Goal: Communication & Community: Answer question/provide support

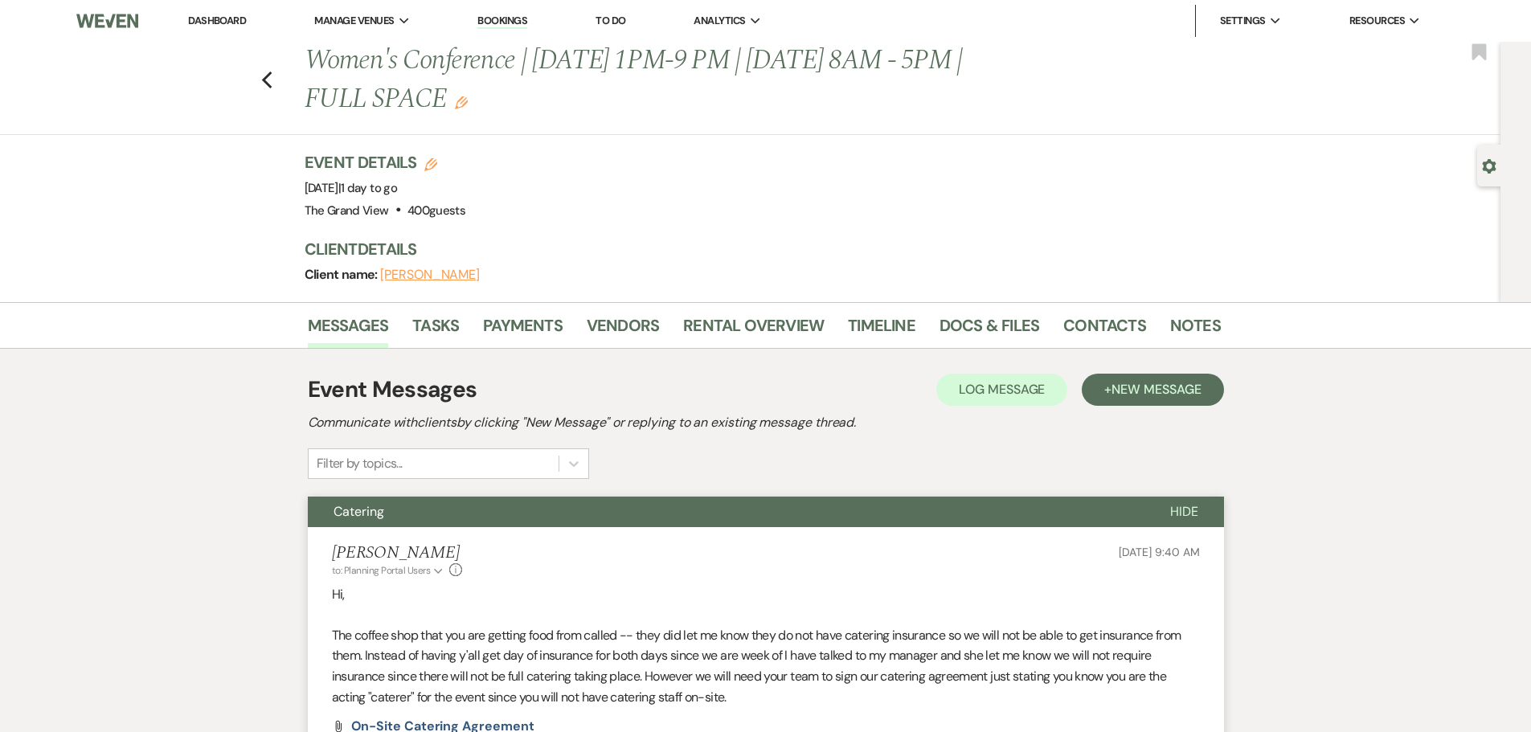
click at [246, 24] on link "Dashboard" at bounding box center [217, 21] width 58 height 14
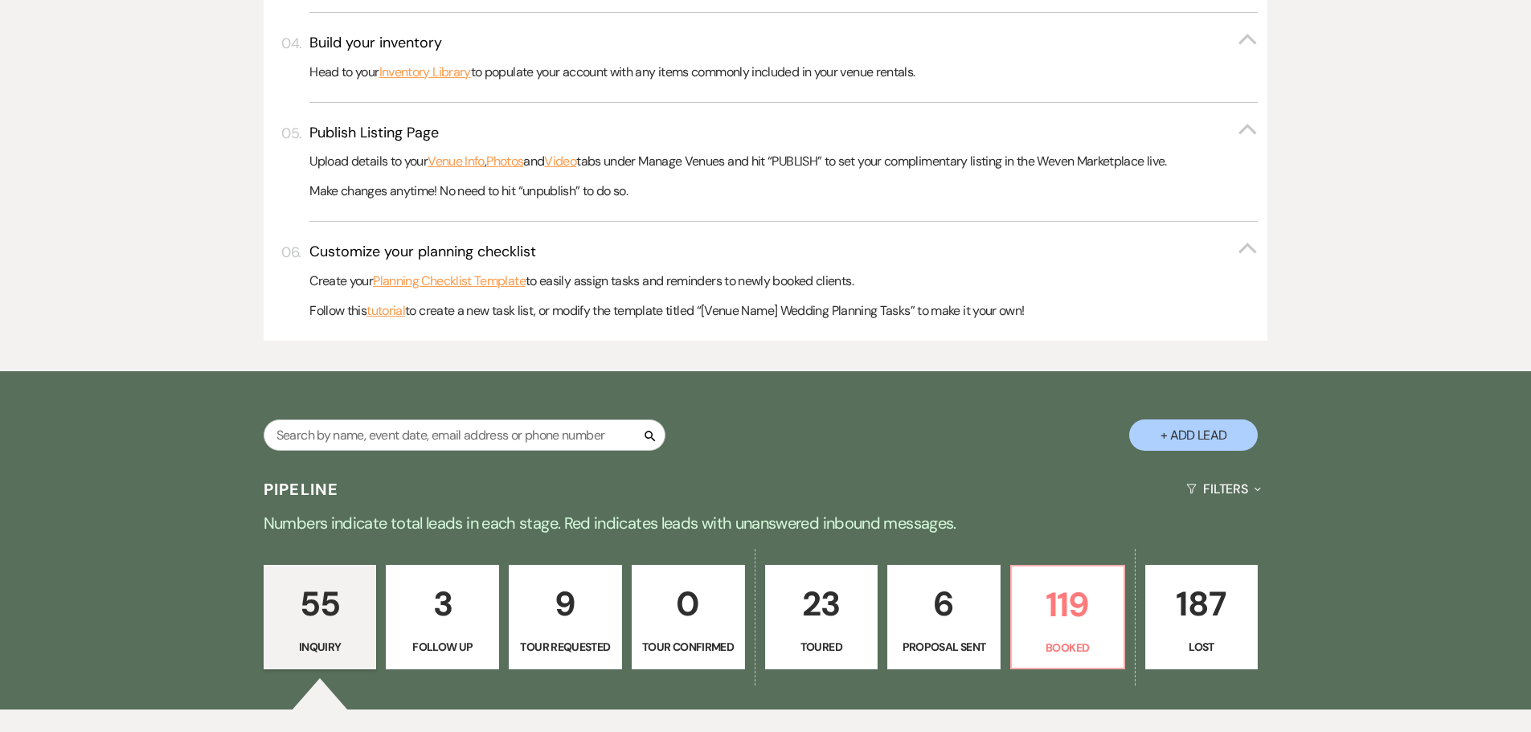
scroll to position [884, 0]
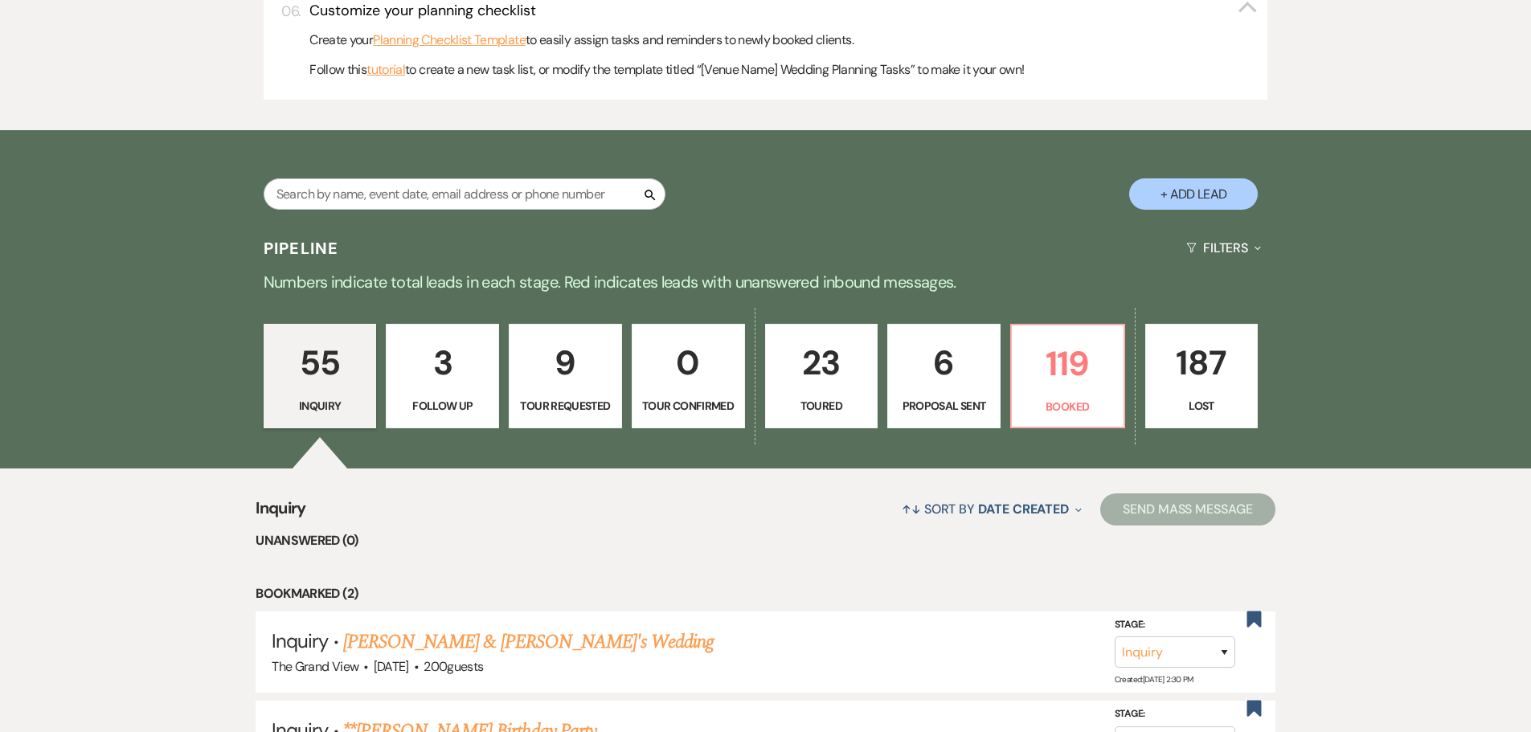
click at [330, 172] on div "Search + Add Lead" at bounding box center [766, 180] width 1158 height 84
click at [329, 184] on input "text" at bounding box center [465, 193] width 402 height 31
type input "w"
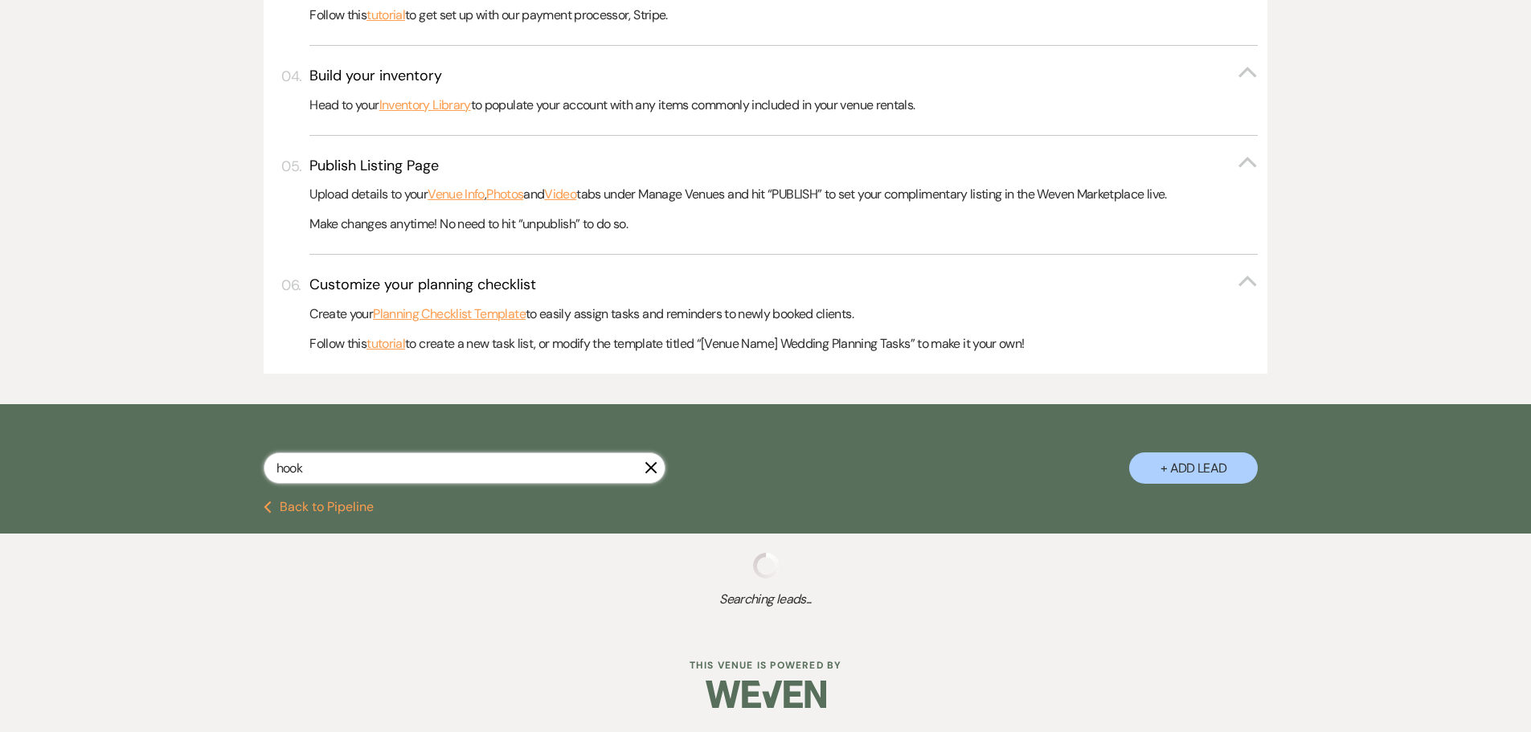
scroll to position [651, 0]
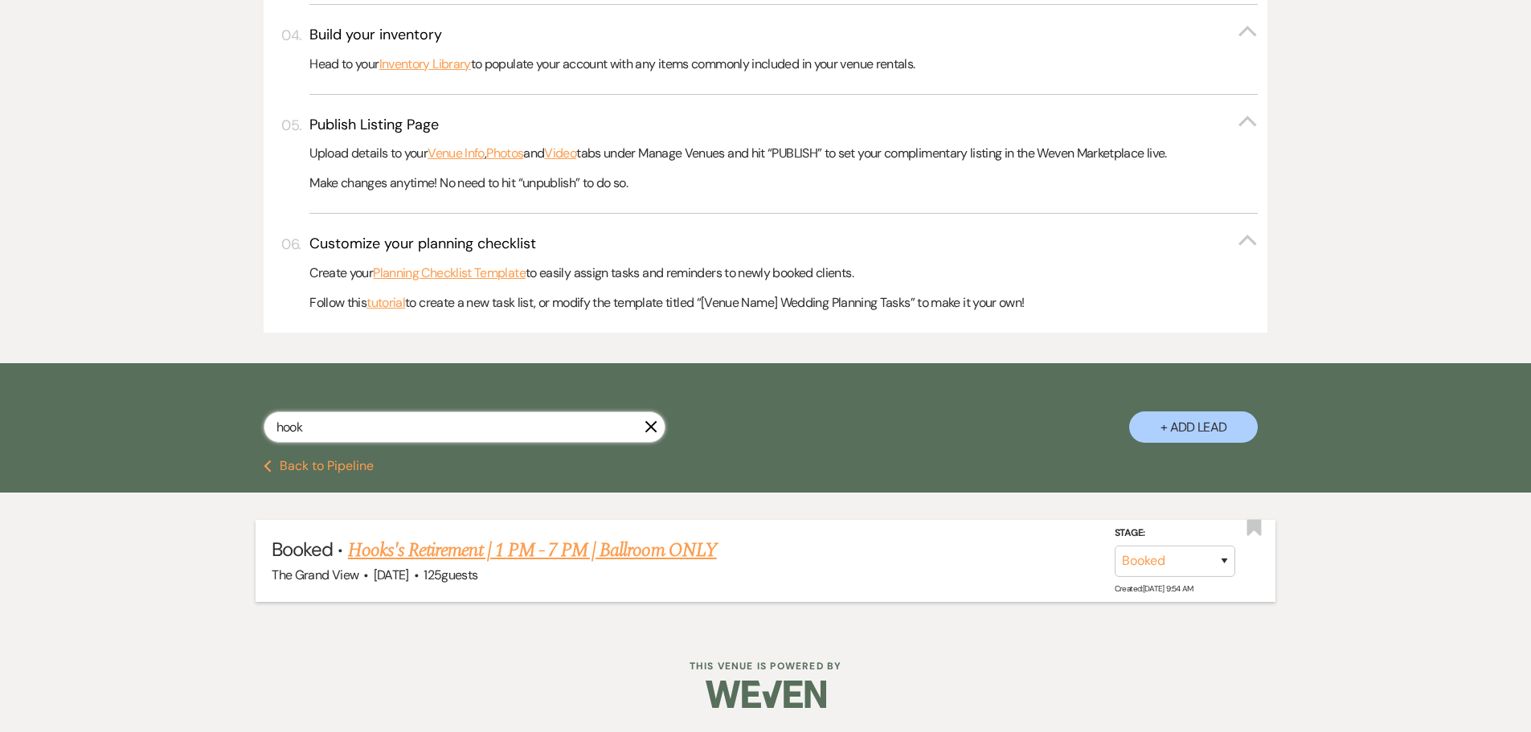
type input "hook"
click at [547, 553] on link "Hooks's Retirement | 1 PM - 7 PM | Ballroom ONLY" at bounding box center [532, 550] width 369 height 29
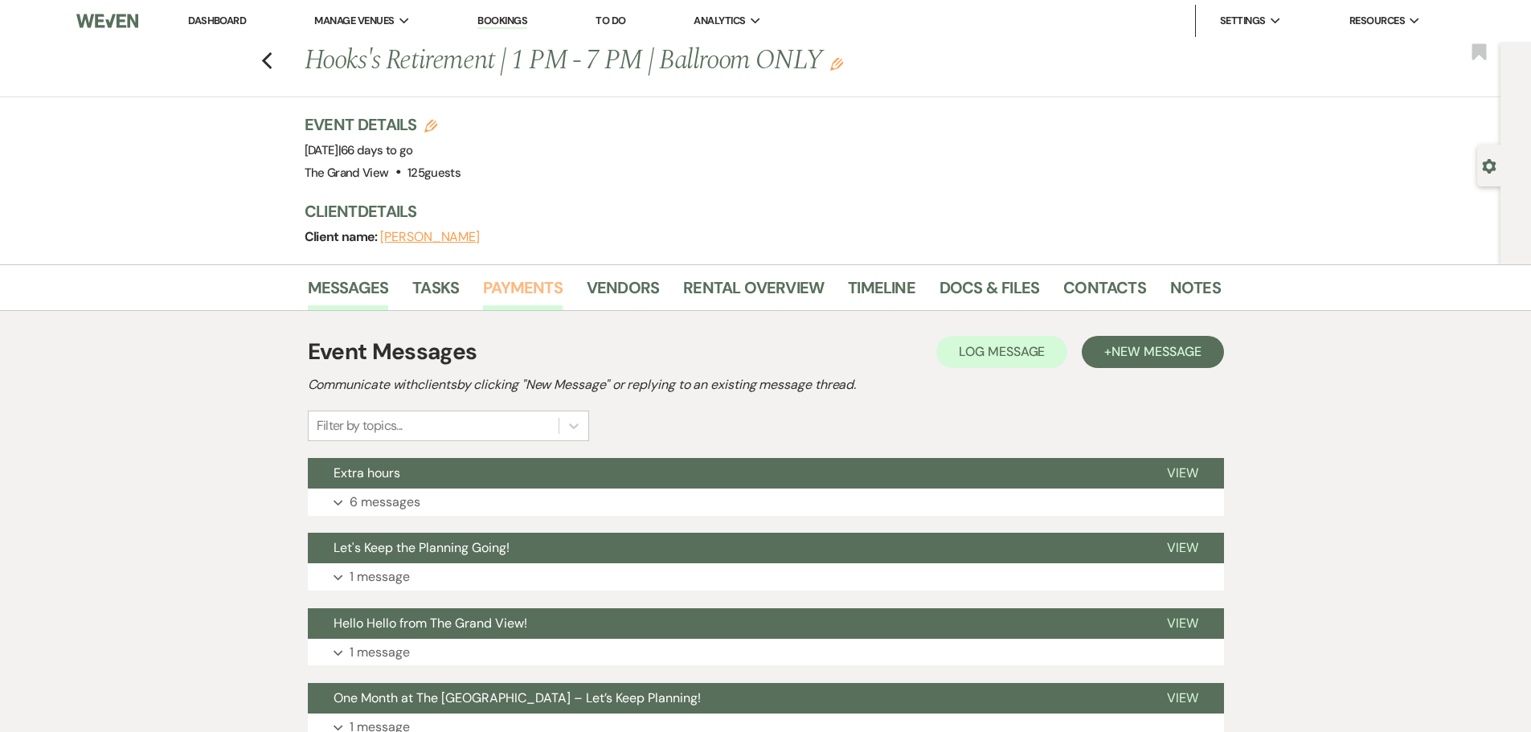
click at [516, 298] on link "Payments" at bounding box center [523, 292] width 80 height 35
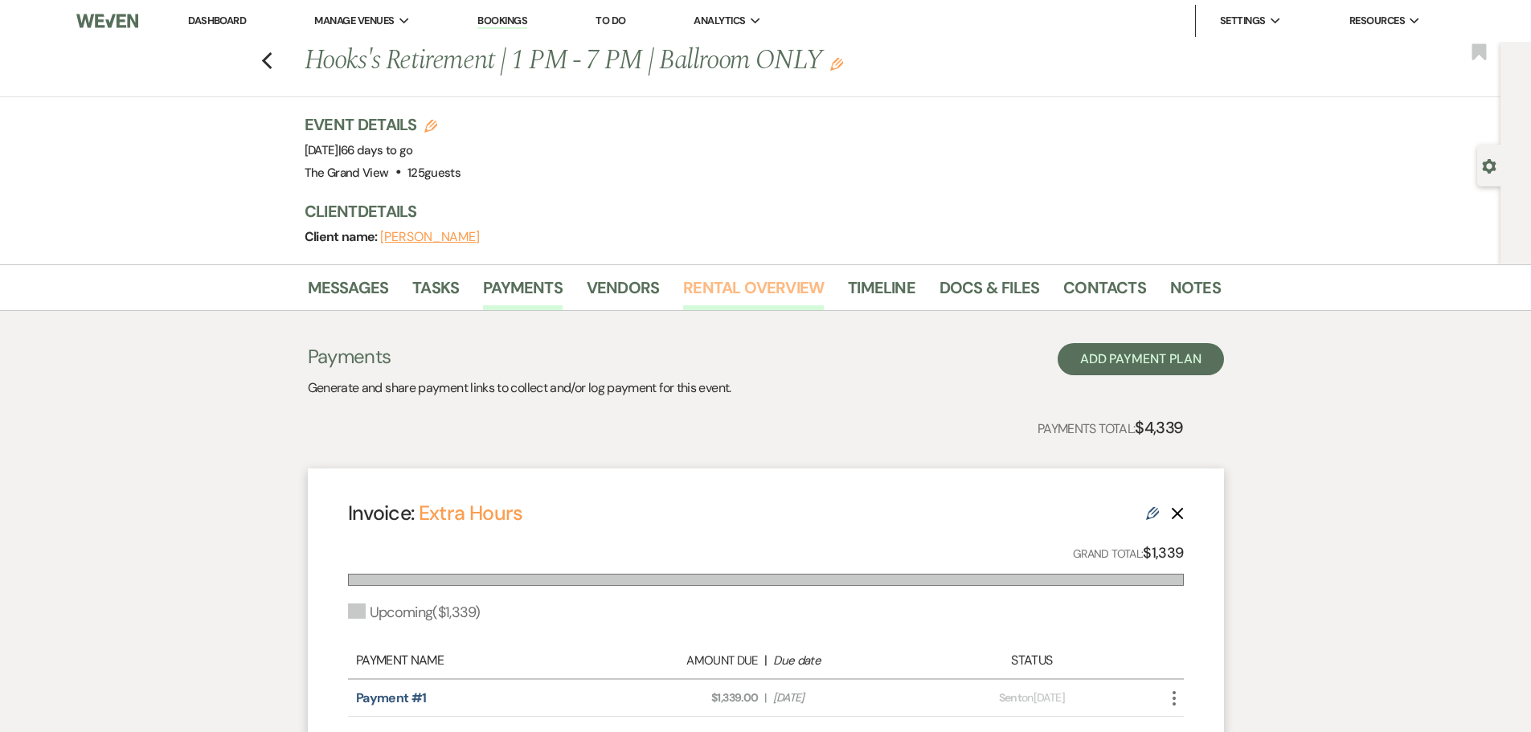
click at [793, 285] on link "Rental Overview" at bounding box center [753, 292] width 141 height 35
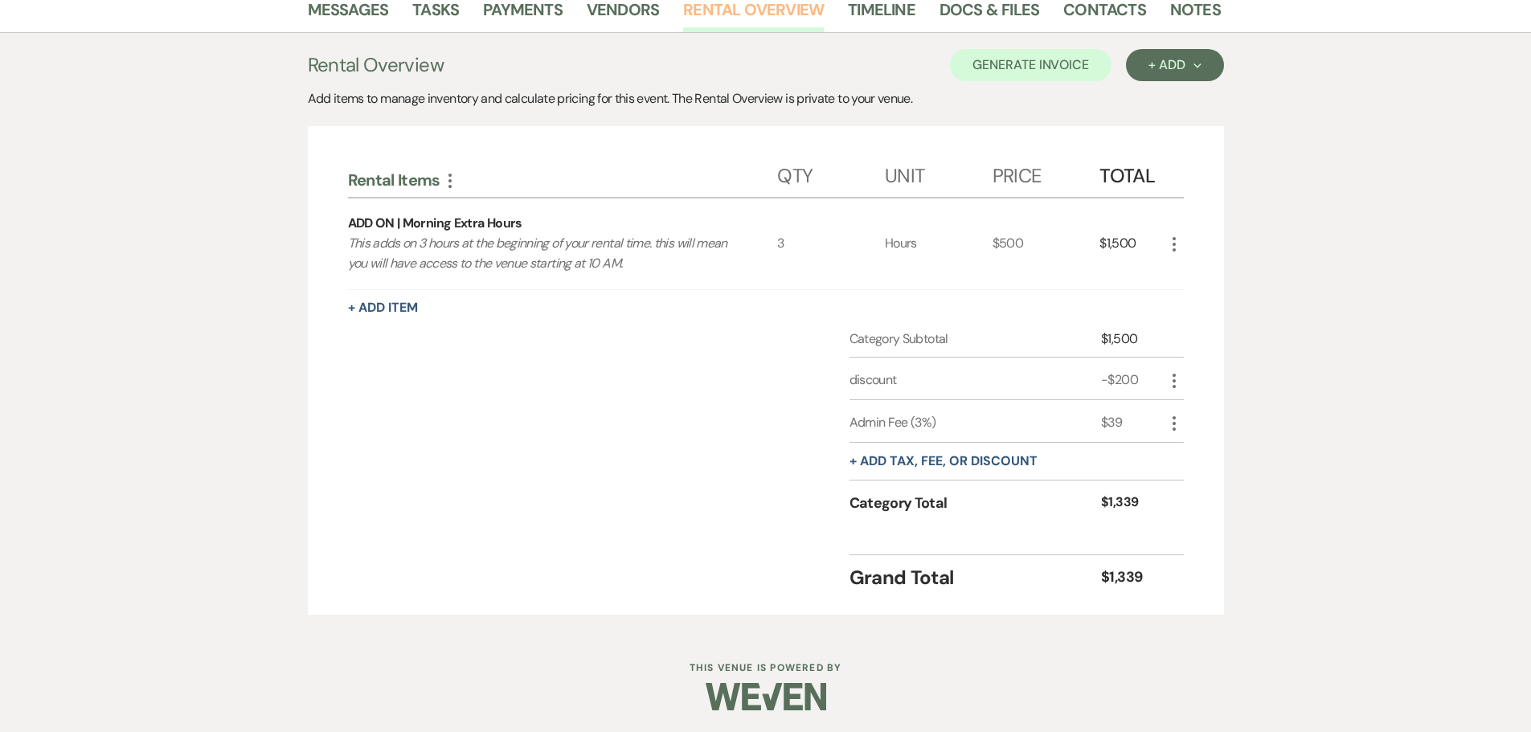
scroll to position [281, 0]
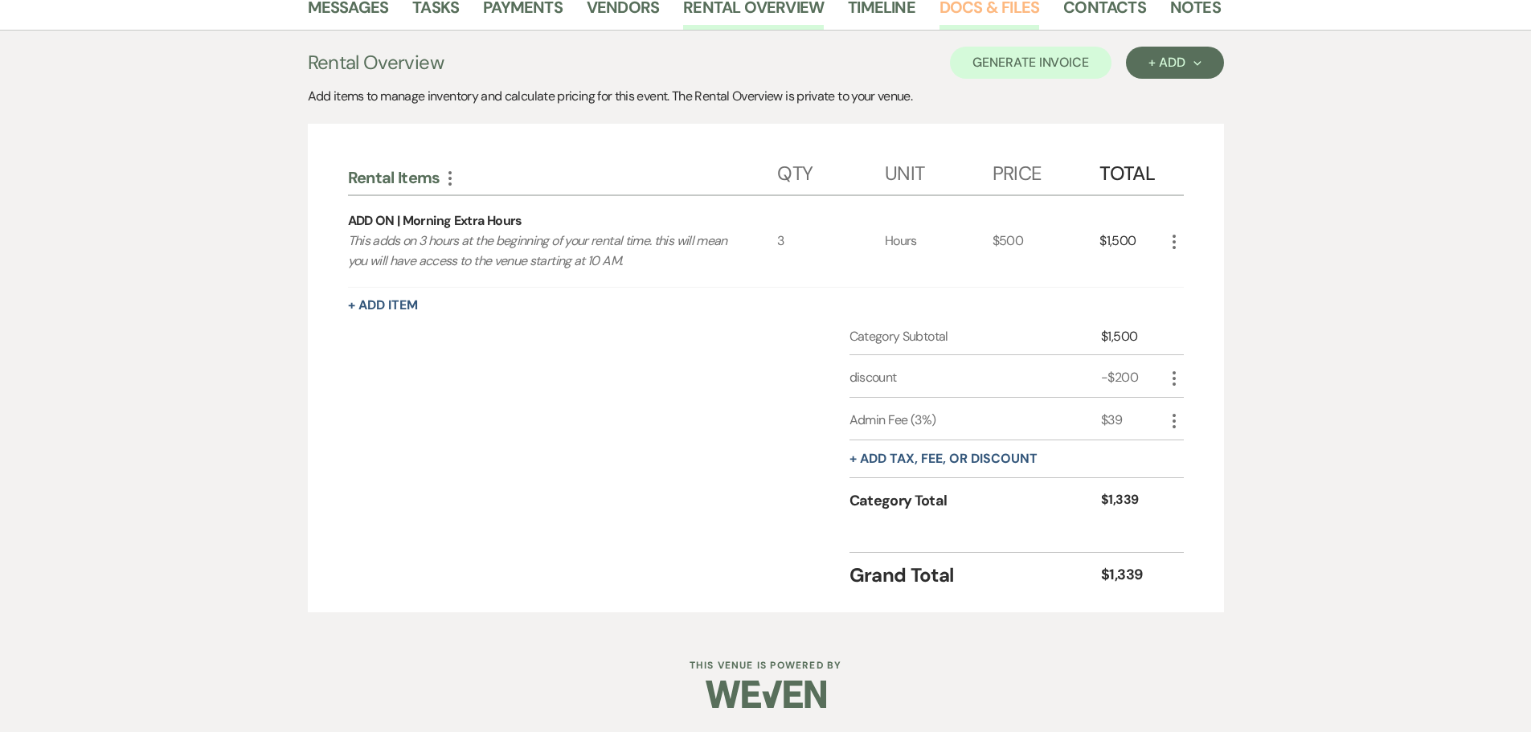
click at [979, 26] on link "Docs & Files" at bounding box center [990, 11] width 100 height 35
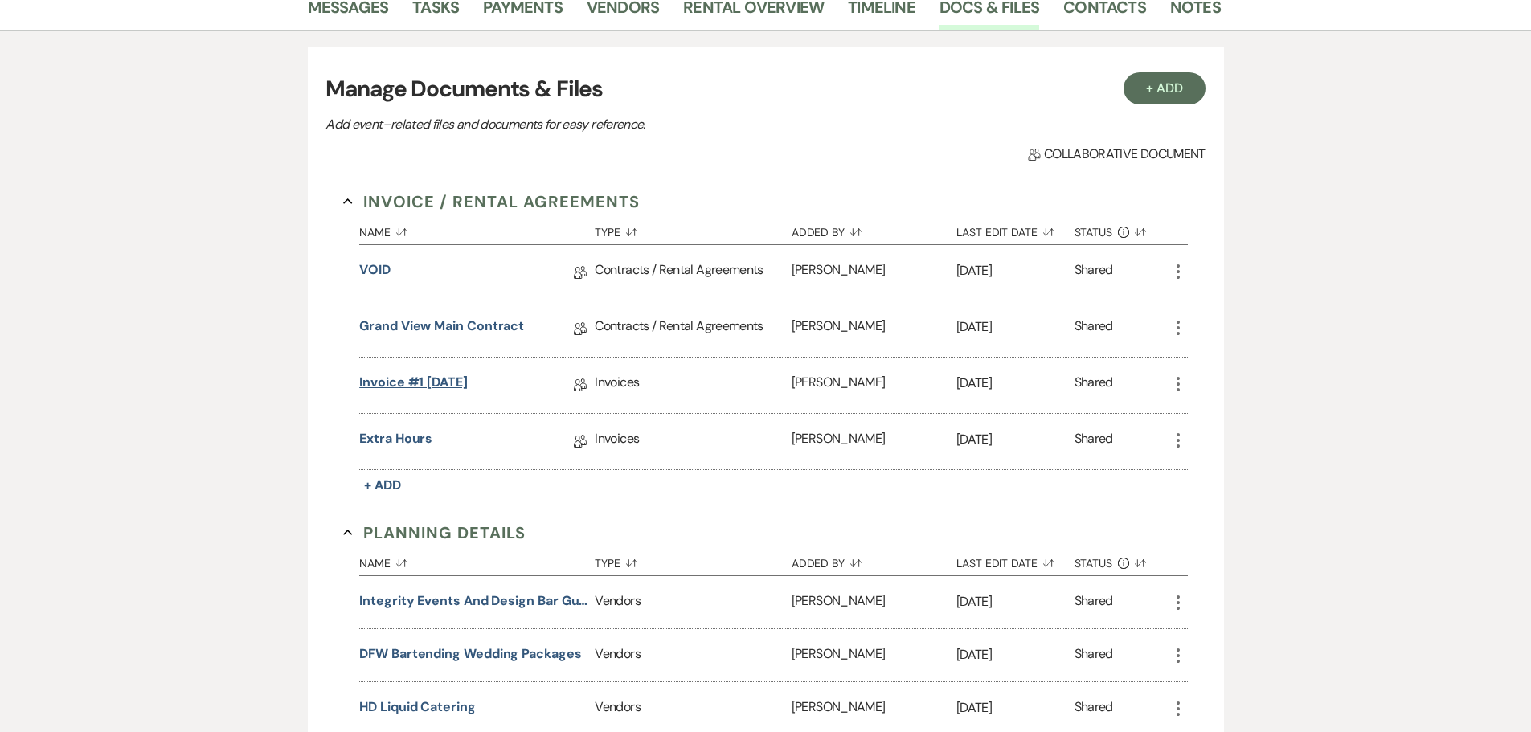
click at [455, 383] on link "Invoice #1 5-6-2025" at bounding box center [413, 385] width 109 height 25
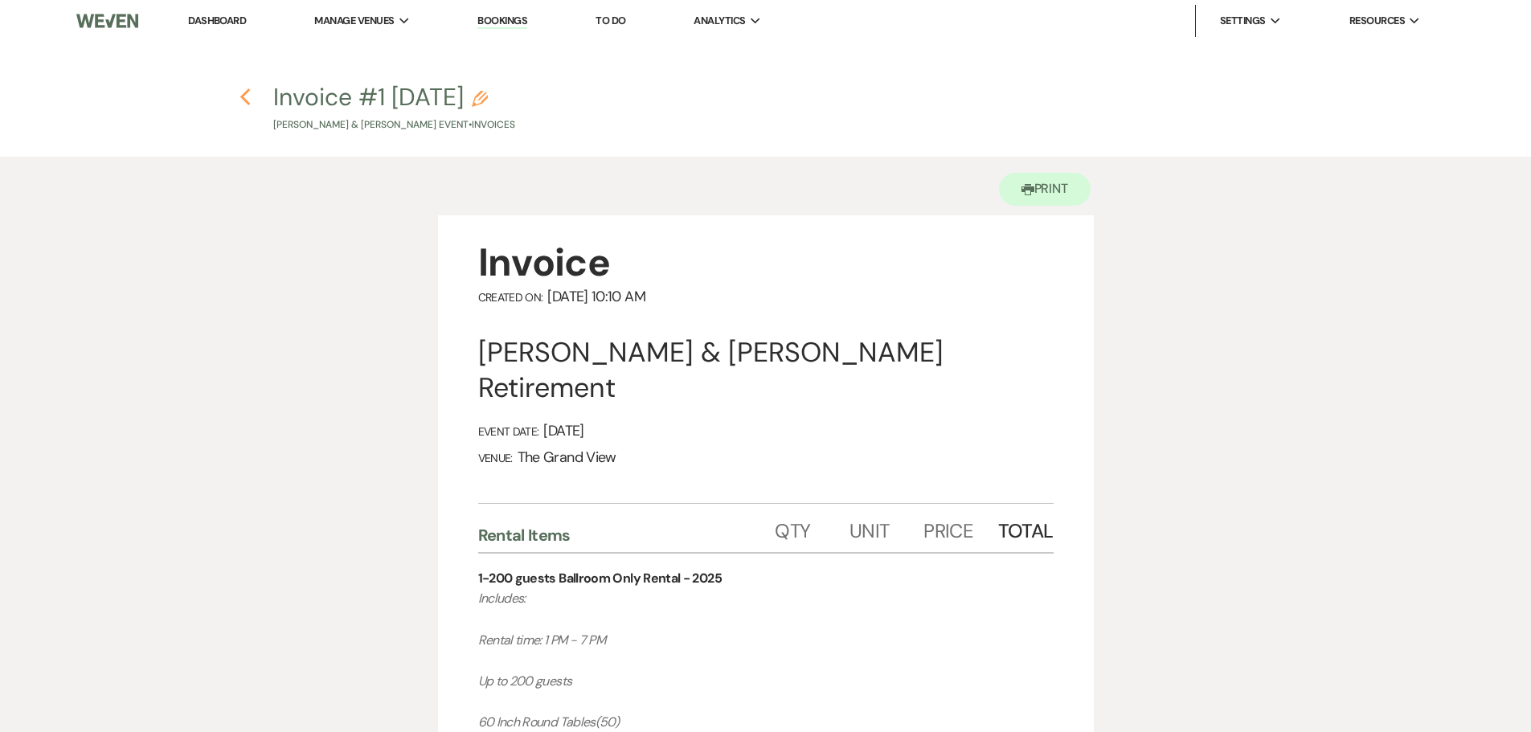
click at [246, 98] on icon "Previous" at bounding box center [246, 97] width 12 height 19
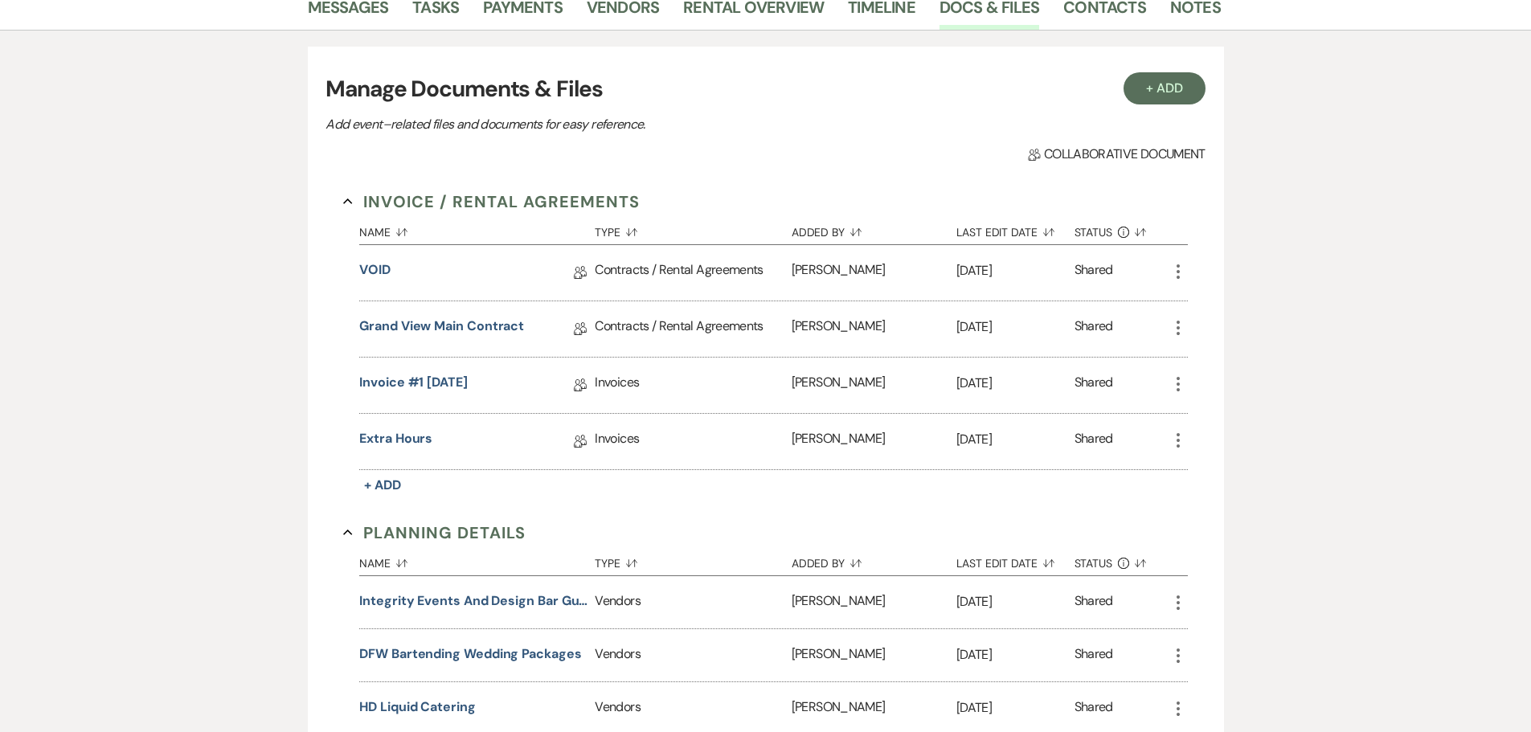
click at [408, 424] on div "Extra Hours Collab Doc" at bounding box center [477, 441] width 236 height 55
click at [405, 438] on link "Extra Hours" at bounding box center [395, 441] width 73 height 25
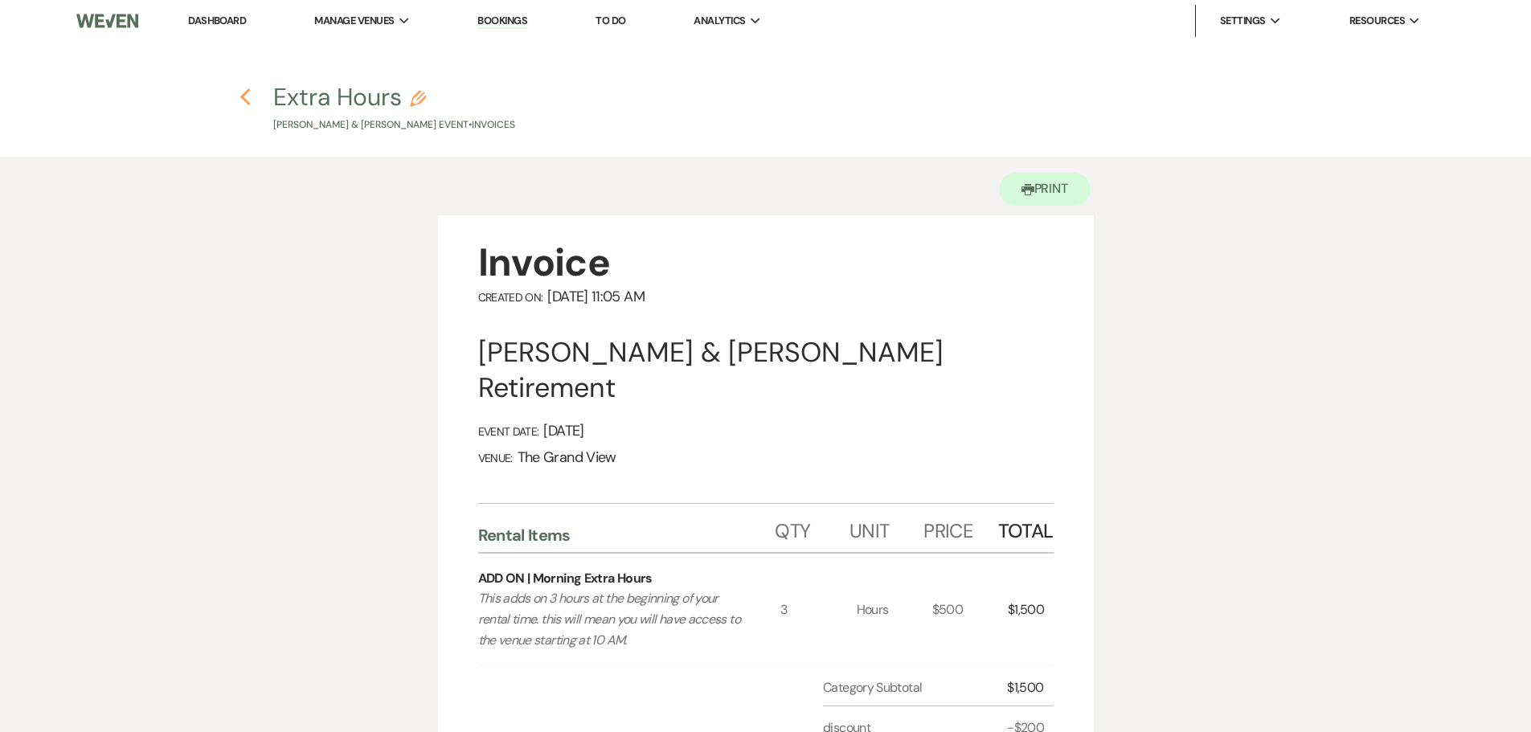
click at [240, 101] on icon "Previous" at bounding box center [246, 97] width 12 height 19
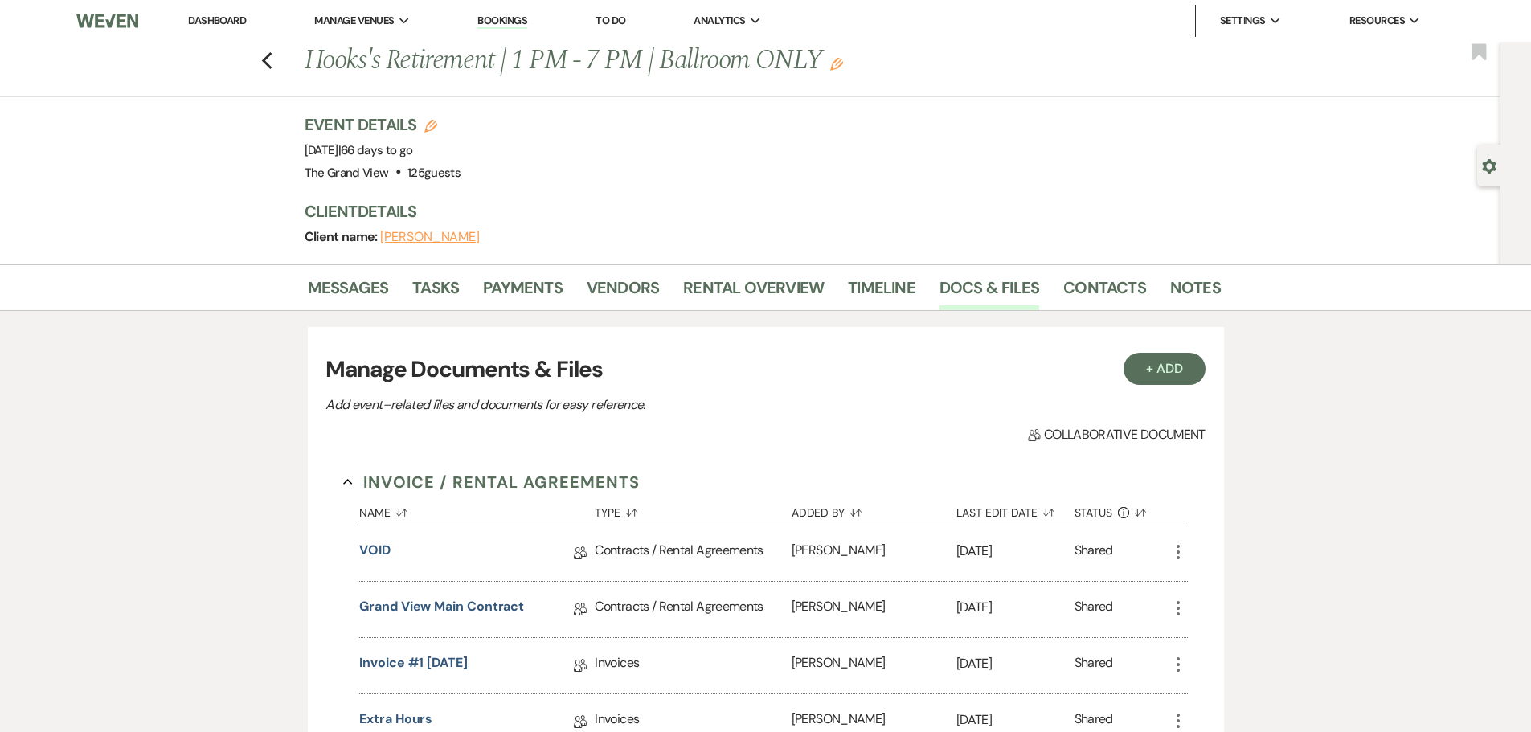
scroll to position [281, 0]
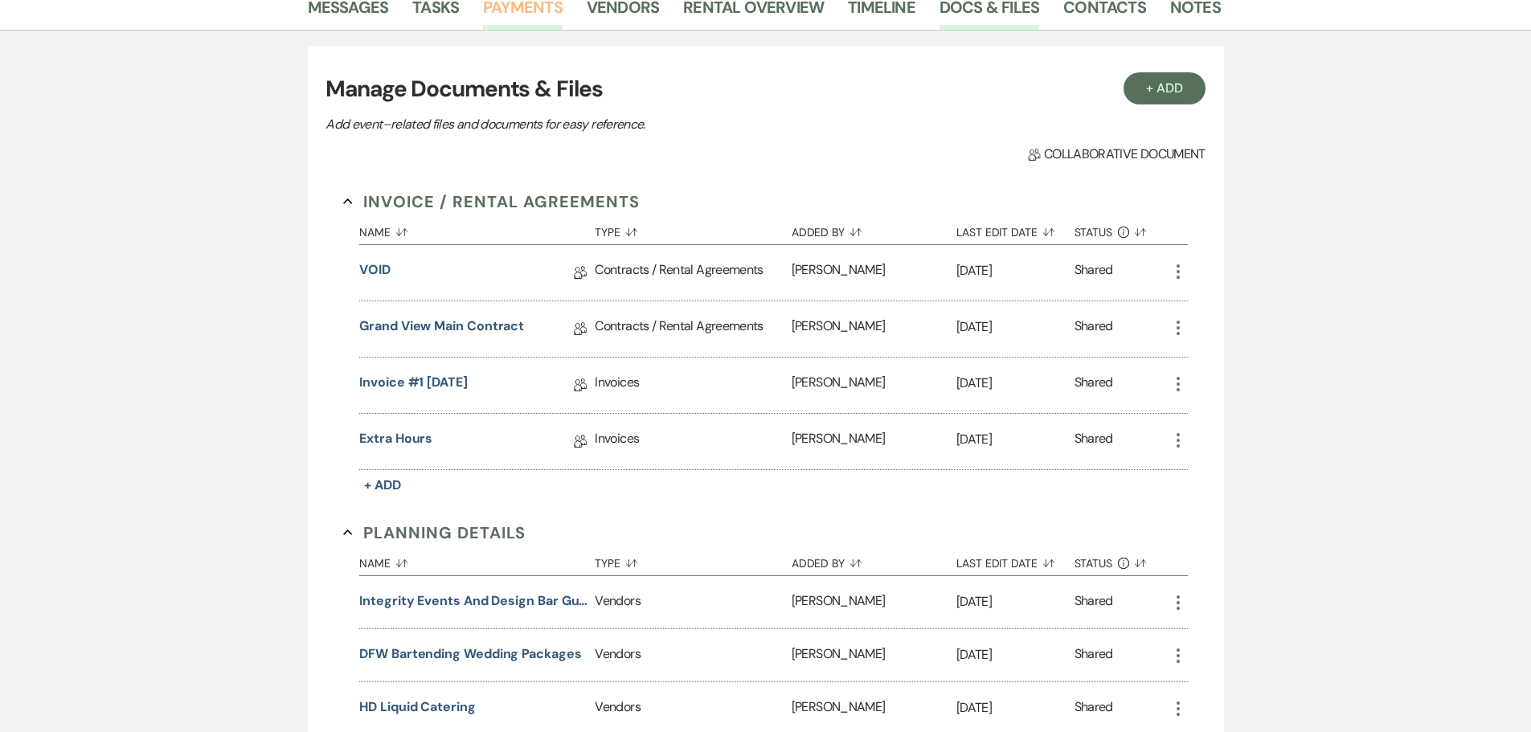
click at [508, 22] on link "Payments" at bounding box center [523, 11] width 80 height 35
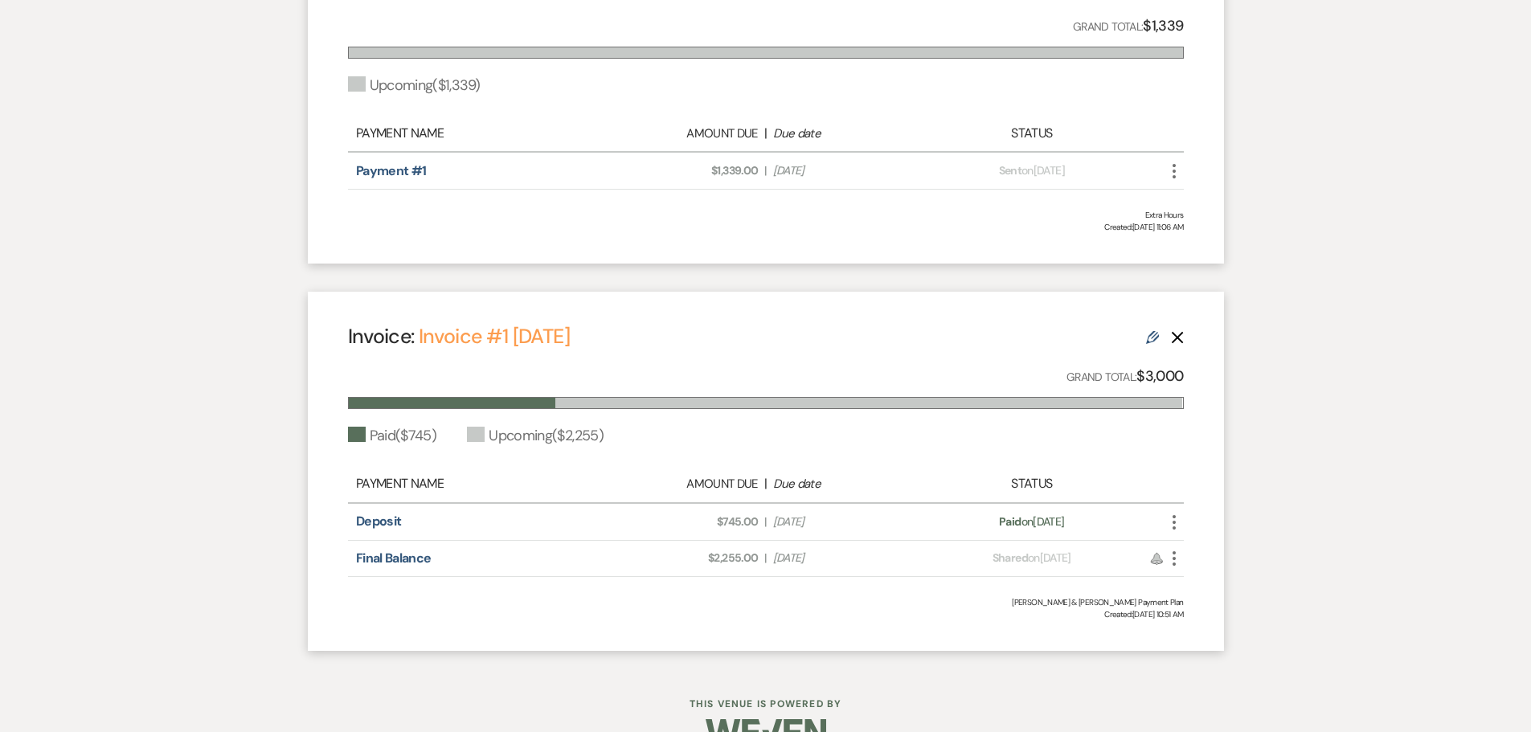
scroll to position [566, 0]
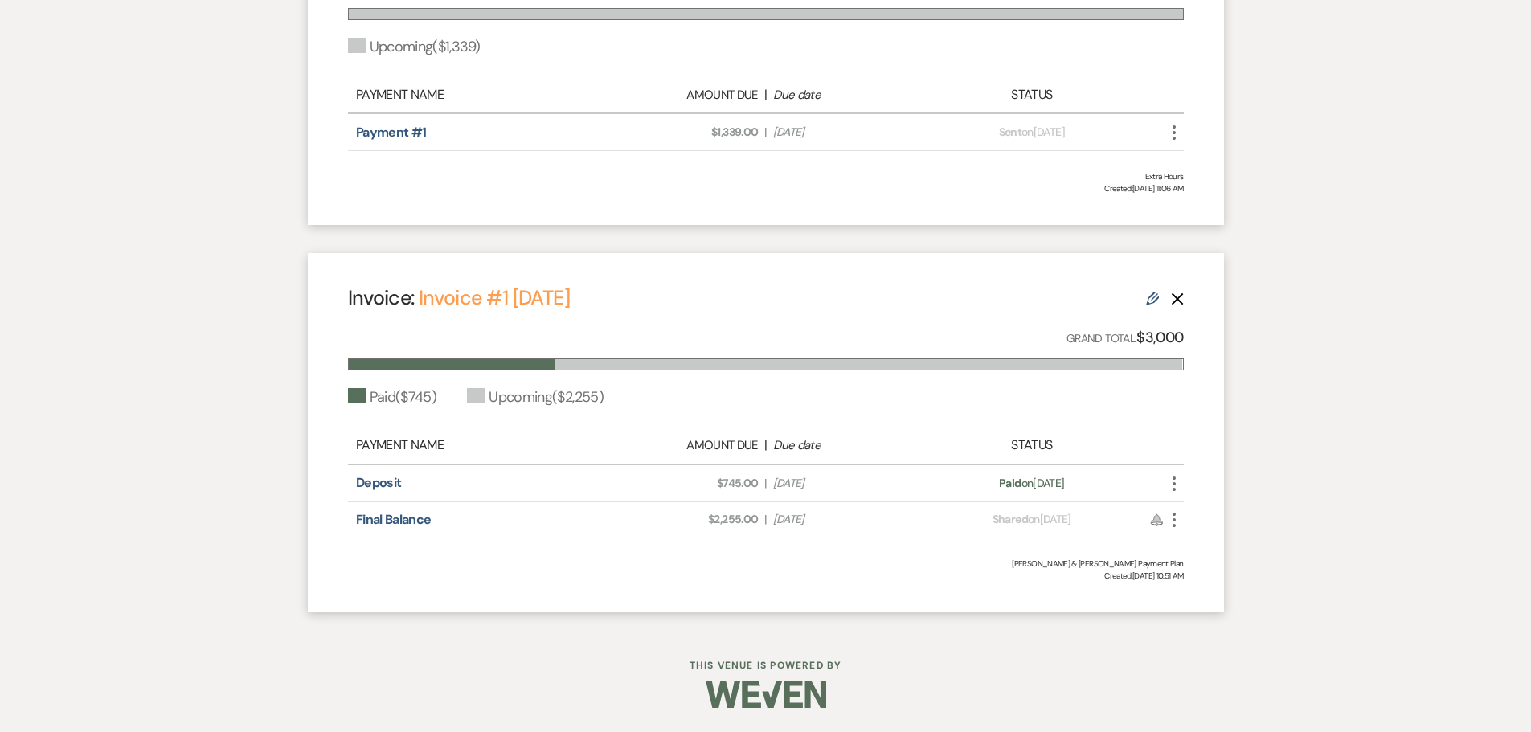
click at [1151, 291] on link "Edit" at bounding box center [1152, 297] width 13 height 17
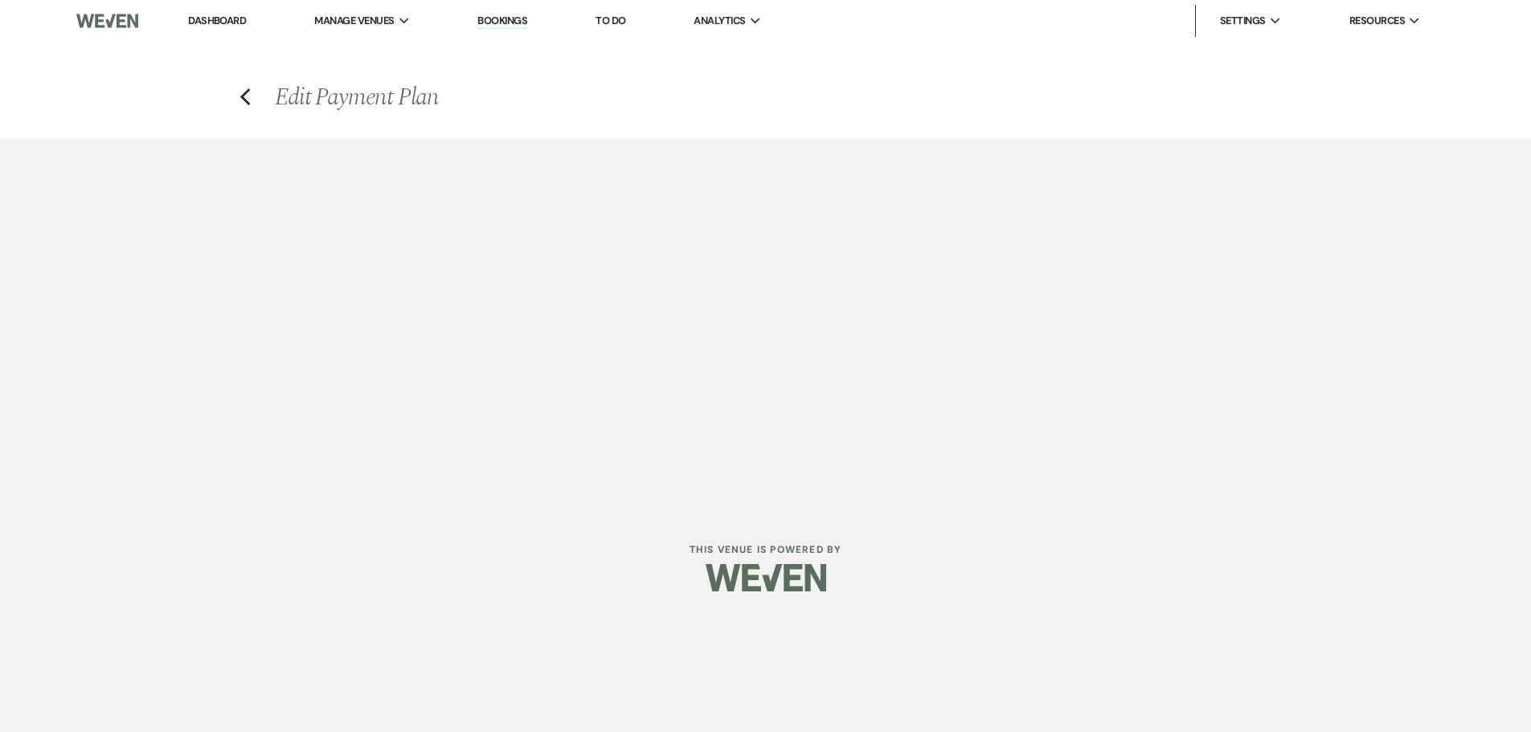
select select "22382"
select select "1"
select select "2"
select select "flat"
select select "true"
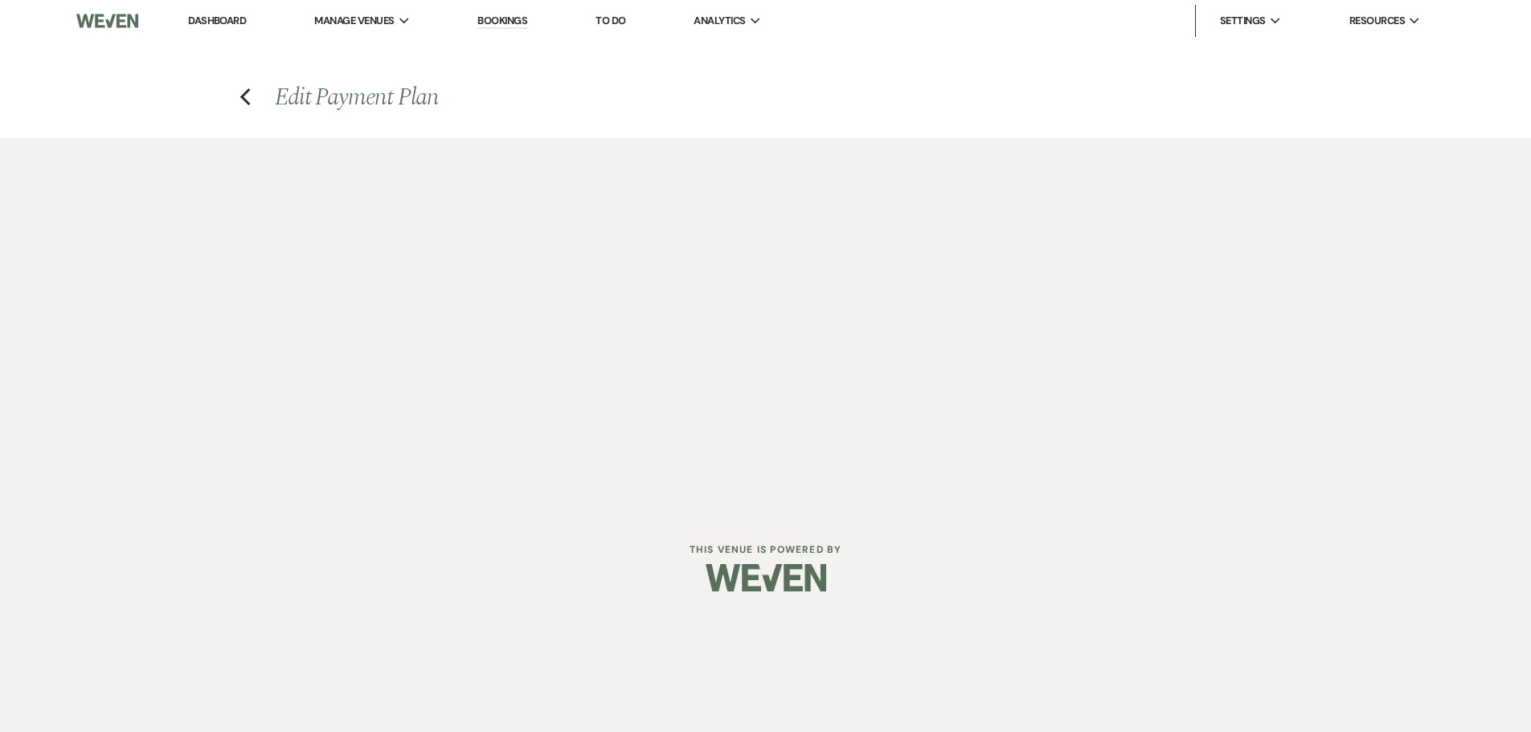
select select "client"
select select "days"
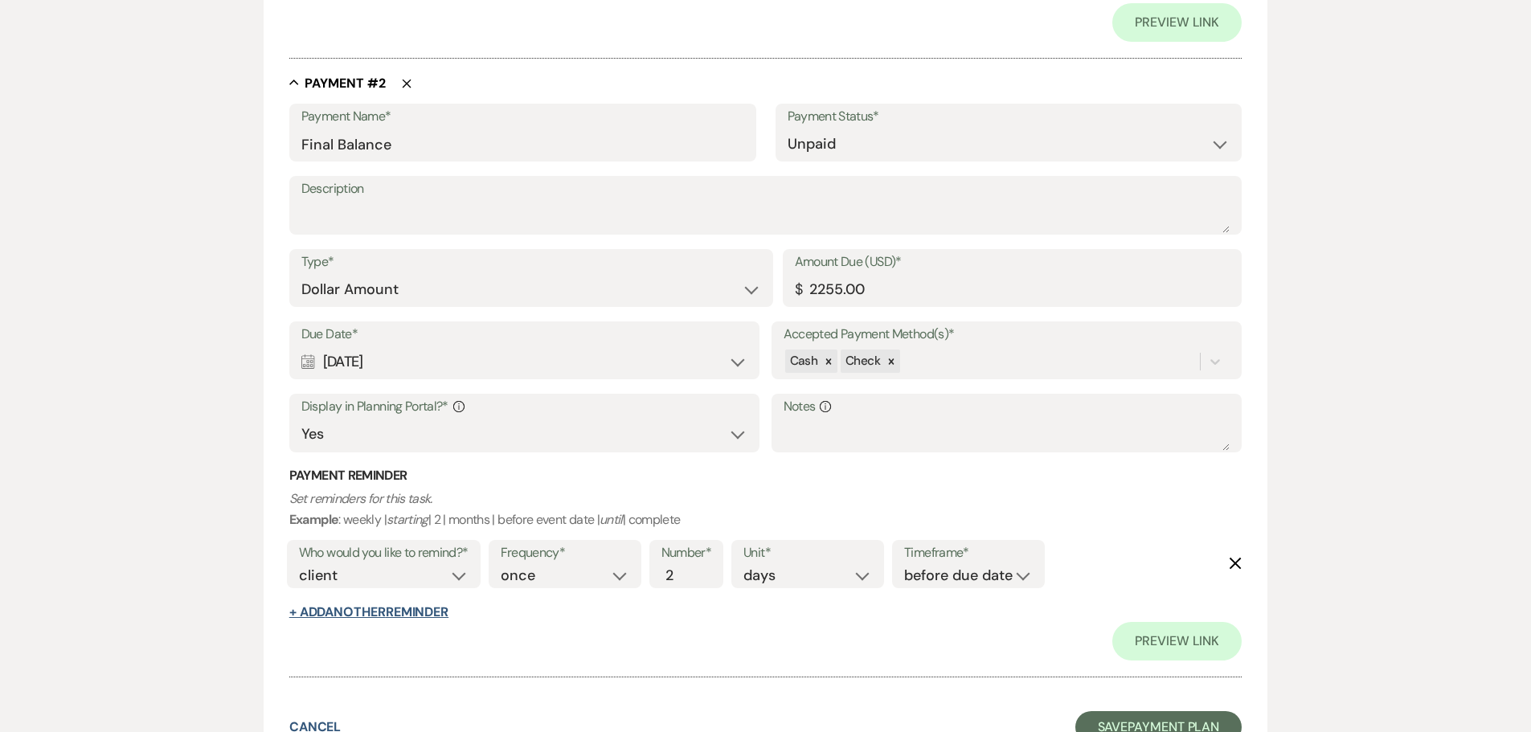
scroll to position [830, 0]
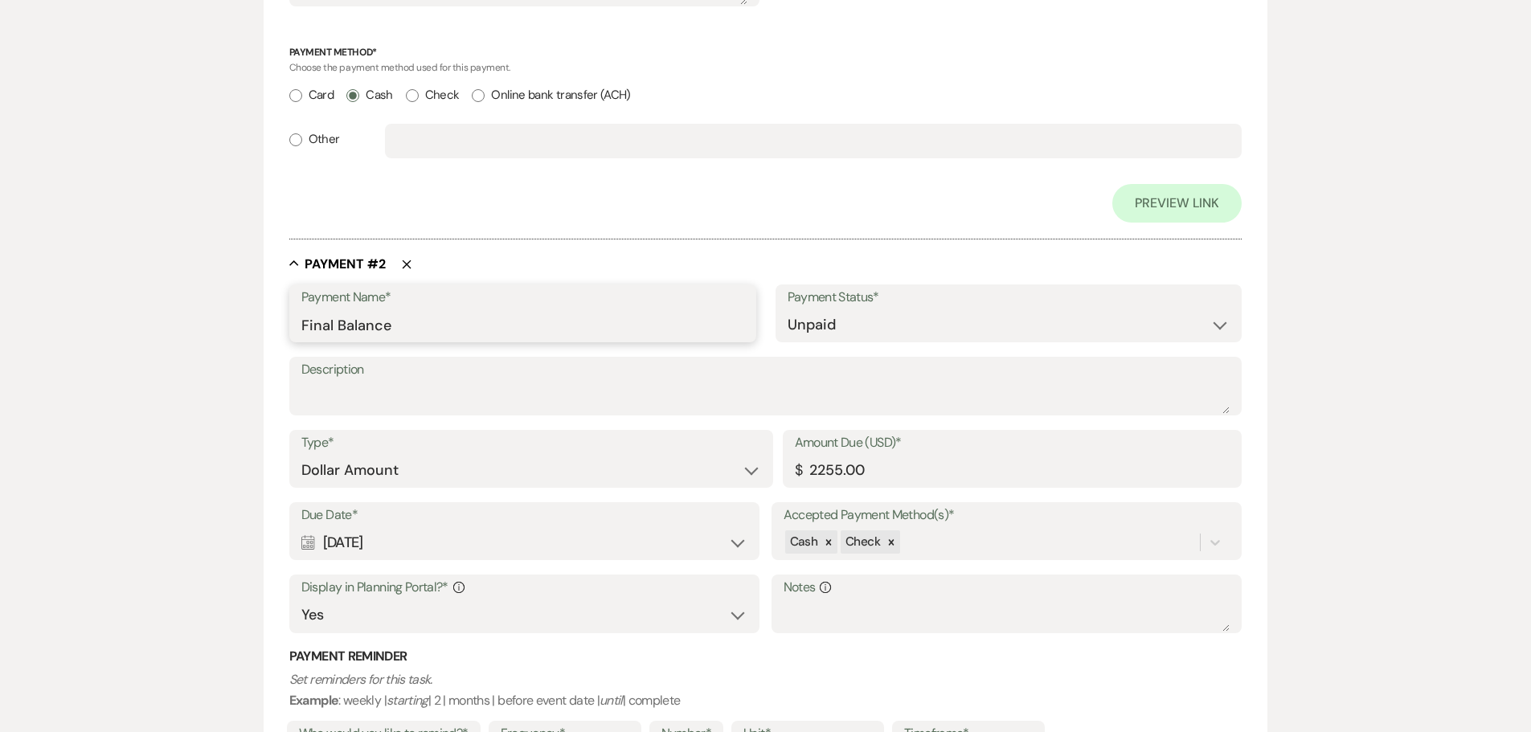
drag, startPoint x: 485, startPoint y: 321, endPoint x: 202, endPoint y: 323, distance: 283.0
click at [202, 323] on div "Edit Payment Plan Create link(s) to collect and/or log payments for this event:…" at bounding box center [766, 129] width 1158 height 1642
type input "August payment"
drag, startPoint x: 899, startPoint y: 471, endPoint x: 807, endPoint y: 472, distance: 91.6
click at [807, 472] on input "2255.00" at bounding box center [1013, 470] width 436 height 31
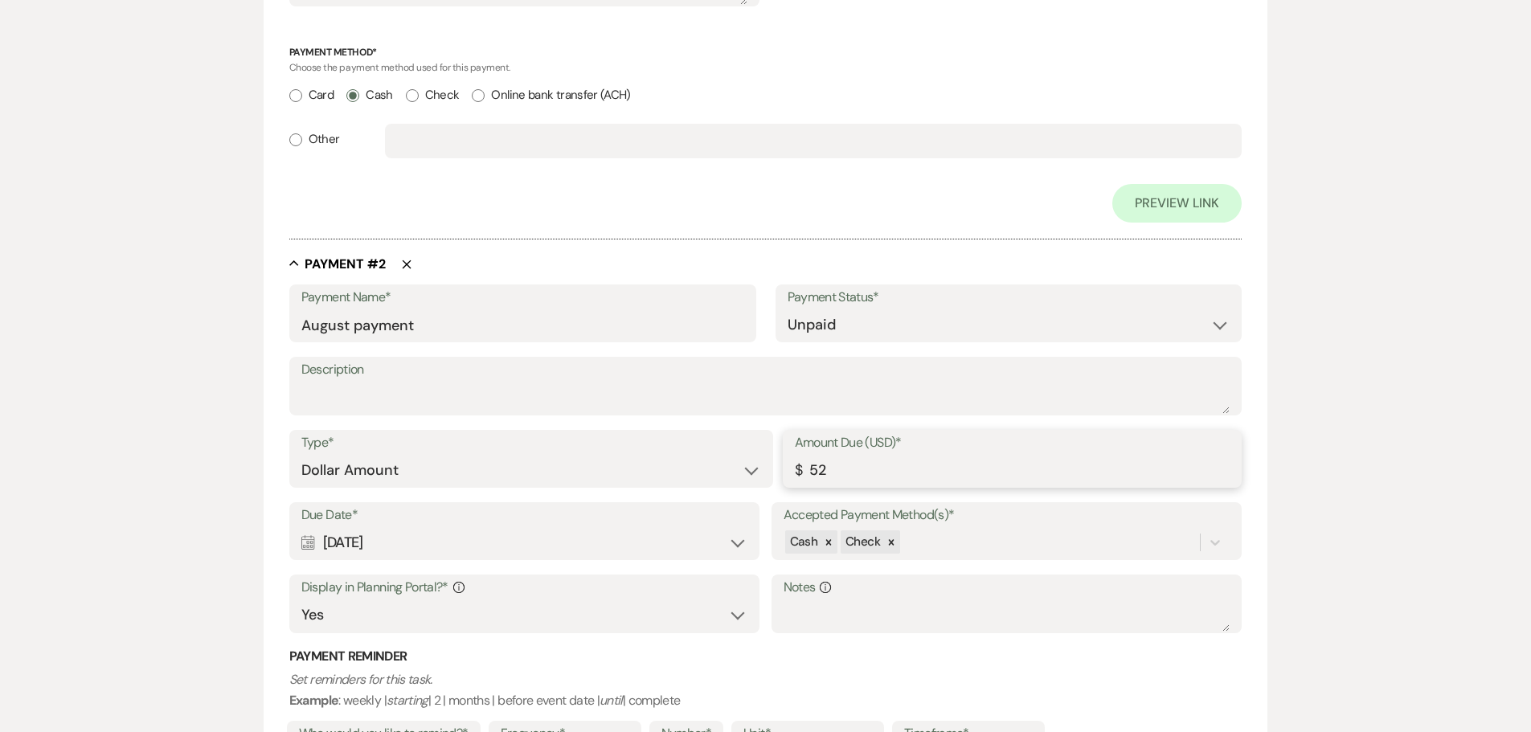
type input "5"
type input "2000.00"
click at [830, 341] on select "Paid Unpaid" at bounding box center [1009, 324] width 443 height 31
select select "1"
click at [788, 309] on select "Paid Unpaid" at bounding box center [1009, 324] width 443 height 31
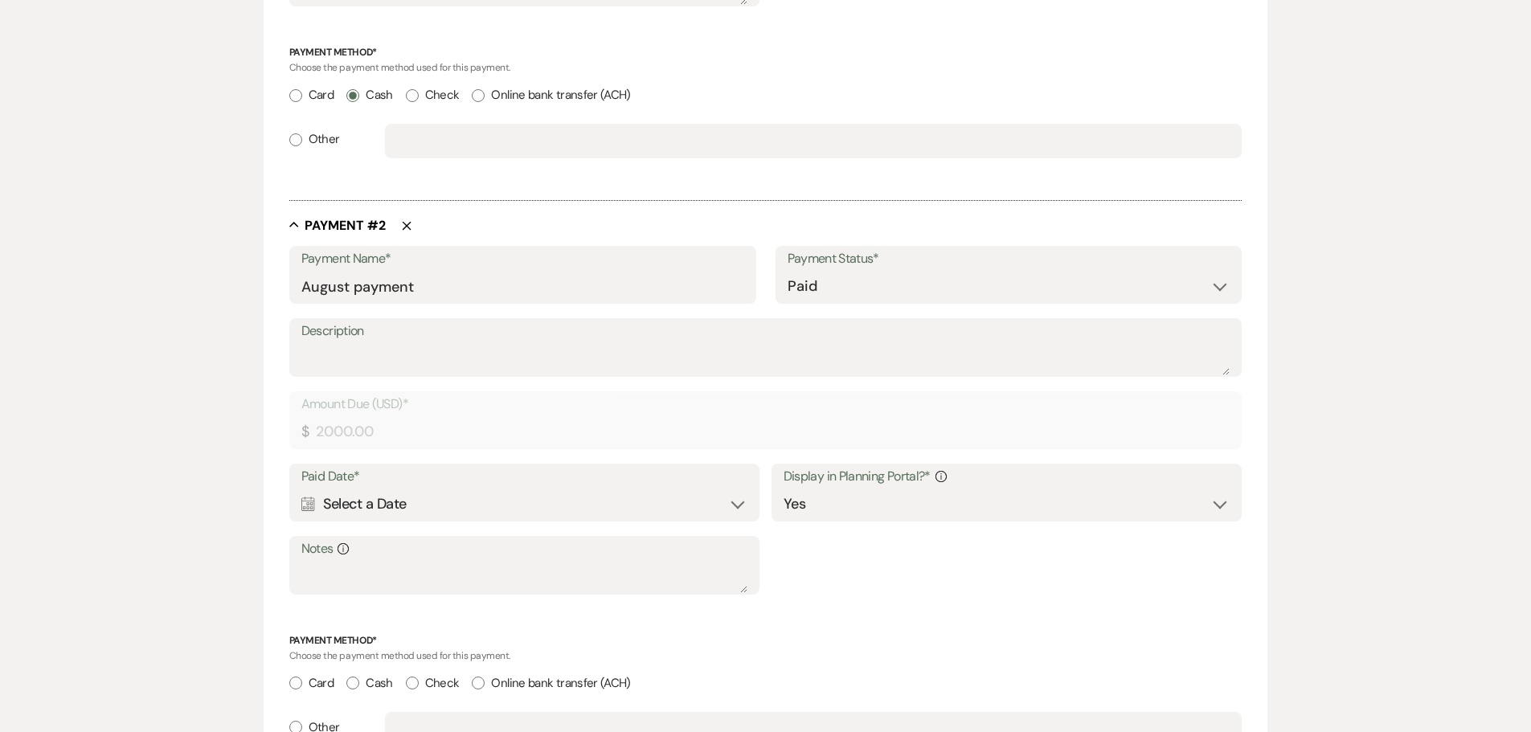
click at [568, 497] on div "Calendar Select a Date Expand" at bounding box center [524, 504] width 447 height 31
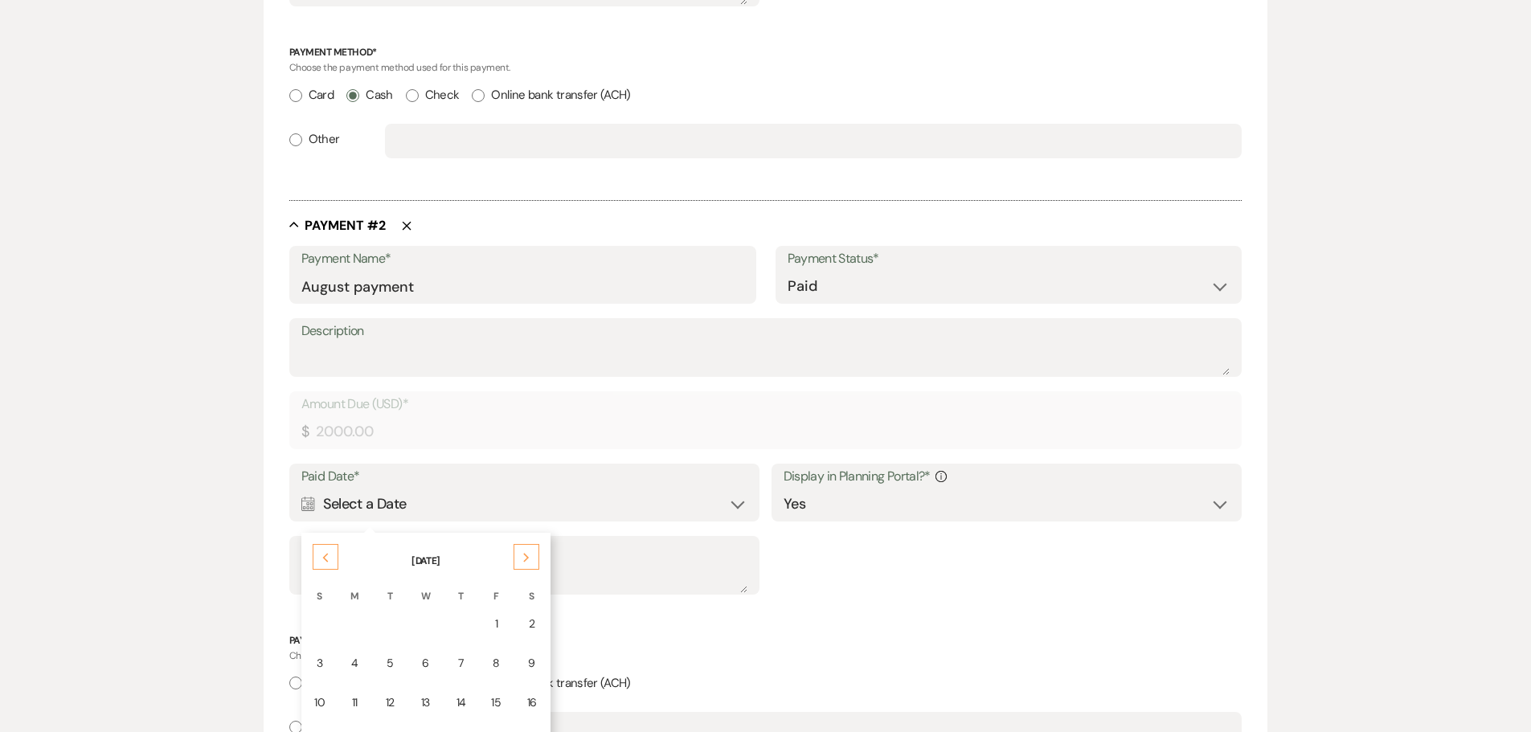
scroll to position [1174, 0]
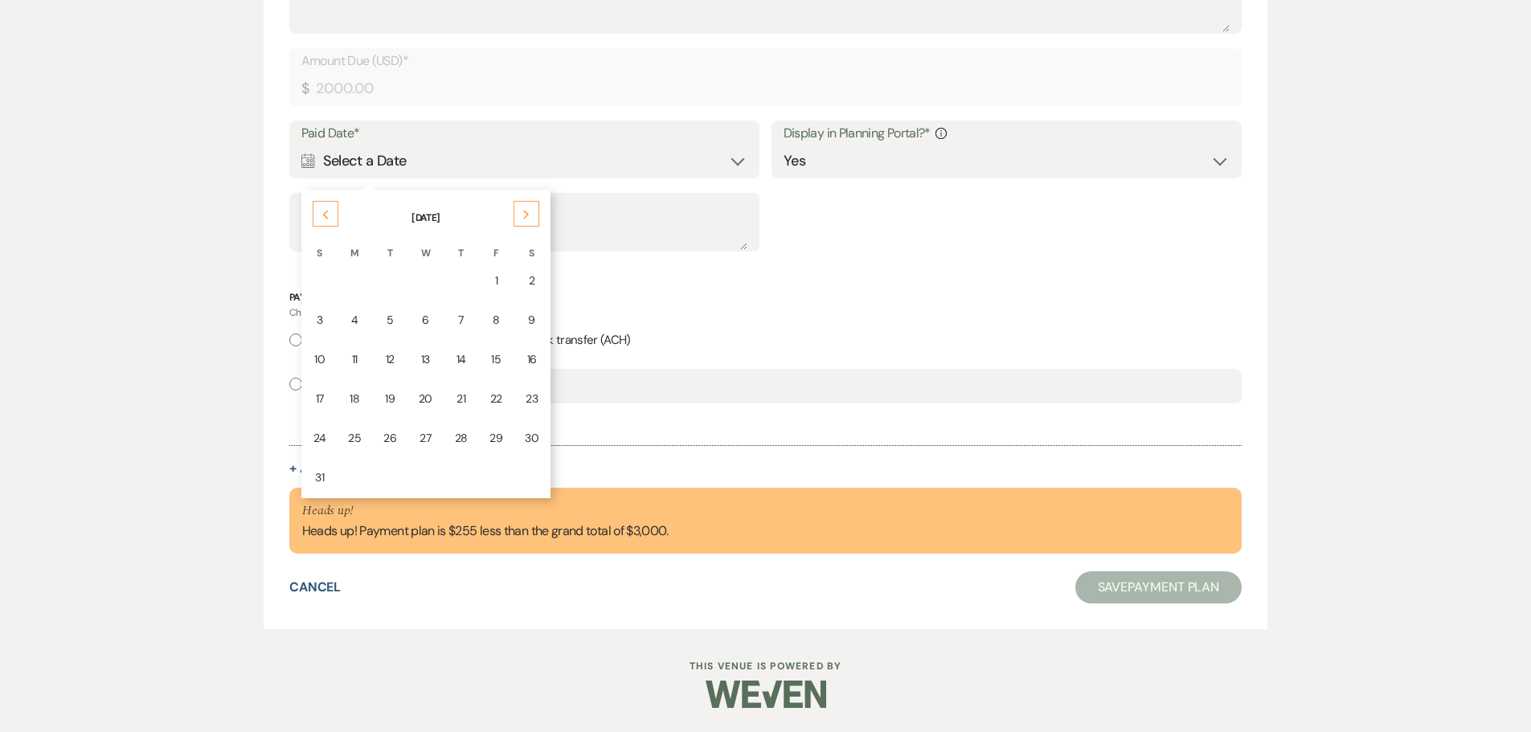
click at [424, 364] on div "13" at bounding box center [426, 359] width 14 height 17
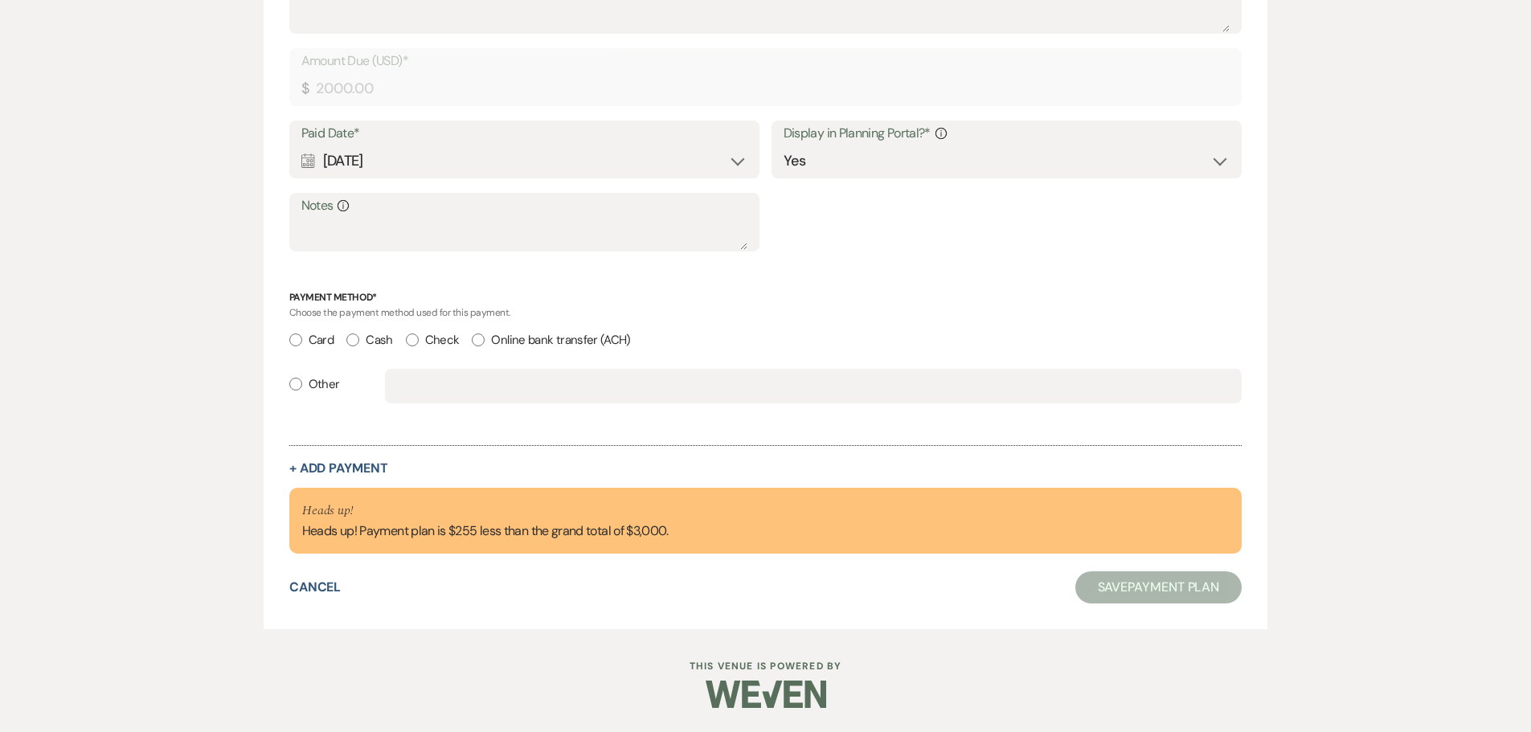
click at [383, 337] on label "Cash" at bounding box center [369, 341] width 46 height 22
click at [359, 337] on input "Cash" at bounding box center [352, 340] width 13 height 13
radio input "true"
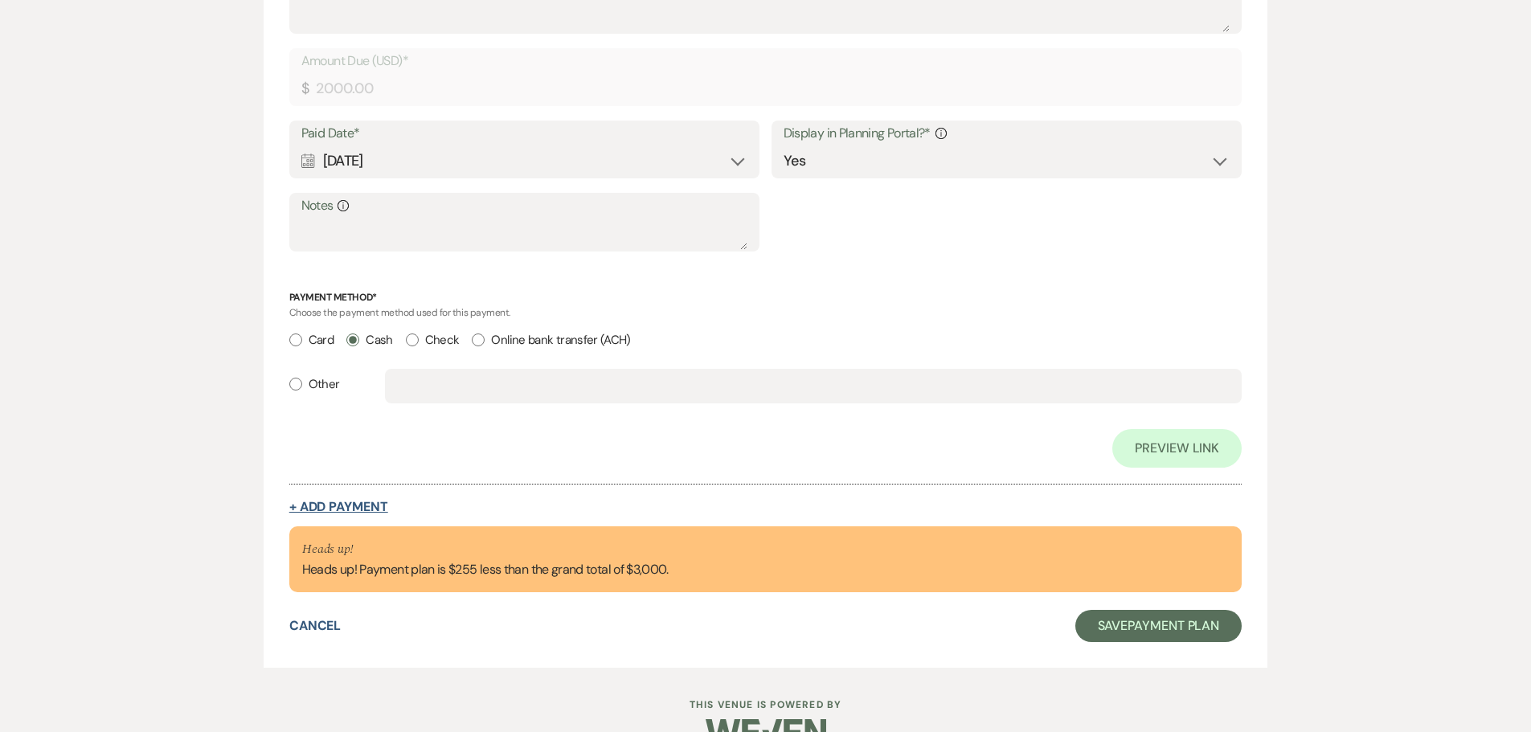
click at [358, 502] on button "+ Add Payment" at bounding box center [338, 507] width 99 height 13
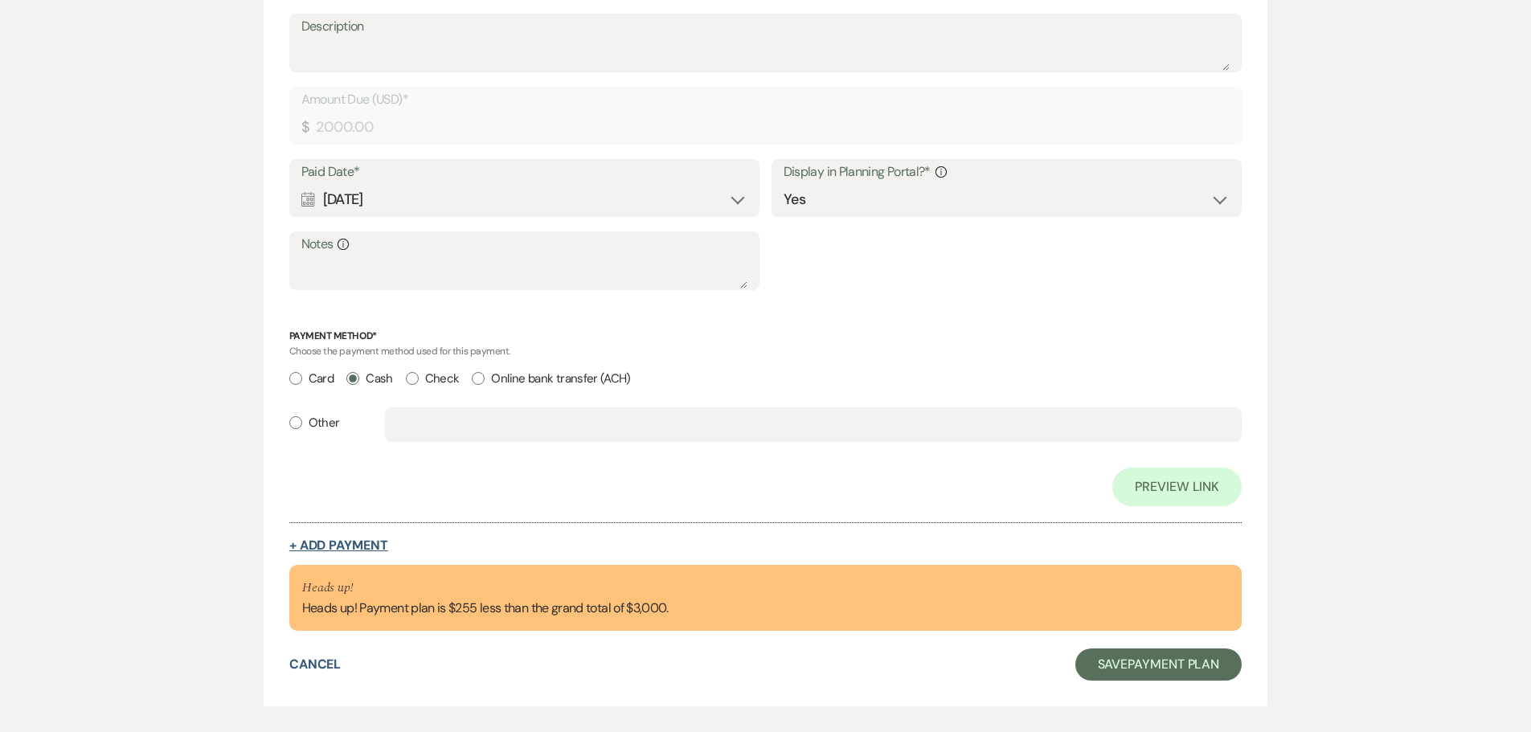
select select "2"
select select "flat"
select select "true"
select select "client"
select select "weeks"
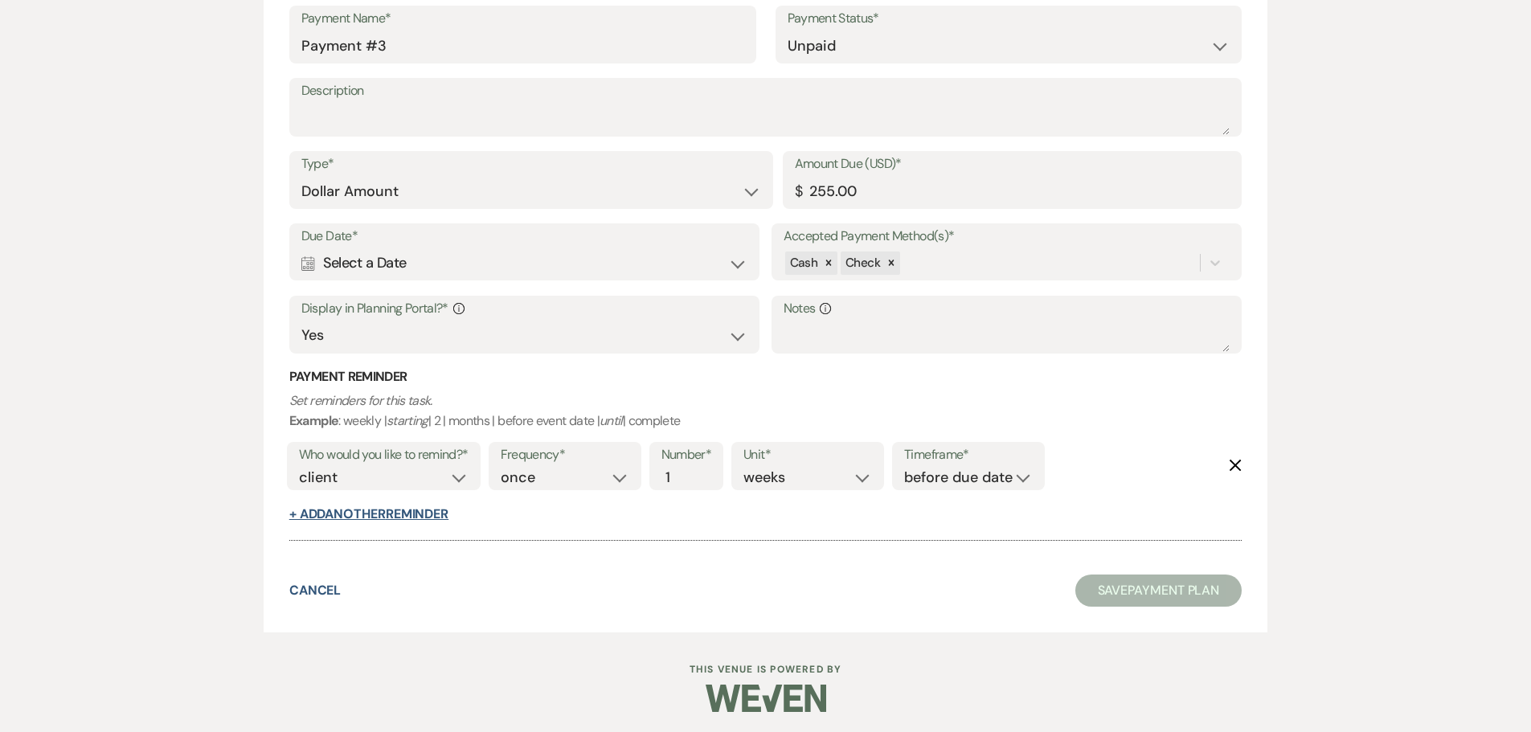
scroll to position [1663, 0]
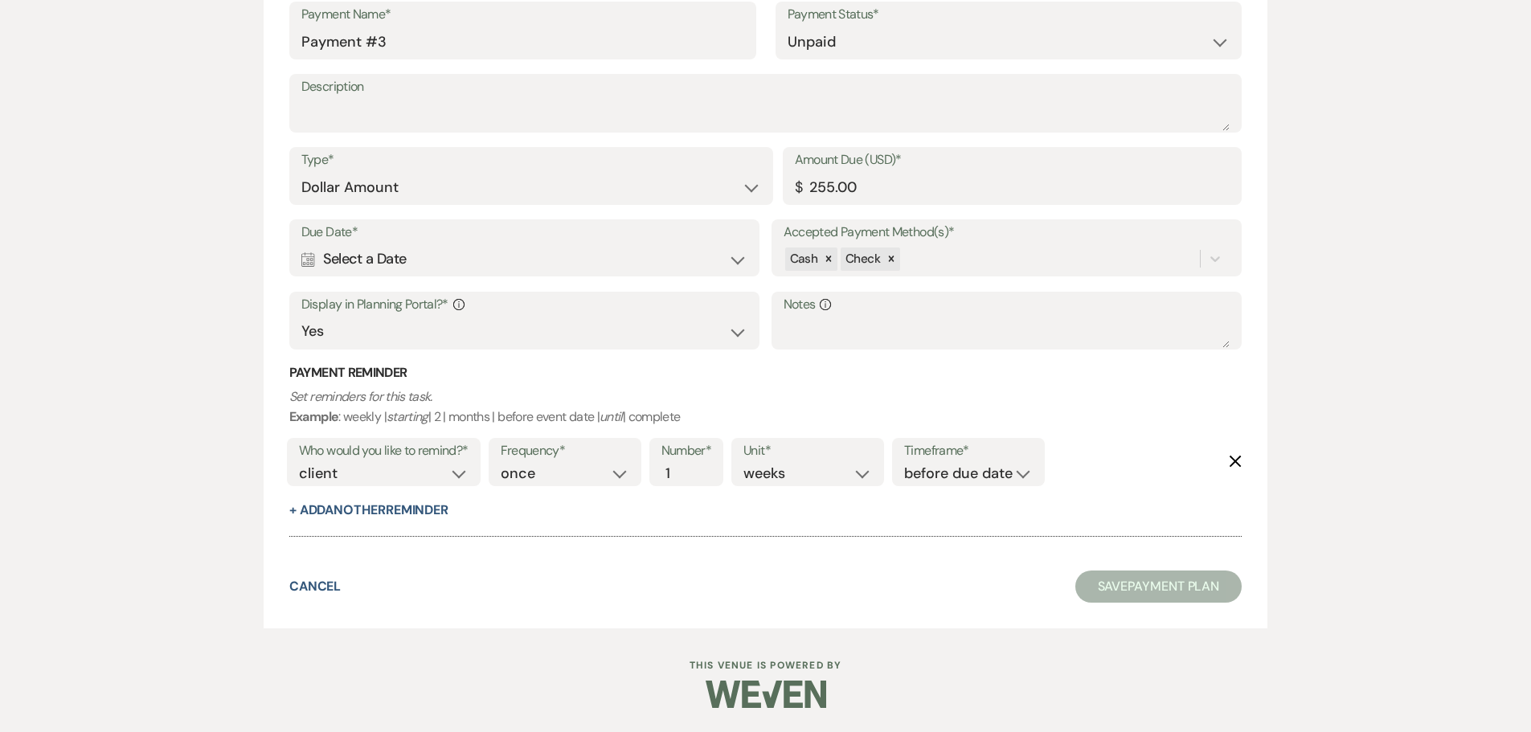
click at [1239, 461] on icon "Delete" at bounding box center [1235, 461] width 13 height 13
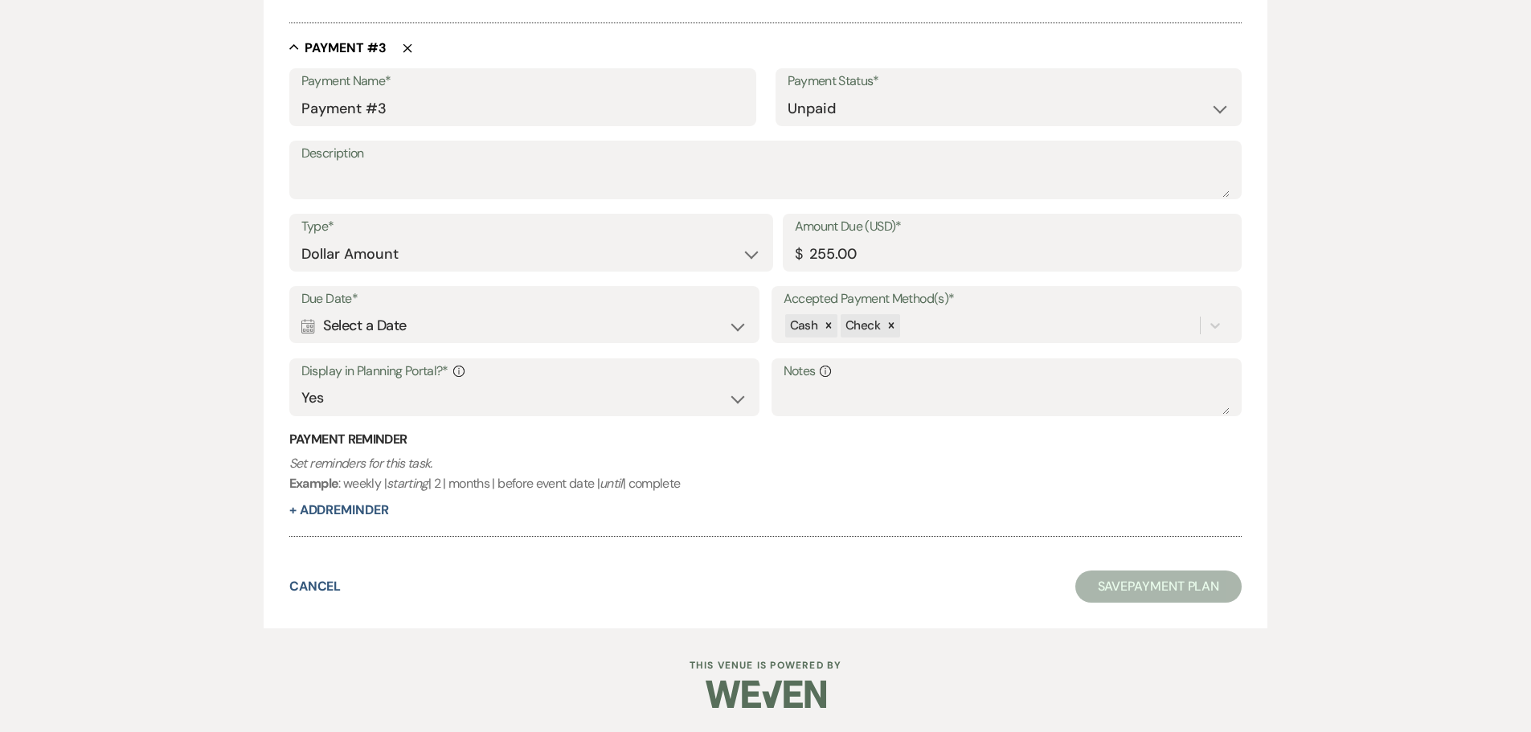
scroll to position [1596, 0]
click at [467, 338] on div "Calendar Select a Date Expand" at bounding box center [524, 325] width 447 height 31
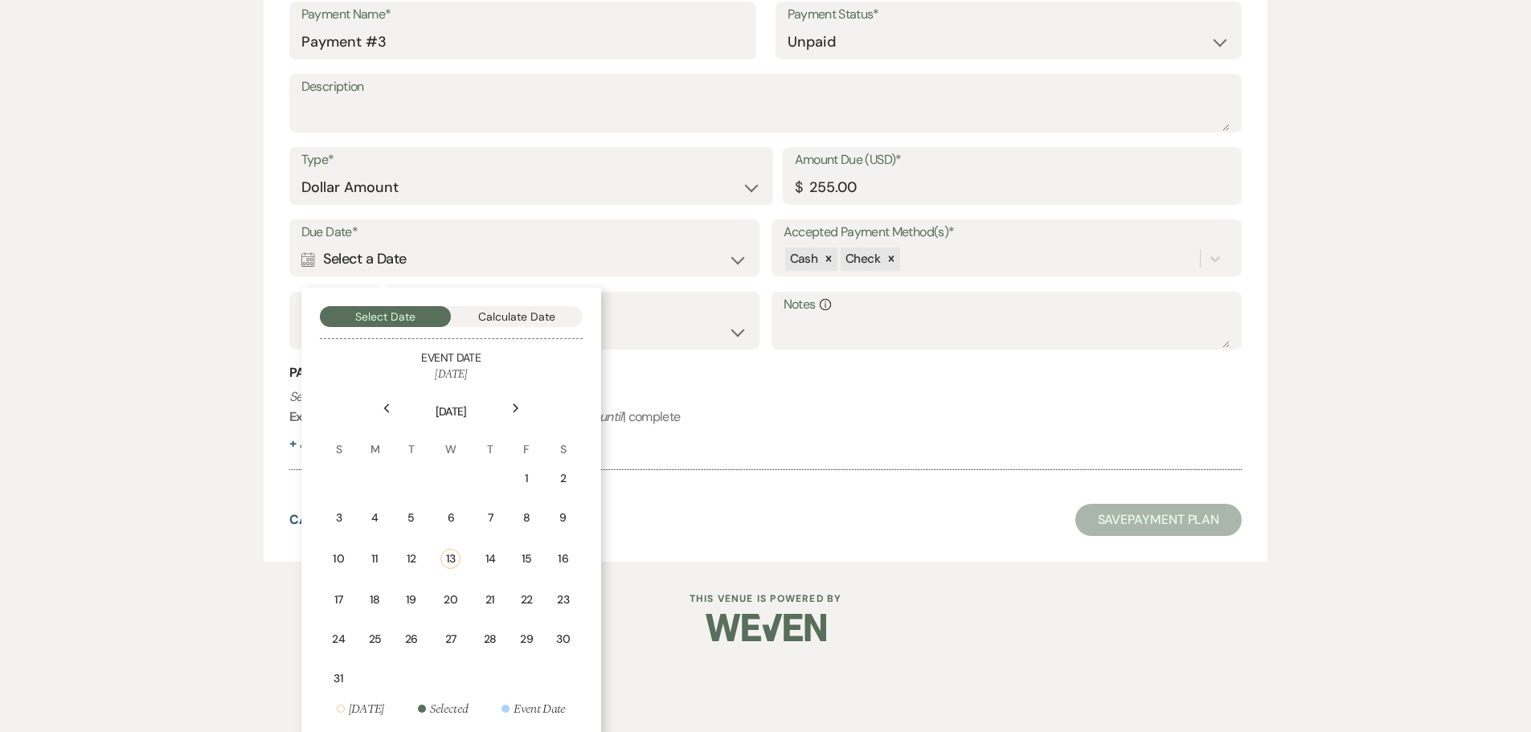
scroll to position [1422, 0]
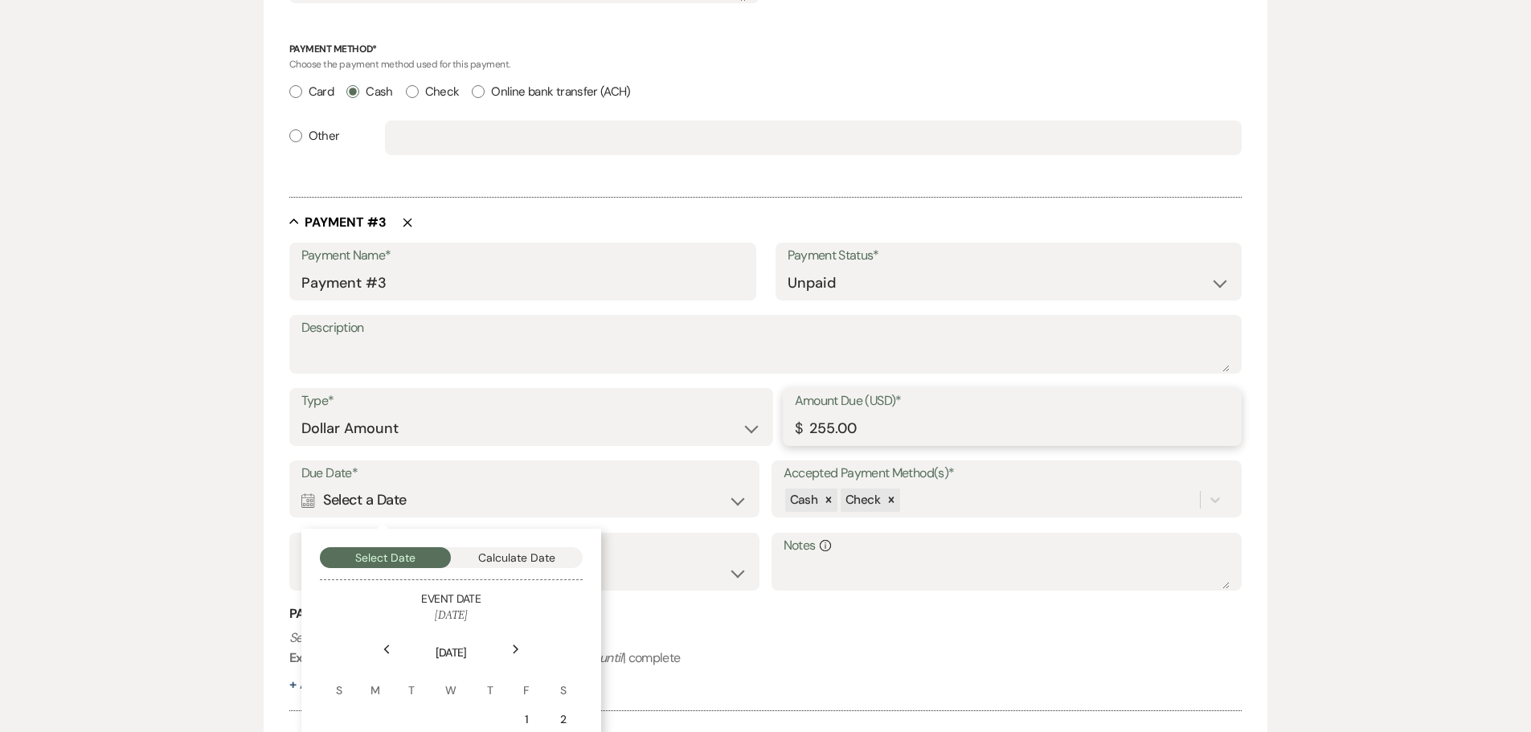
click at [883, 429] on input "255.00" at bounding box center [1013, 428] width 436 height 31
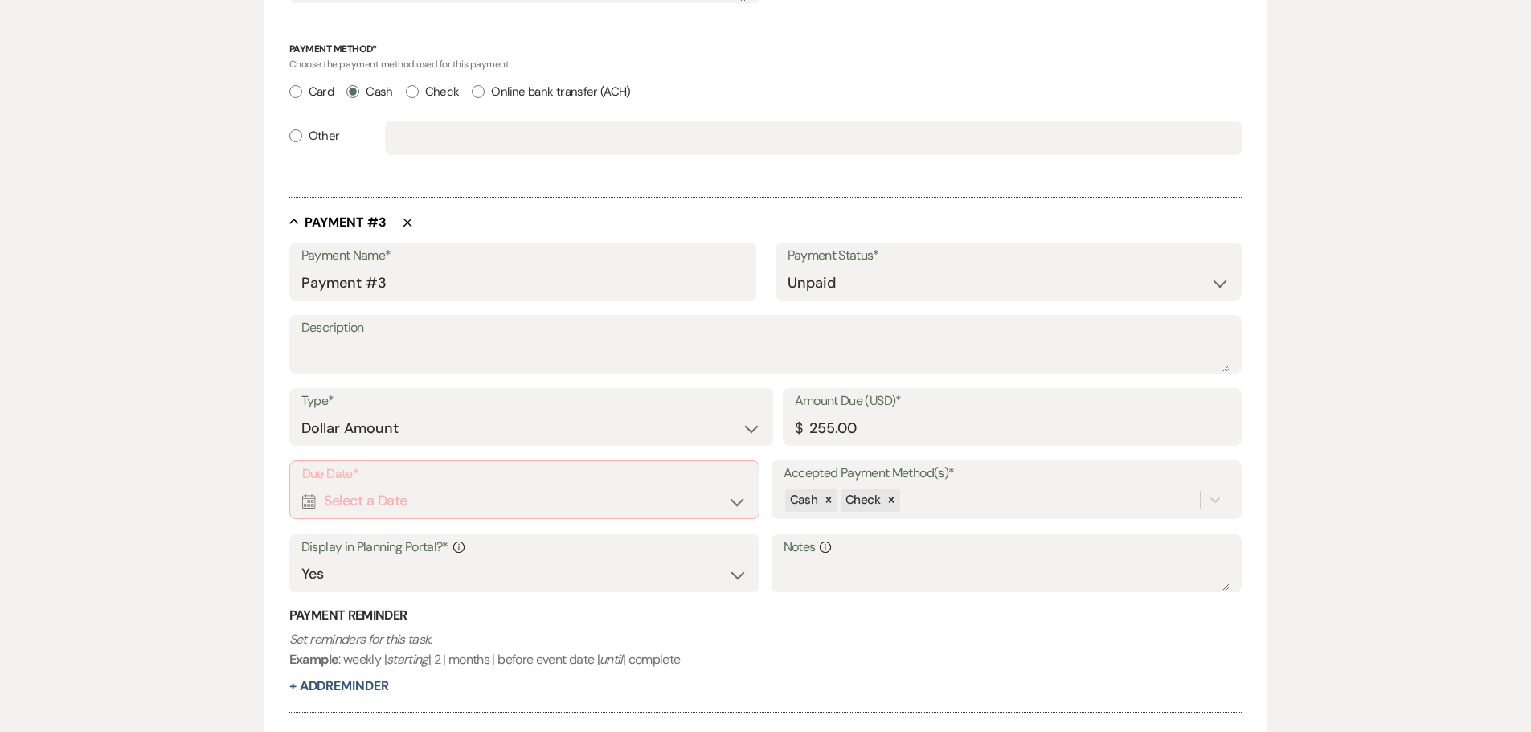
click at [408, 223] on icon "Delete" at bounding box center [408, 223] width 10 height 10
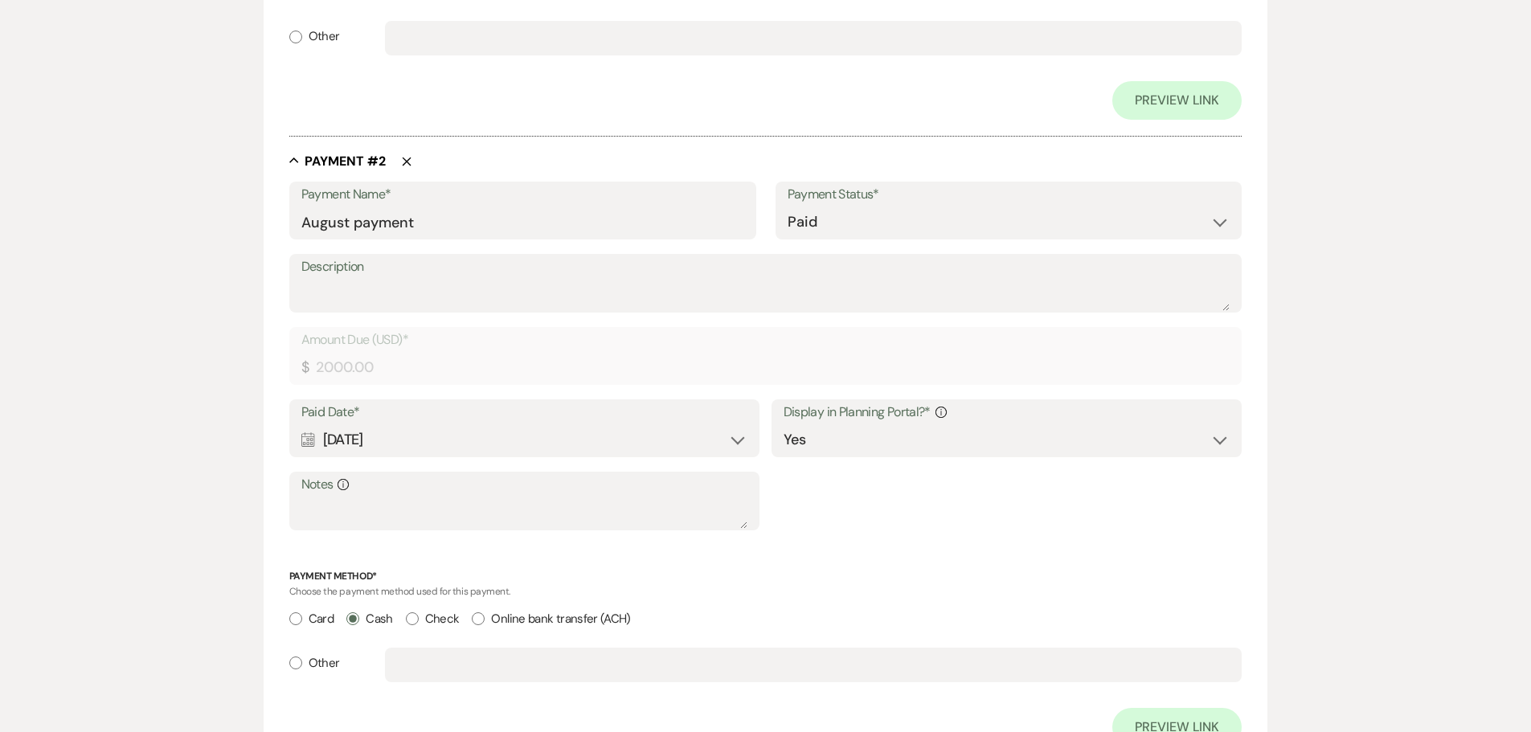
scroll to position [929, 0]
click at [357, 625] on input "Cash" at bounding box center [352, 623] width 13 height 13
click at [354, 622] on input "Cash" at bounding box center [352, 623] width 13 height 13
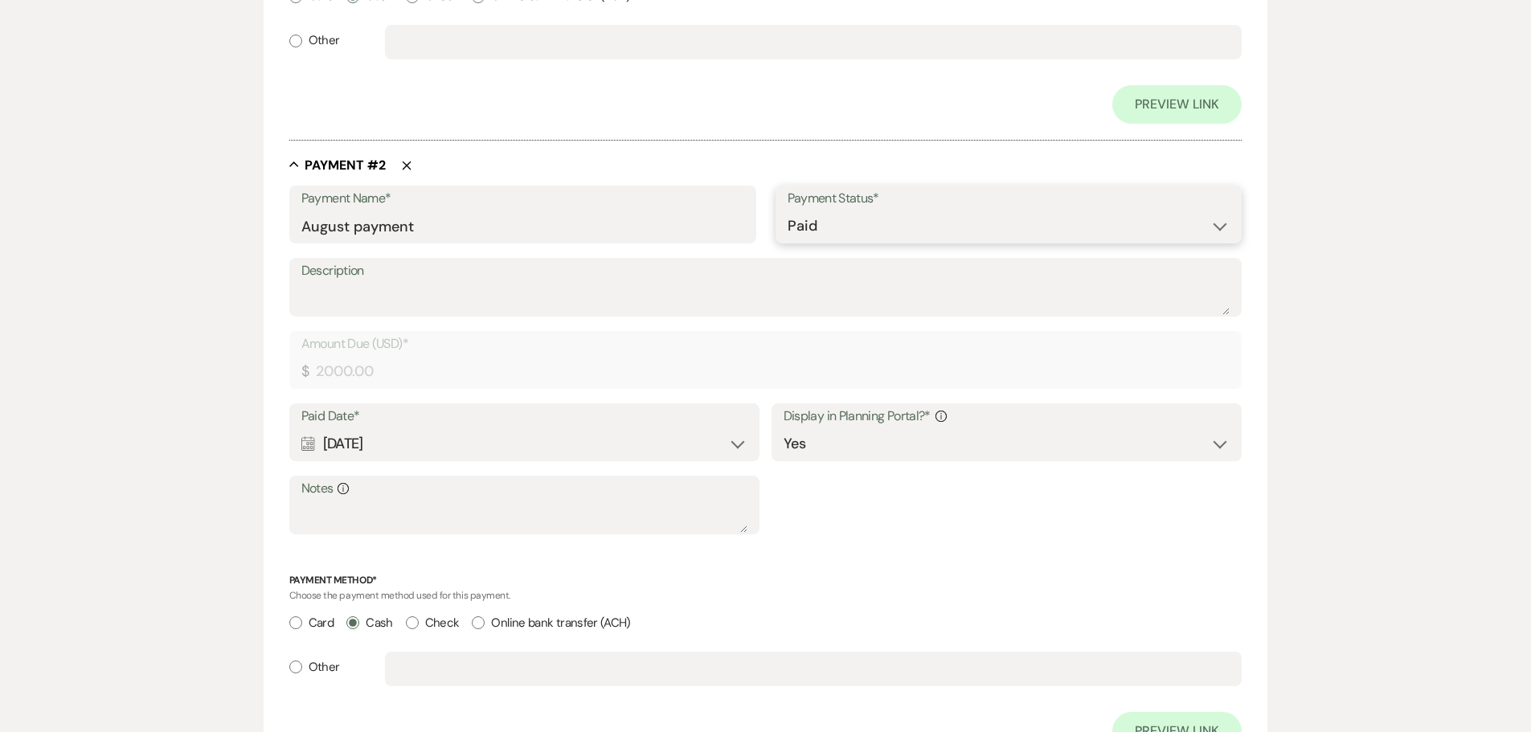
click at [870, 219] on select "Paid Unpaid" at bounding box center [1009, 226] width 443 height 31
click at [788, 211] on select "Paid Unpaid" at bounding box center [1009, 226] width 443 height 31
drag, startPoint x: 862, startPoint y: 230, endPoint x: 867, endPoint y: 240, distance: 11.5
click at [862, 230] on select "Paid Unpaid" at bounding box center [1009, 226] width 443 height 31
select select "2"
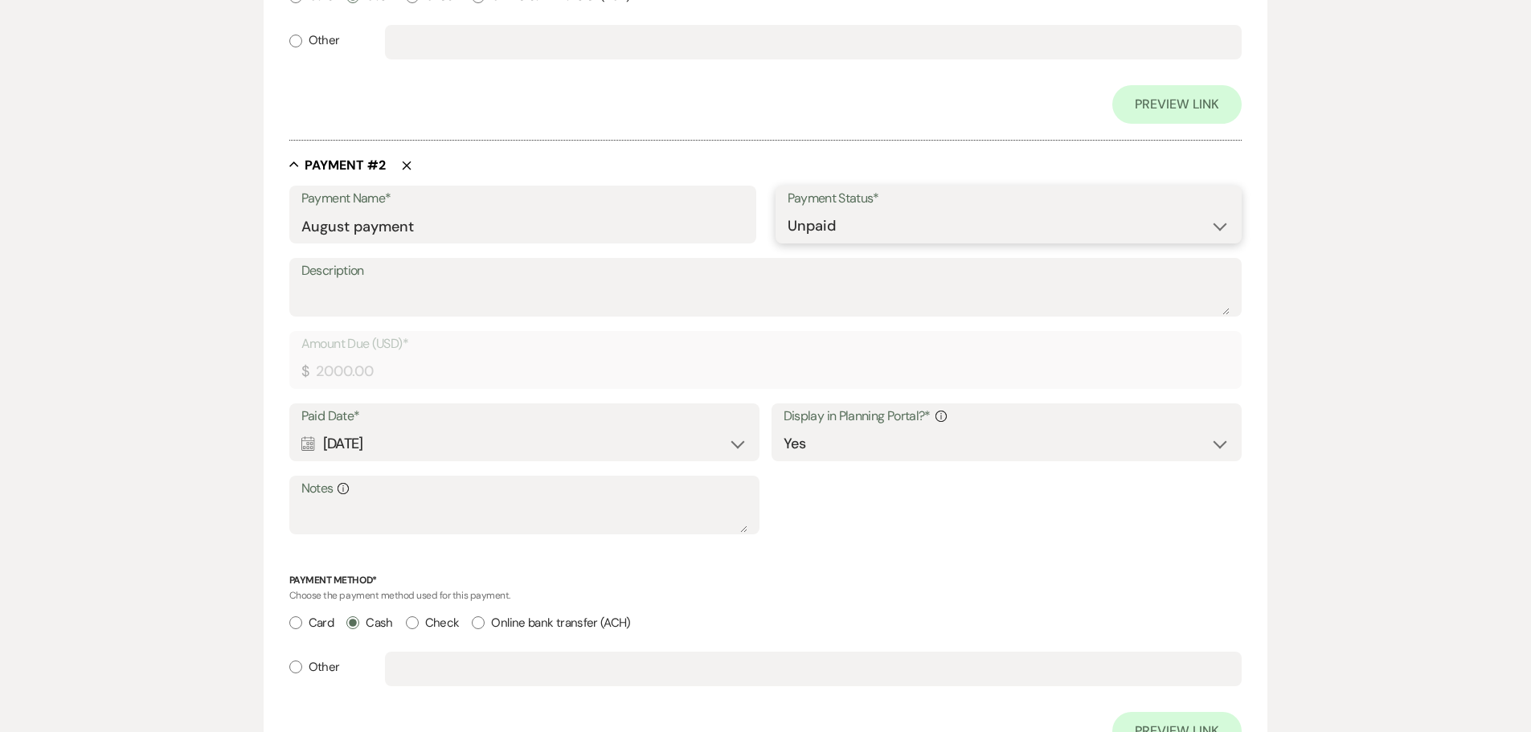
click at [788, 211] on select "Paid Unpaid" at bounding box center [1009, 226] width 443 height 31
select select "client"
select select "days"
select select "flat"
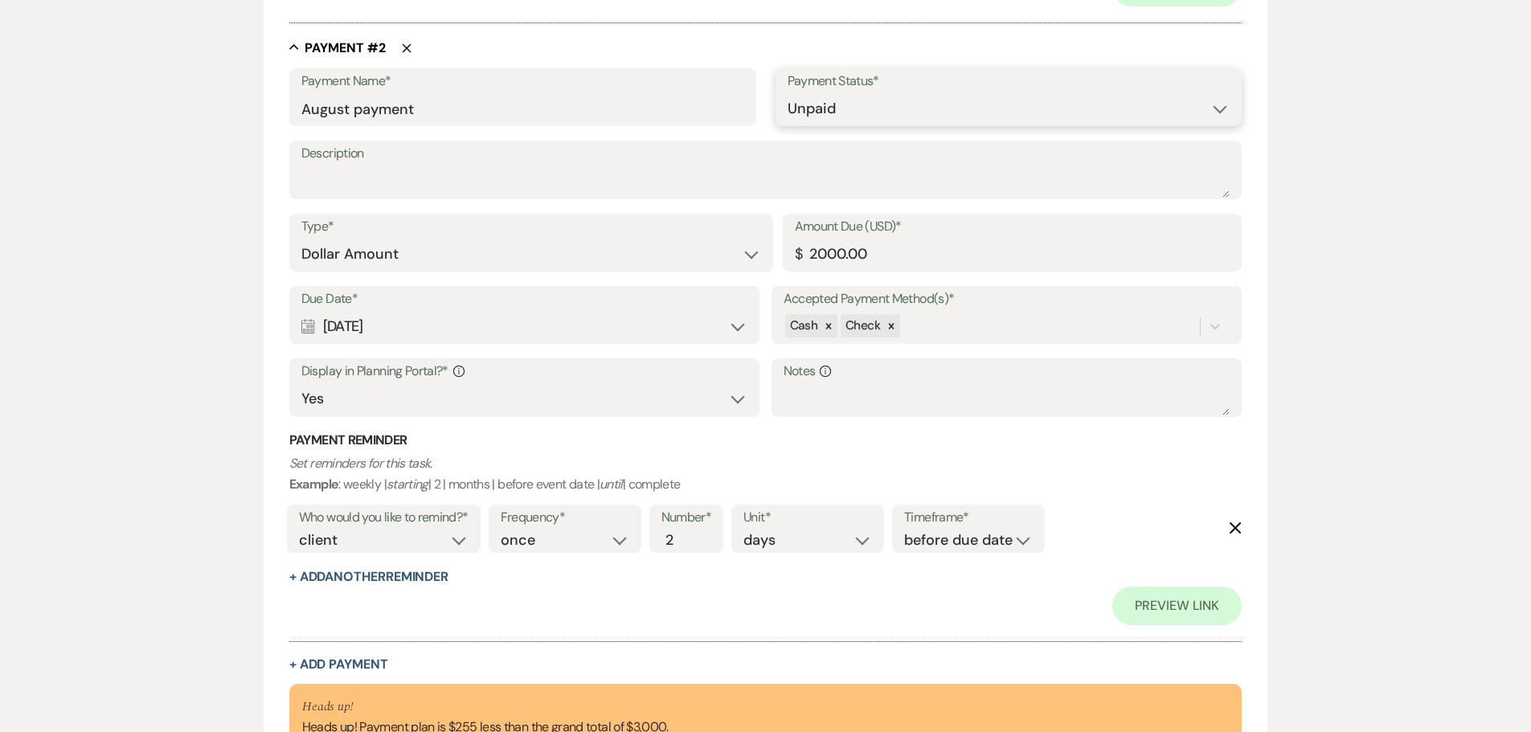
scroll to position [1002, 0]
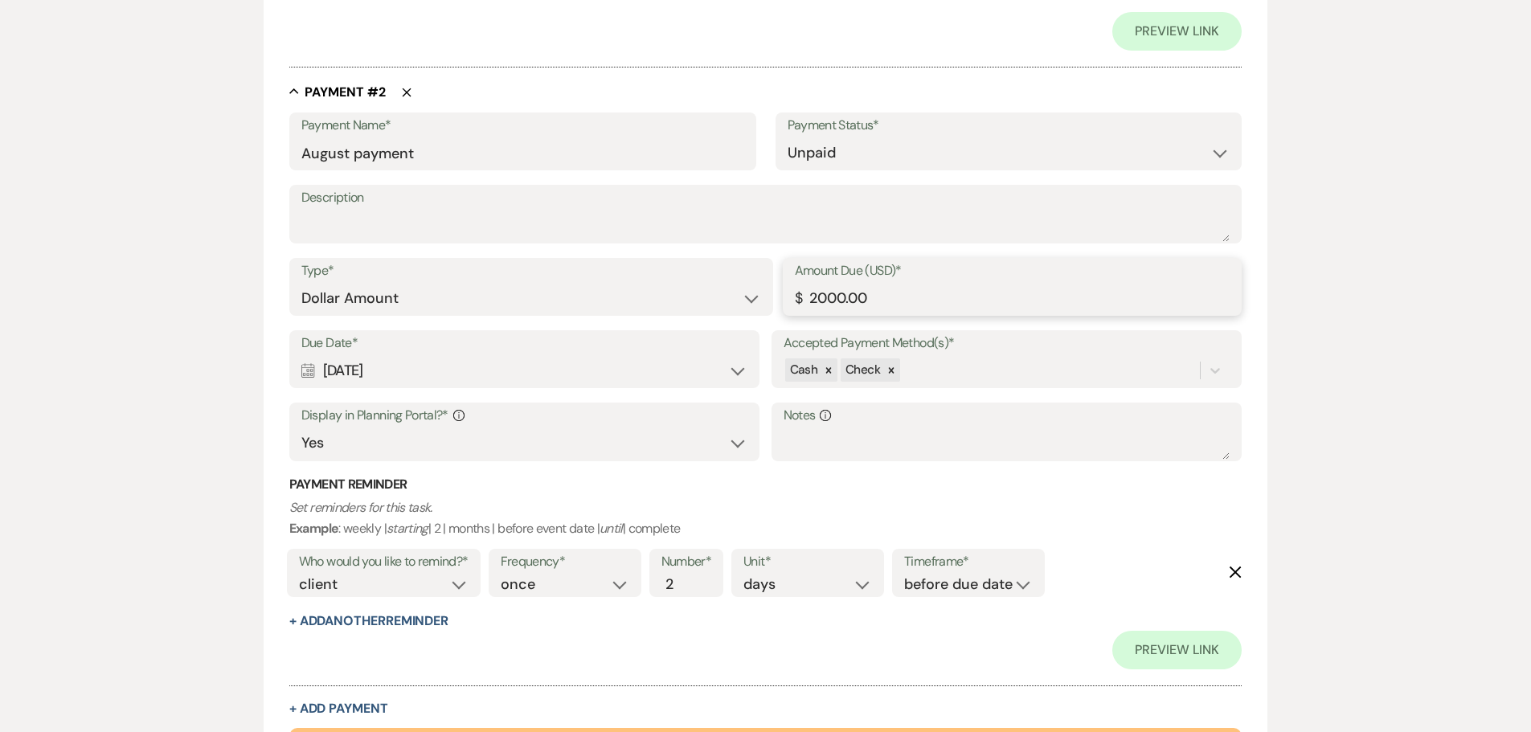
drag, startPoint x: 891, startPoint y: 297, endPoint x: 799, endPoint y: 297, distance: 92.4
click at [799, 297] on div "Amount Due (USD)* $ 2000.00" at bounding box center [1013, 287] width 460 height 58
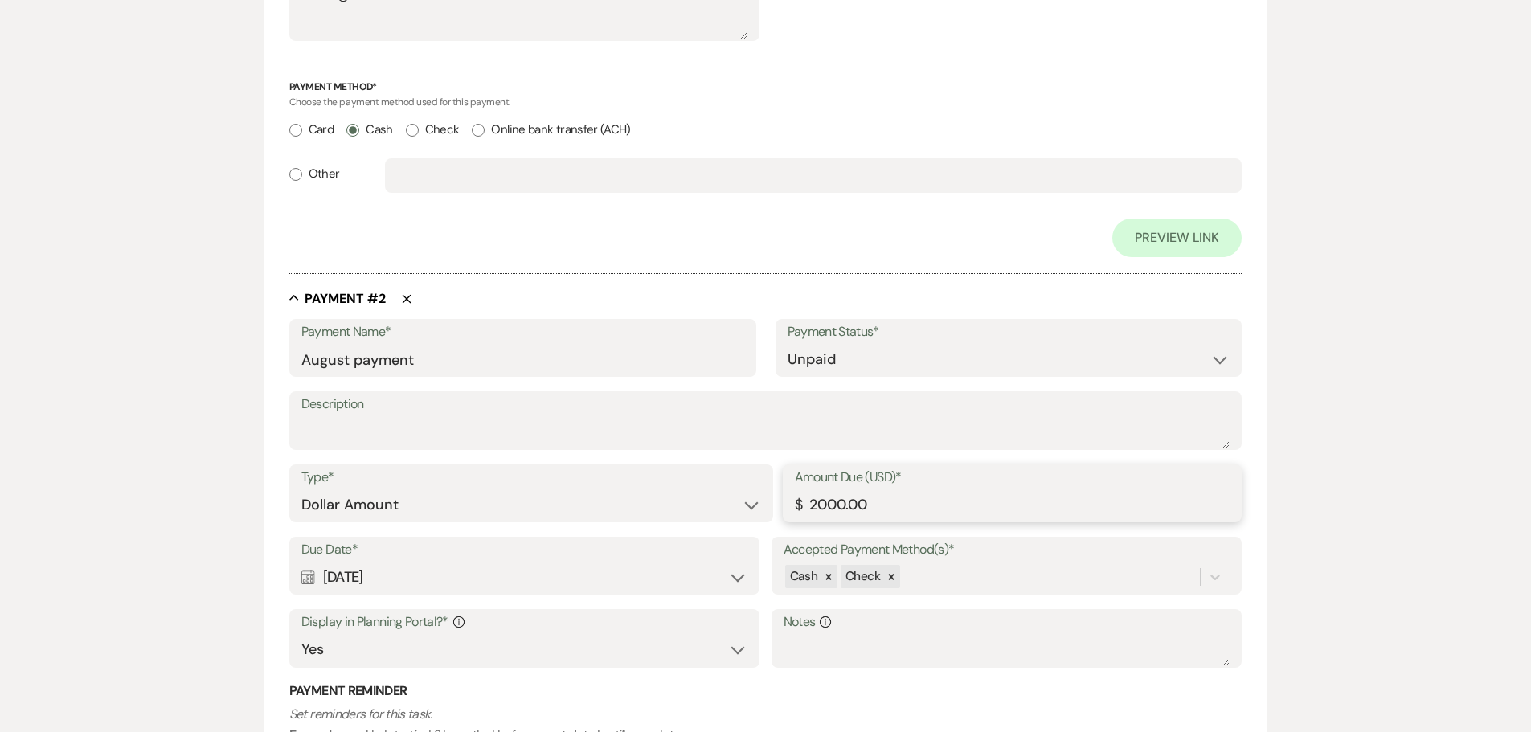
scroll to position [1083, 0]
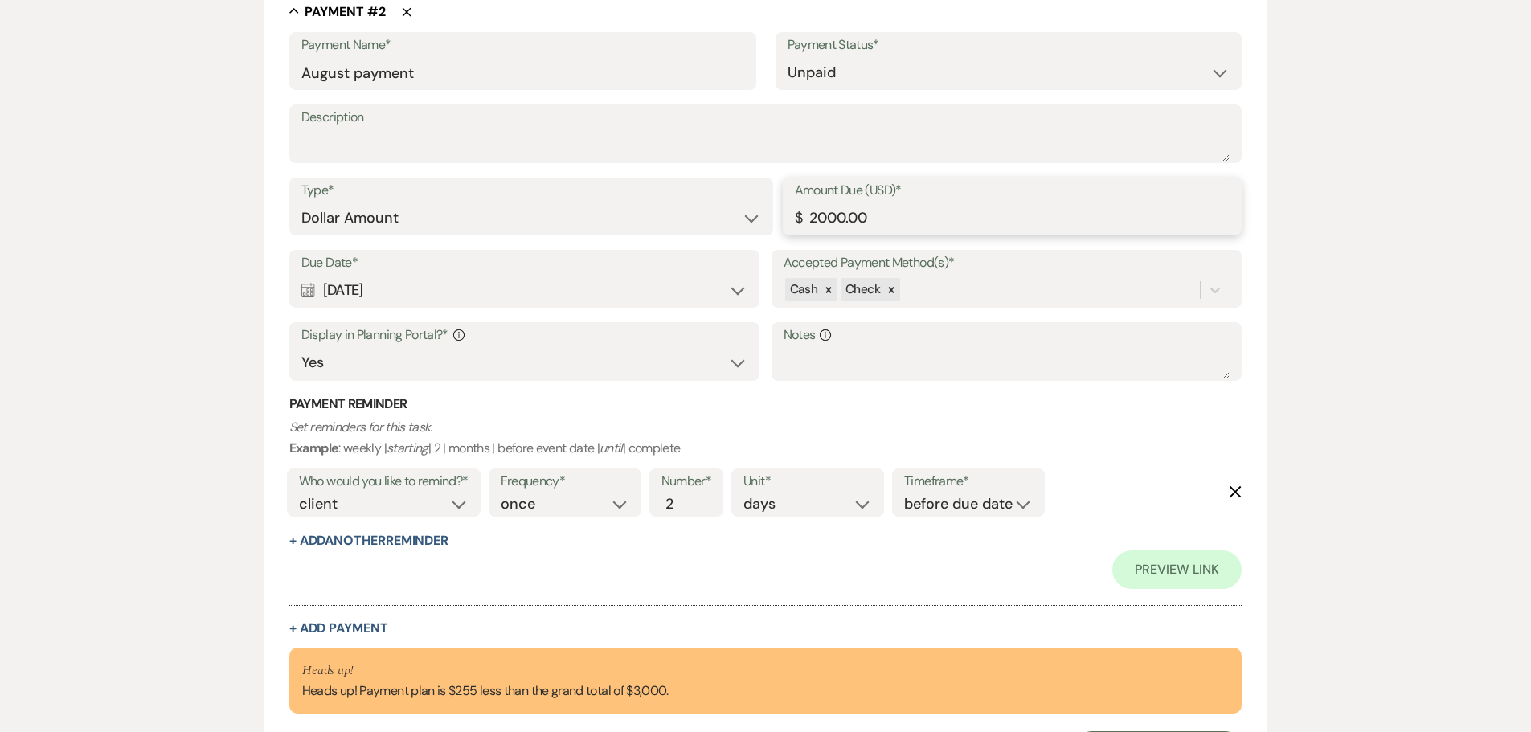
click at [904, 225] on input "2000.00" at bounding box center [1013, 218] width 436 height 31
drag, startPoint x: 891, startPoint y: 222, endPoint x: 812, endPoint y: 224, distance: 79.6
click at [812, 224] on input "2000.00" at bounding box center [1013, 218] width 436 height 31
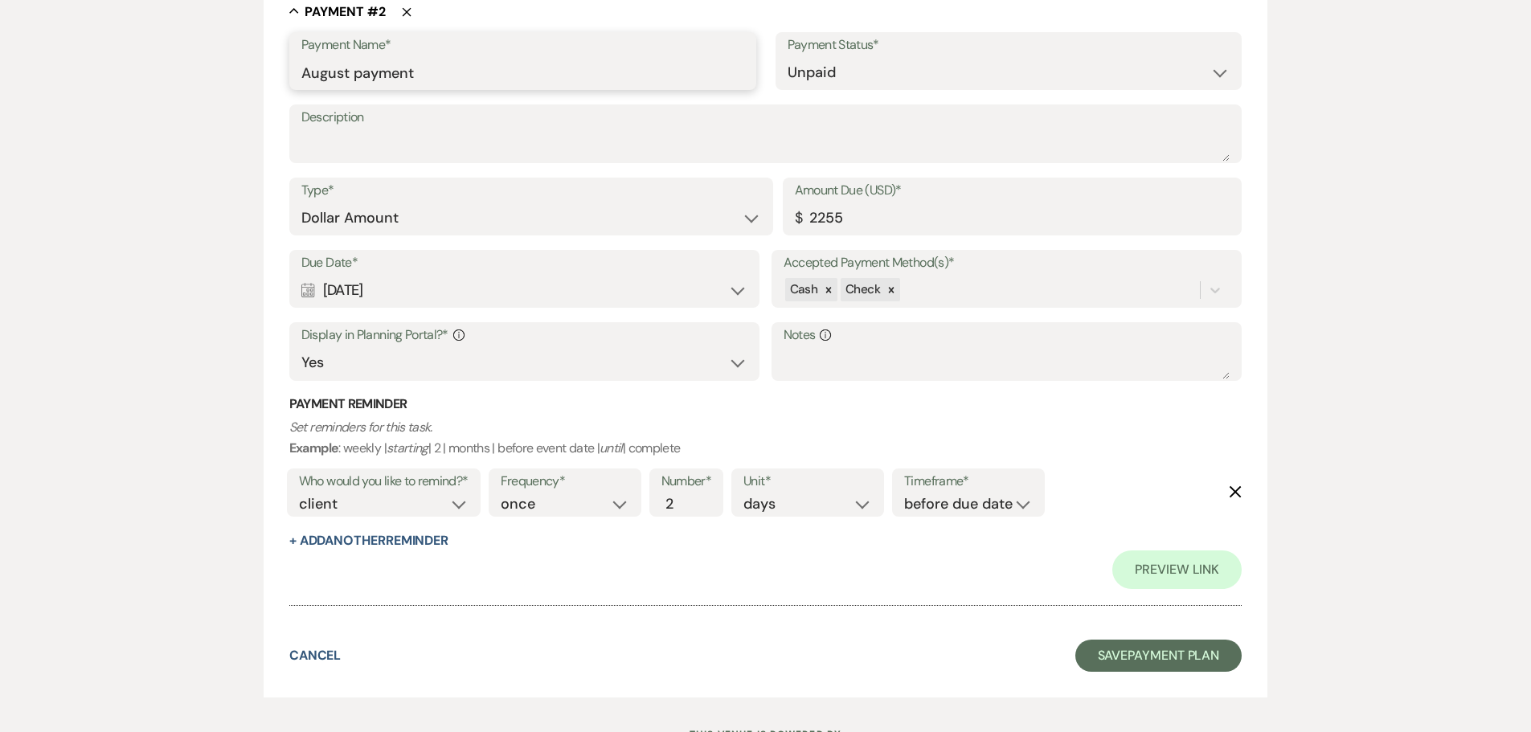
type input "2255.00"
drag, startPoint x: 445, startPoint y: 76, endPoint x: 304, endPoint y: 69, distance: 141.7
click at [304, 69] on input "August payment" at bounding box center [522, 72] width 443 height 31
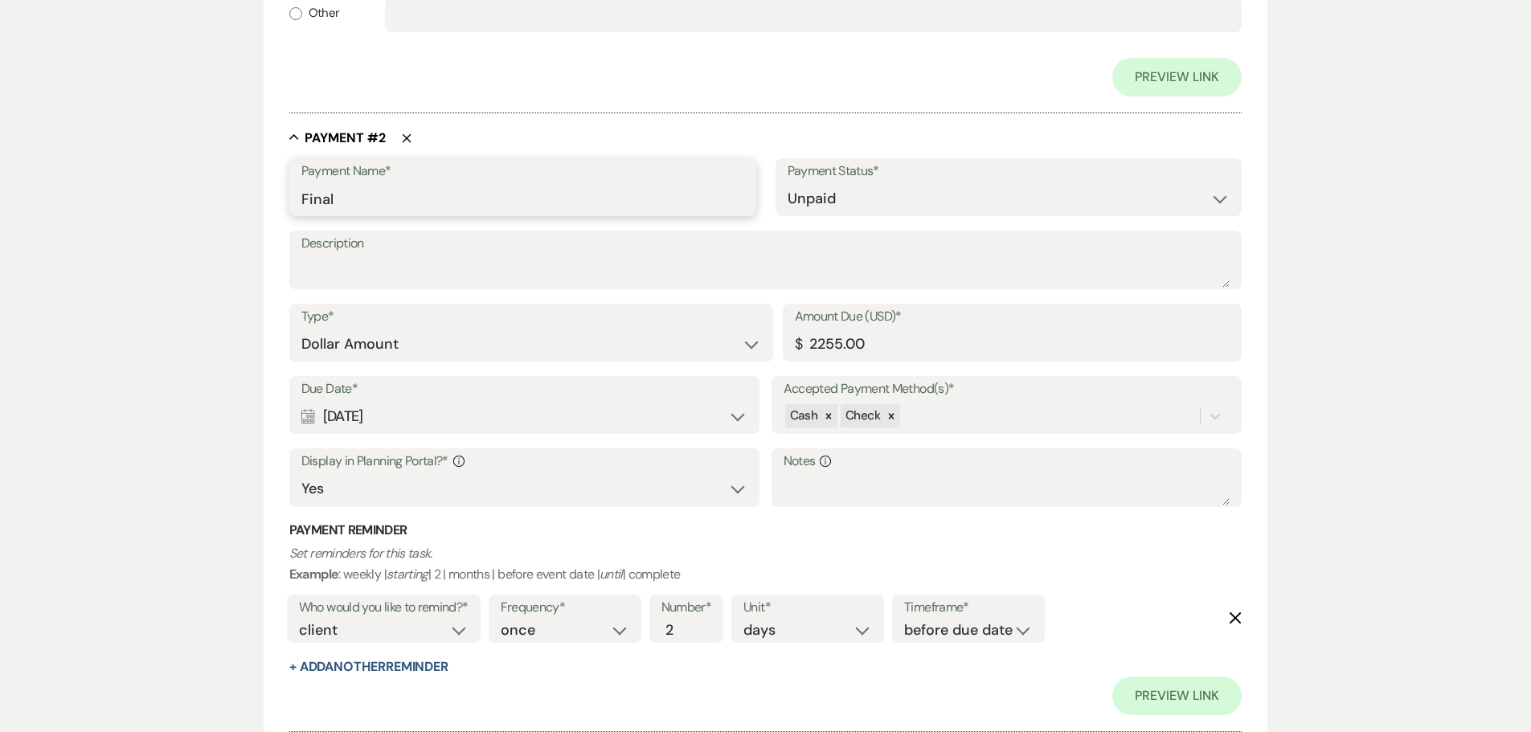
scroll to position [911, 0]
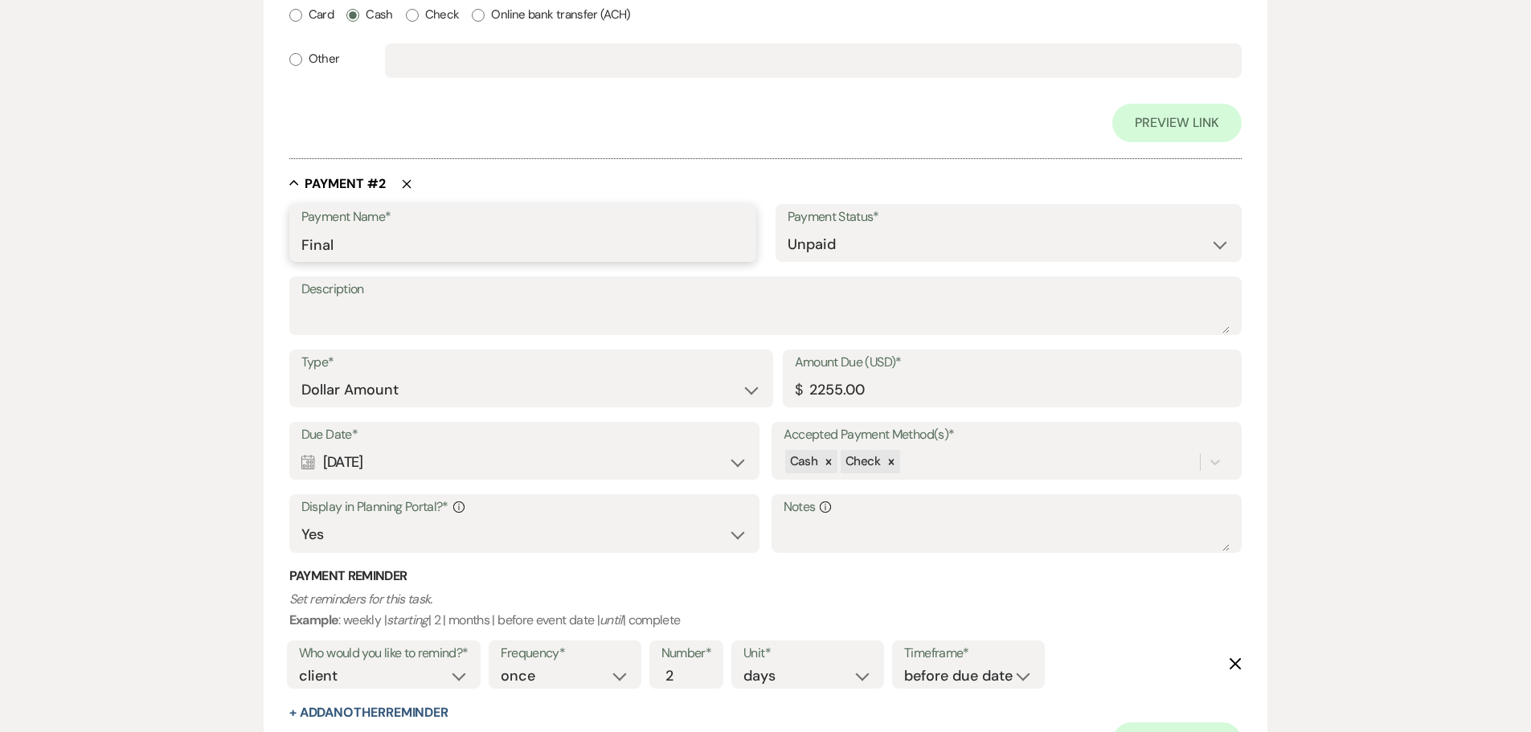
click at [374, 232] on input "Final" at bounding box center [522, 244] width 443 height 31
type input "Final Balance"
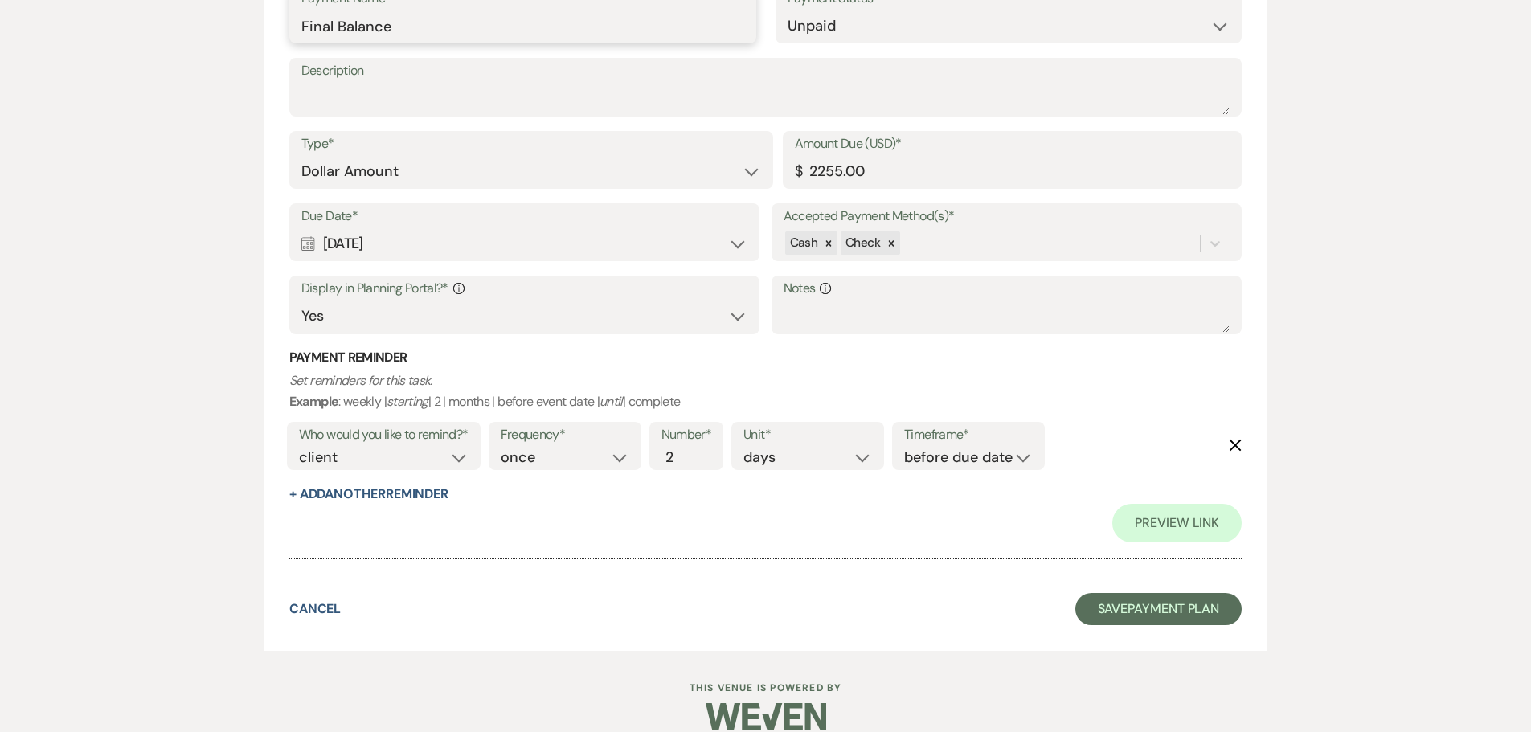
scroll to position [1152, 0]
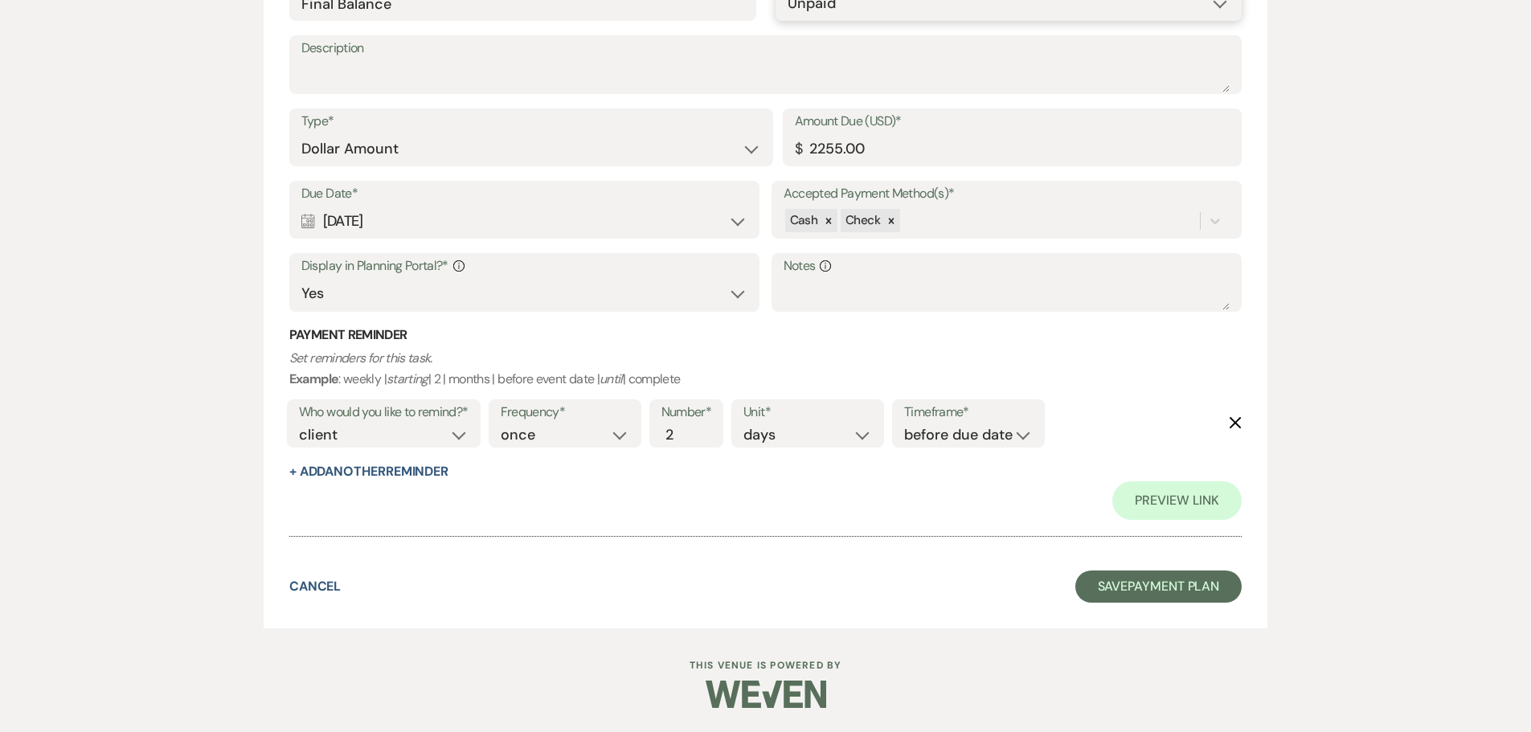
click at [845, 15] on select "Paid Unpaid" at bounding box center [1009, 3] width 443 height 31
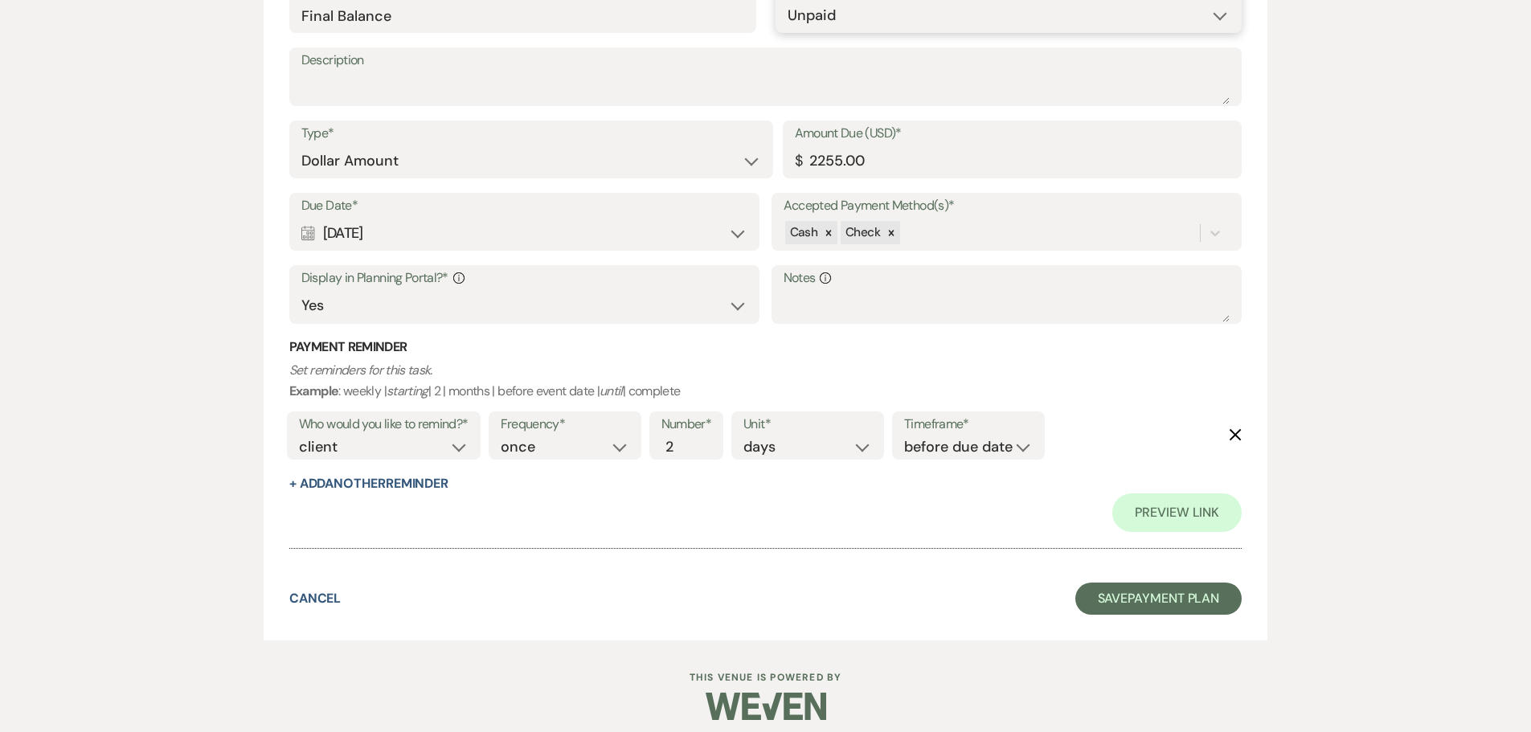
select select "1"
click at [788, 0] on select "Paid Unpaid" at bounding box center [1009, 15] width 443 height 31
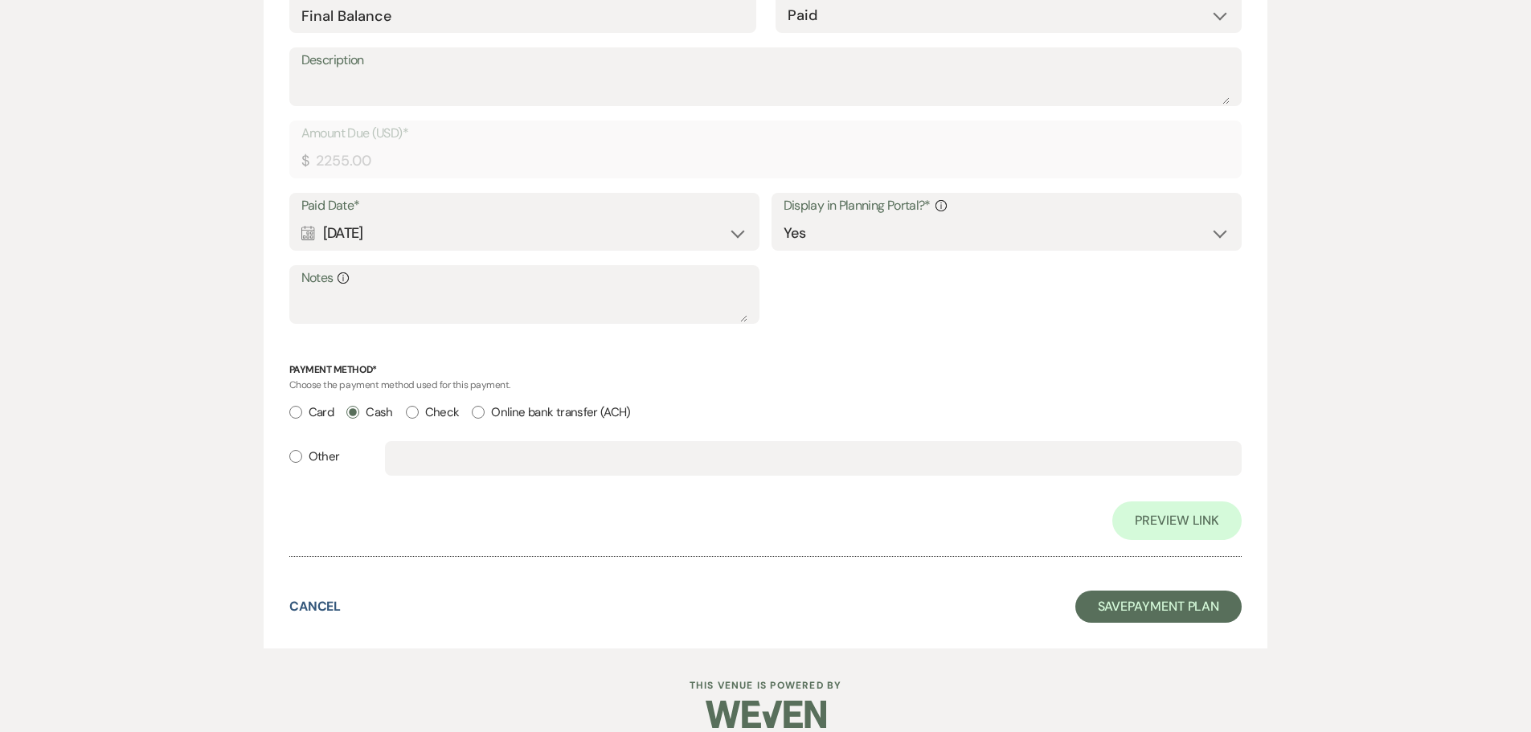
click at [528, 231] on div "Calendar Aug 13, 2025 Expand" at bounding box center [524, 233] width 447 height 31
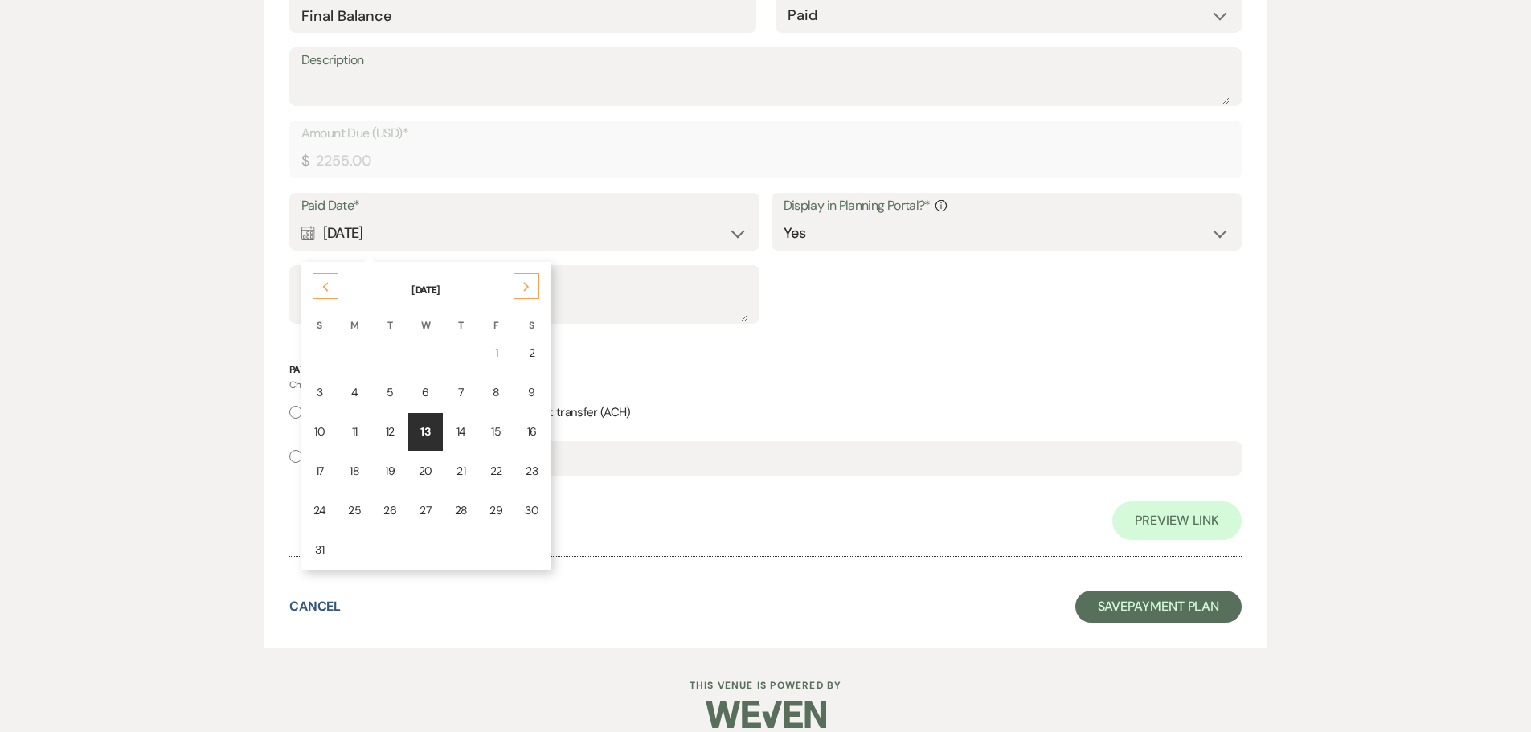
click at [435, 424] on td "13" at bounding box center [425, 432] width 35 height 38
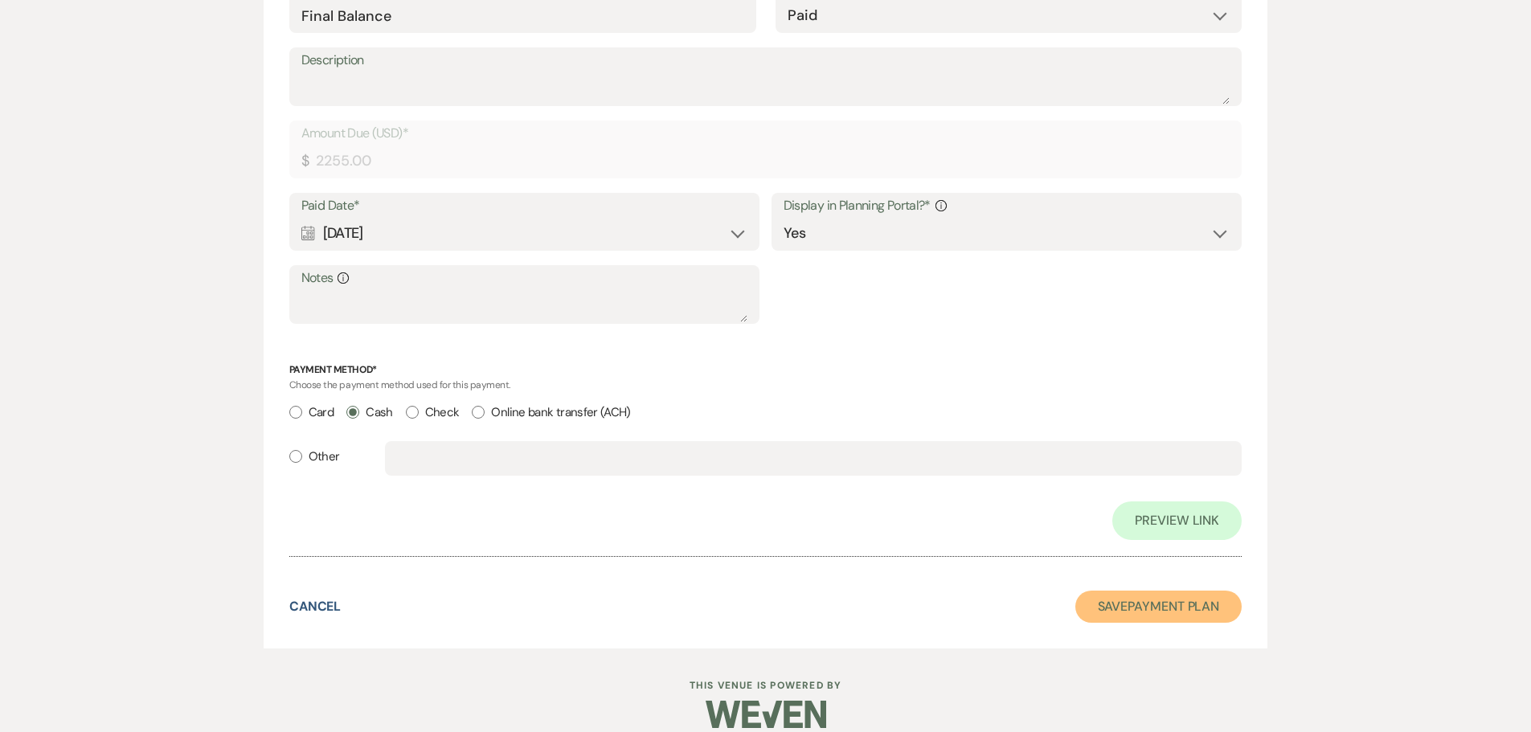
click at [1116, 612] on button "Save Payment Plan" at bounding box center [1159, 607] width 167 height 32
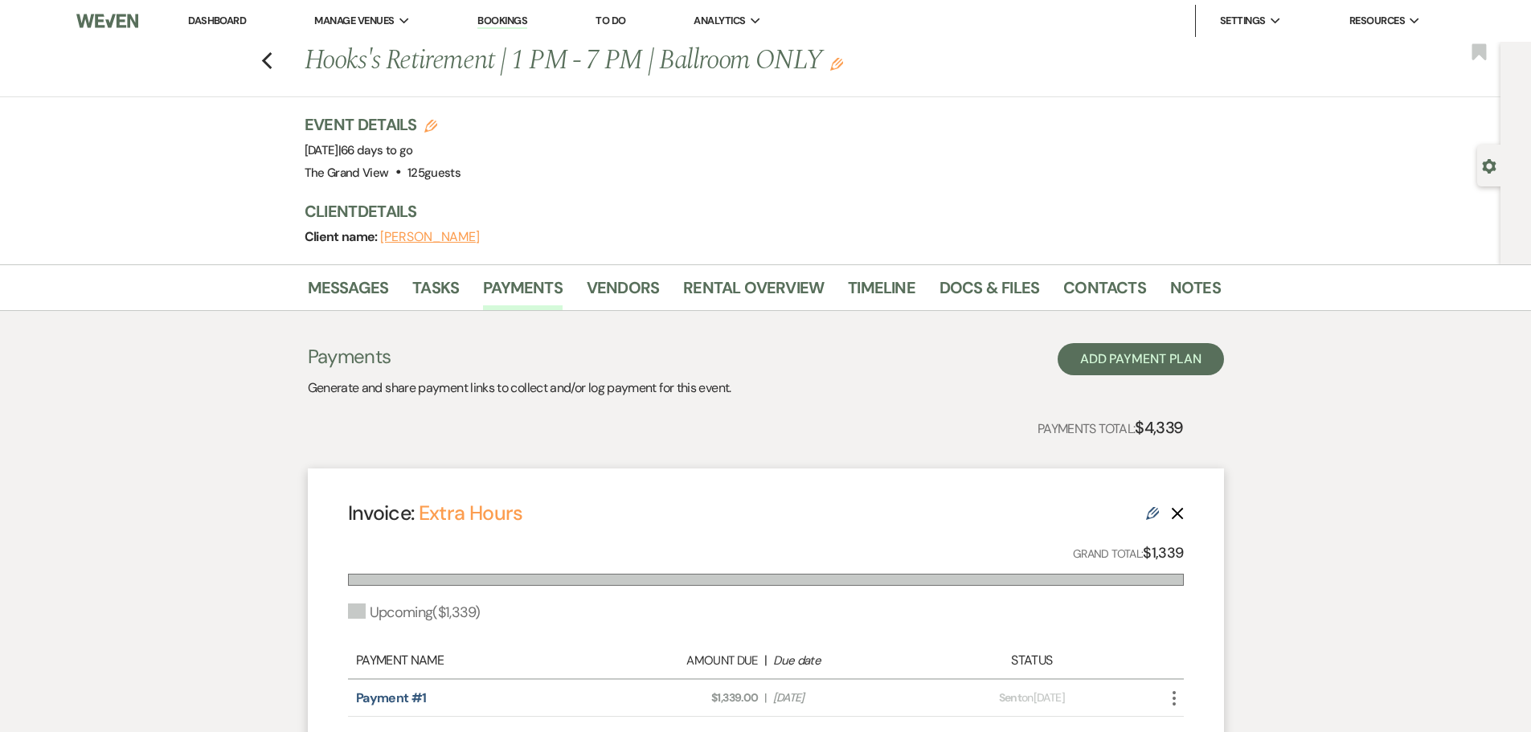
scroll to position [482, 0]
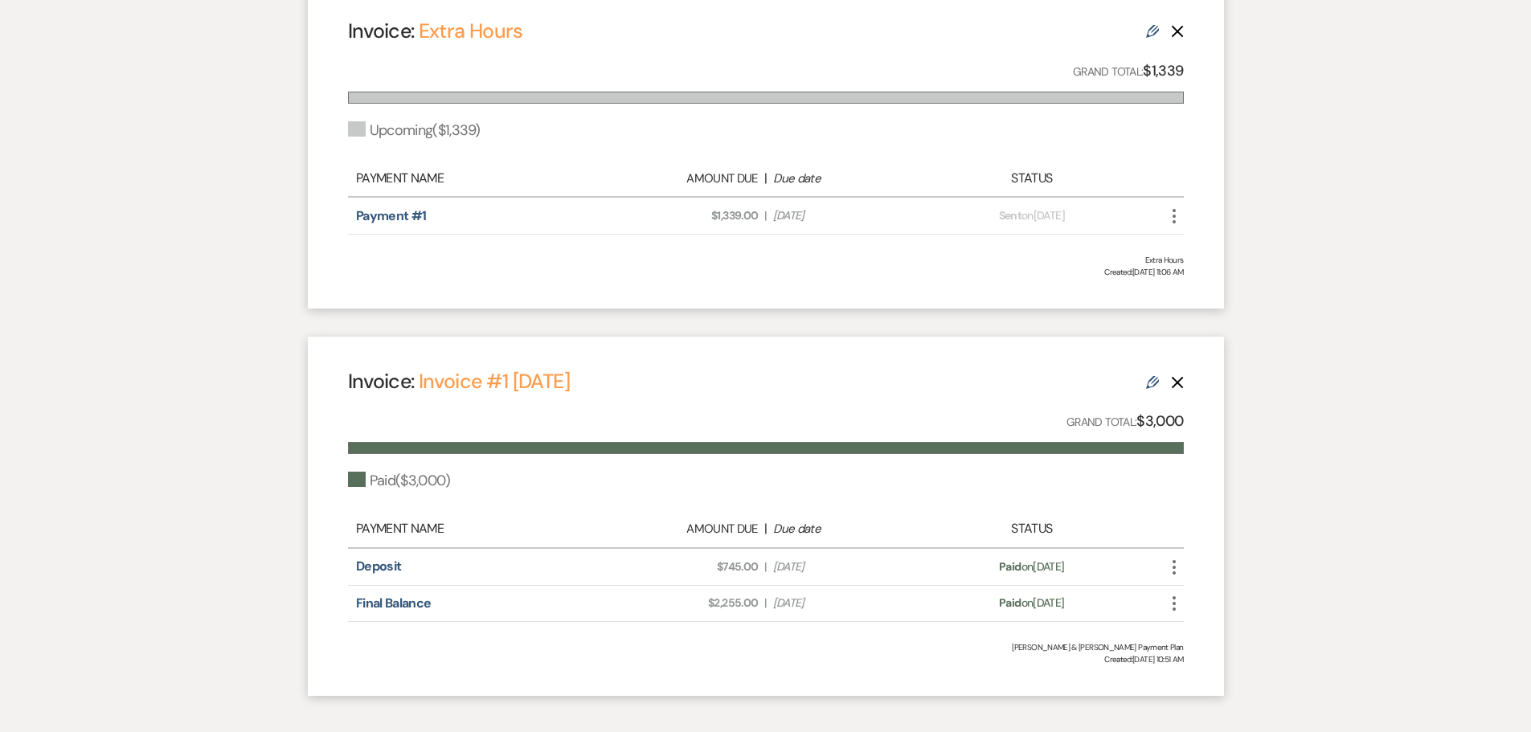
click at [1174, 215] on use "button" at bounding box center [1174, 216] width 3 height 14
click at [1148, 31] on icon "Edit" at bounding box center [1152, 31] width 13 height 13
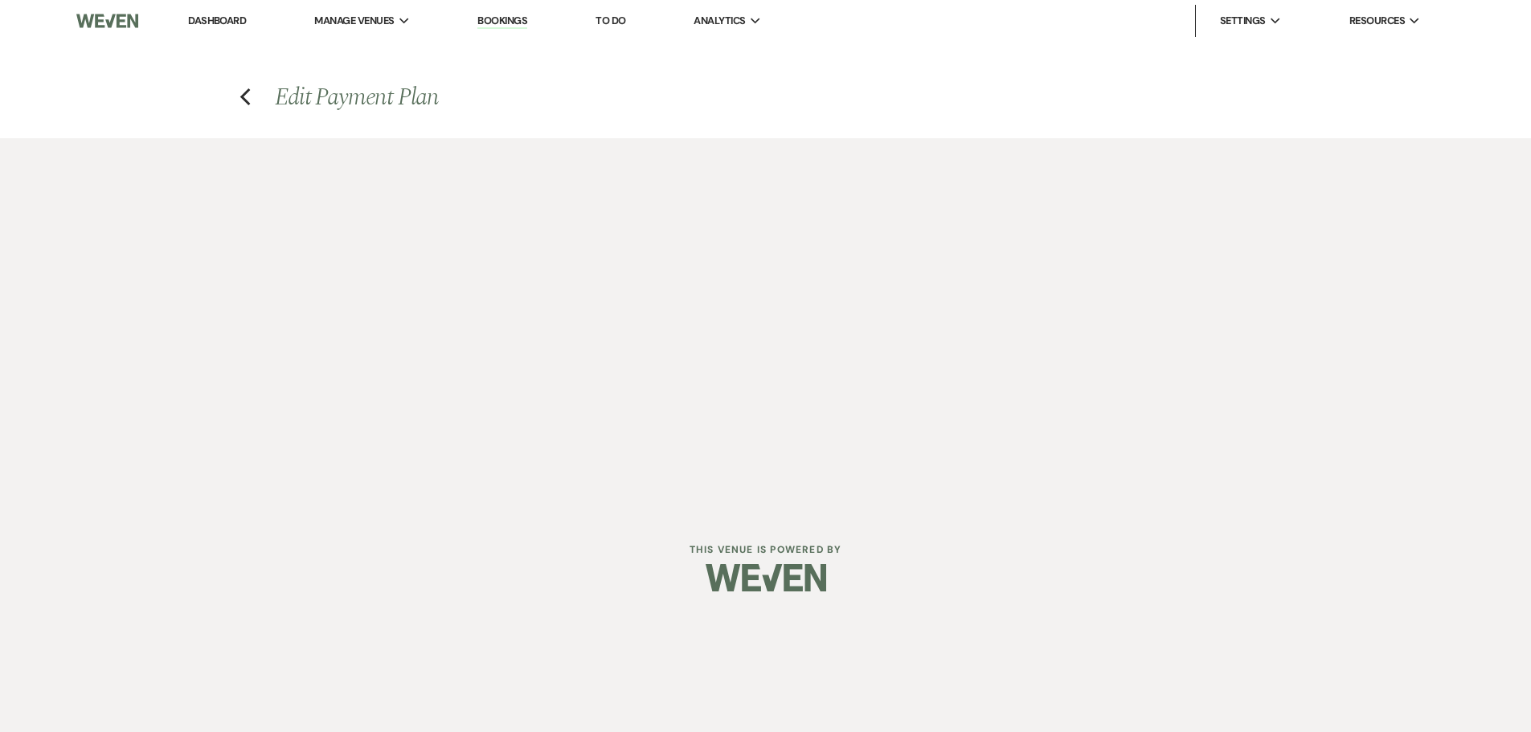
select select "25613"
select select "2"
select select "percentage"
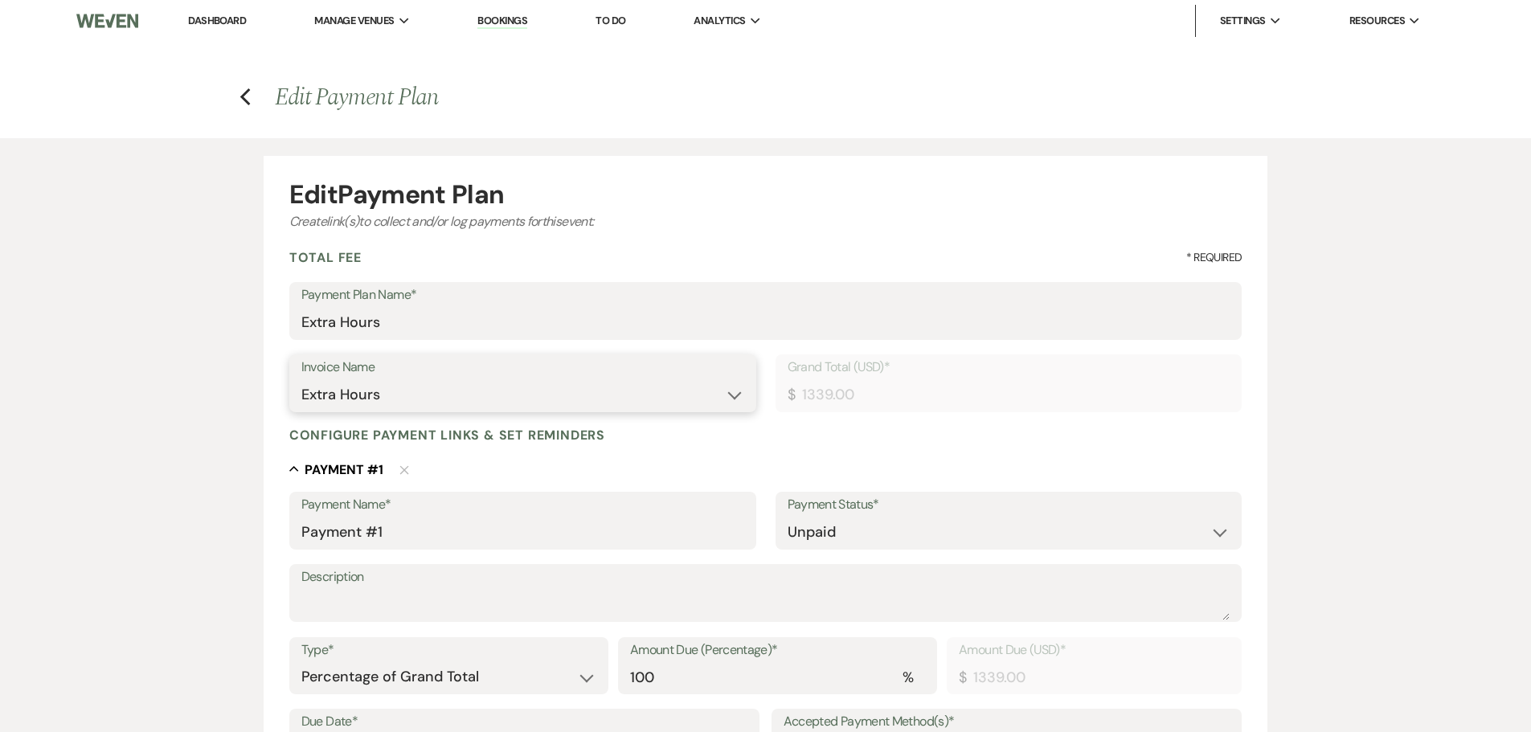
click at [461, 404] on select "N/A Extra Hours" at bounding box center [522, 394] width 443 height 31
select select
click at [301, 379] on select "N/A Extra Hours" at bounding box center [522, 394] width 443 height 31
drag, startPoint x: 878, startPoint y: 387, endPoint x: 756, endPoint y: 391, distance: 121.5
click at [756, 391] on div "Invoice Name N/A Extra Hours Grand Total (USD)* $ 1339.00" at bounding box center [765, 391] width 953 height 72
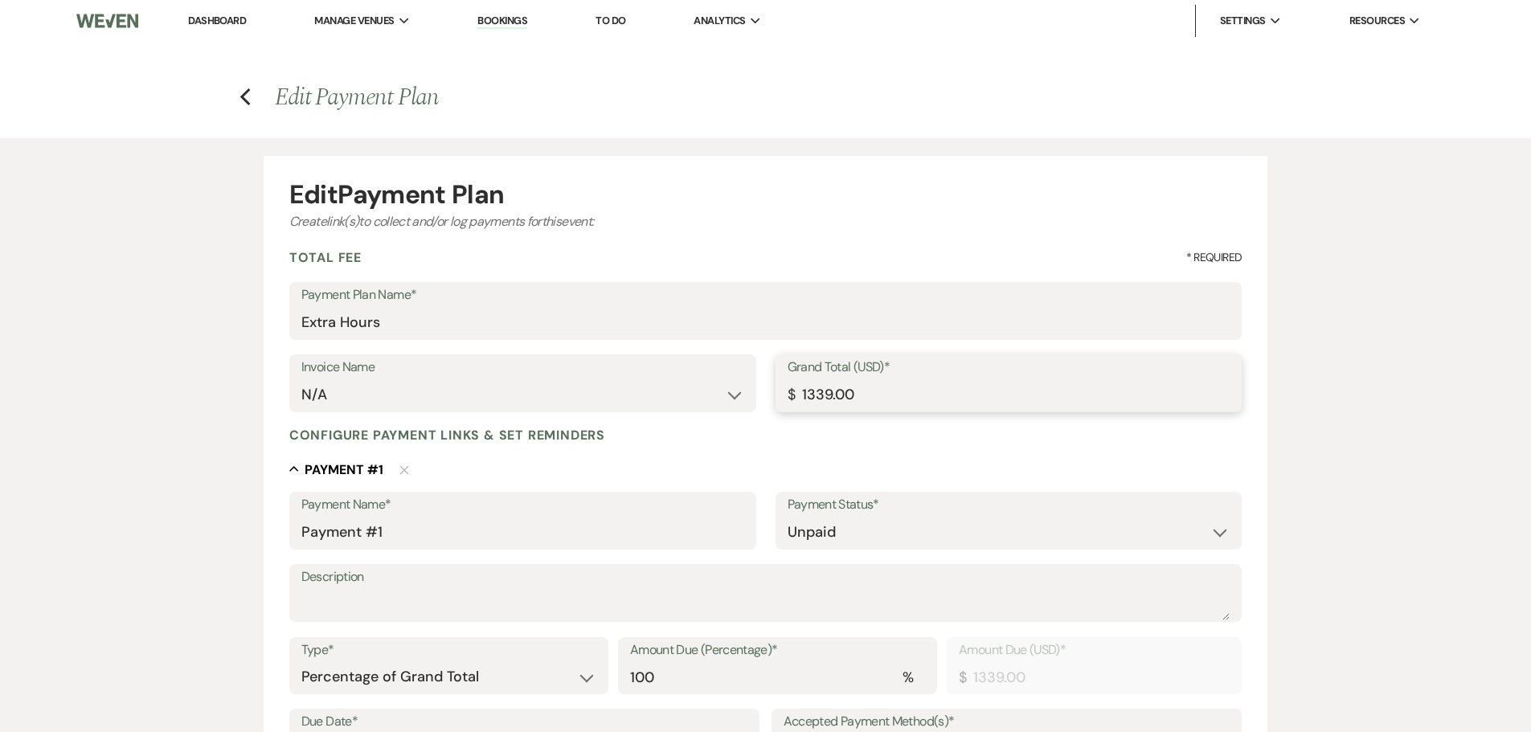
type input "1"
type input "1.00"
type input "13"
type input "13.00"
type input "130"
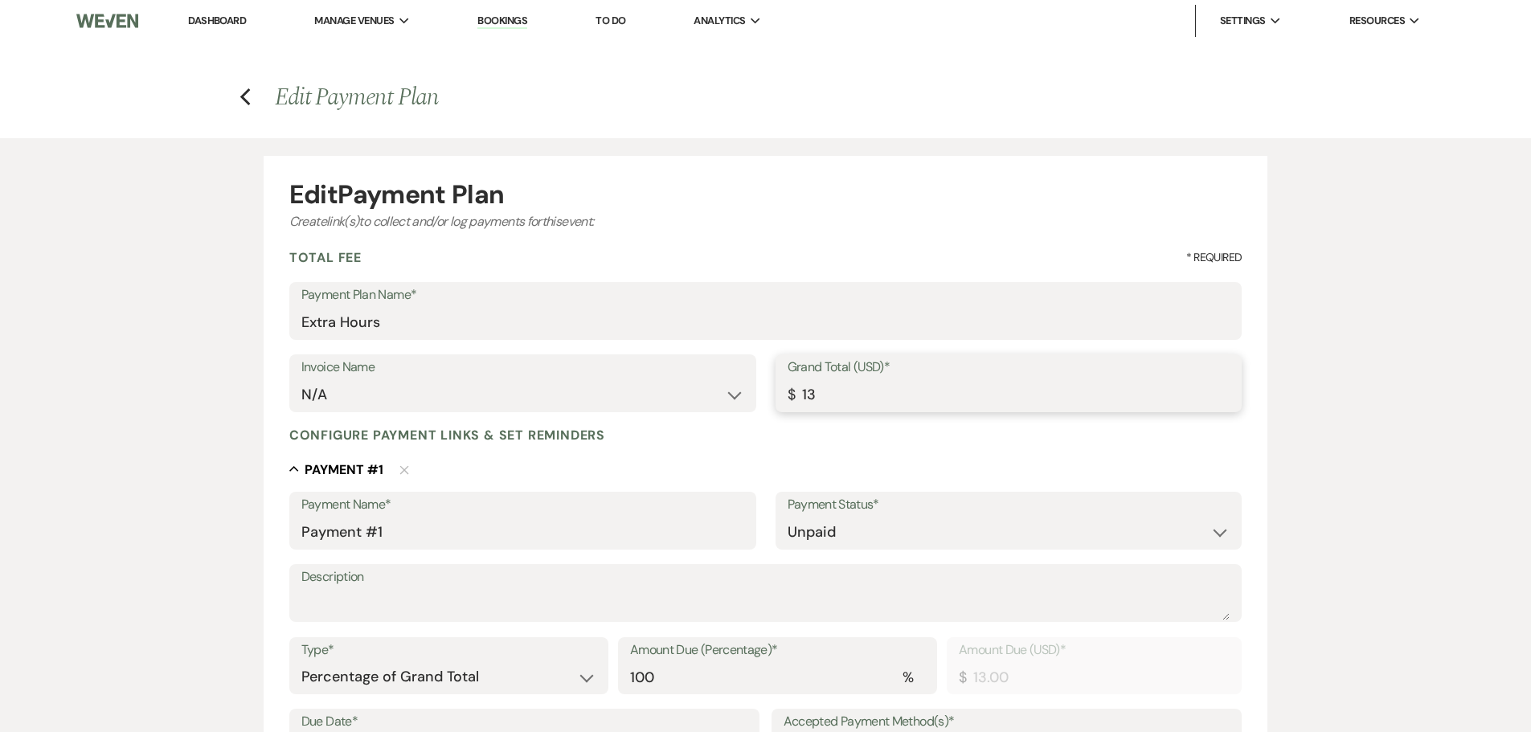
type input "130.00"
type input "1300"
type input "1300.00"
click at [696, 461] on div "Collapse Payment # 1 Delete" at bounding box center [765, 469] width 953 height 19
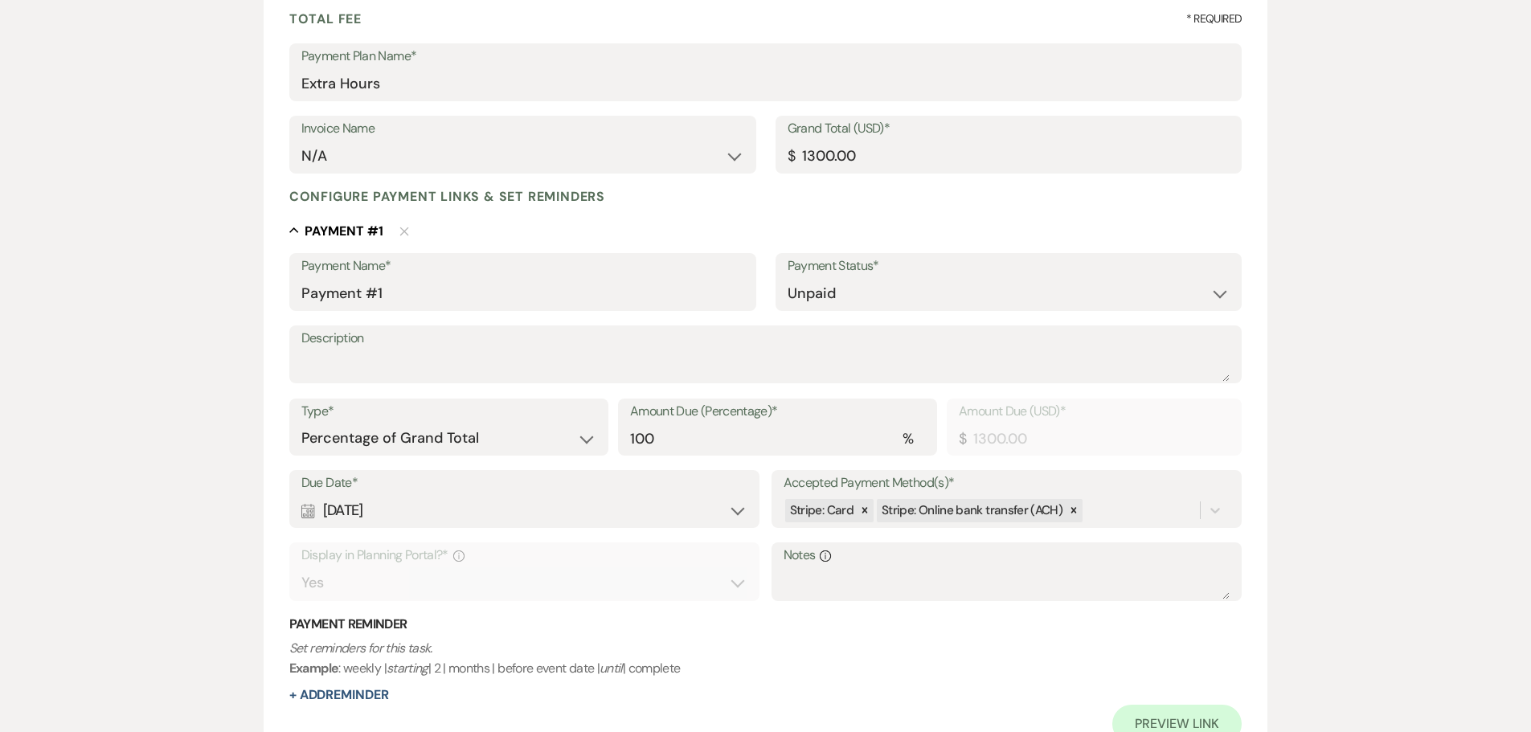
scroll to position [241, 0]
drag, startPoint x: 818, startPoint y: 314, endPoint x: 818, endPoint y: 300, distance: 14.5
click at [818, 313] on div "Payment Name* Payment #1 Payment Status* Paid Unpaid" at bounding box center [765, 287] width 953 height 72
click at [496, 435] on select "Dollar Amount Percentage of Grand Total" at bounding box center [448, 435] width 295 height 31
select select "flat"
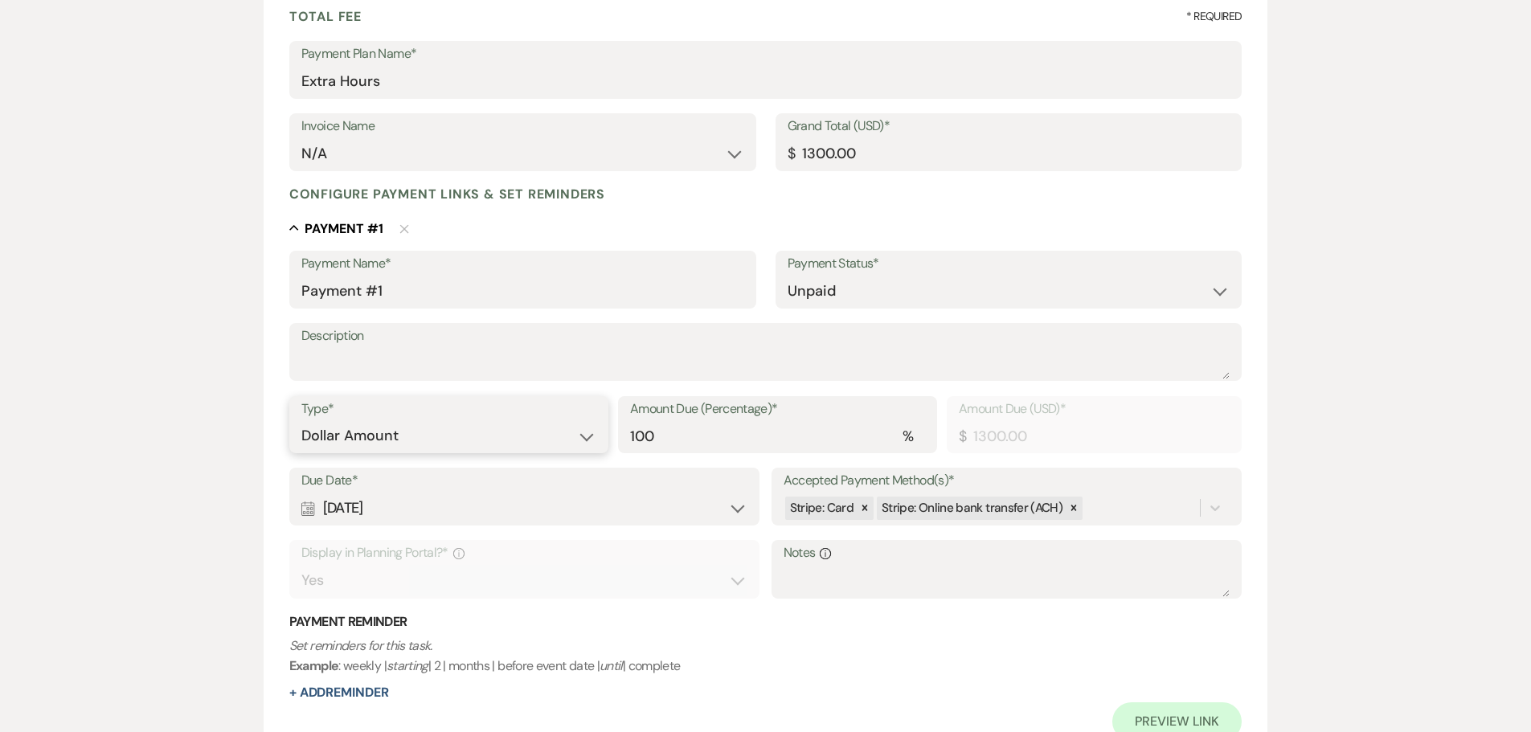
click at [301, 420] on select "Dollar Amount Percentage of Grand Total" at bounding box center [448, 435] width 295 height 31
drag, startPoint x: 879, startPoint y: 441, endPoint x: 715, endPoint y: 437, distance: 163.3
click at [715, 437] on div "Type* Dollar Amount Percentage of Grand Total Amount Due (USD)* $ 1300.00" at bounding box center [765, 432] width 953 height 72
click at [866, 506] on icon at bounding box center [866, 509] width 6 height 6
type input "375.00"
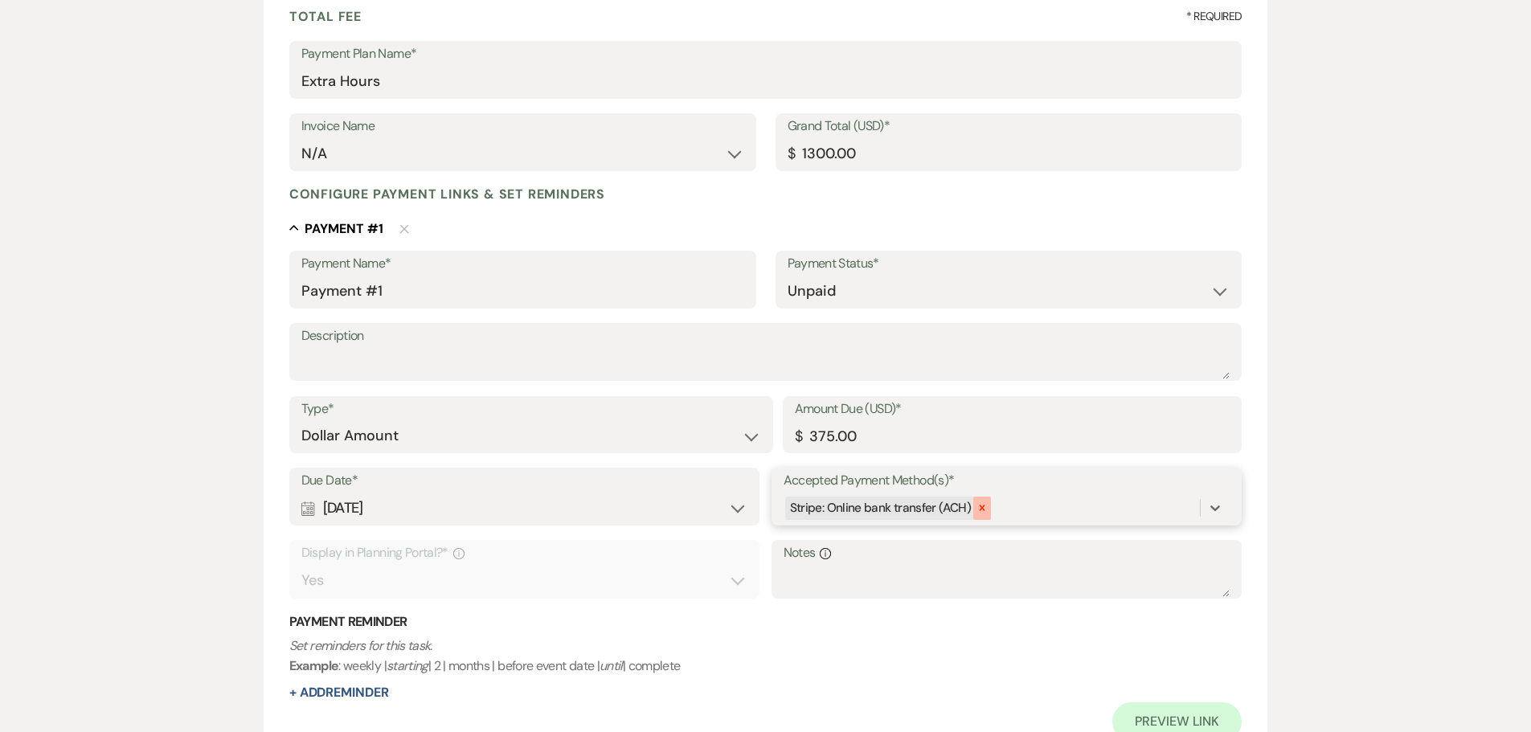
click at [982, 502] on div at bounding box center [982, 508] width 18 height 23
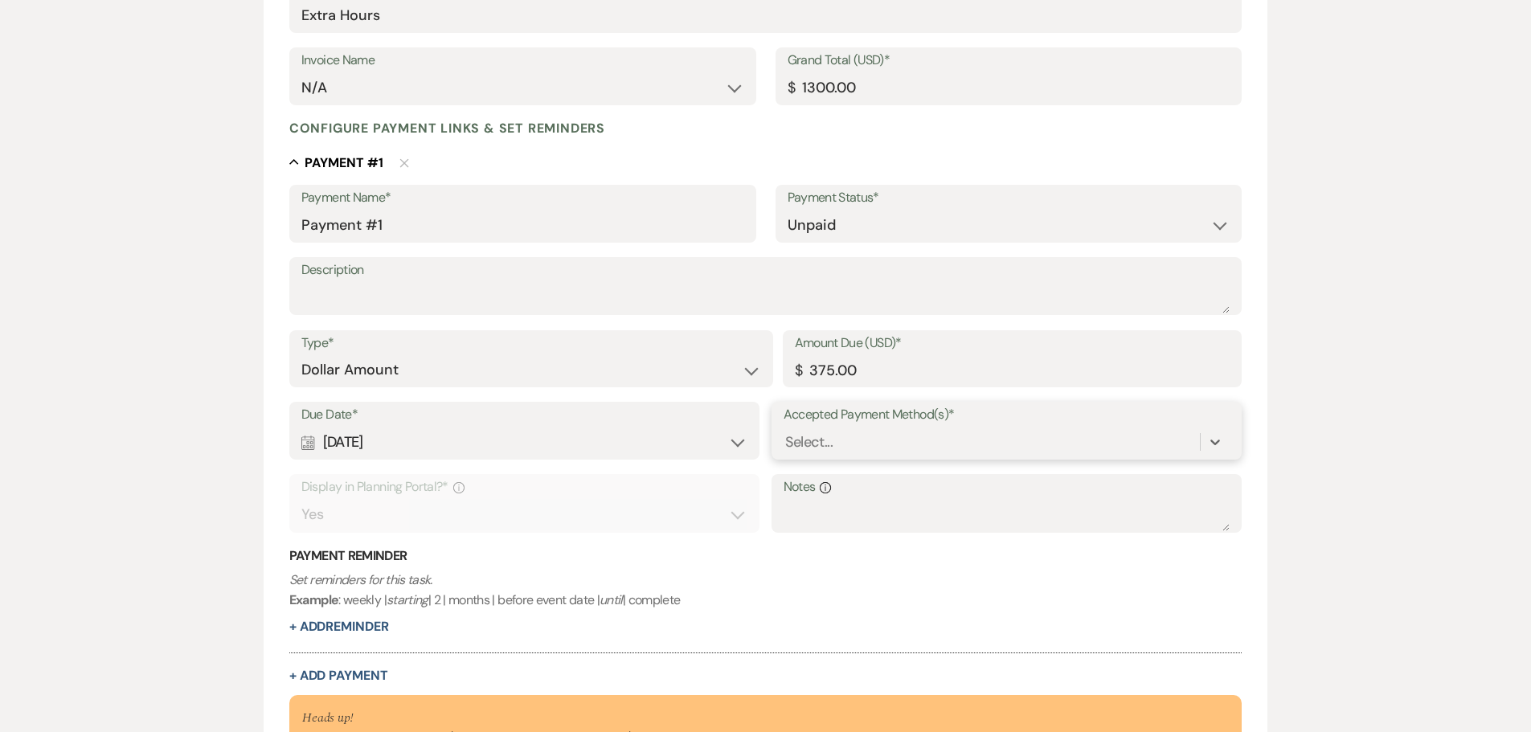
click at [986, 505] on div "Due Date* Calendar Aug 20, 2025 Expand Accepted Payment Method(s)* option [obje…" at bounding box center [765, 475] width 953 height 146
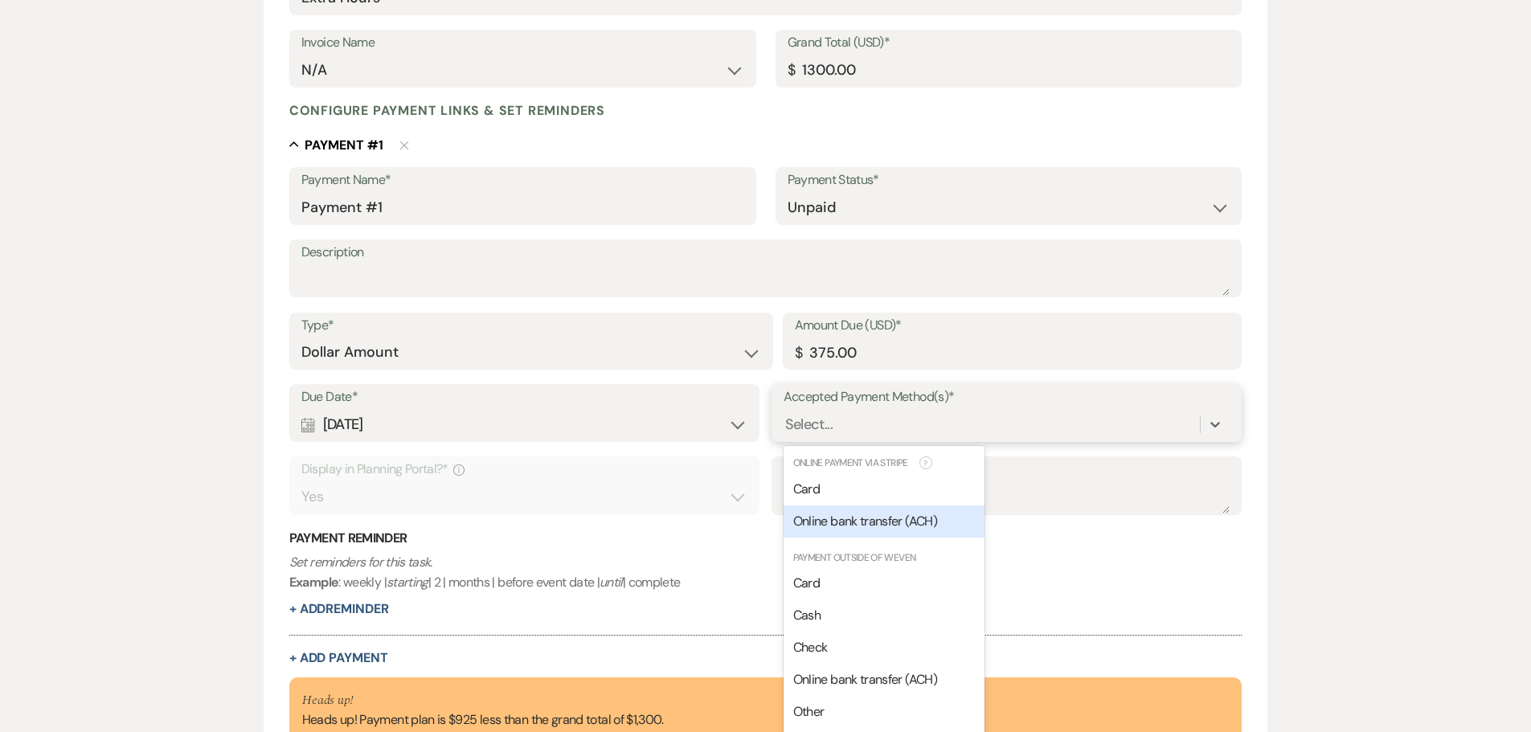
scroll to position [337, 0]
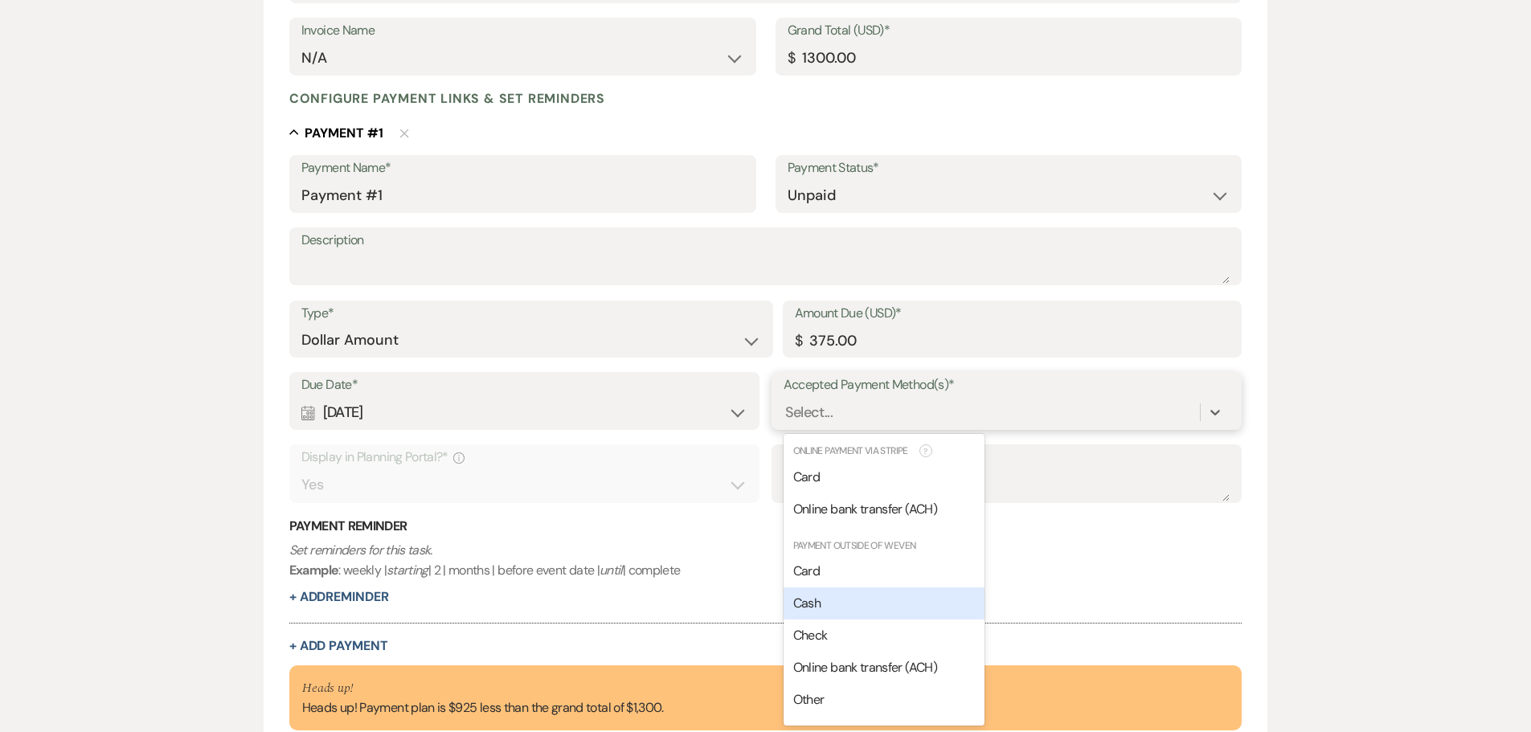
click at [904, 595] on div "Cash" at bounding box center [884, 604] width 201 height 32
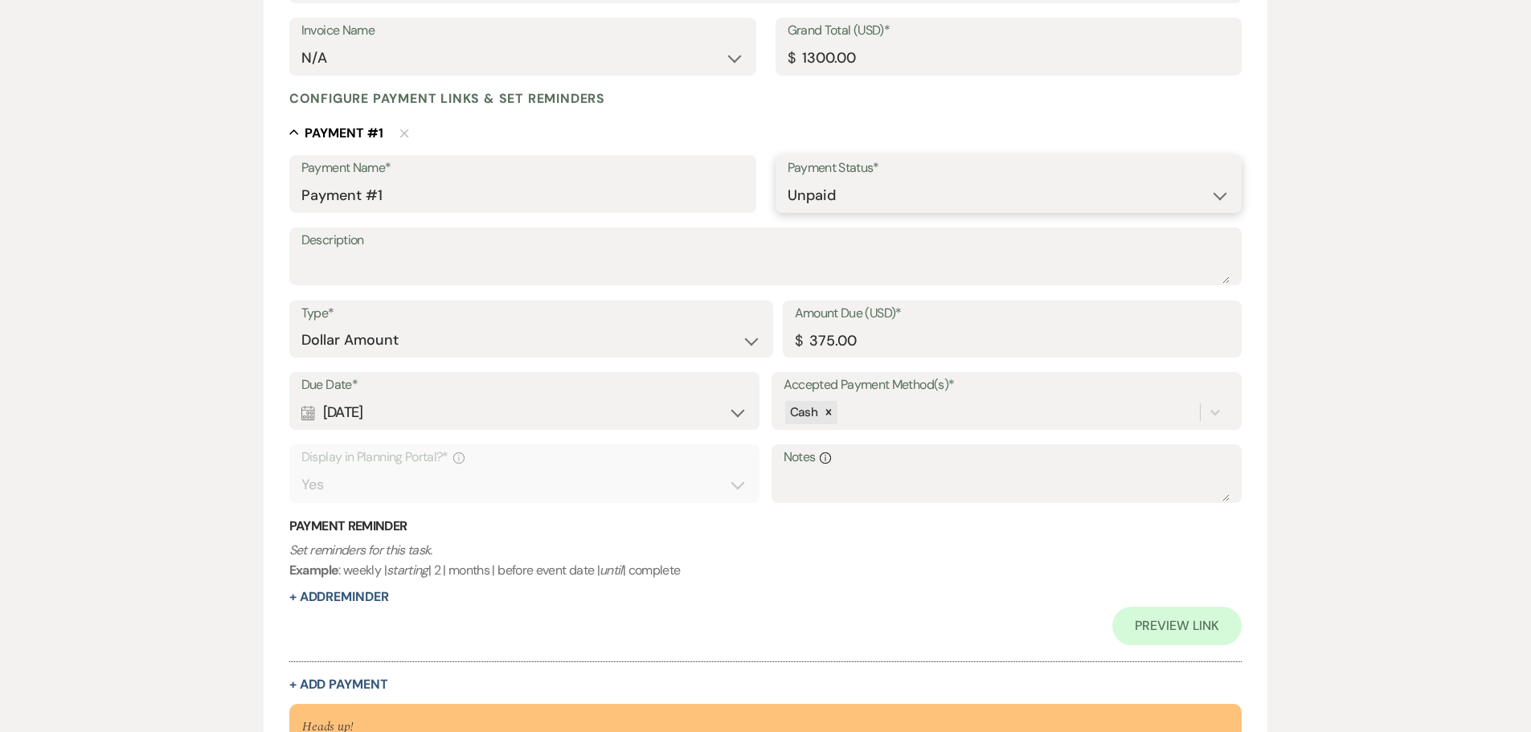
click at [911, 204] on select "Paid Unpaid" at bounding box center [1009, 195] width 443 height 31
select select "1"
click at [788, 180] on select "Paid Unpaid" at bounding box center [1009, 195] width 443 height 31
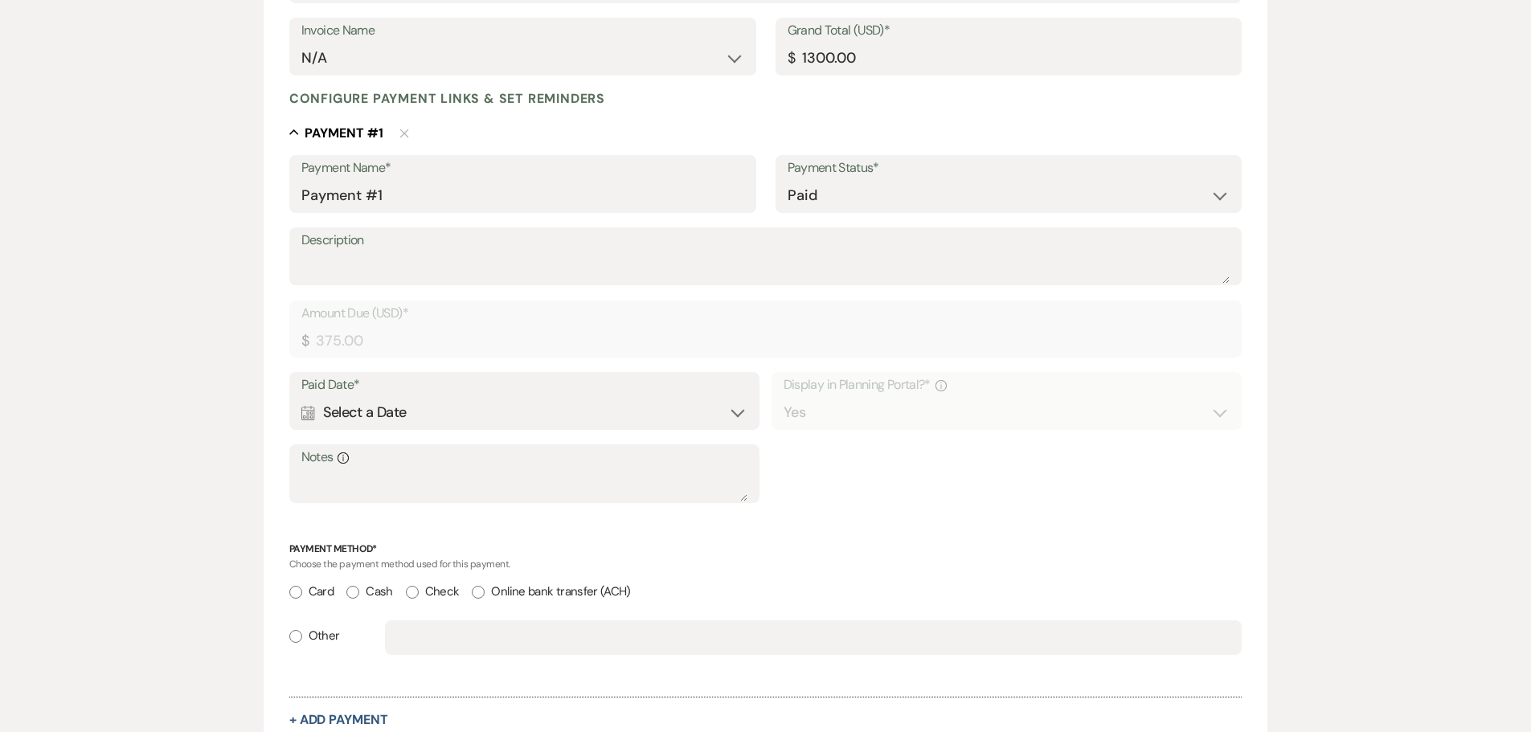
click at [478, 414] on div "Calendar Select a Date Expand" at bounding box center [524, 412] width 447 height 31
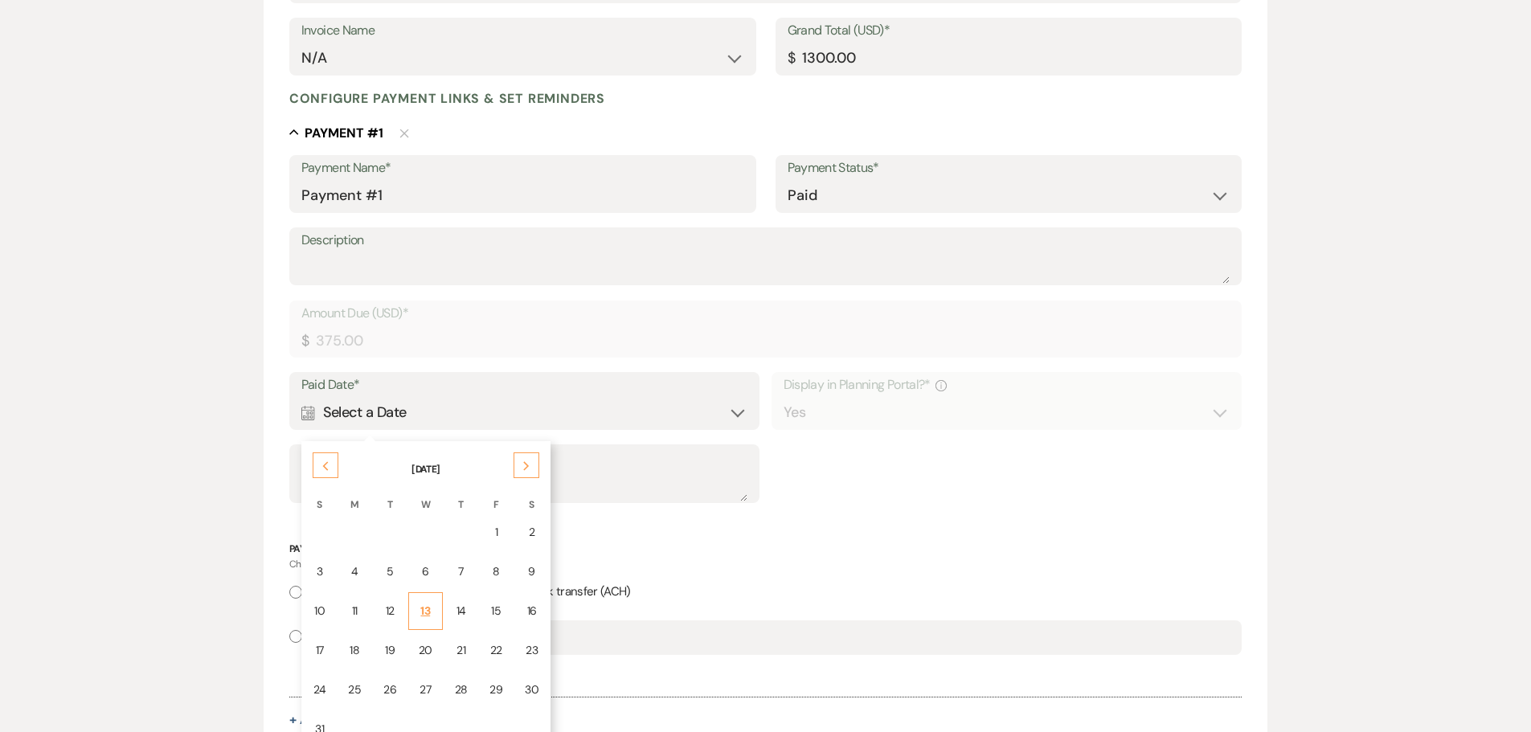
click at [416, 617] on td "13" at bounding box center [425, 611] width 35 height 38
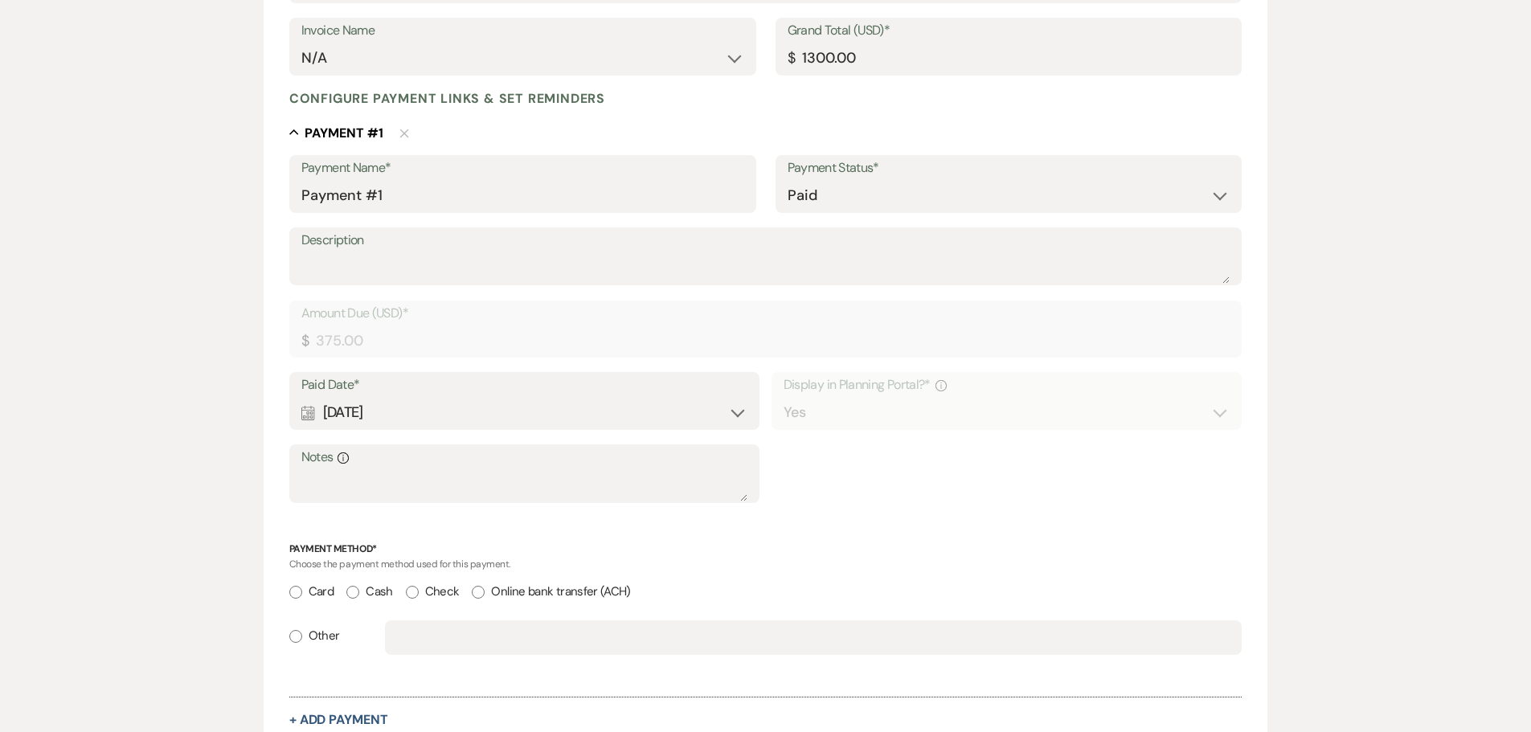
click at [367, 592] on label "Cash" at bounding box center [369, 592] width 46 height 22
click at [359, 592] on input "Cash" at bounding box center [352, 592] width 13 height 13
radio input "true"
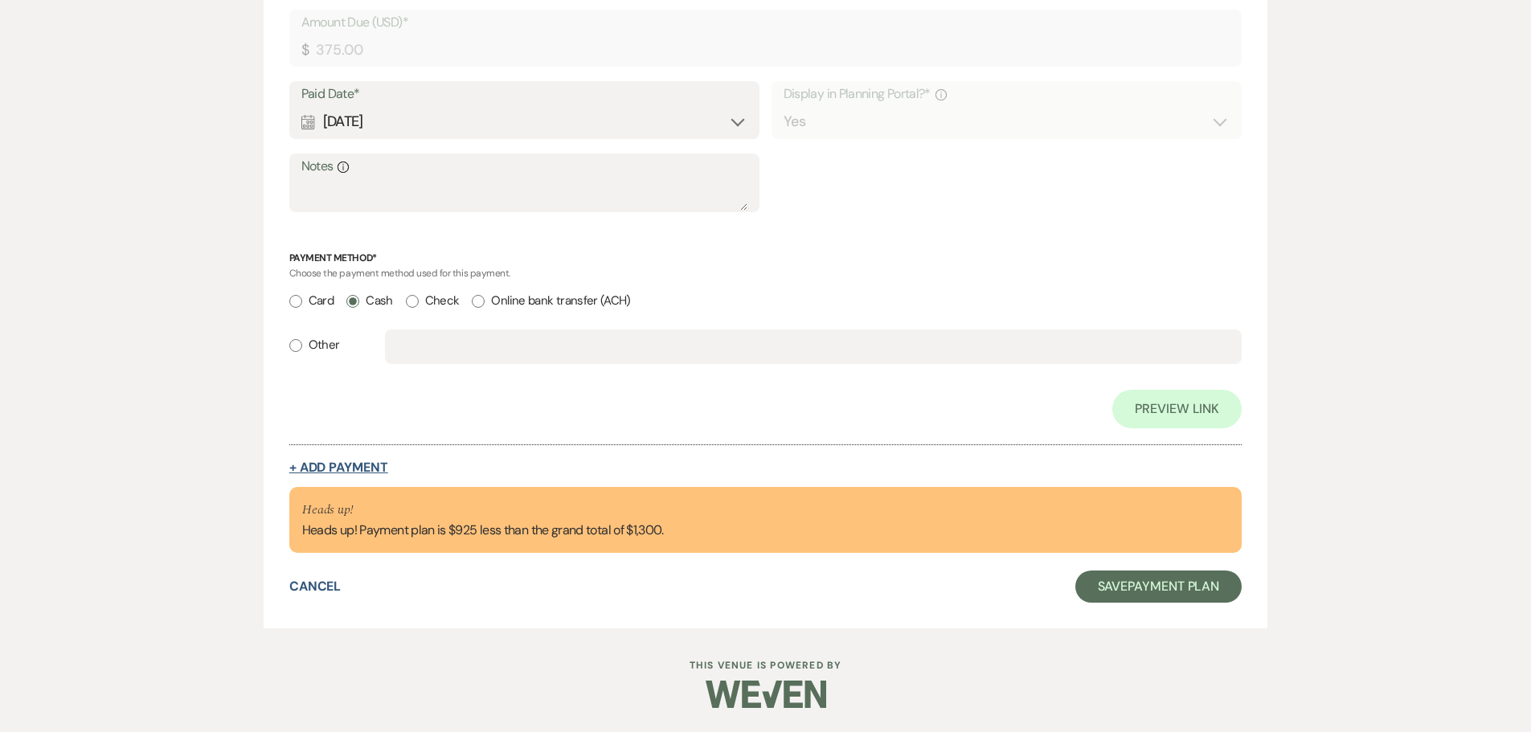
click at [326, 469] on button "+ Add Payment" at bounding box center [338, 467] width 99 height 13
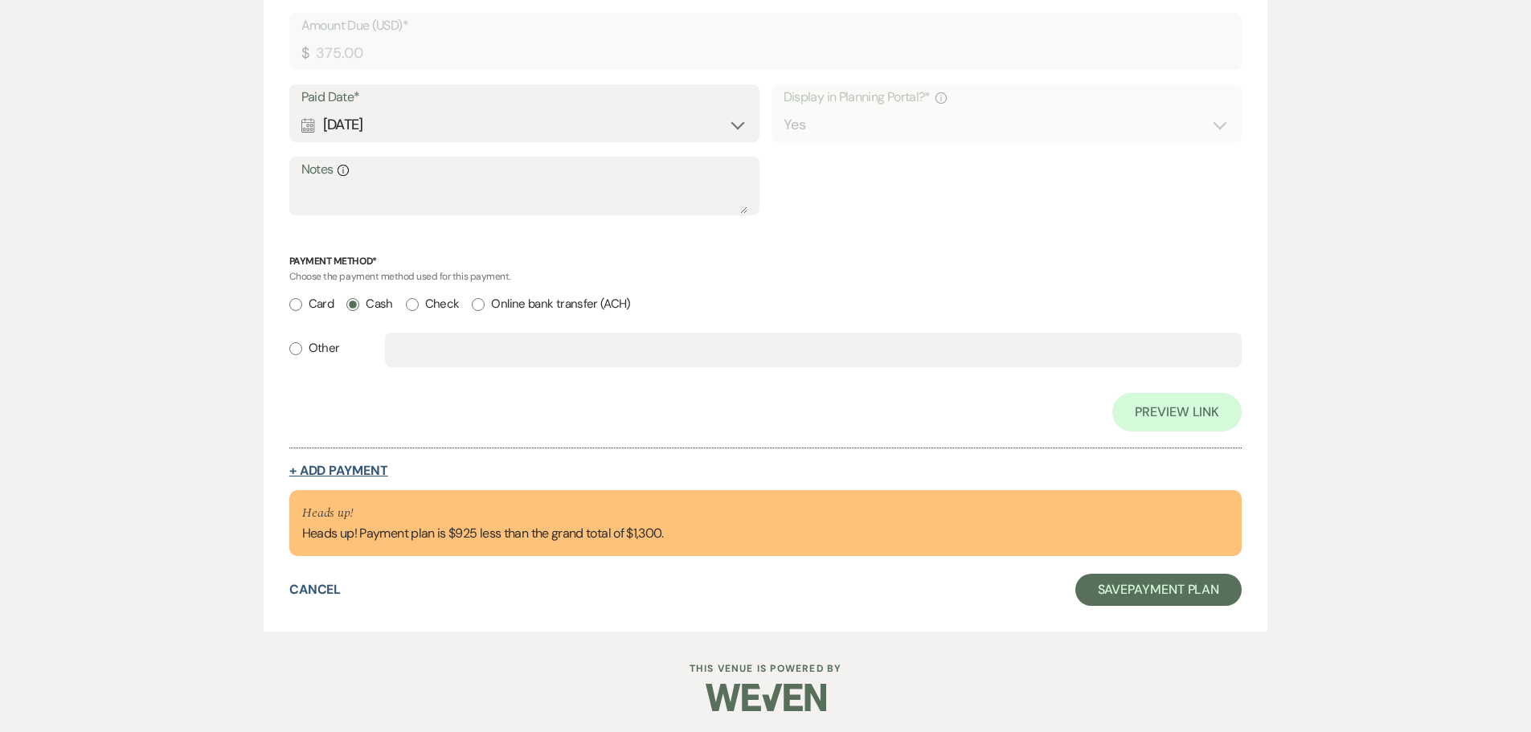
select select "2"
select select "flat"
select select "true"
select select "client"
select select "weeks"
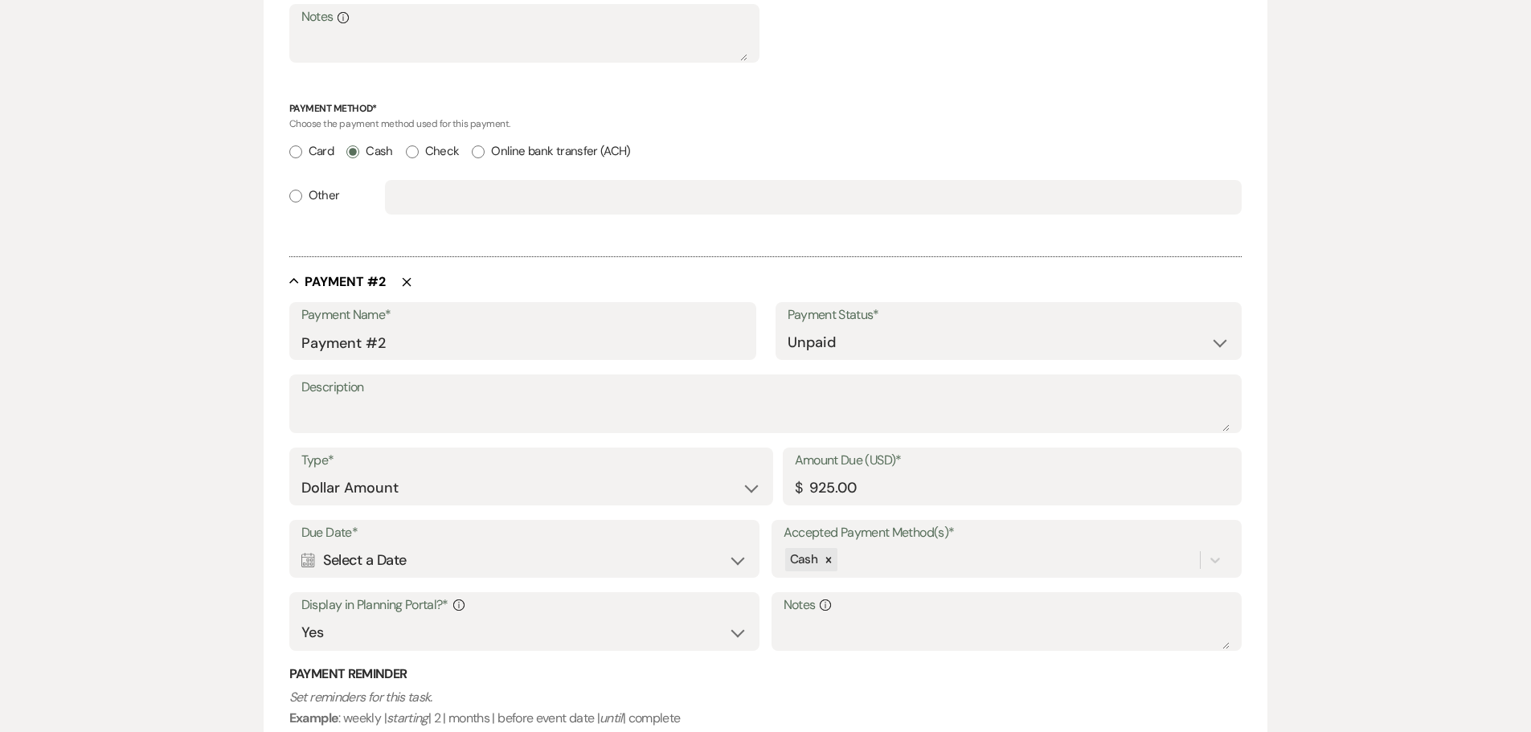
scroll to position [946, 0]
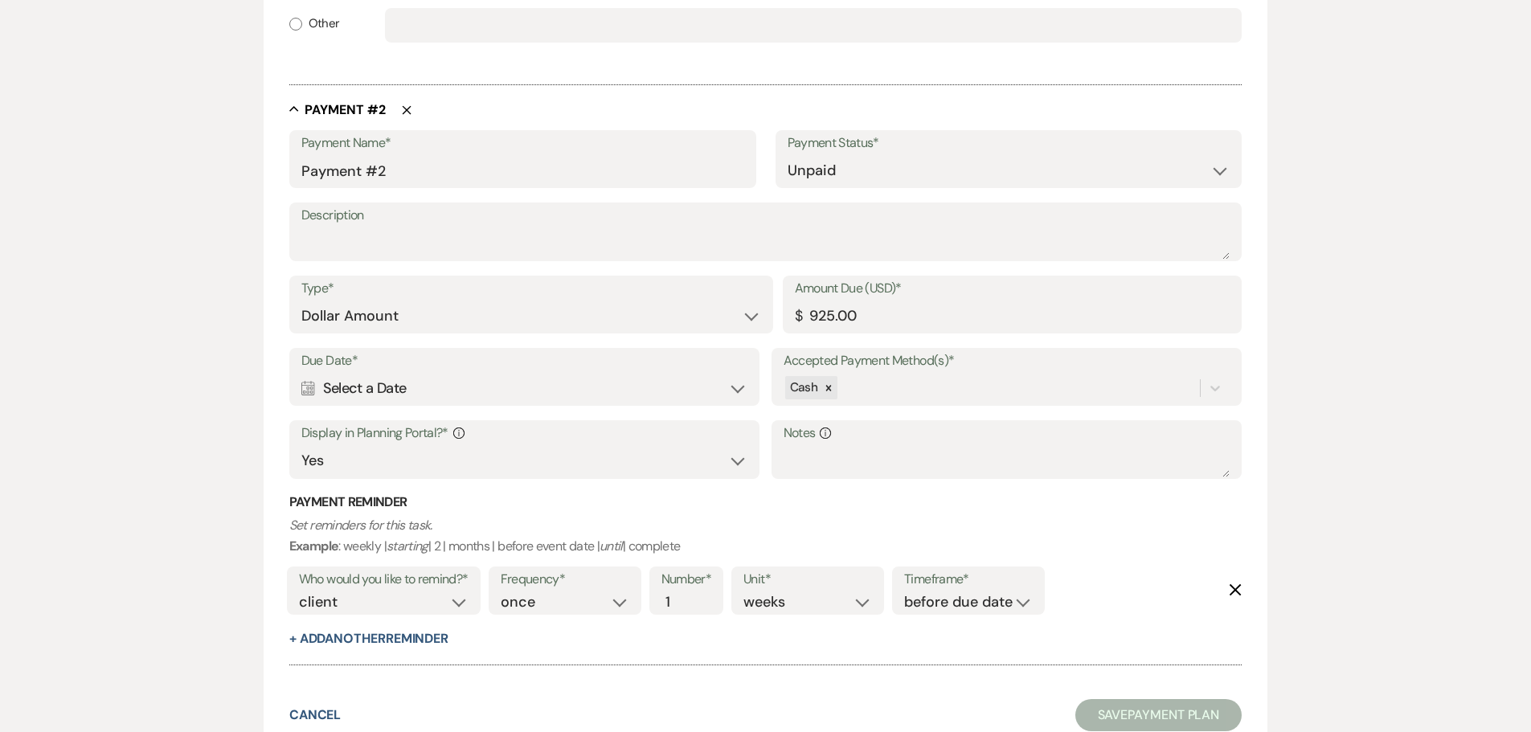
click at [1237, 594] on icon "Delete" at bounding box center [1235, 590] width 13 height 13
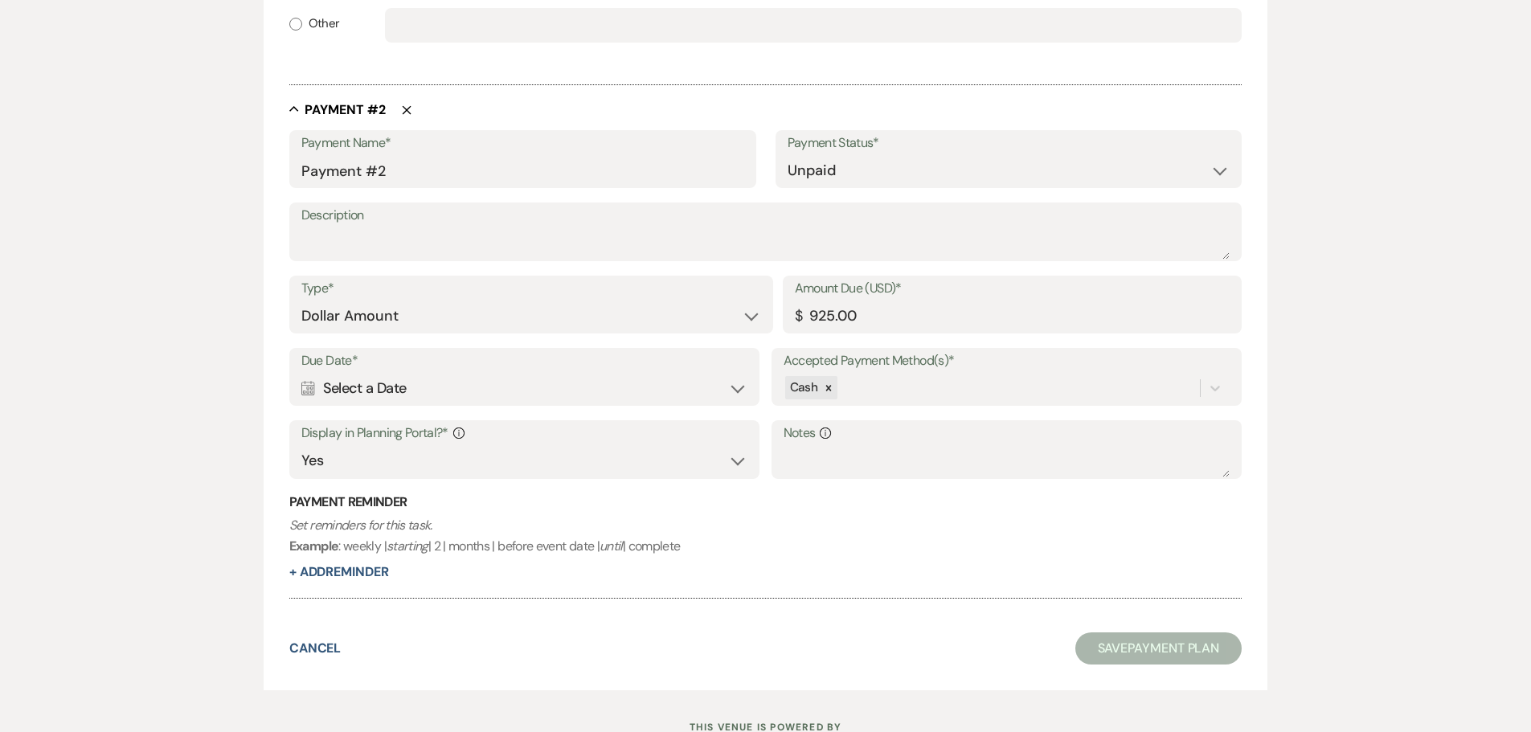
click at [375, 393] on div "Calendar Select a Date Expand" at bounding box center [524, 388] width 447 height 31
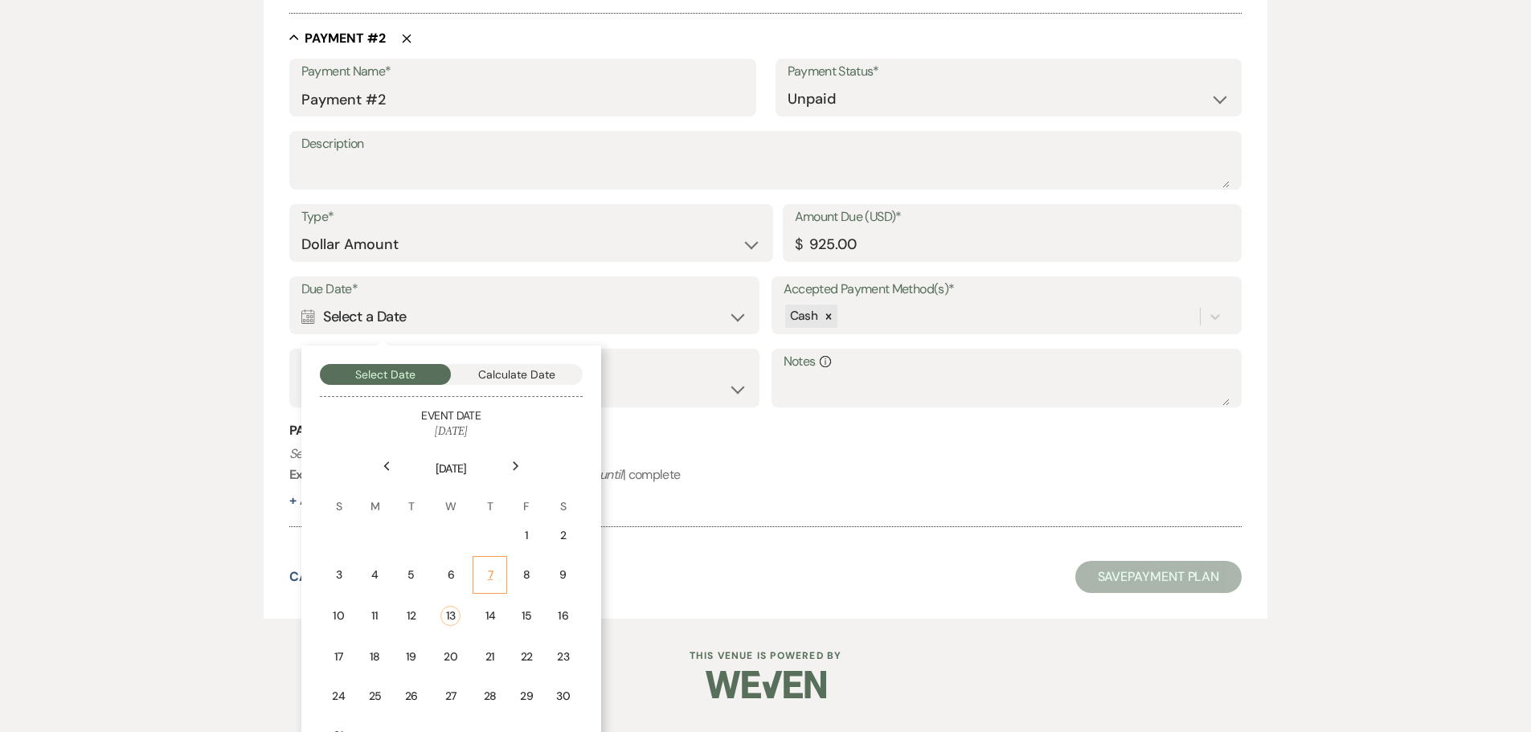
scroll to position [1080, 0]
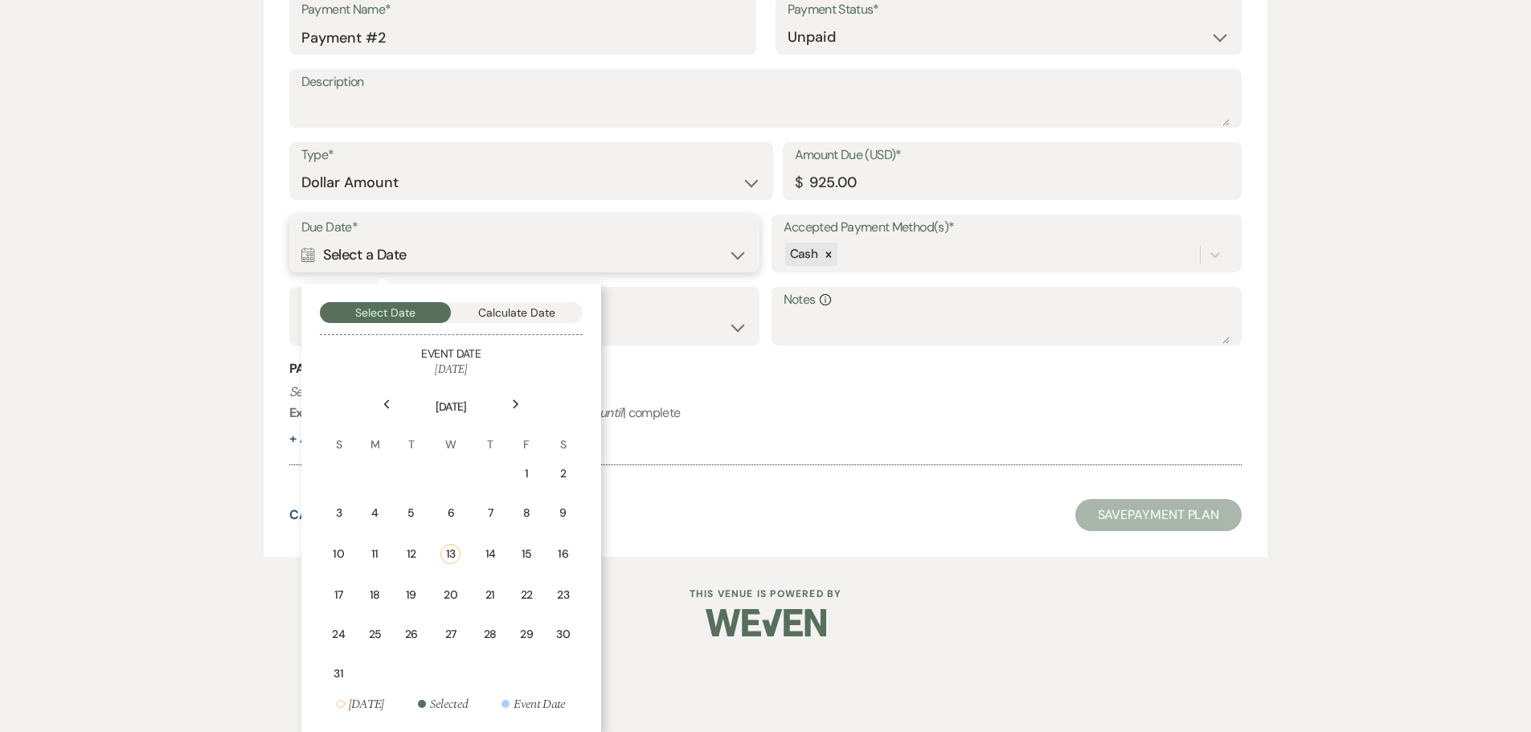
click at [494, 316] on button "Calculate Date" at bounding box center [517, 312] width 132 height 21
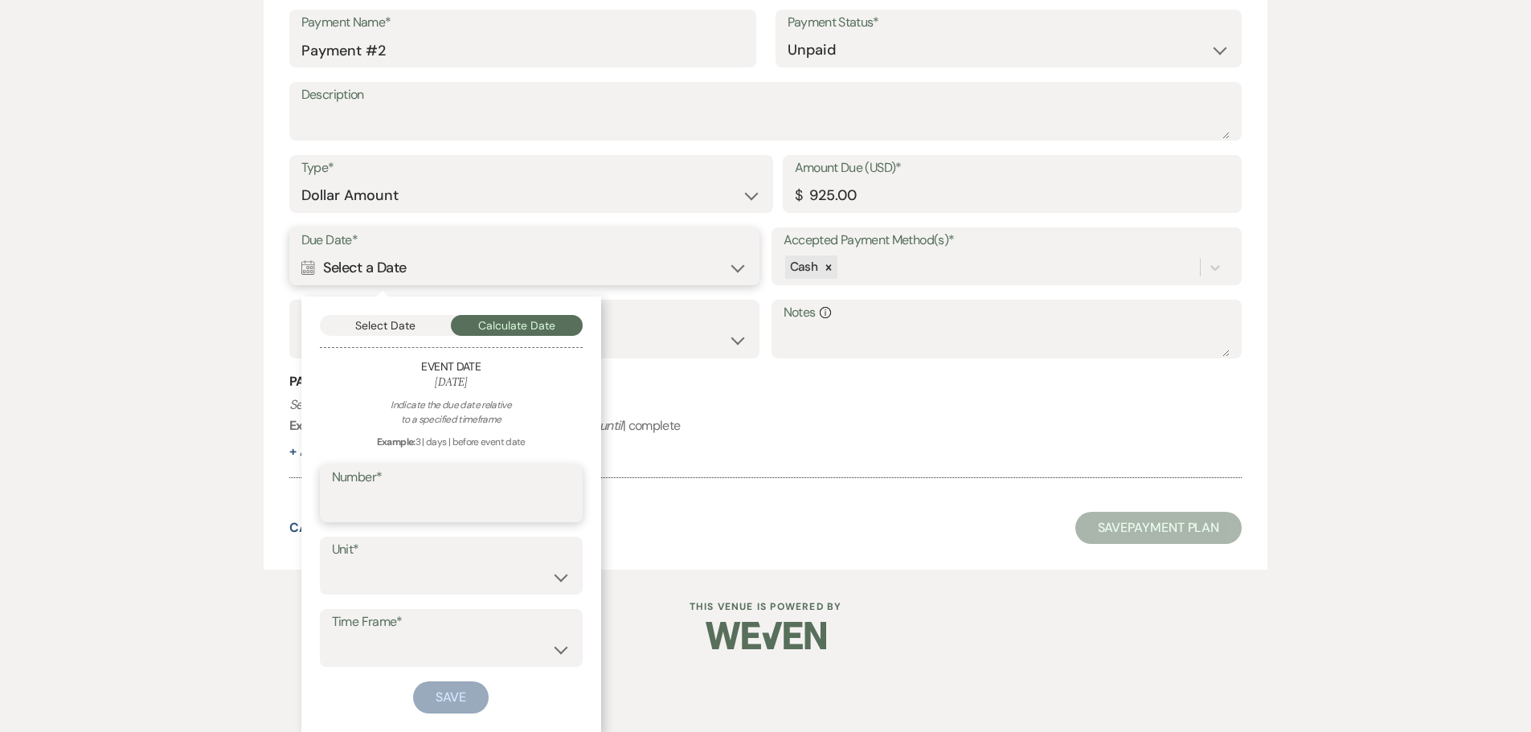
click at [424, 507] on input "Number*" at bounding box center [451, 505] width 239 height 31
type input "60"
click at [405, 564] on div "Unit* days weeks months" at bounding box center [451, 566] width 263 height 58
click at [408, 575] on select "days weeks months" at bounding box center [451, 577] width 239 height 31
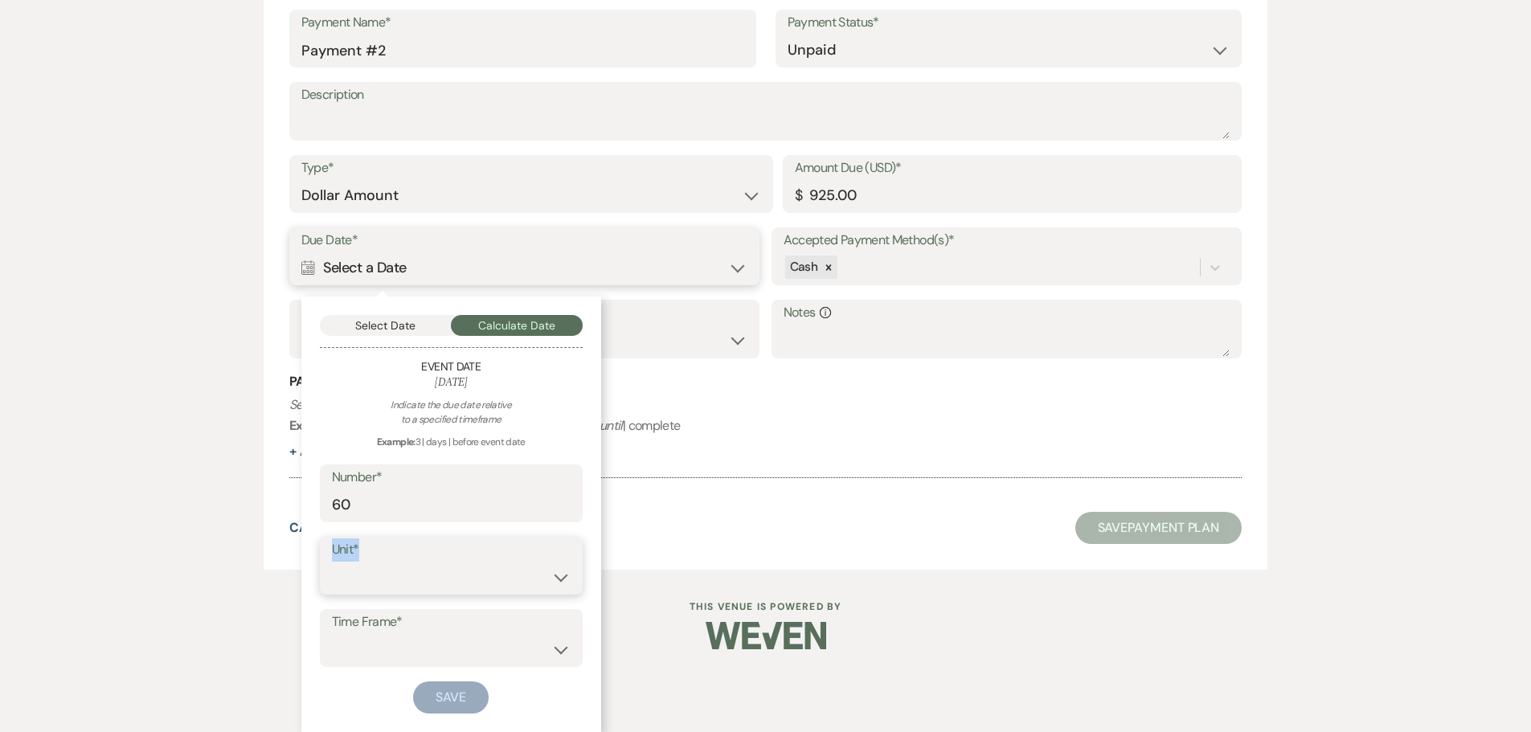
drag, startPoint x: 403, startPoint y: 569, endPoint x: 406, endPoint y: 591, distance: 21.9
click at [403, 569] on select "days weeks months" at bounding box center [451, 577] width 239 height 31
select select "day"
click at [332, 562] on select "days weeks months" at bounding box center [451, 577] width 239 height 31
click at [425, 646] on select "before event date after event date after event is booked after today's date" at bounding box center [451, 649] width 239 height 31
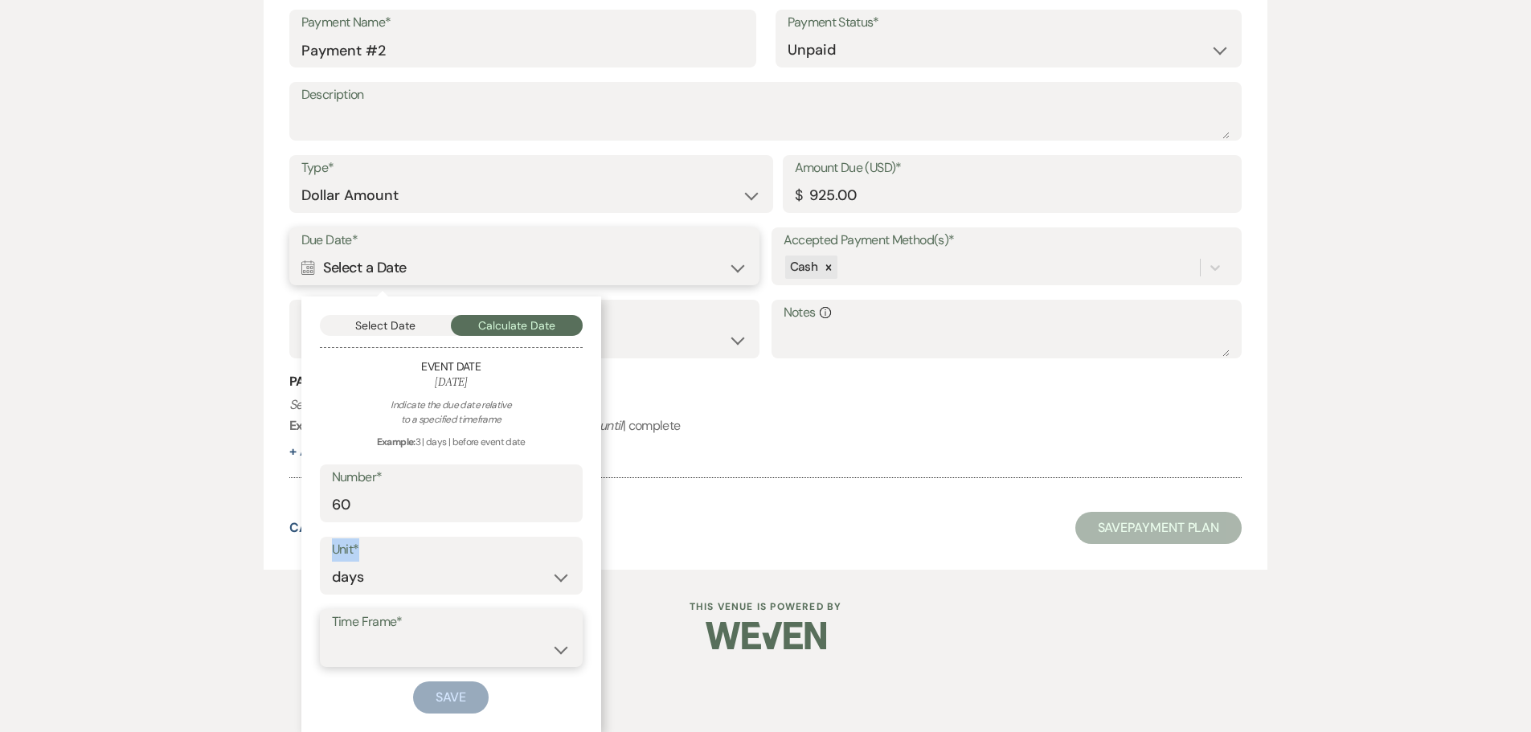
select select "beforeEventDate"
click at [332, 634] on select "before event date after event date after event is booked after today's date" at bounding box center [451, 649] width 239 height 31
click at [437, 699] on button "Save" at bounding box center [451, 698] width 76 height 32
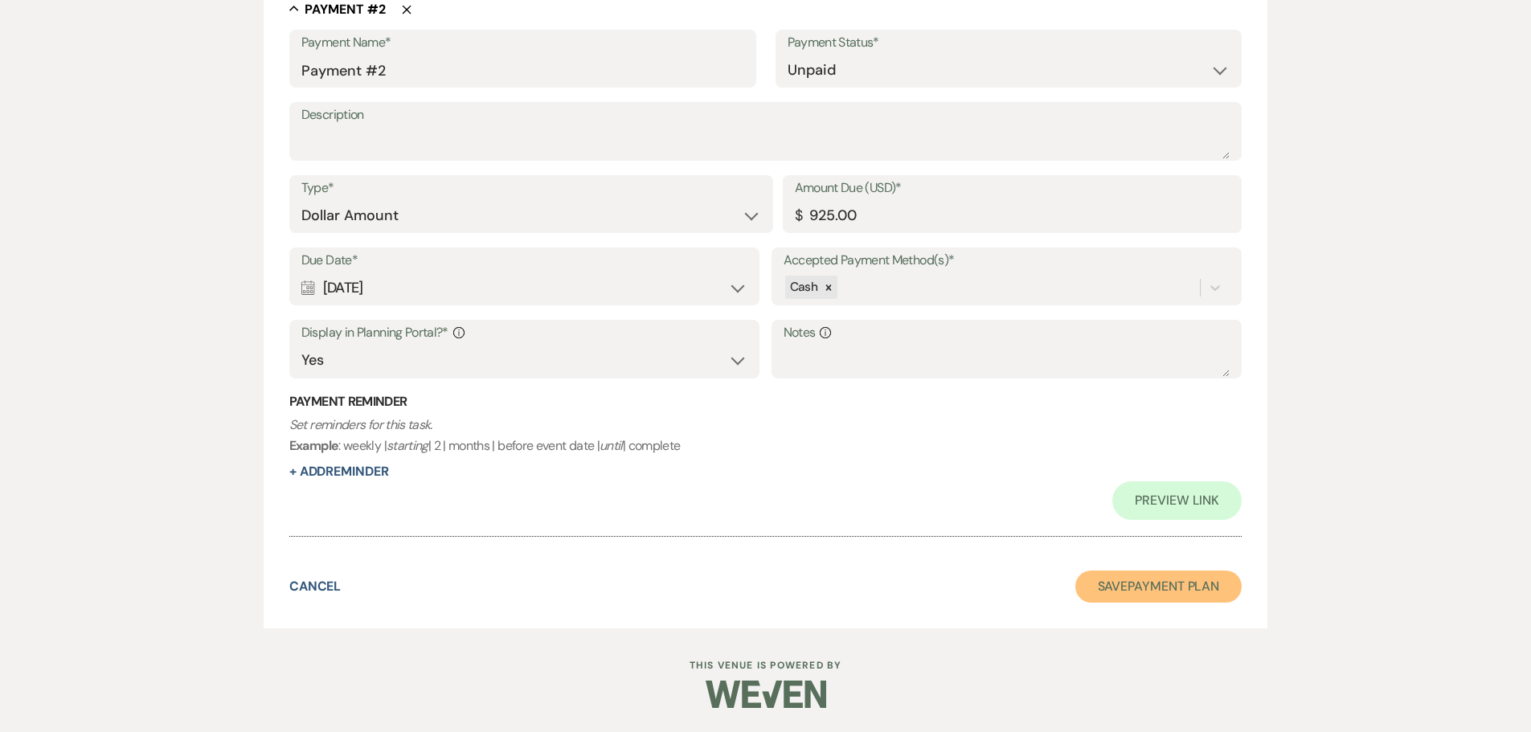
click at [1121, 587] on button "Save Payment Plan" at bounding box center [1159, 587] width 167 height 32
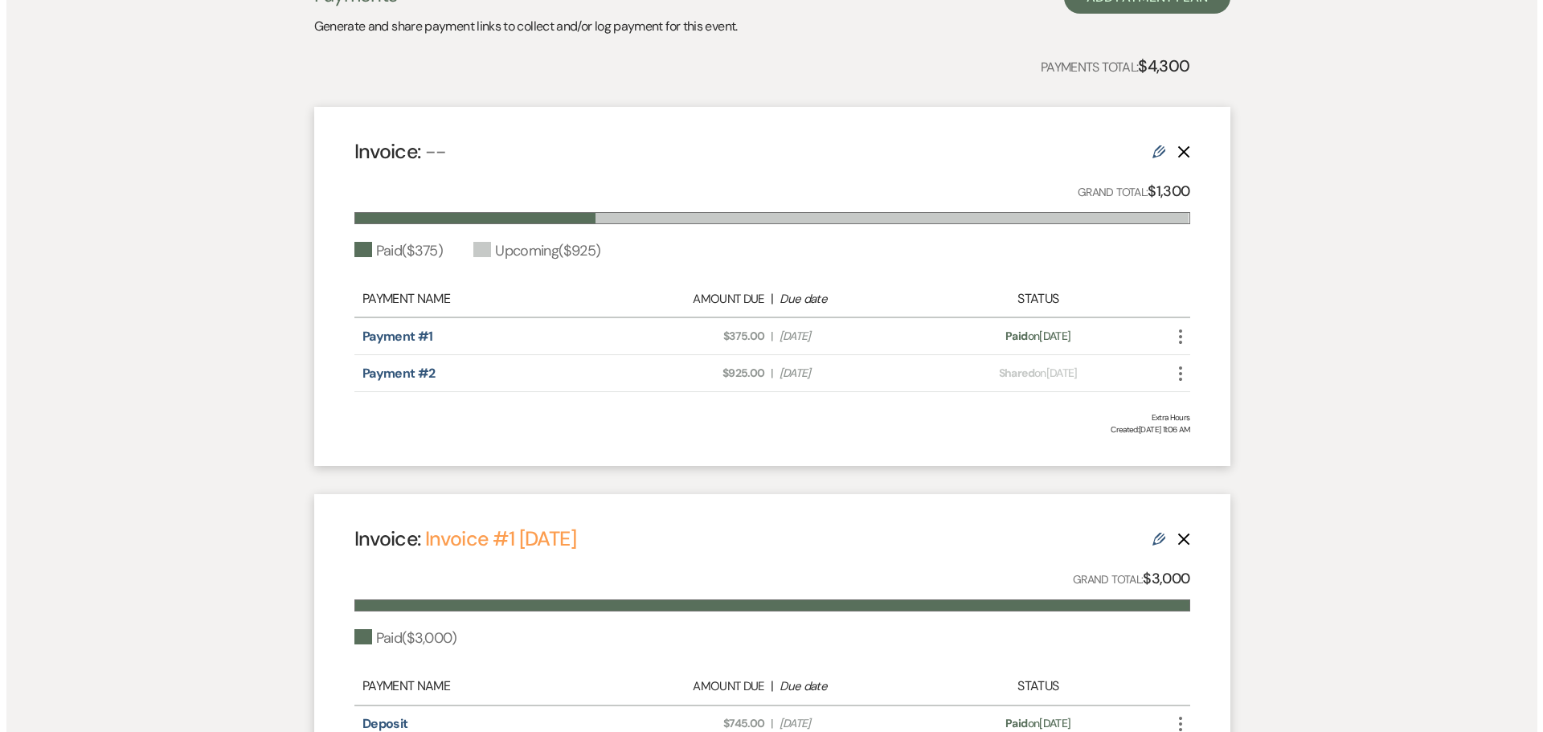
scroll to position [402, 0]
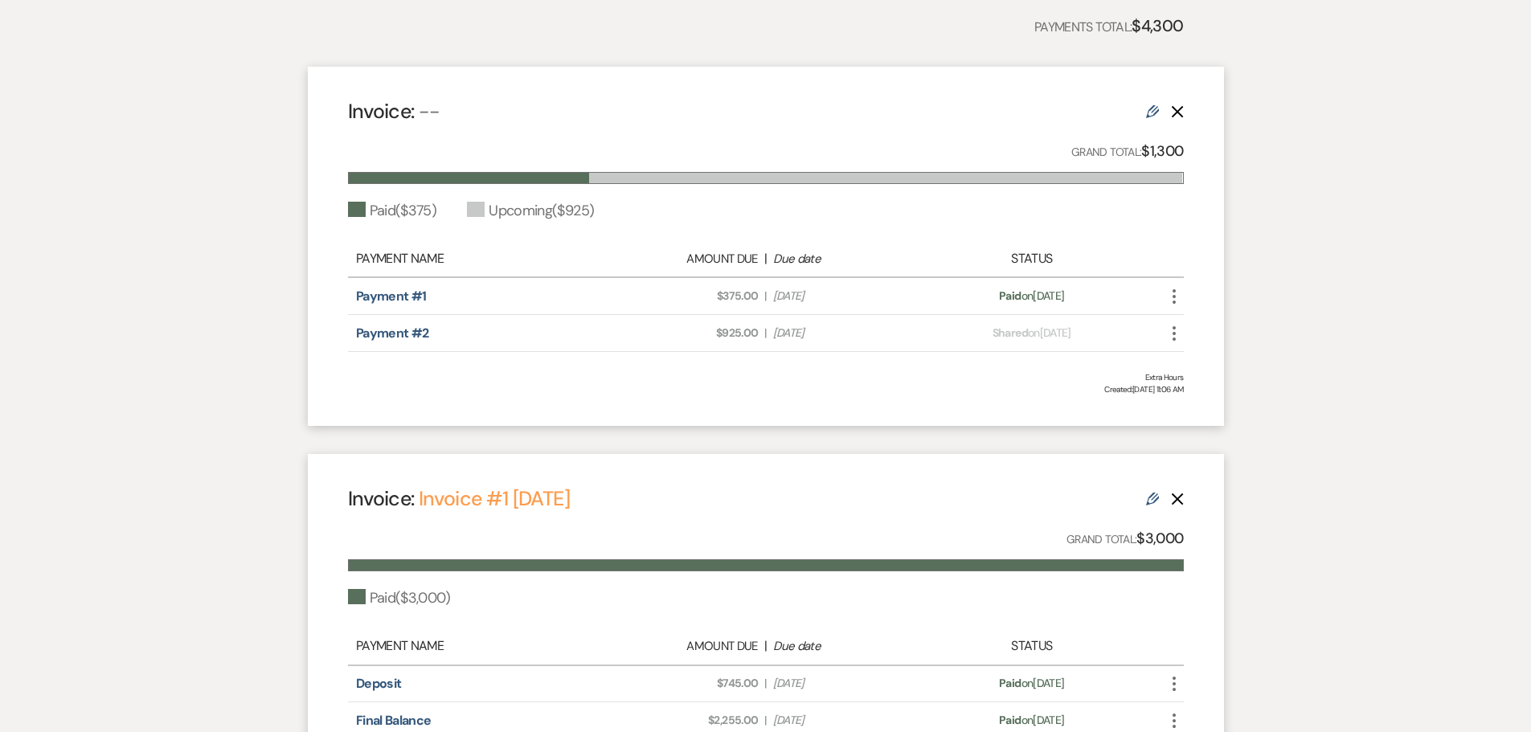
click at [1184, 294] on div "Invoice: -- Edit Delete Grand Total: $1,300 Paid ( $375 ) Upcoming ( $925 ) Pay…" at bounding box center [766, 246] width 916 height 359
click at [1175, 297] on use "button" at bounding box center [1174, 296] width 3 height 14
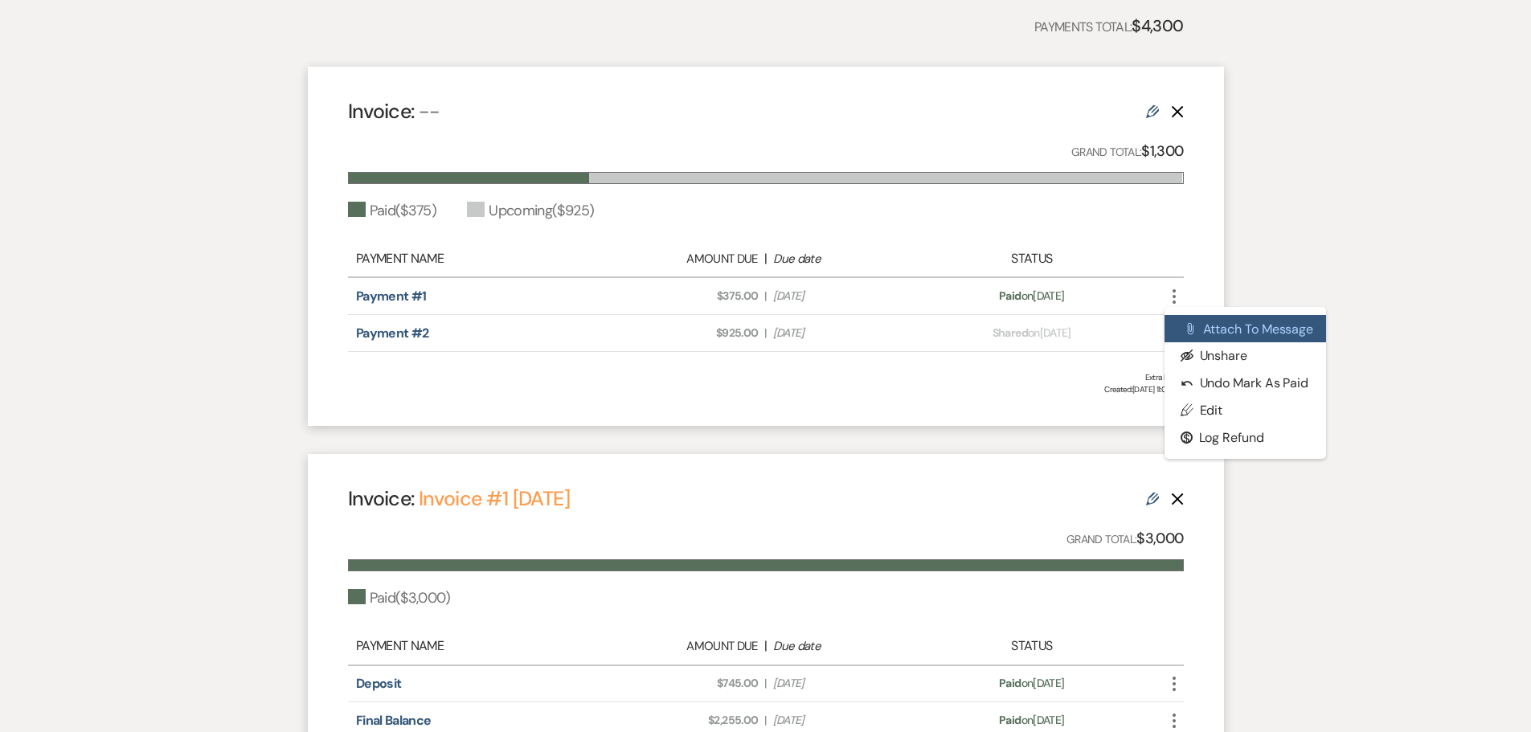
click at [1232, 331] on button "Attach File Attach to Message" at bounding box center [1246, 328] width 162 height 27
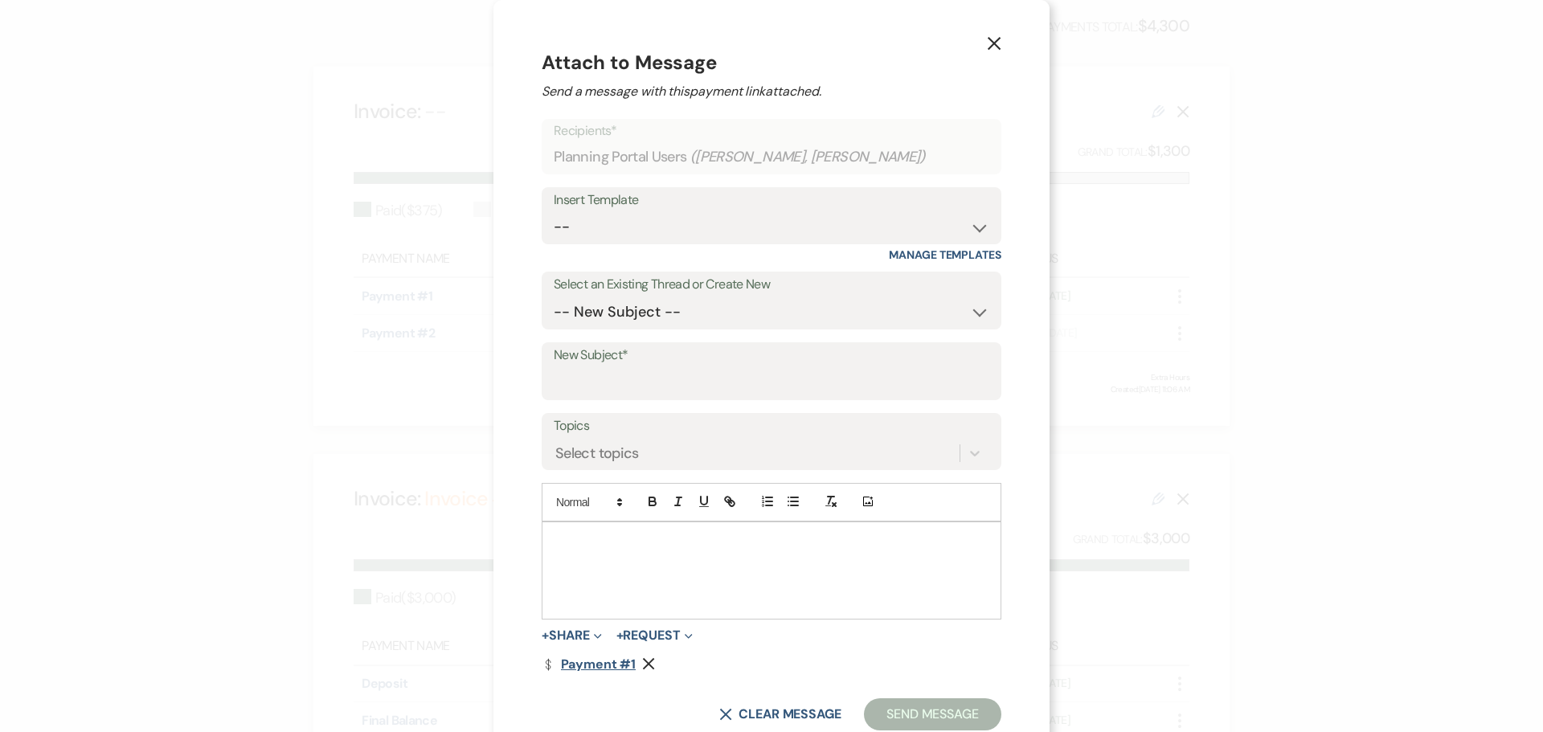
click at [601, 666] on link "Dollar Payment Payment #1" at bounding box center [589, 664] width 94 height 13
click at [990, 39] on icon "X" at bounding box center [994, 43] width 14 height 14
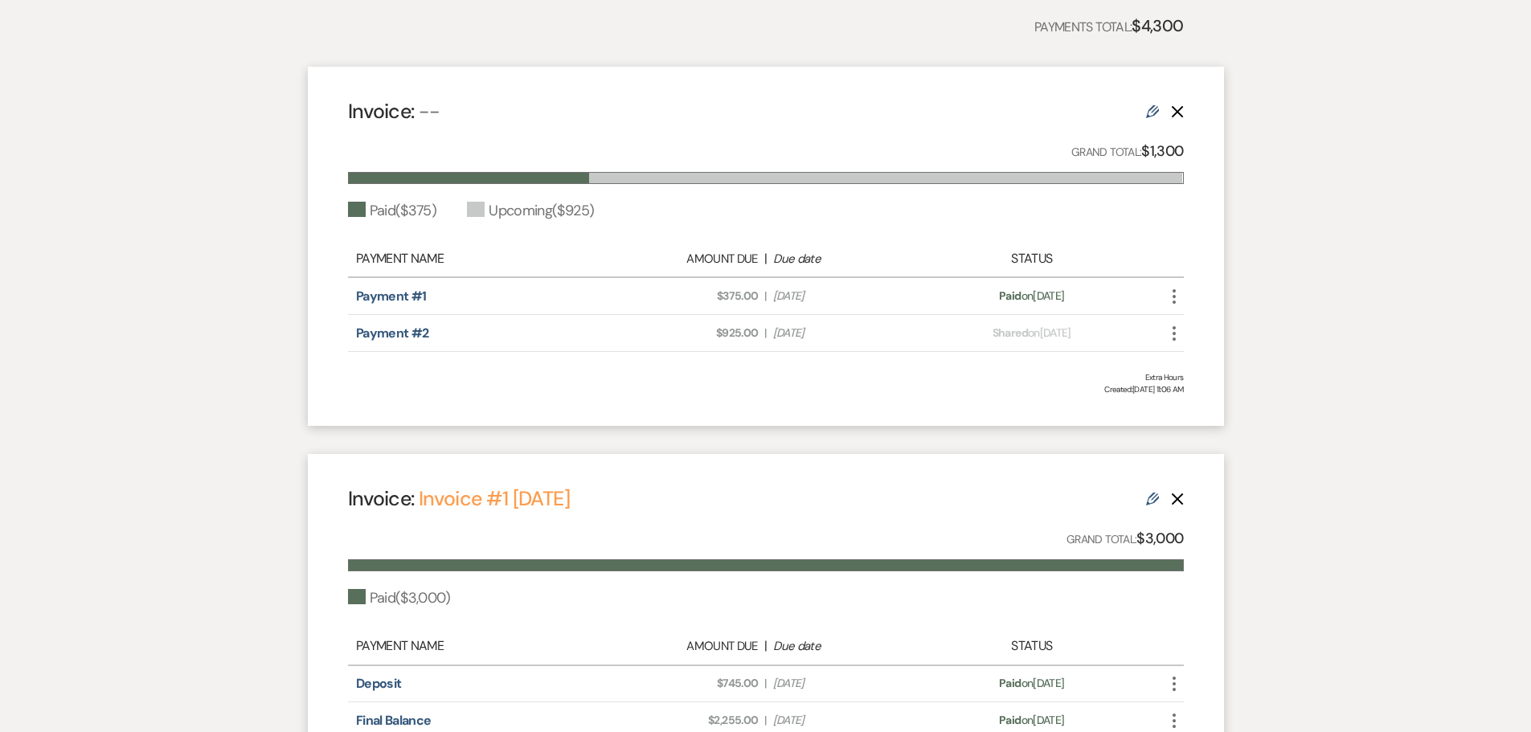
click at [1177, 339] on icon "More" at bounding box center [1174, 333] width 19 height 19
click at [1230, 420] on button "Check Mark Mark as Paid" at bounding box center [1246, 420] width 162 height 27
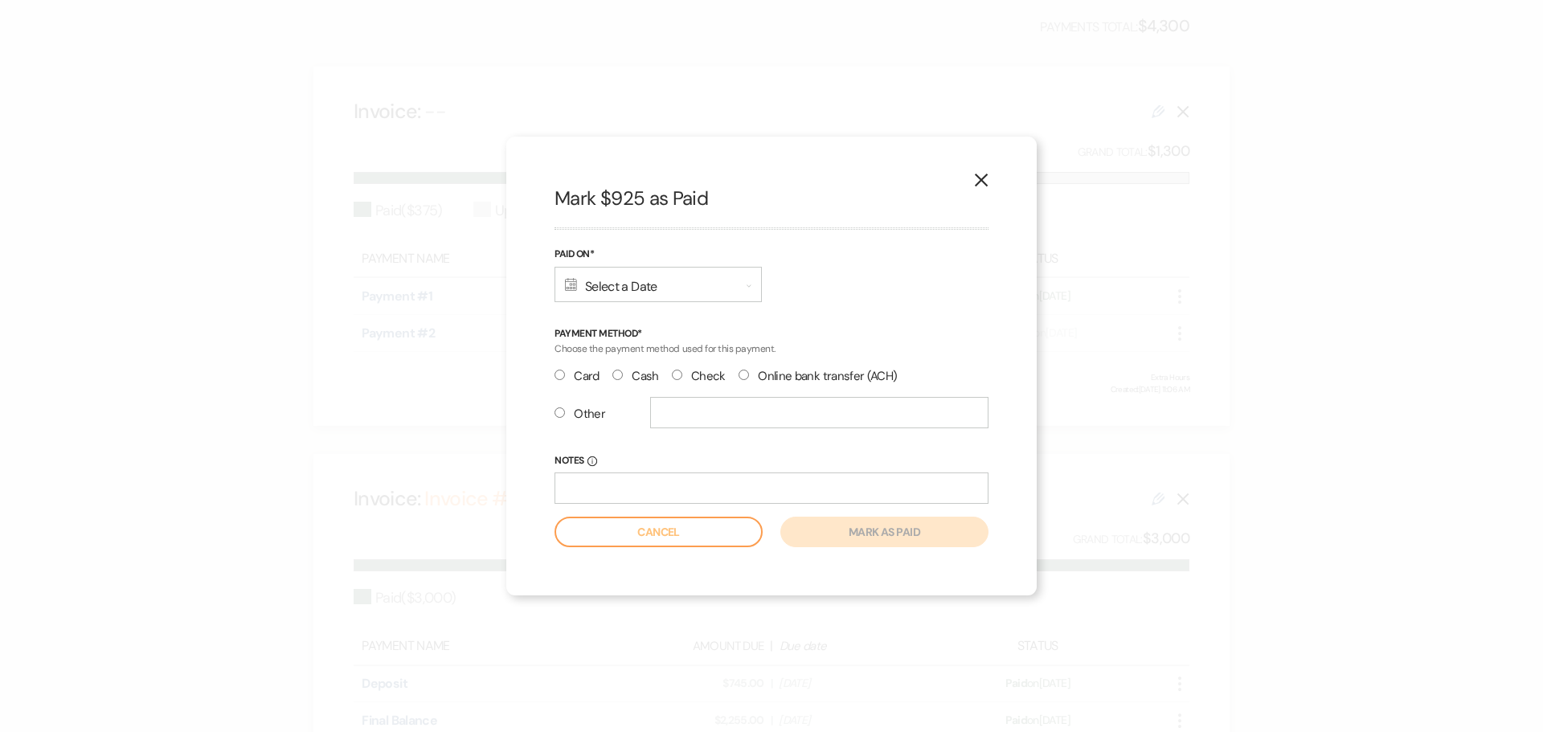
click at [701, 287] on div "Calendar Select a Date Expand" at bounding box center [658, 284] width 207 height 35
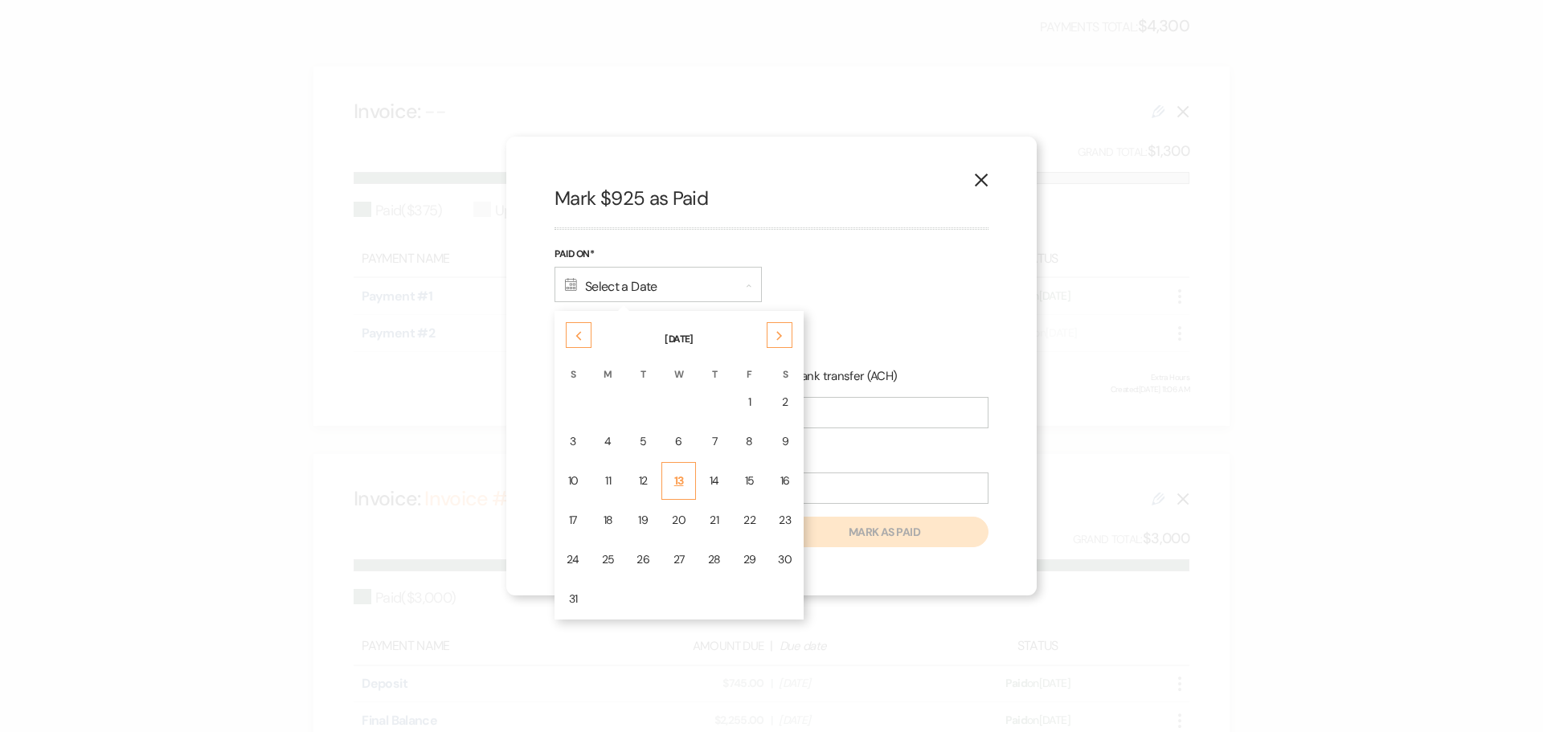
click at [672, 486] on div "13" at bounding box center [679, 481] width 14 height 17
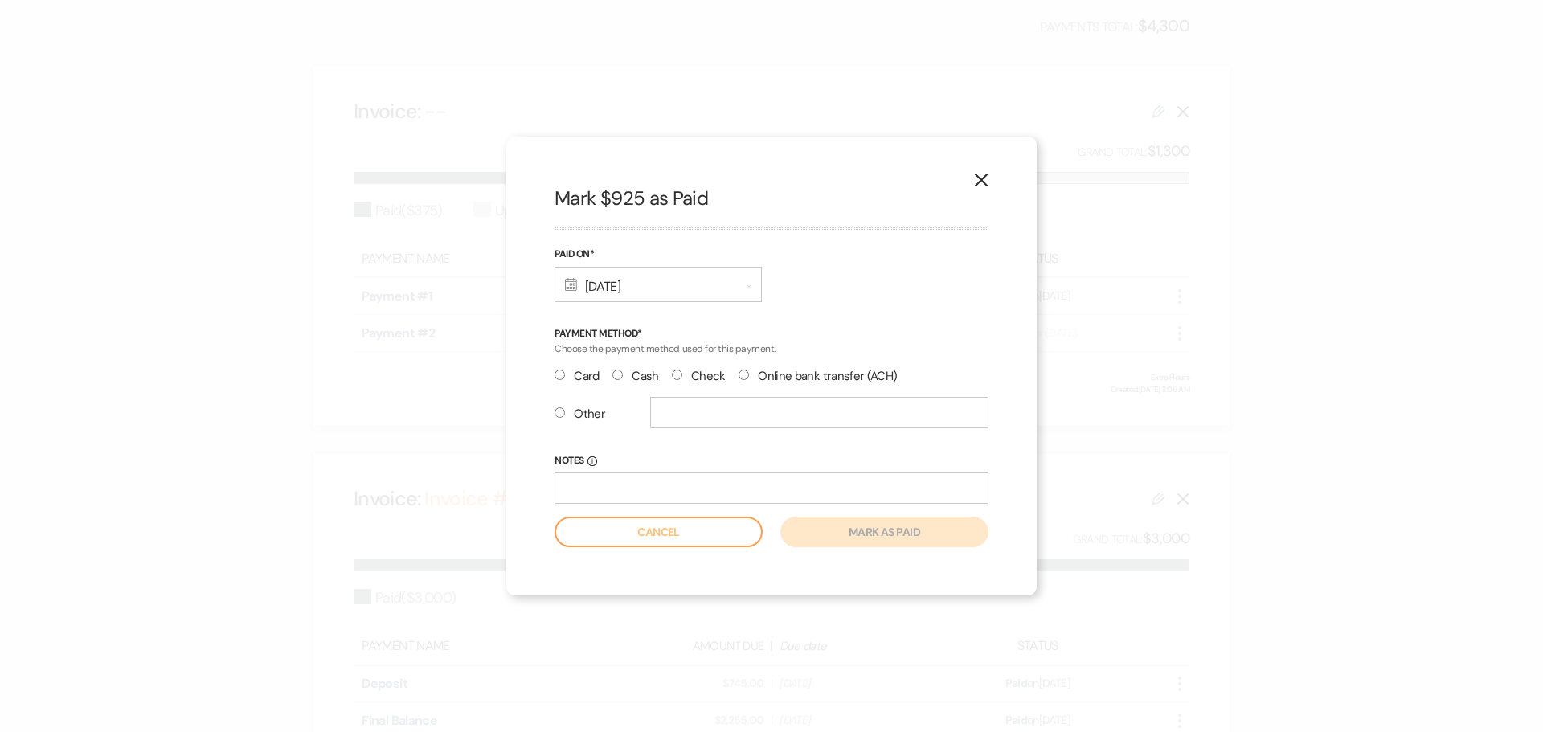
click at [628, 376] on label "Cash" at bounding box center [636, 377] width 47 height 22
click at [623, 376] on input "Cash" at bounding box center [618, 375] width 10 height 10
radio input "true"
click at [840, 526] on button "Mark as paid" at bounding box center [885, 532] width 208 height 31
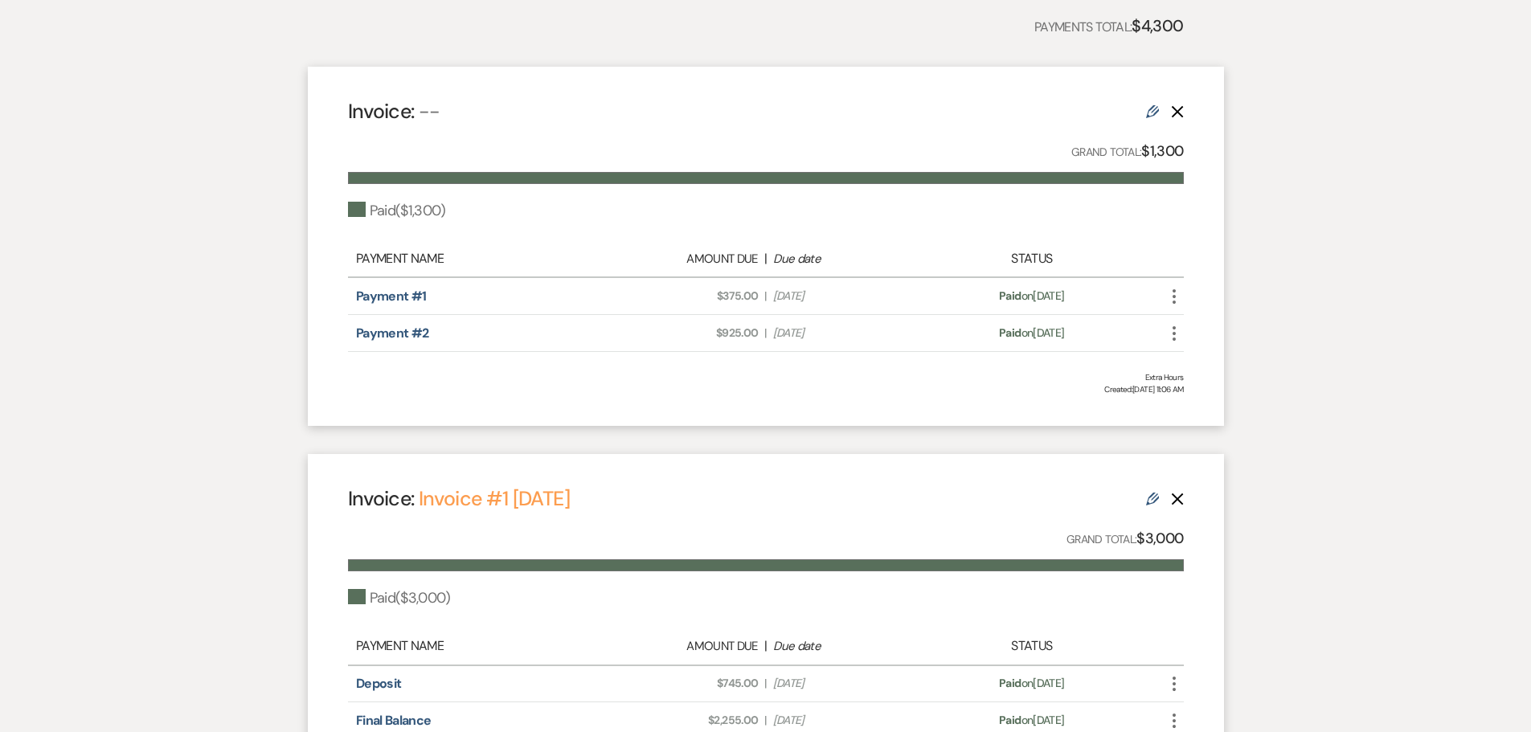
click at [1174, 331] on icon "More" at bounding box center [1174, 333] width 19 height 19
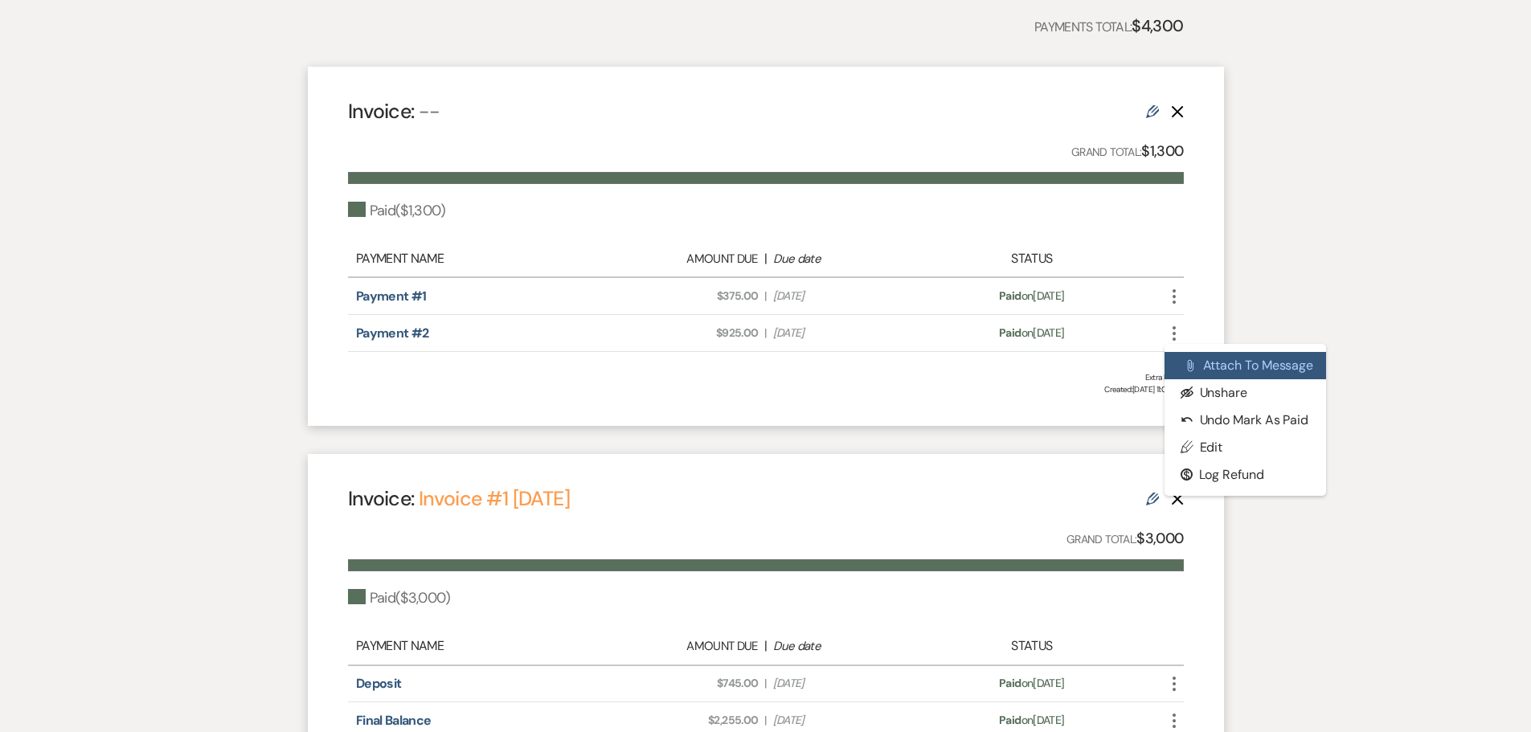
click at [1243, 371] on button "Attach File Attach to Message" at bounding box center [1246, 365] width 162 height 27
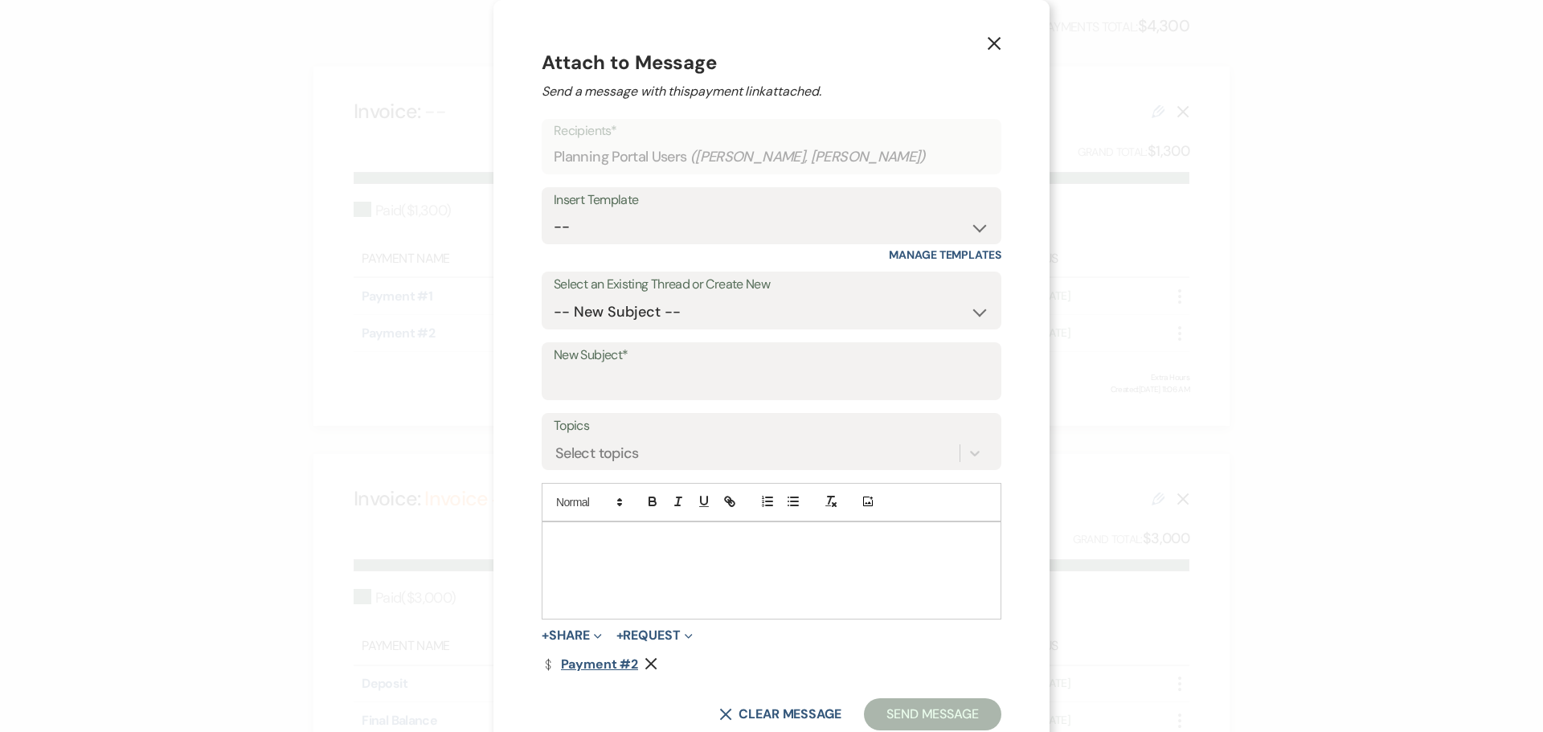
click at [612, 666] on link "Dollar Payment Payment #2" at bounding box center [590, 664] width 96 height 13
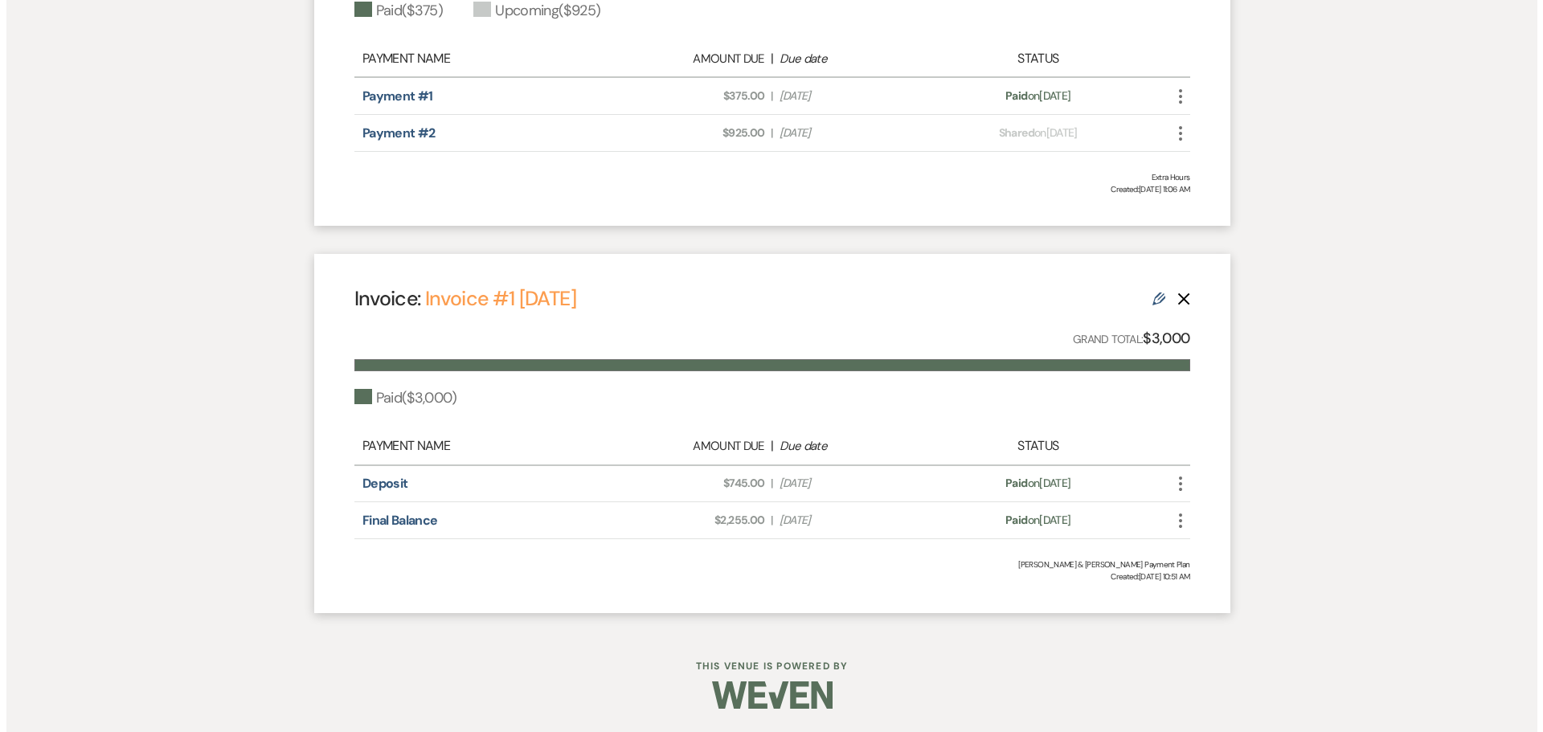
scroll to position [603, 0]
click at [1170, 518] on icon "More" at bounding box center [1174, 519] width 19 height 19
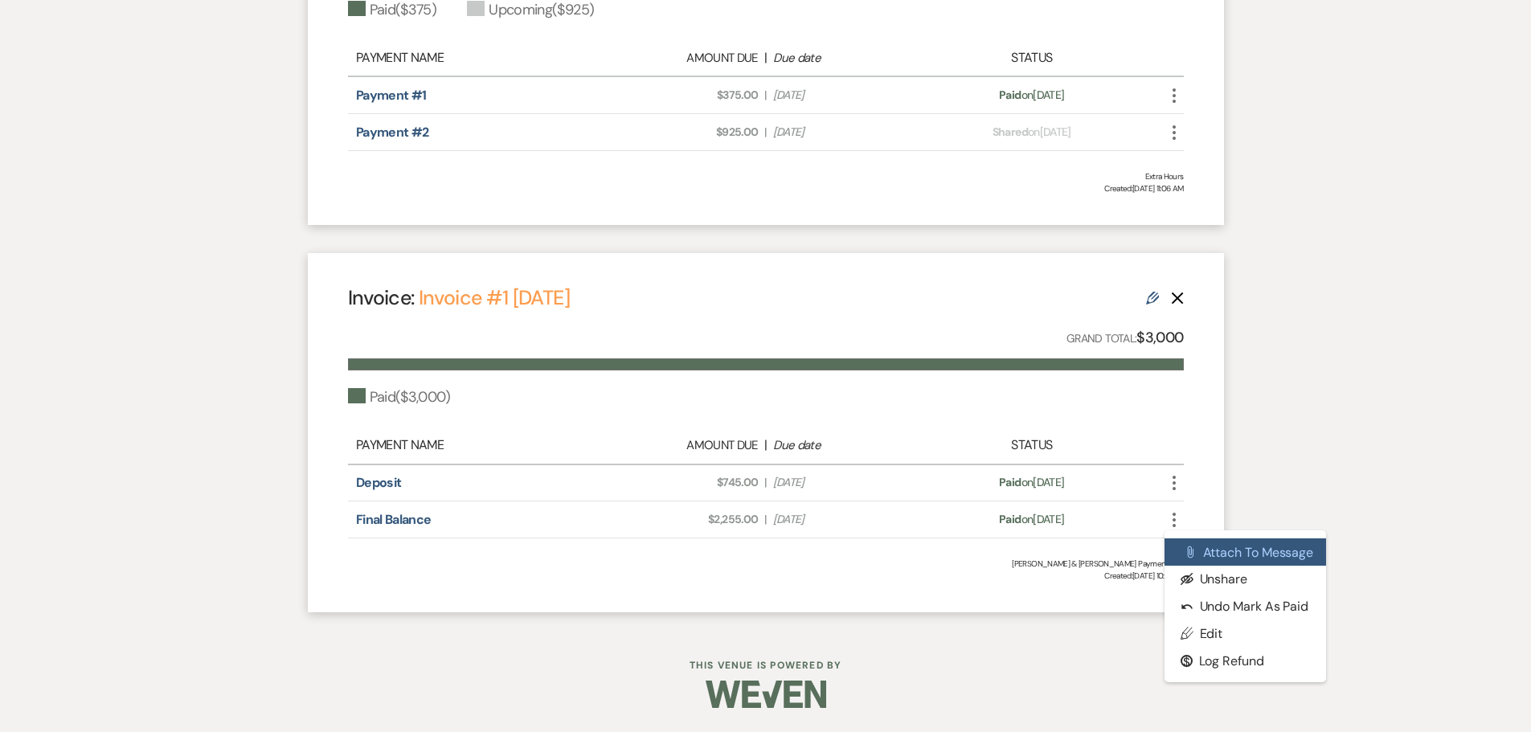
click at [1232, 549] on button "Attach File Attach to Message" at bounding box center [1246, 552] width 162 height 27
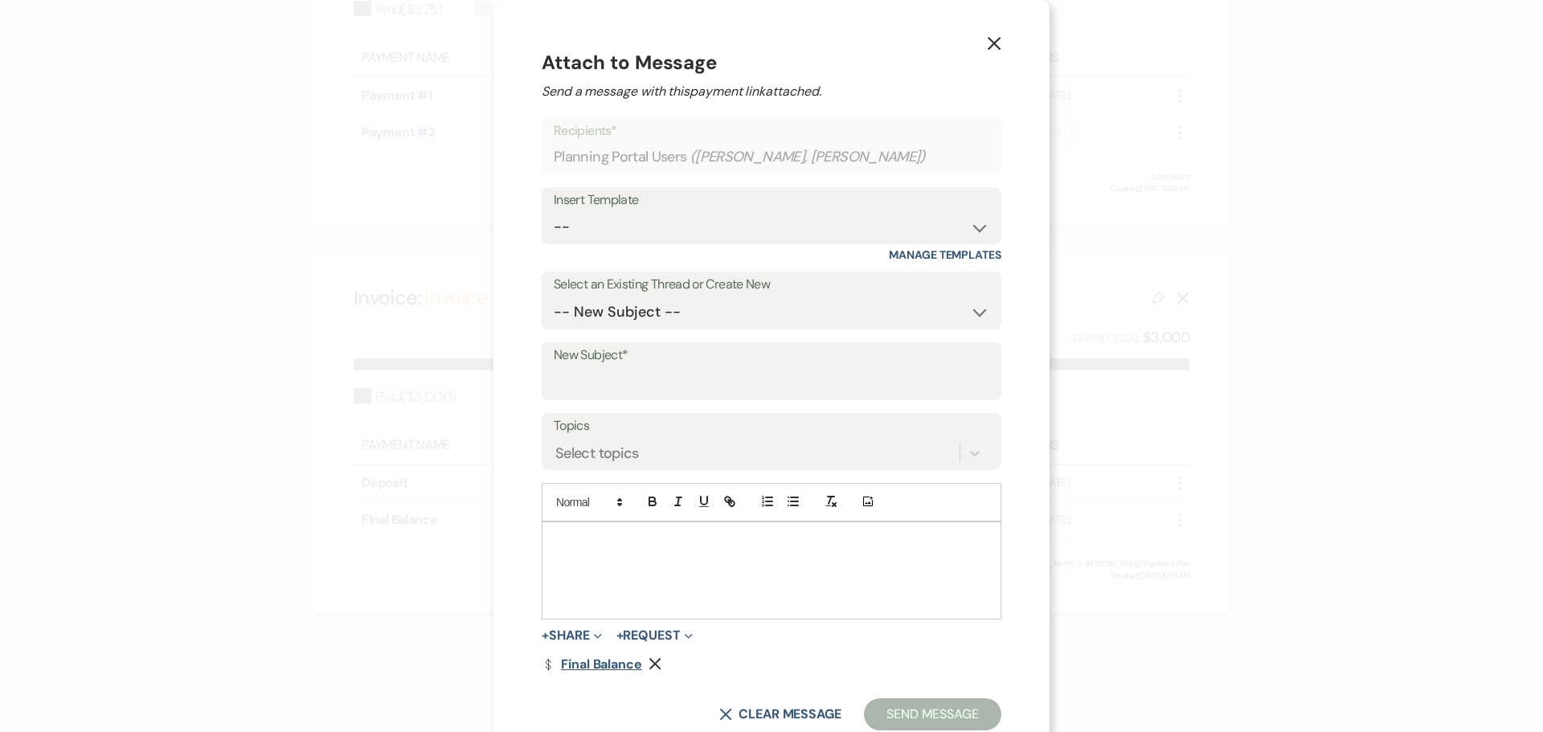
click at [598, 666] on link "Dollar Payment Final Balance" at bounding box center [592, 664] width 100 height 13
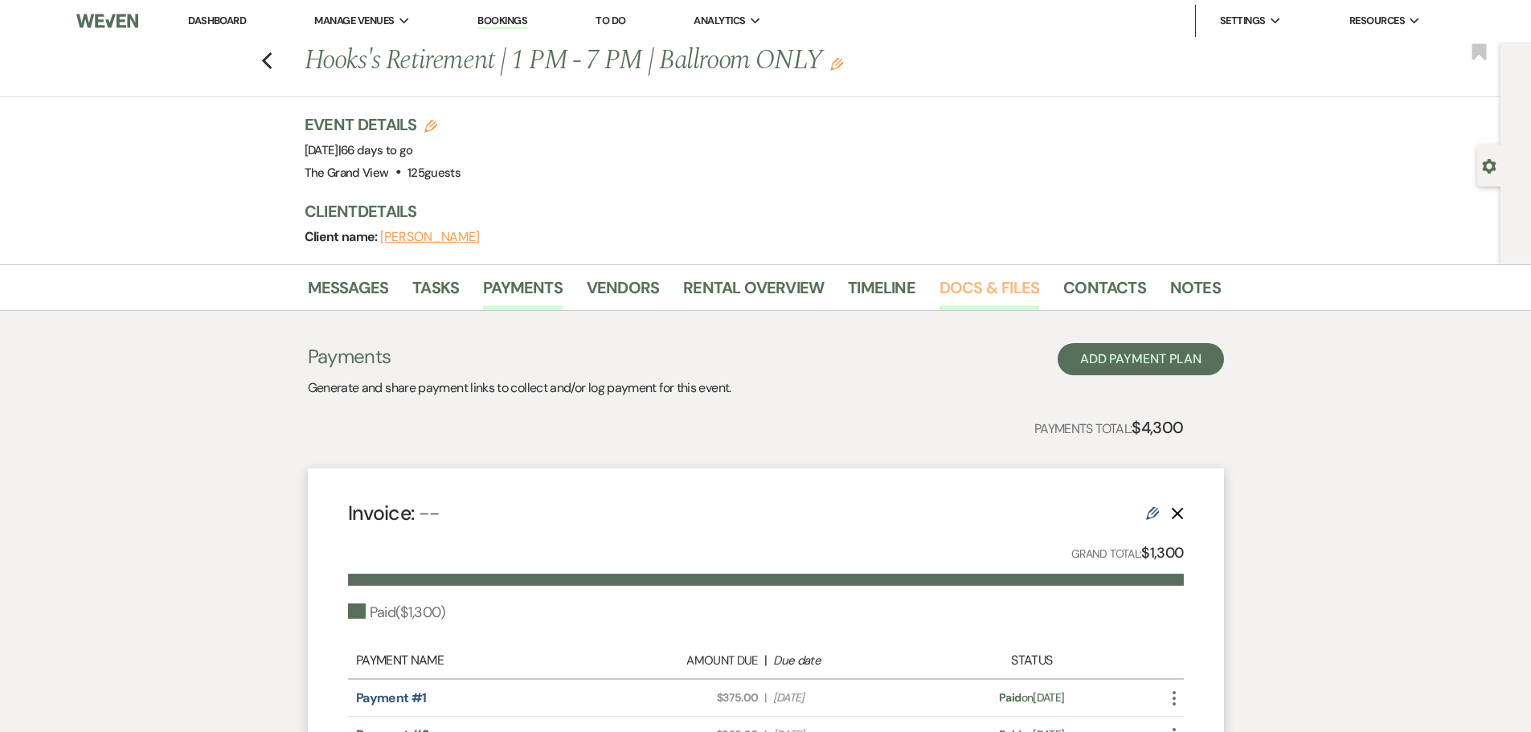
click at [978, 297] on link "Docs & Files" at bounding box center [990, 292] width 100 height 35
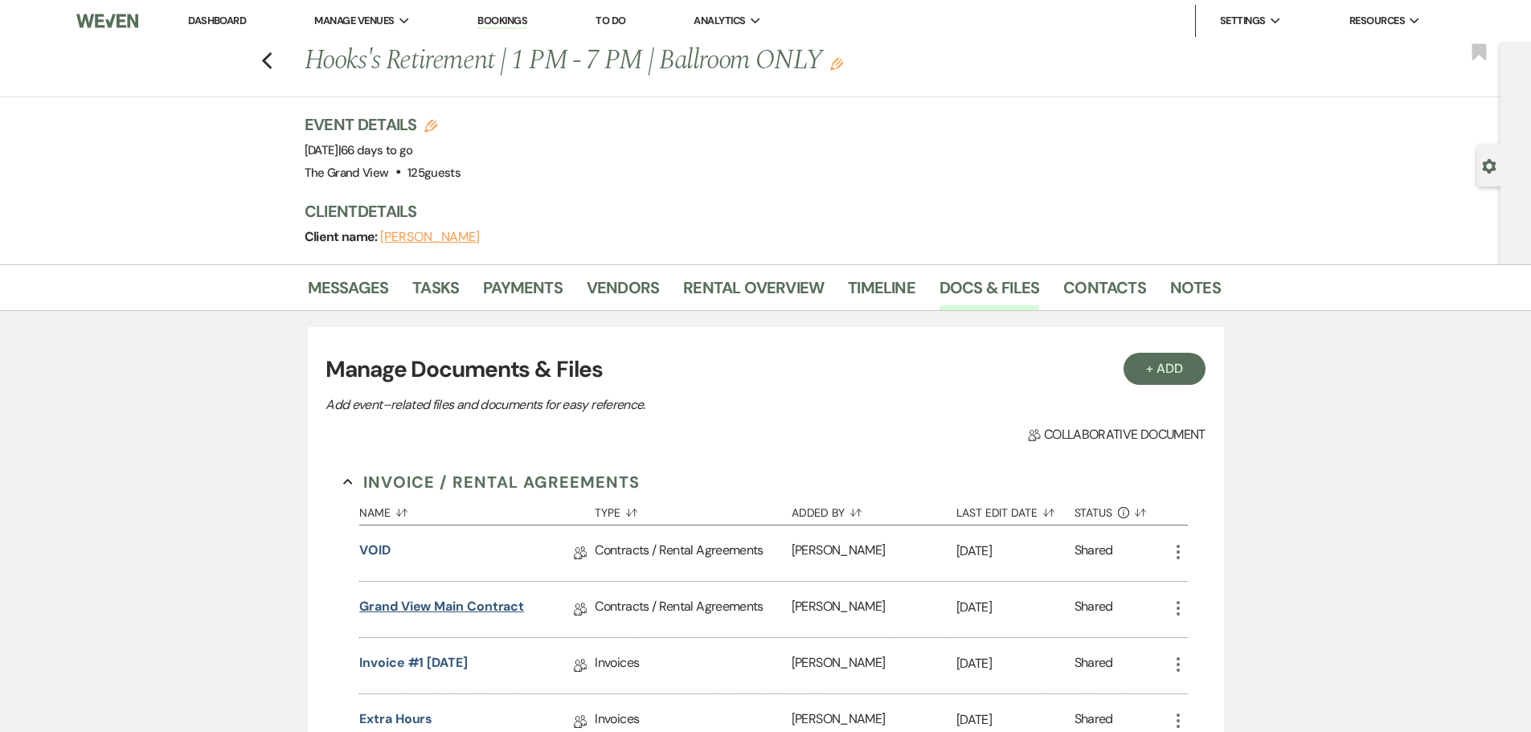
click at [467, 613] on link "Grand View Main Contract" at bounding box center [441, 609] width 165 height 25
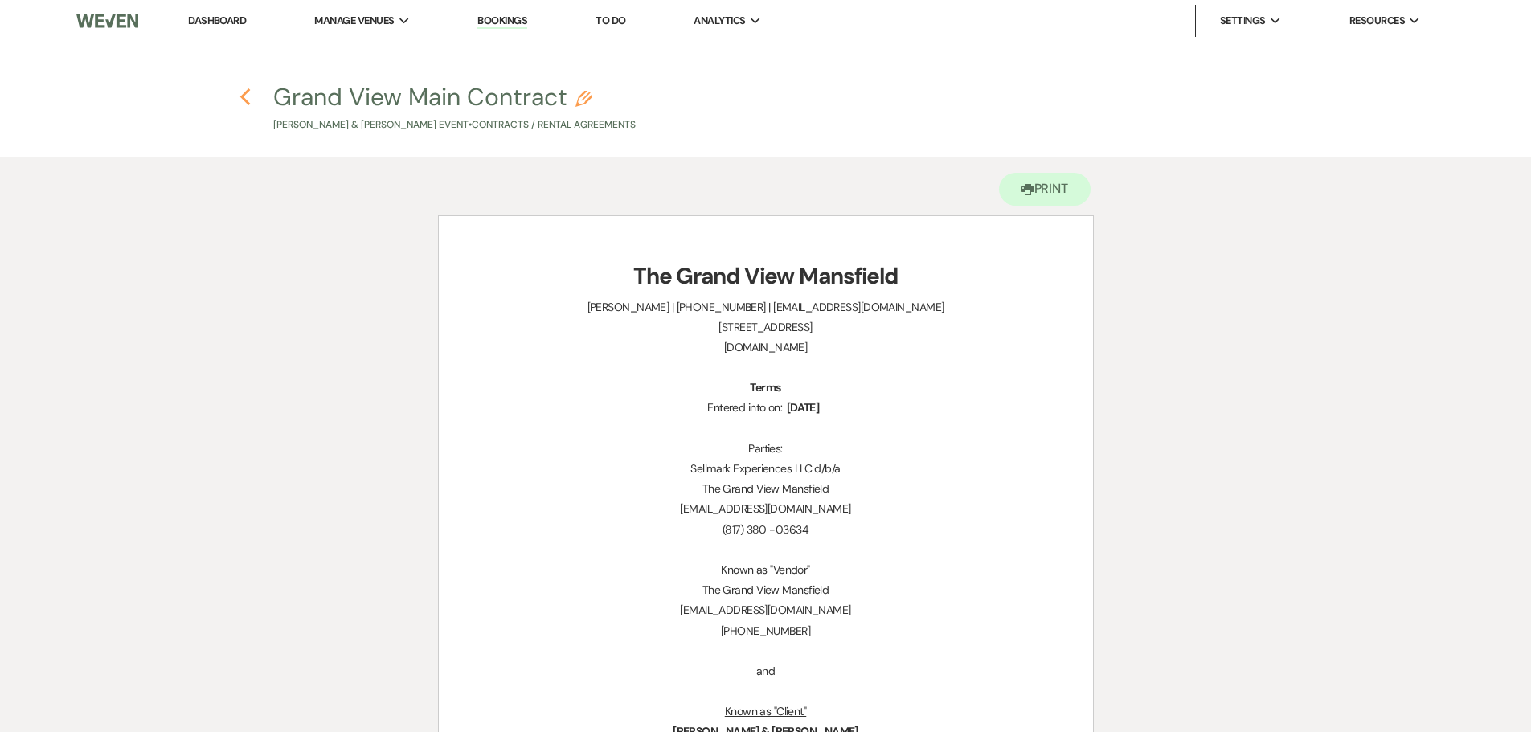
click at [241, 92] on icon "Previous" at bounding box center [246, 97] width 12 height 19
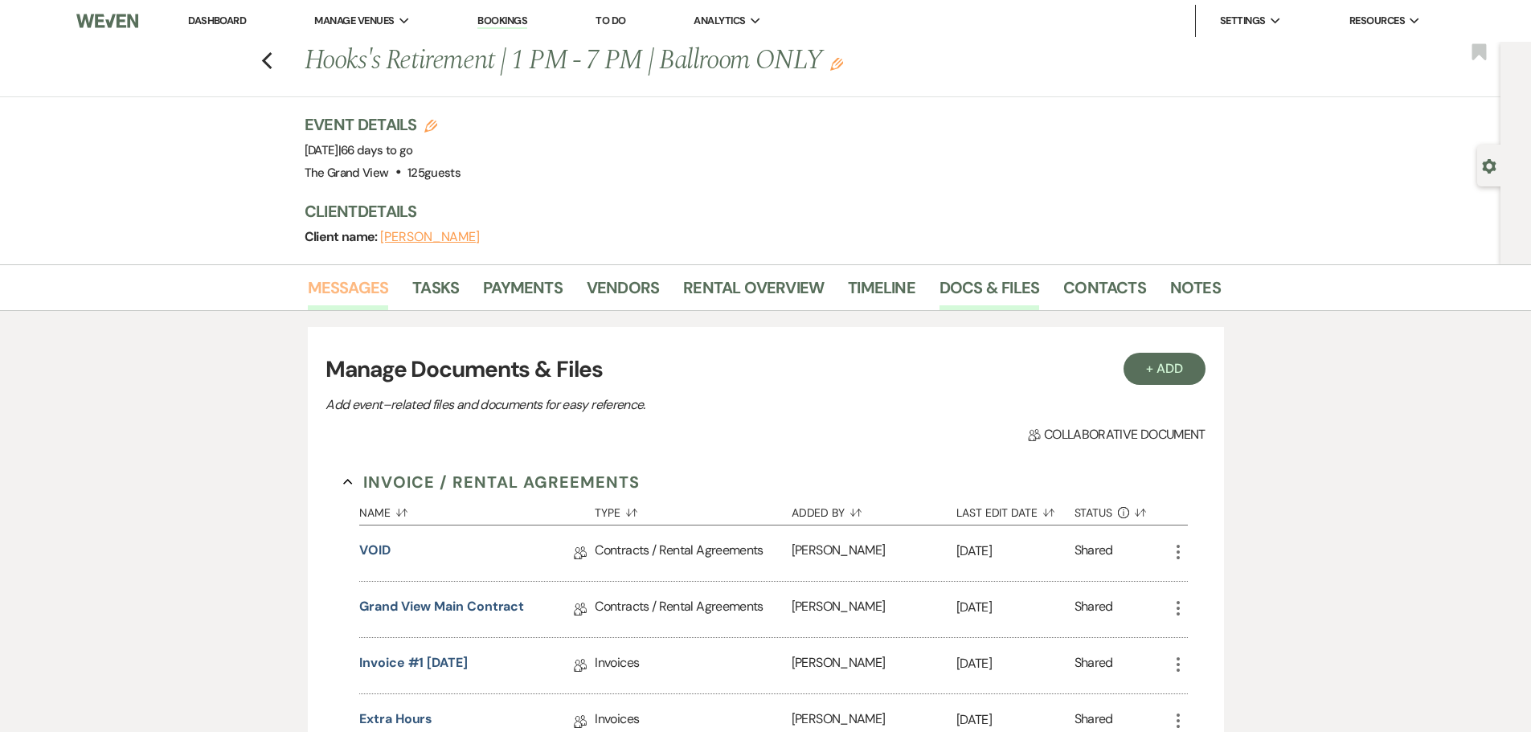
click at [360, 299] on link "Messages" at bounding box center [348, 292] width 81 height 35
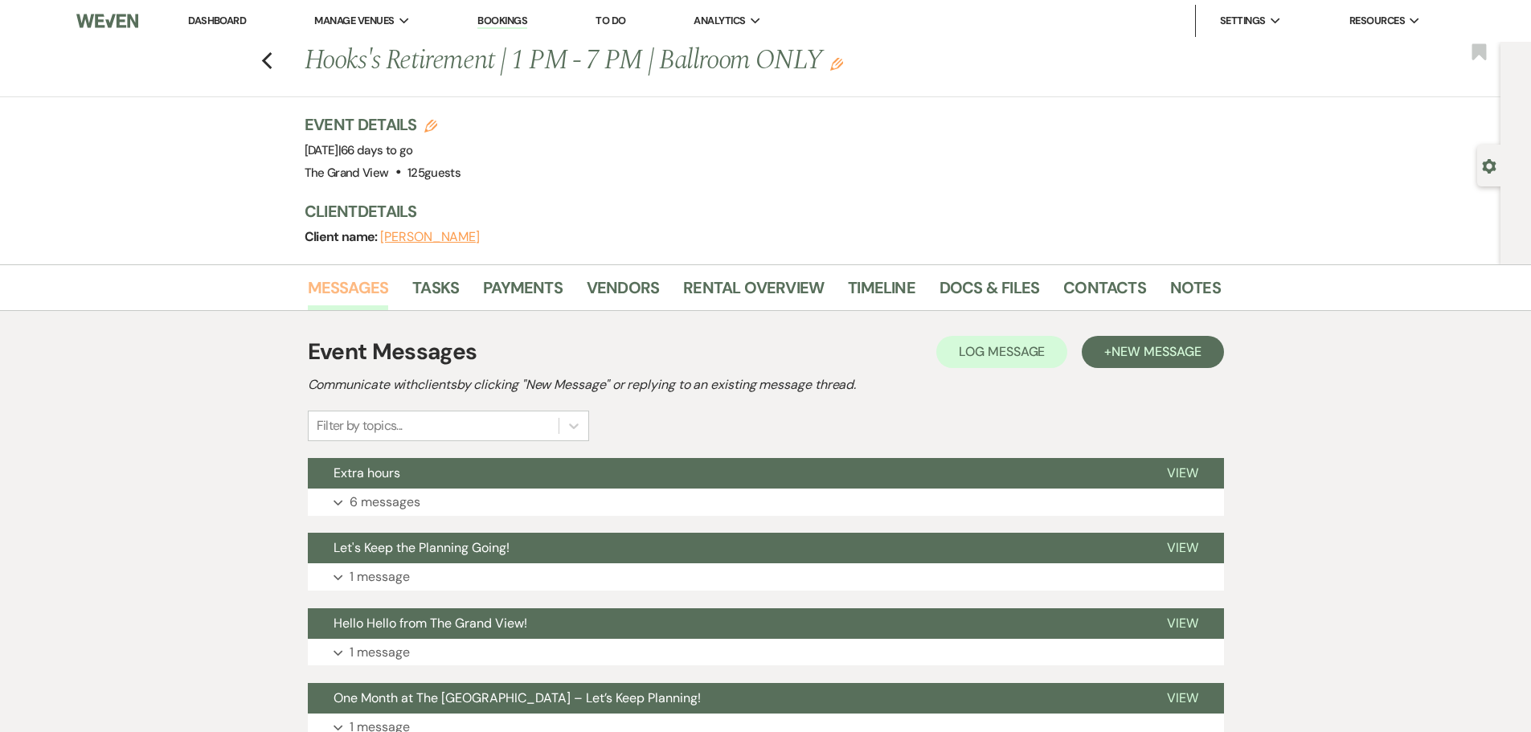
scroll to position [241, 0]
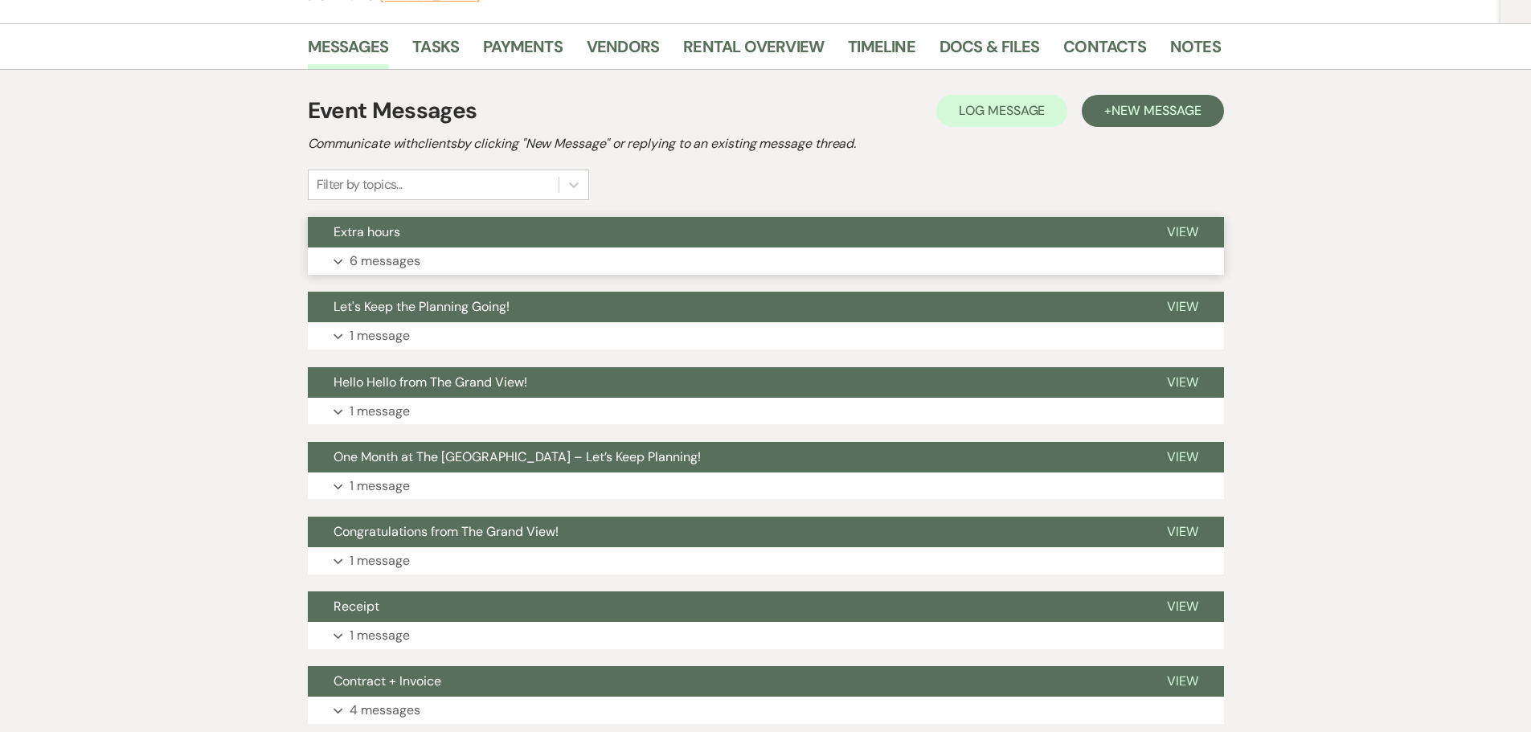
click at [424, 265] on button "Expand 6 messages" at bounding box center [766, 261] width 916 height 27
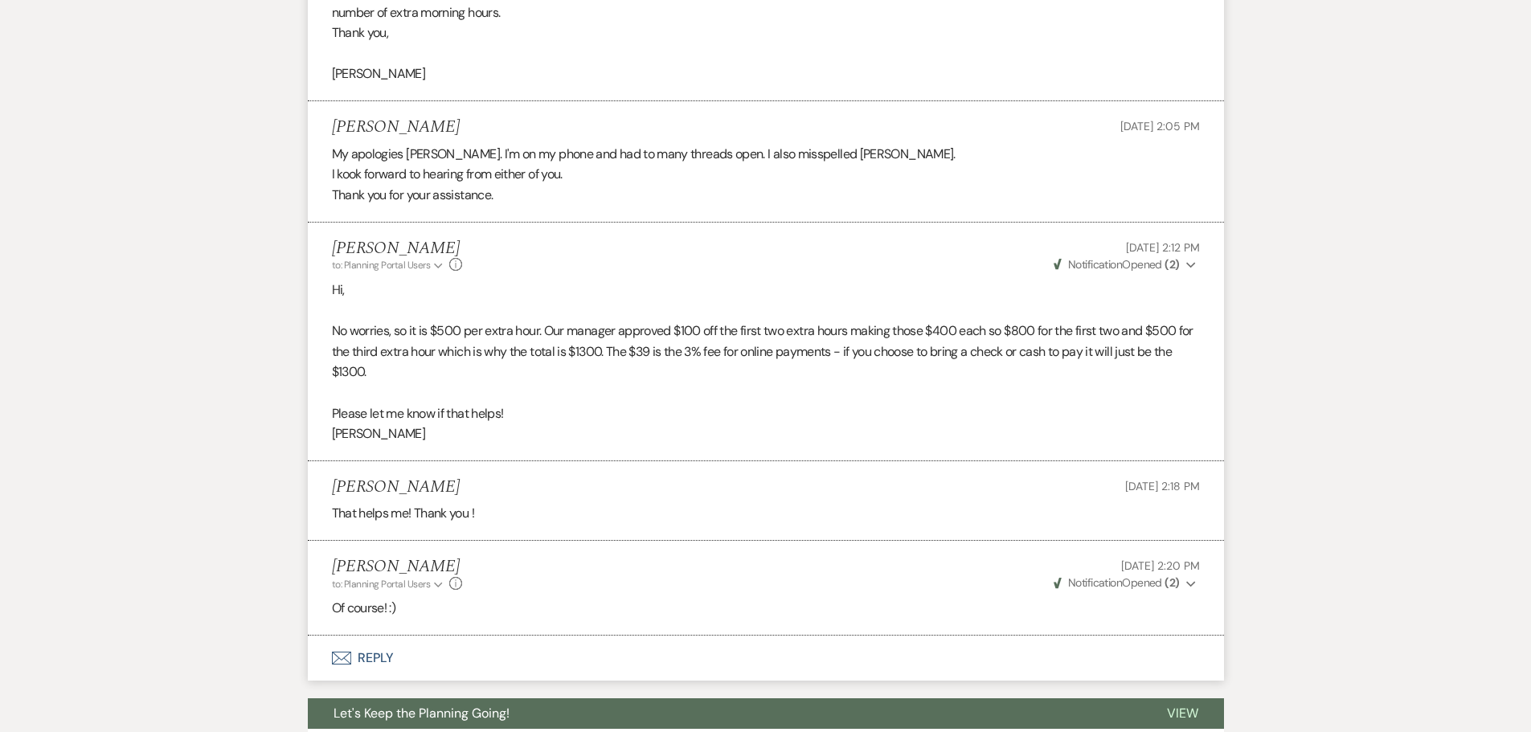
scroll to position [1125, 0]
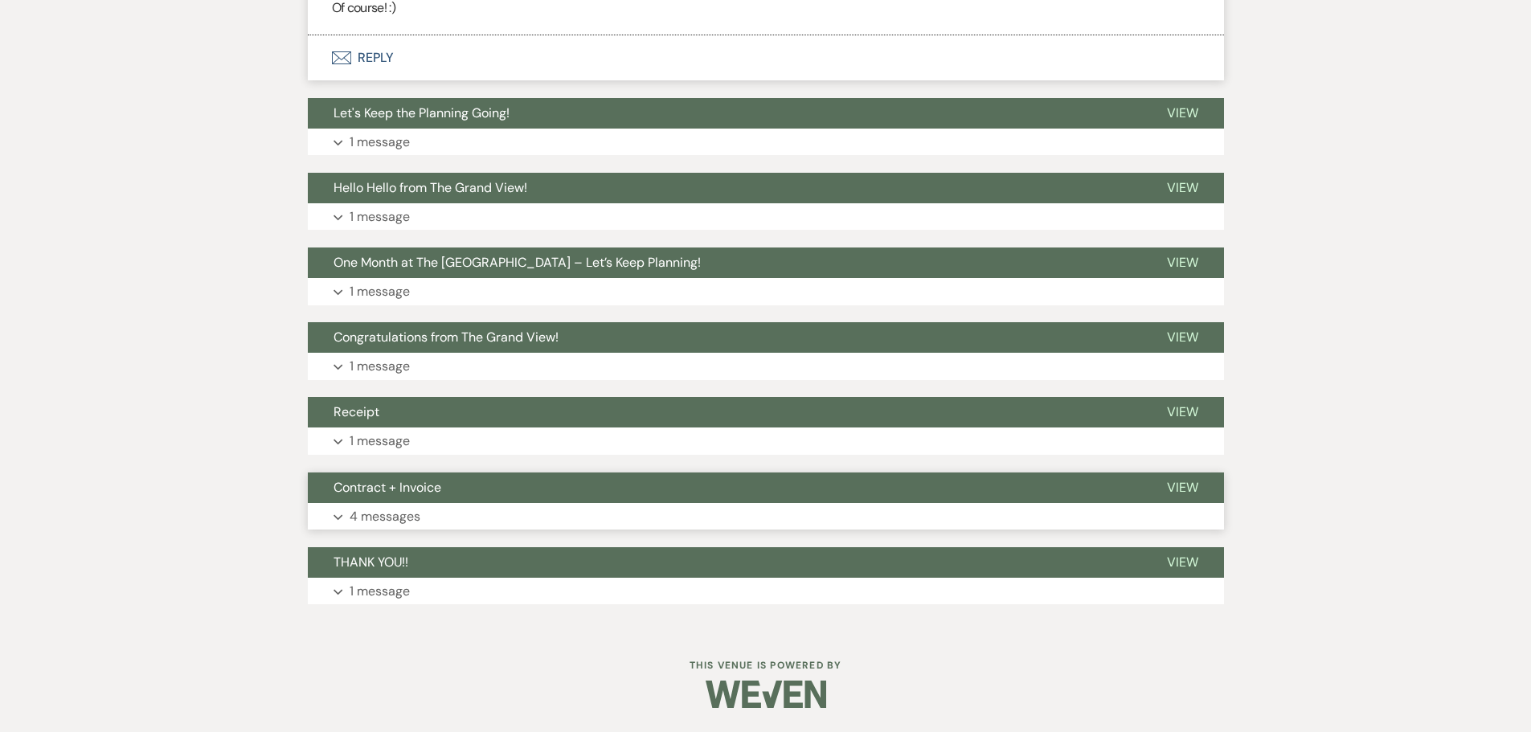
click at [451, 500] on button "Contract + Invoice" at bounding box center [725, 488] width 834 height 31
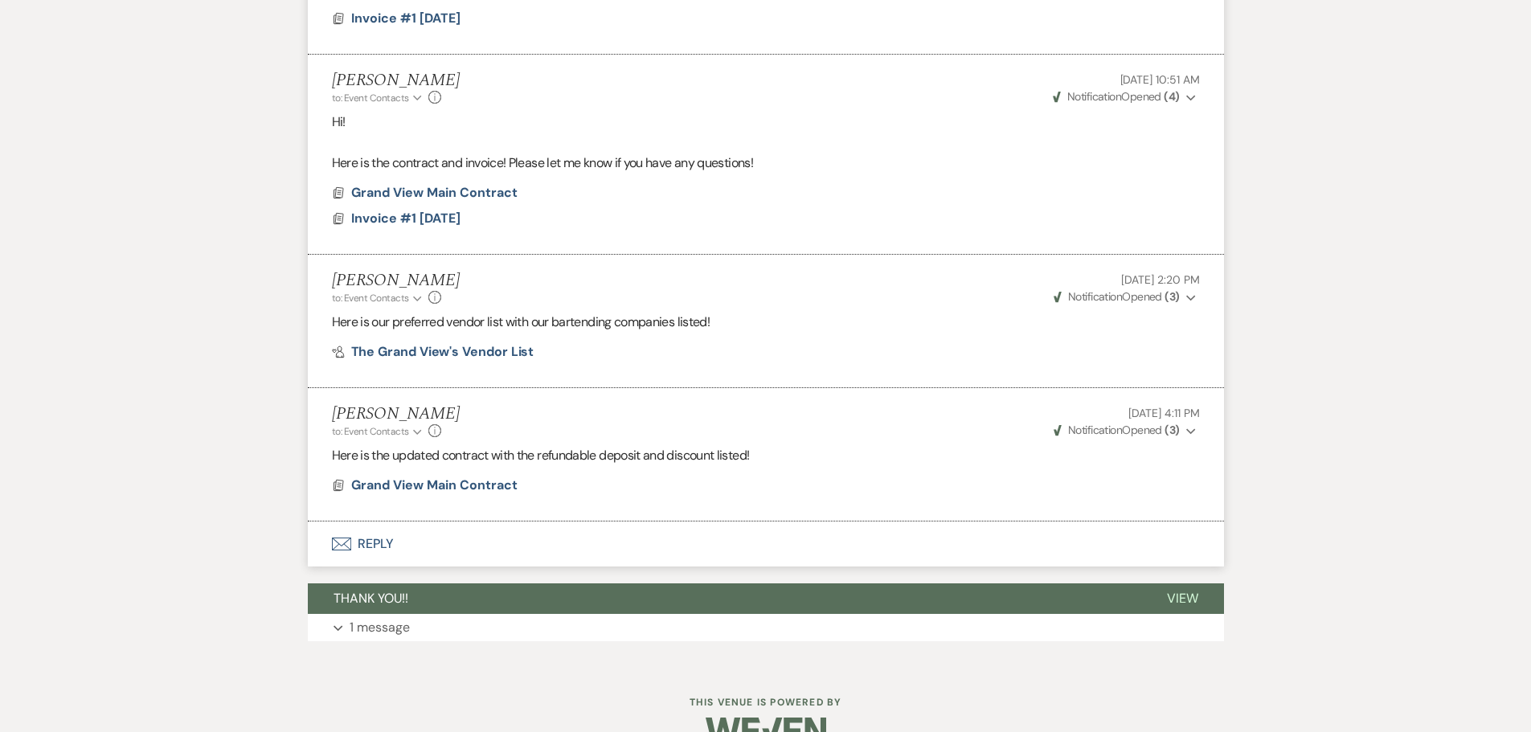
scroll to position [2139, 0]
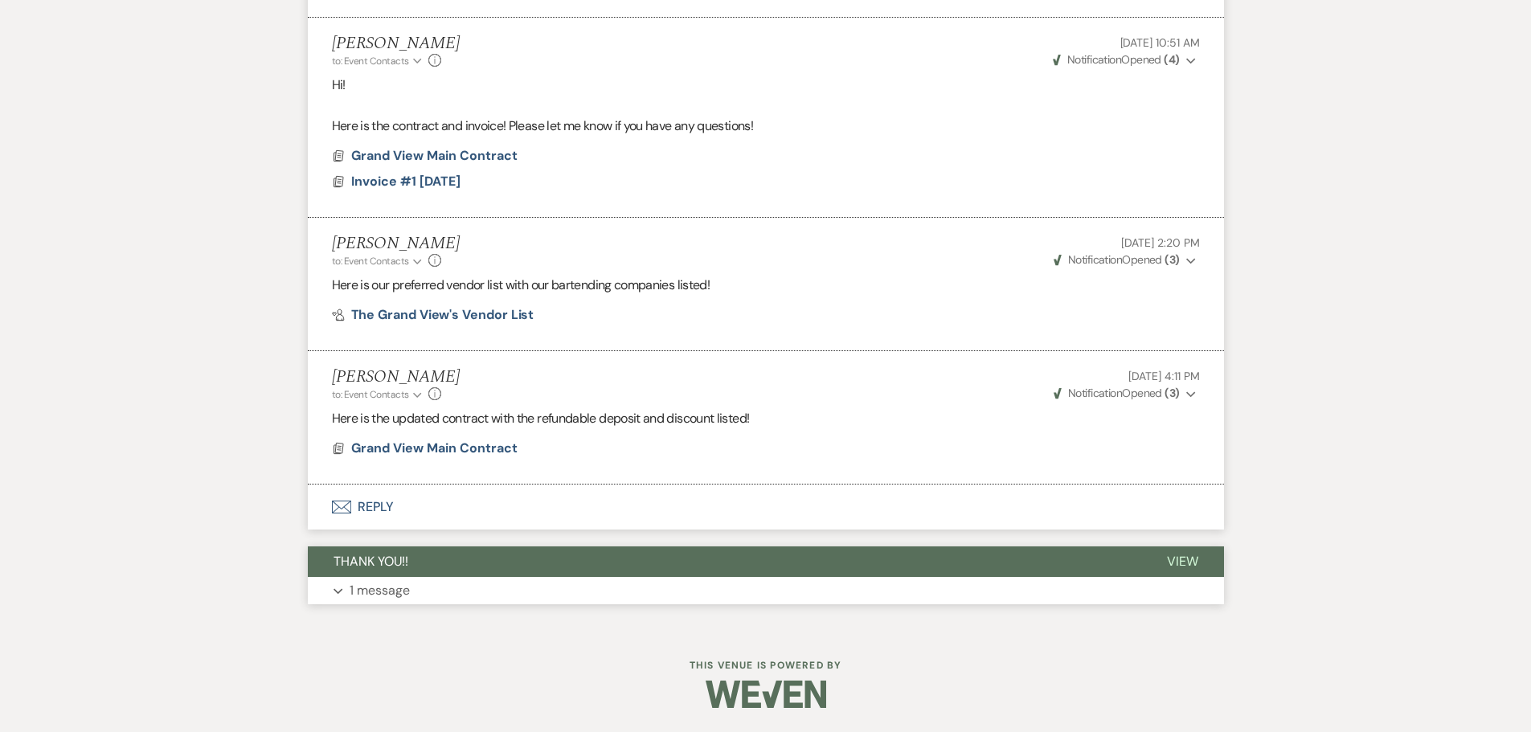
click at [438, 575] on button "THANK YOU!!" at bounding box center [725, 562] width 834 height 31
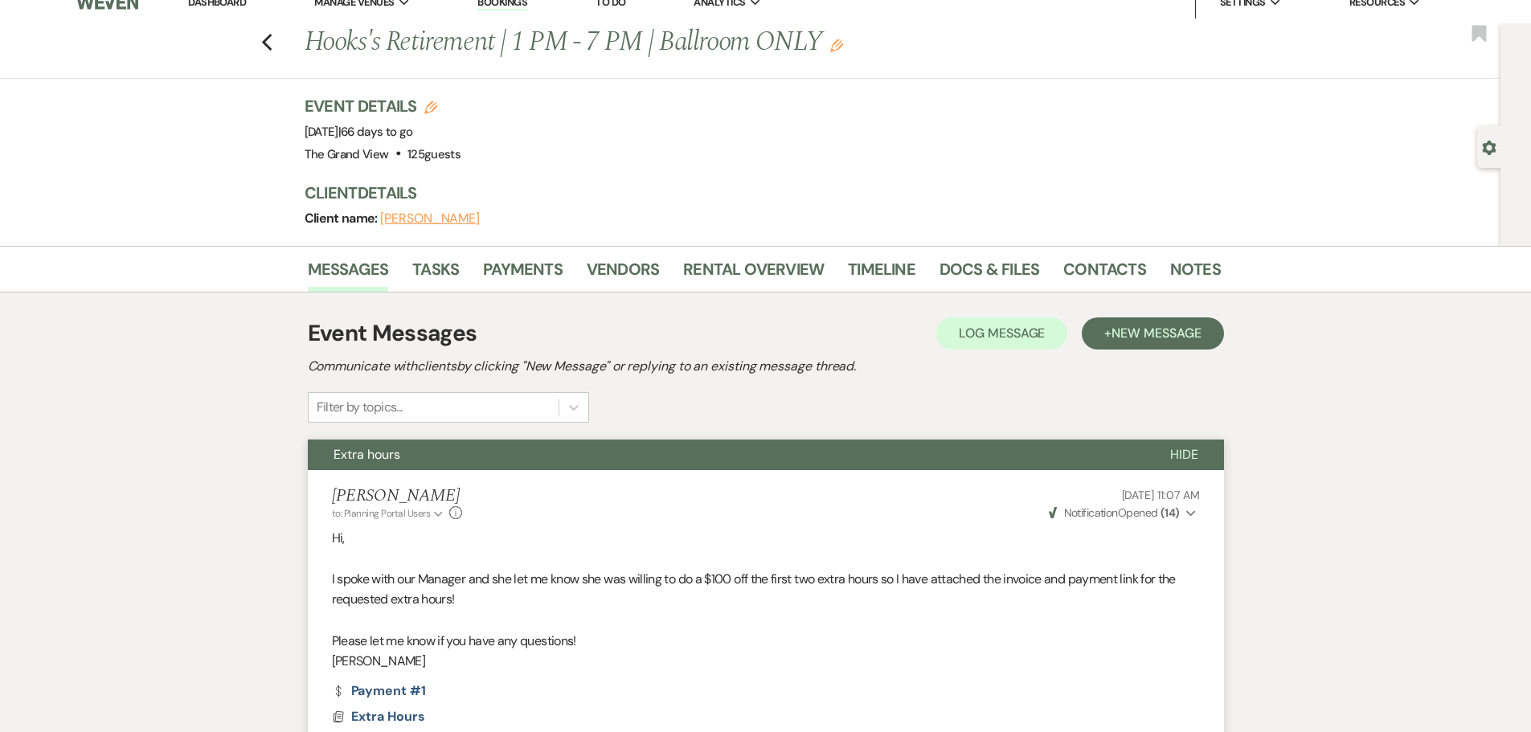
scroll to position [0, 0]
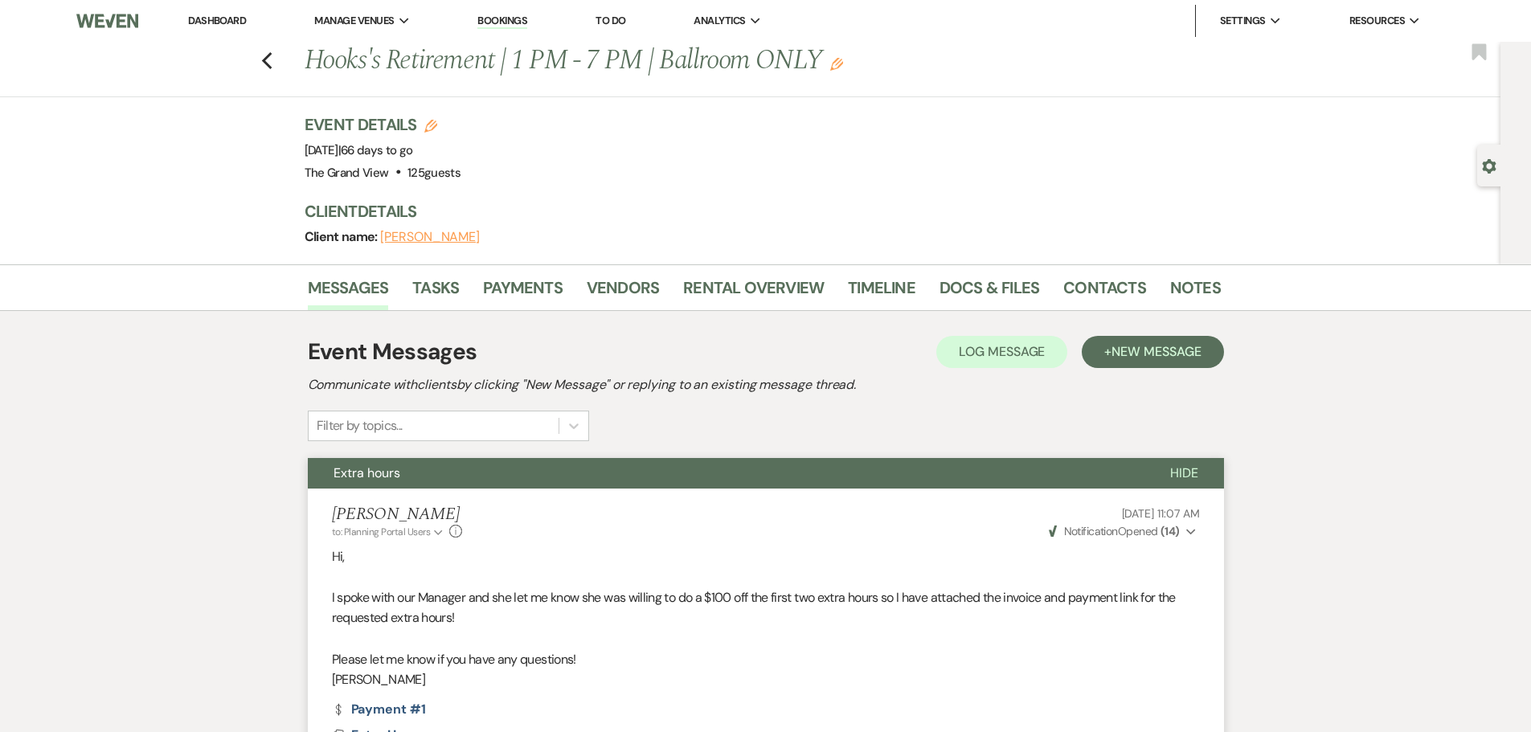
click at [842, 72] on h1 "Hooks's Retirement | 1 PM - 7 PM | Ballroom ONLY Edit" at bounding box center [665, 61] width 720 height 39
click at [996, 294] on link "Docs & Files" at bounding box center [990, 292] width 100 height 35
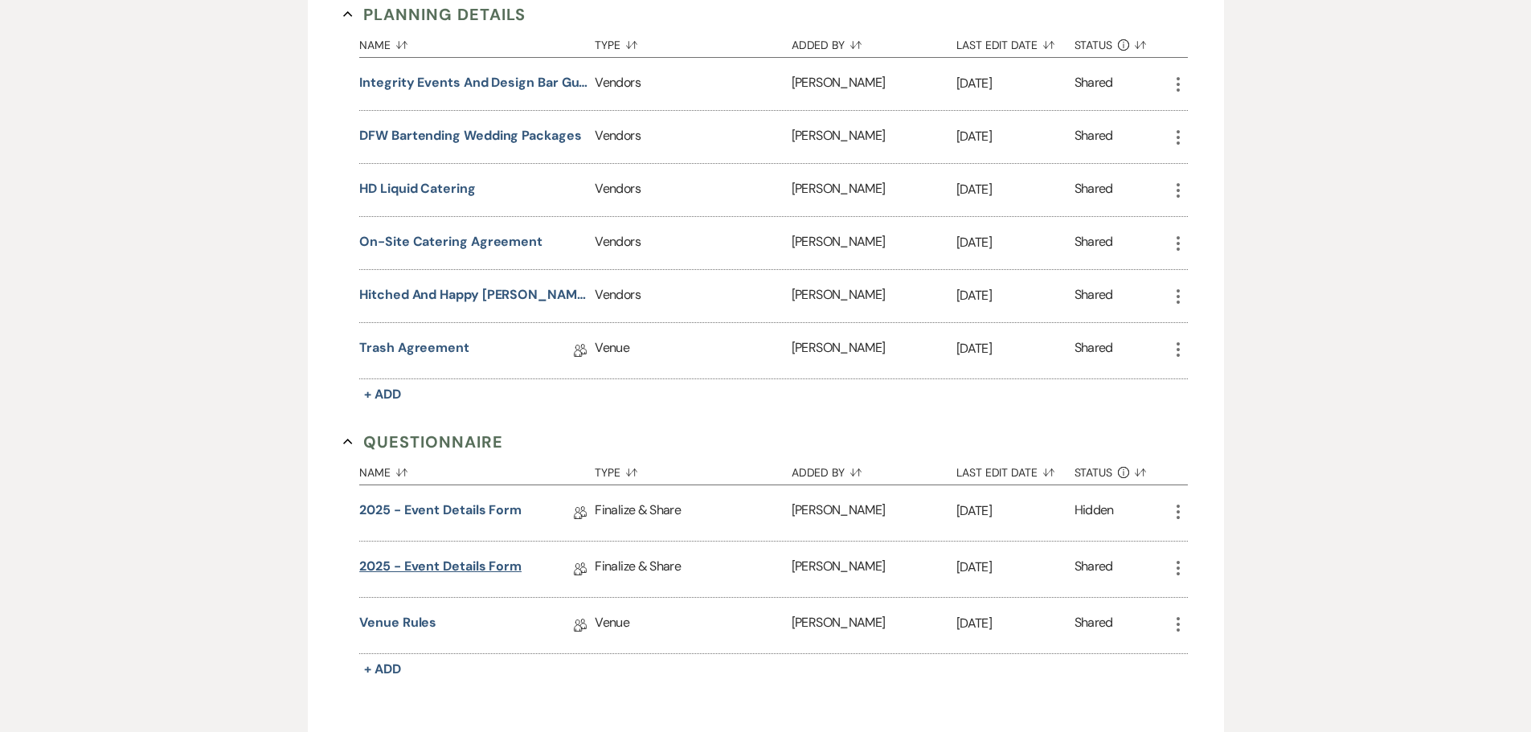
scroll to position [804, 0]
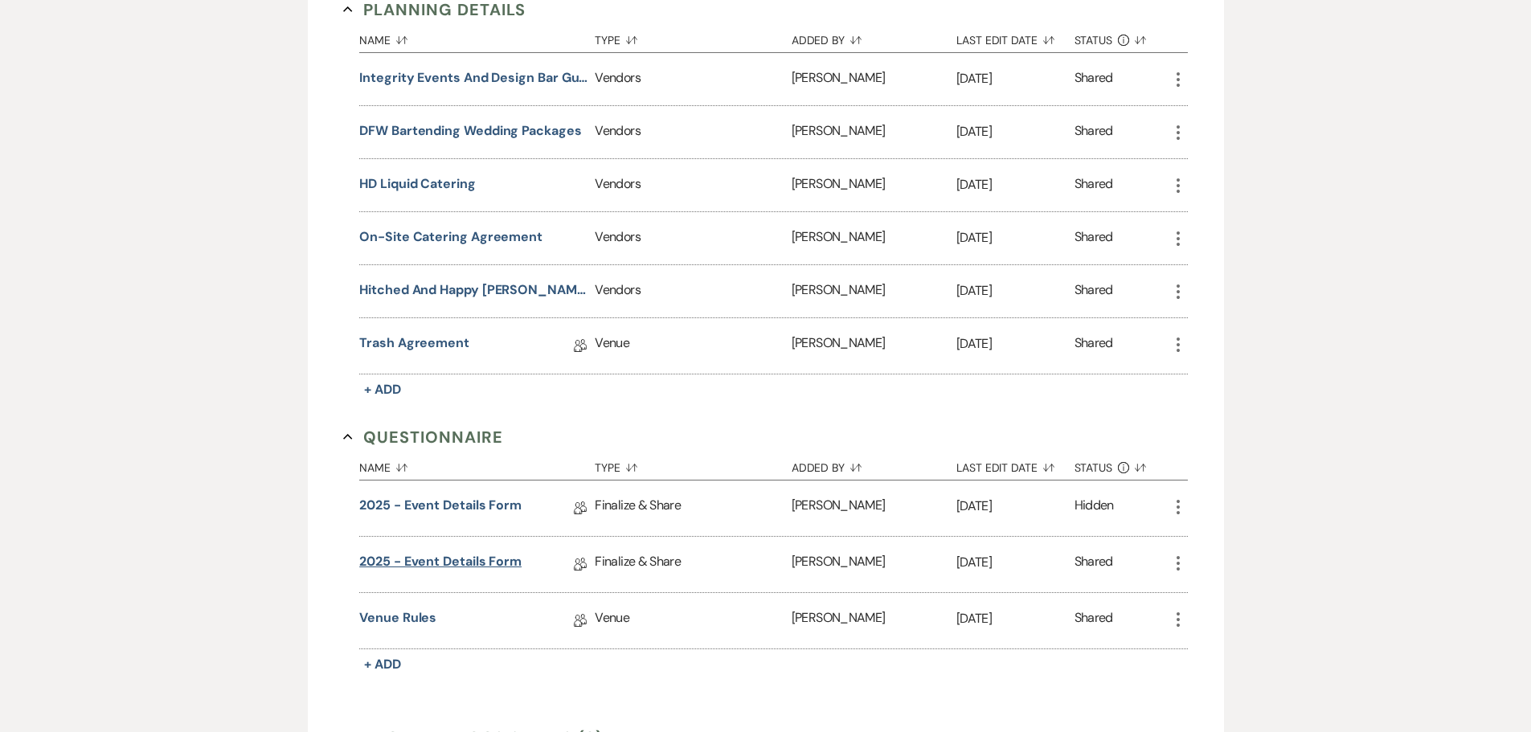
click at [473, 558] on link "2025 - Event Details Form" at bounding box center [440, 564] width 162 height 25
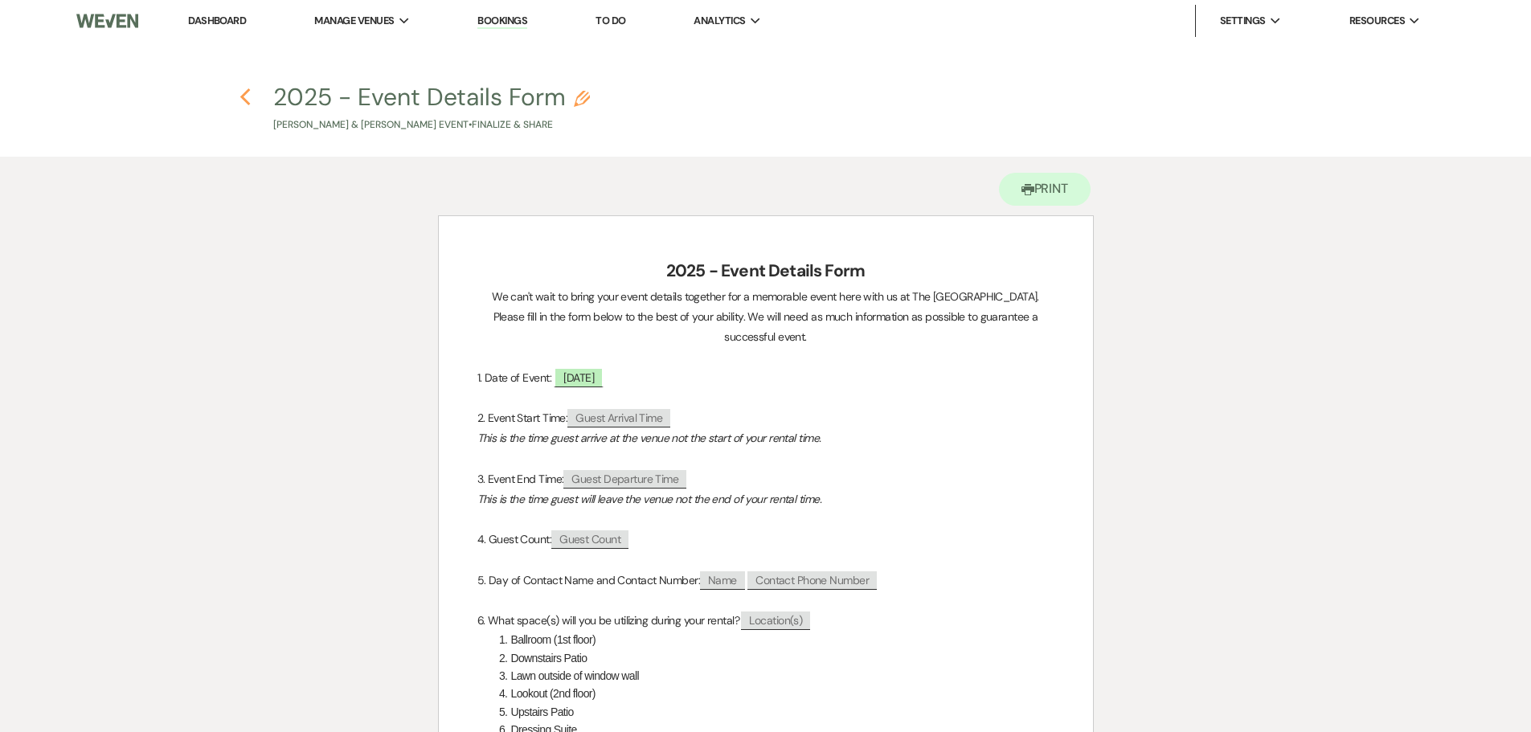
click at [244, 95] on use "button" at bounding box center [245, 97] width 10 height 18
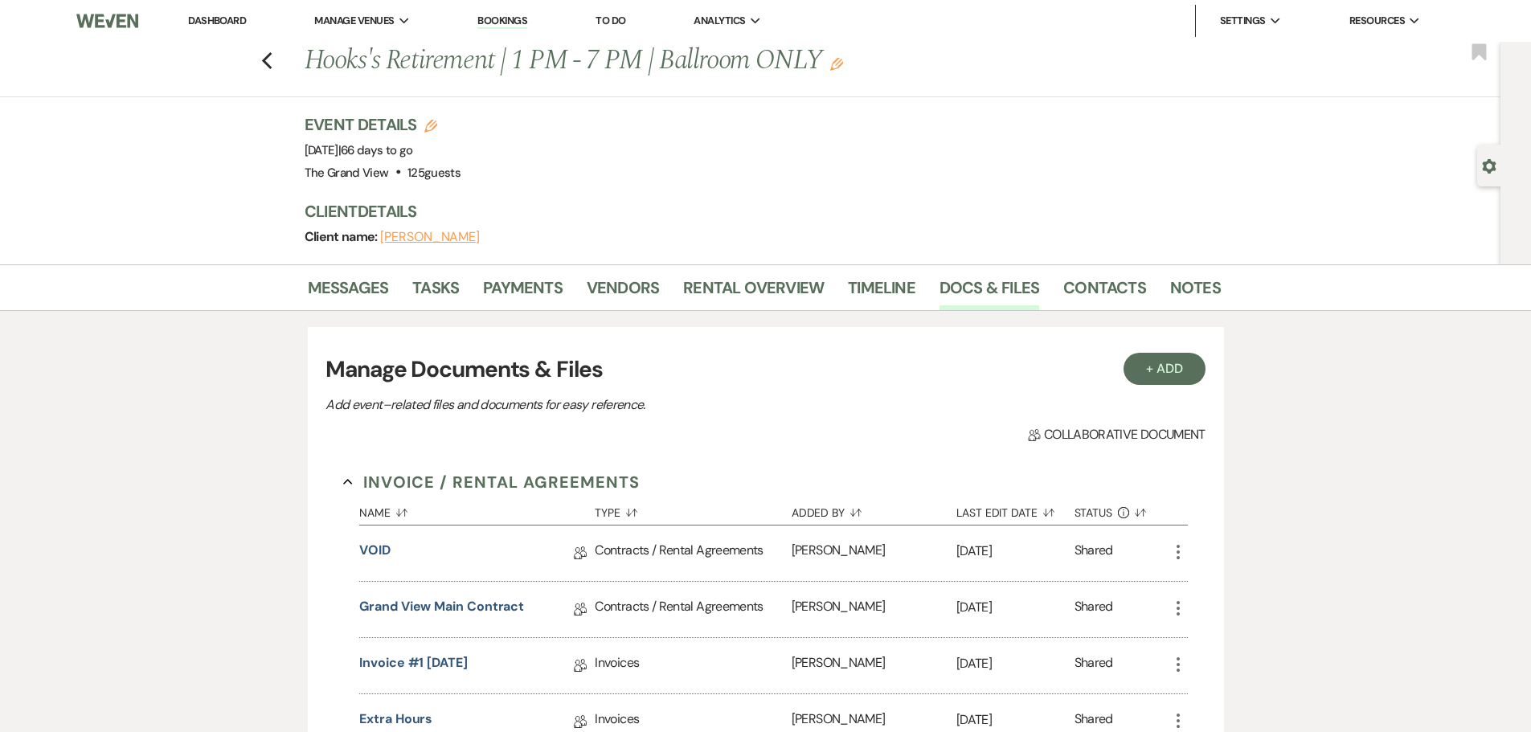
click at [843, 66] on icon "Edit" at bounding box center [836, 64] width 13 height 13
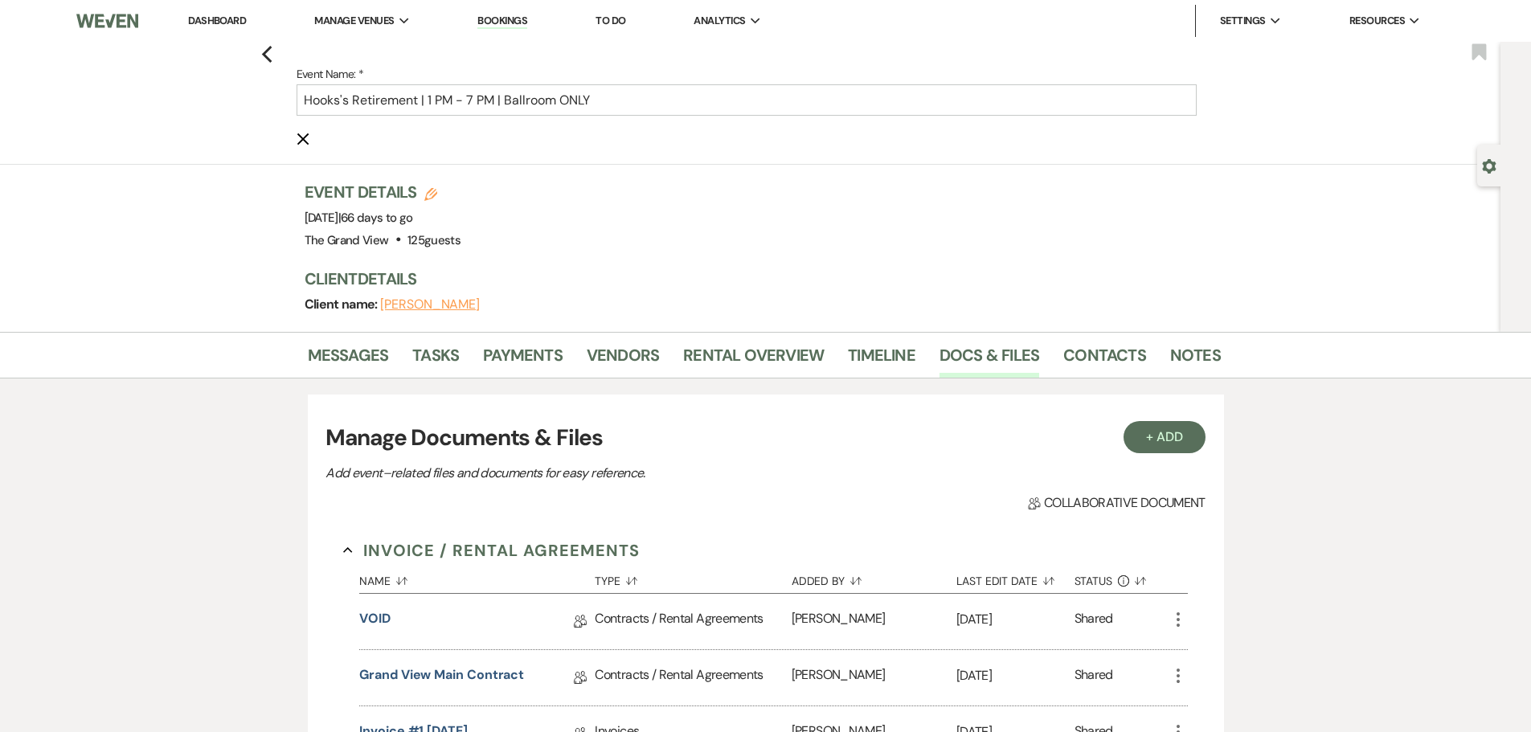
click at [1088, 342] on li "Contacts" at bounding box center [1117, 358] width 107 height 39
click at [1090, 353] on link "Contacts" at bounding box center [1105, 359] width 83 height 35
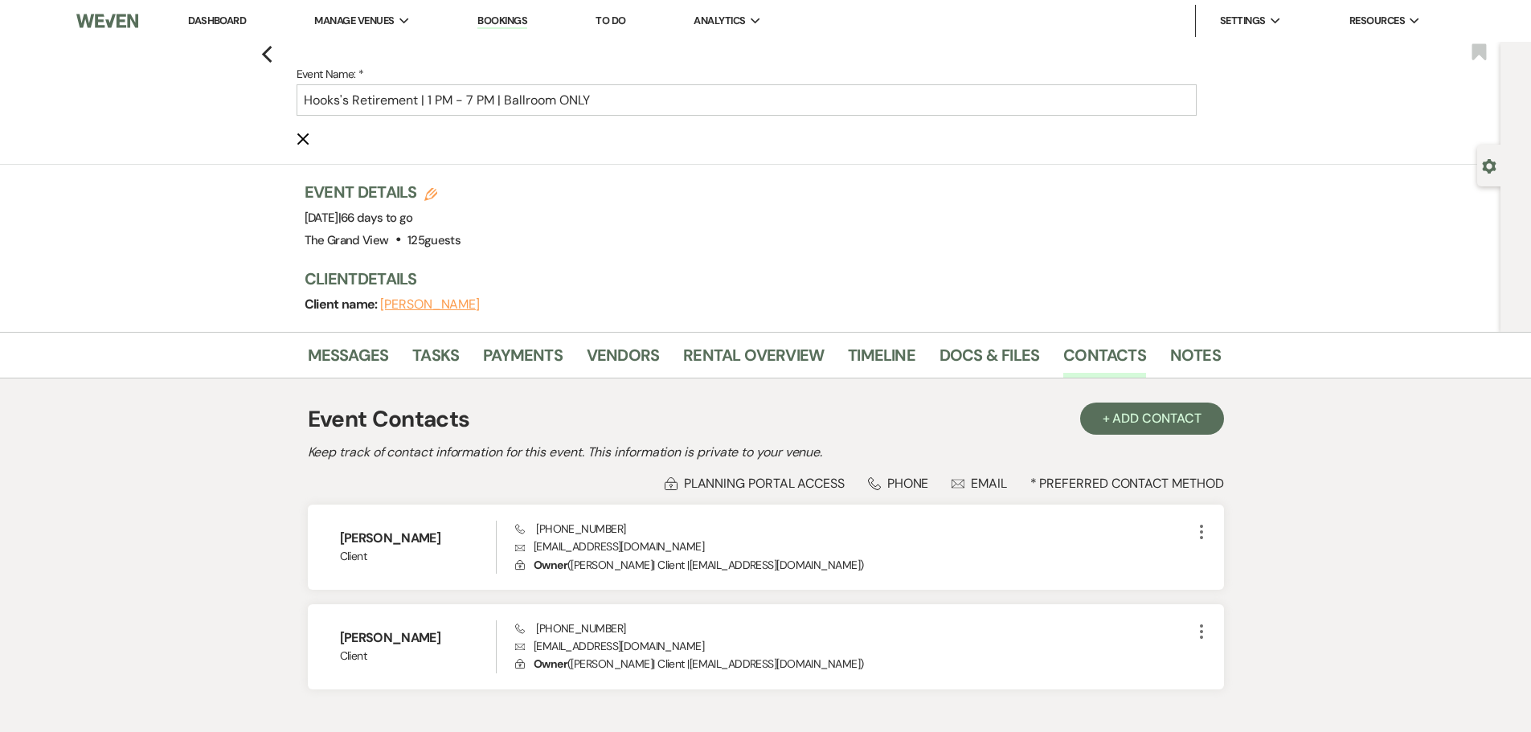
click at [305, 136] on use "button" at bounding box center [303, 139] width 12 height 12
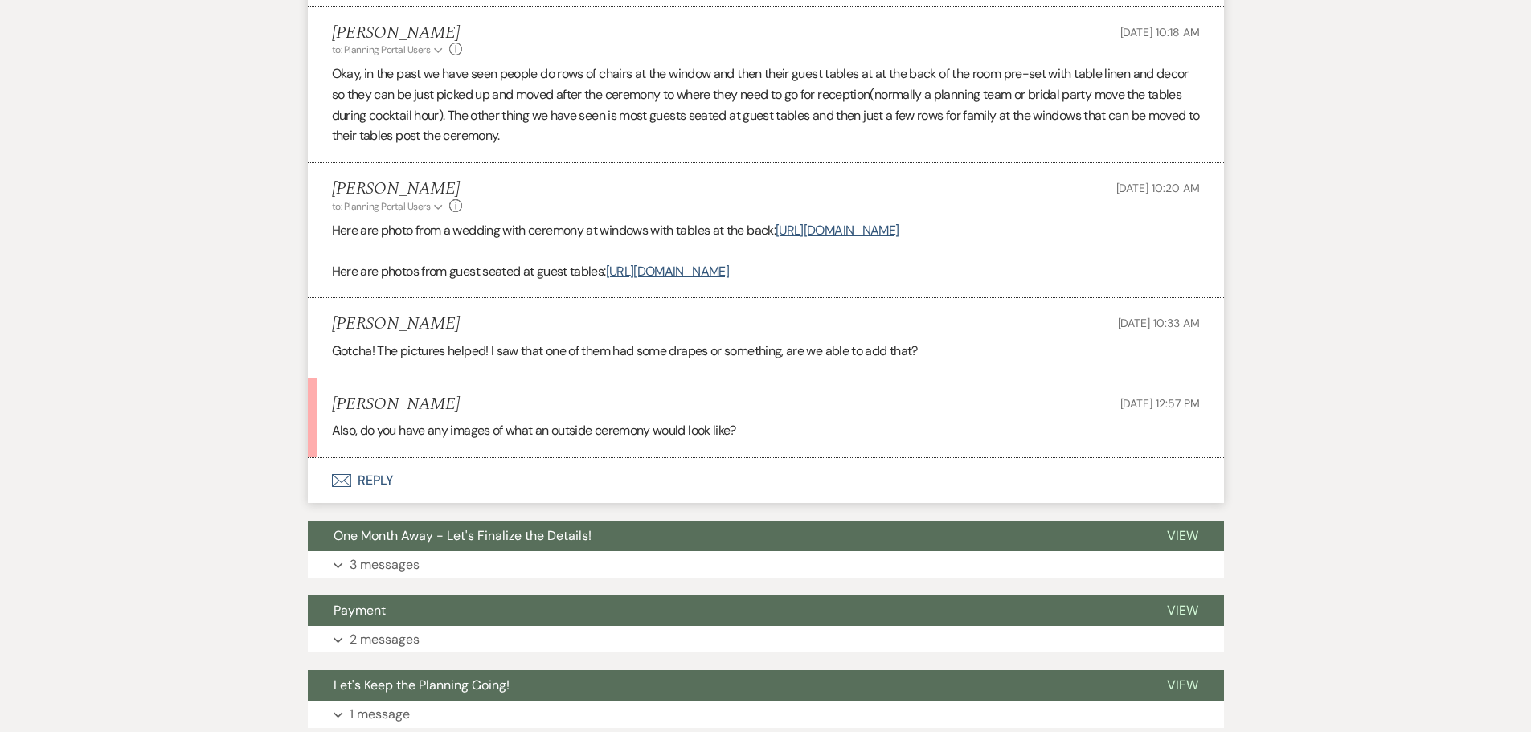
scroll to position [2288, 0]
click at [376, 497] on button "Envelope Reply" at bounding box center [766, 481] width 916 height 45
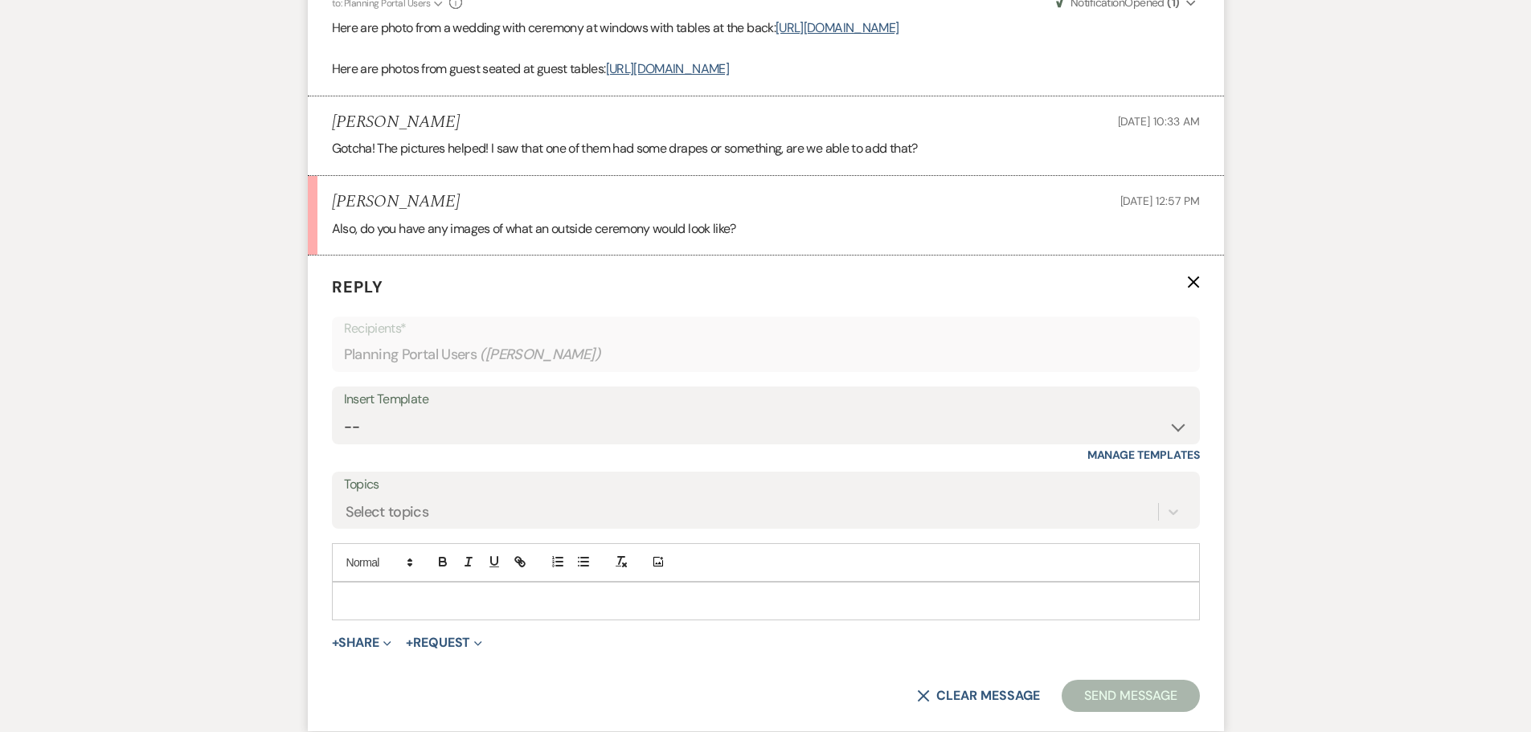
scroll to position [2529, 0]
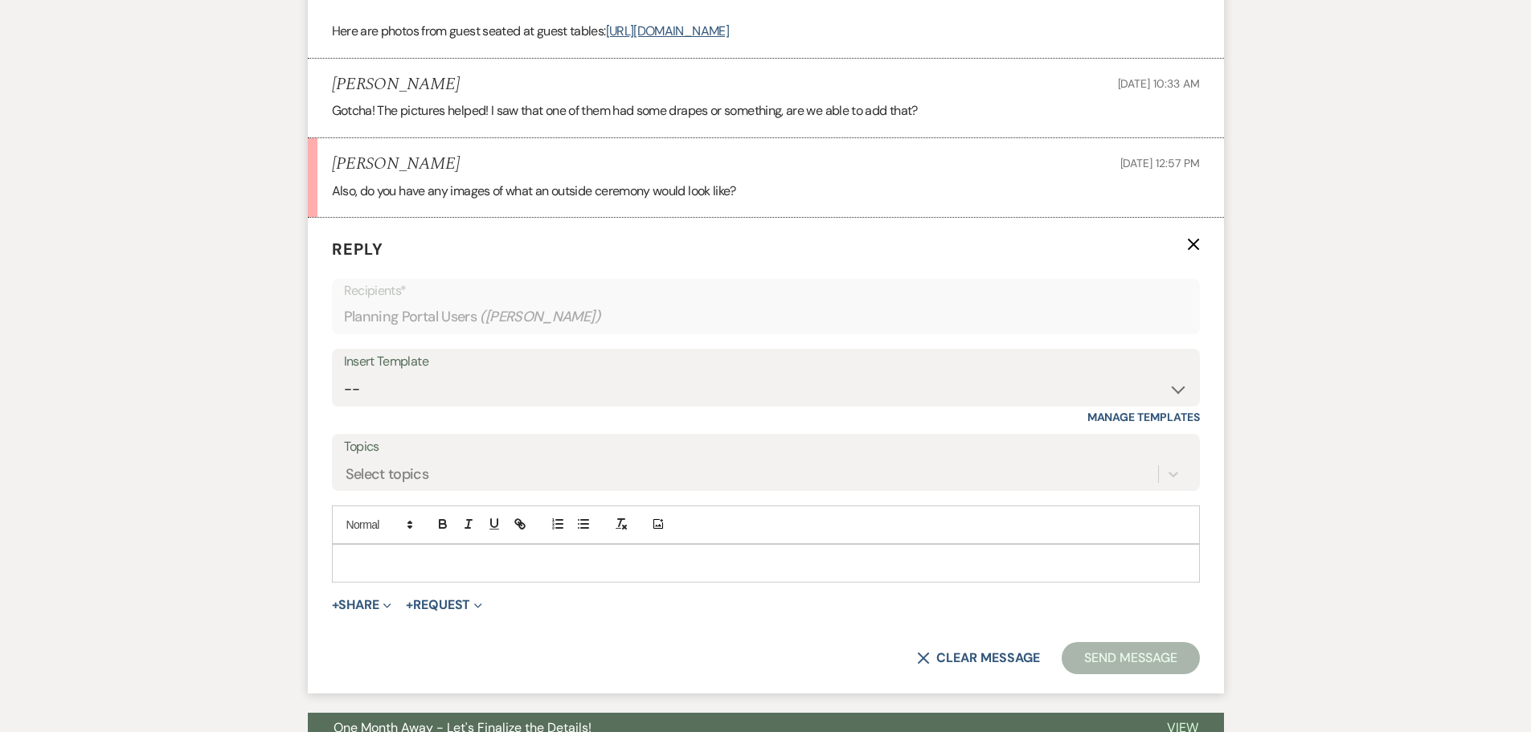
click at [487, 572] on p at bounding box center [766, 564] width 842 height 18
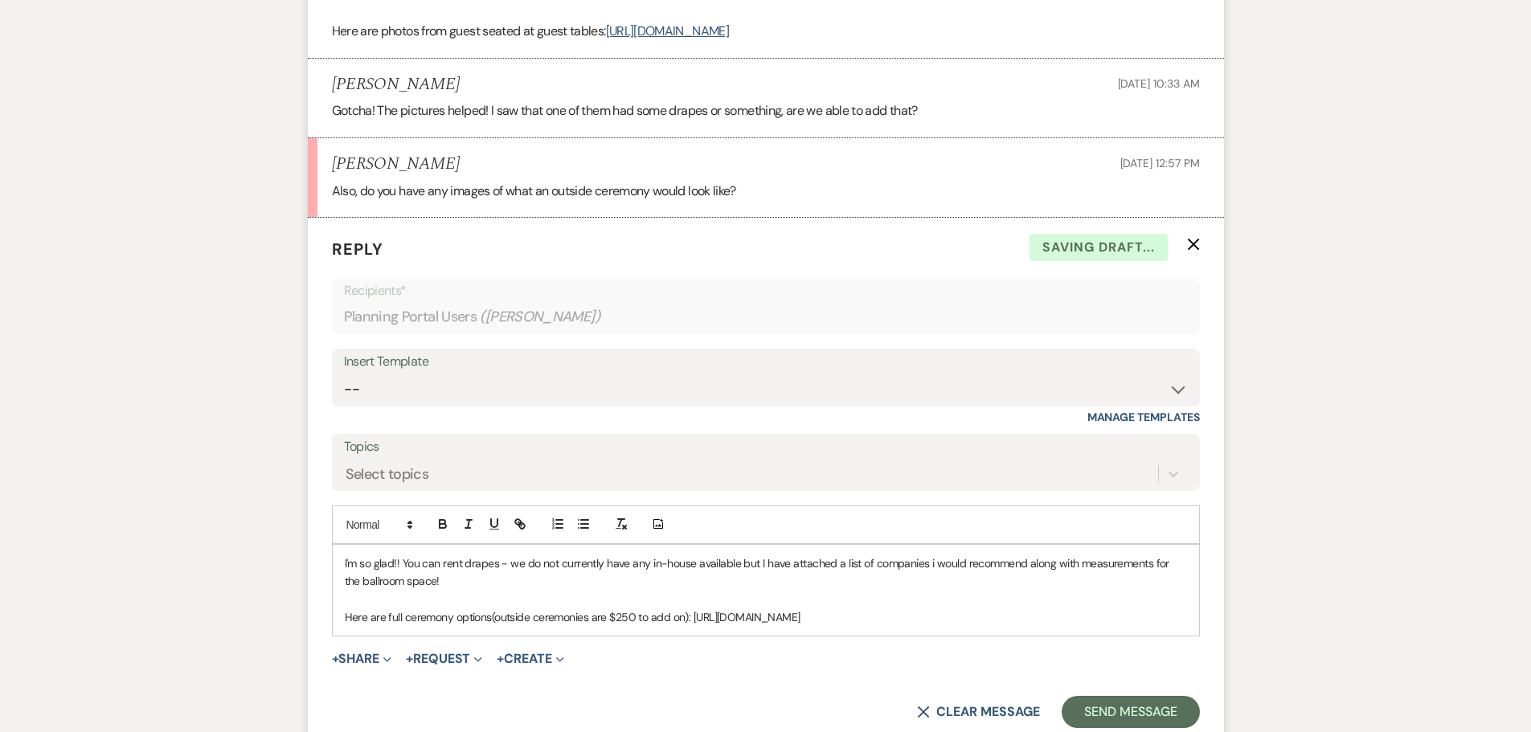
drag, startPoint x: 1147, startPoint y: 643, endPoint x: 693, endPoint y: 649, distance: 454.2
click at [693, 637] on div "I'm so glad!! You can rent drapes - we do not currently have any in-house avail…" at bounding box center [766, 591] width 867 height 92
click at [522, 531] on icon "button" at bounding box center [520, 524] width 14 height 14
type input "[URL][DOMAIN_NAME]"
click at [1016, 654] on link at bounding box center [1004, 648] width 35 height 12
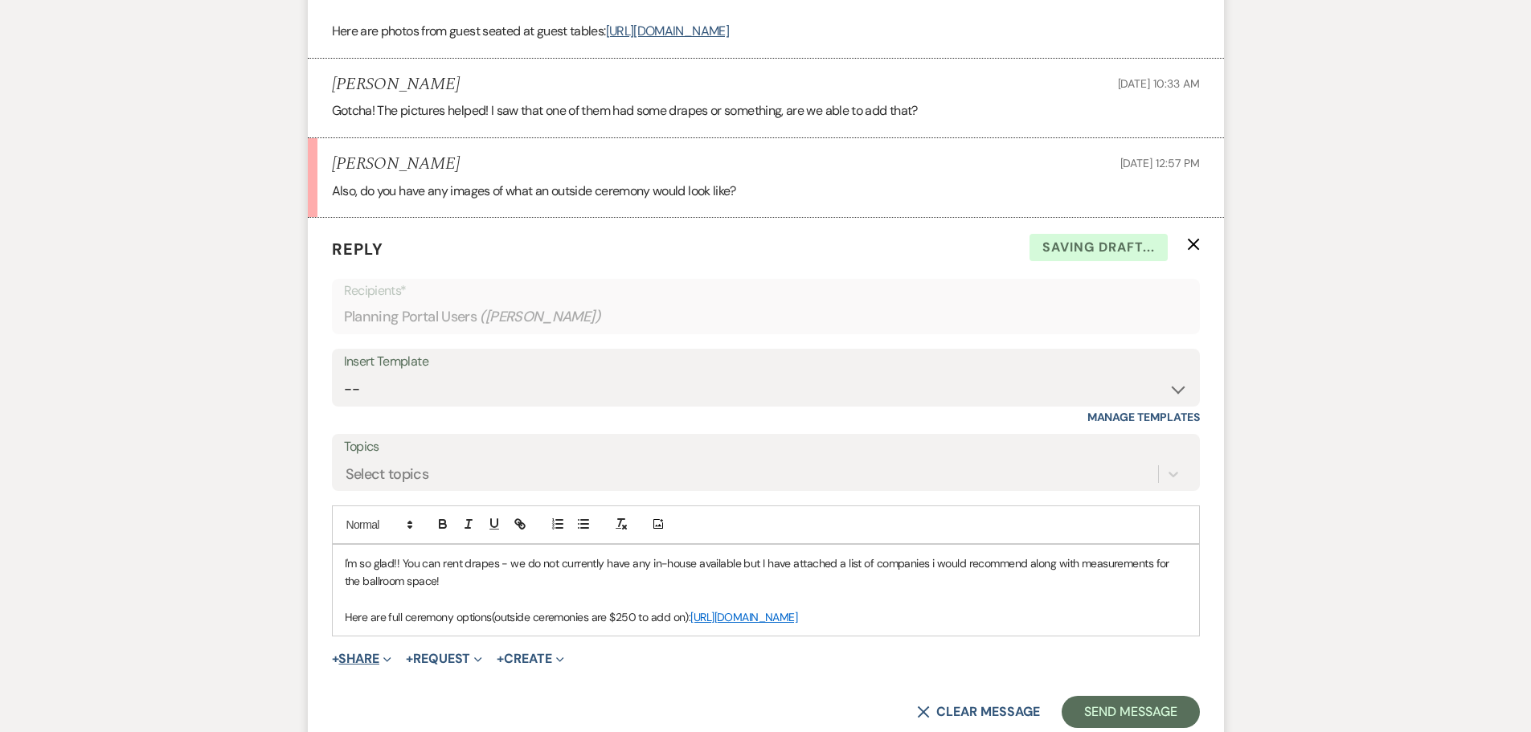
click at [363, 666] on button "+ Share Expand" at bounding box center [362, 659] width 60 height 13
click at [384, 699] on button "Doc Upload Documents" at bounding box center [444, 691] width 225 height 29
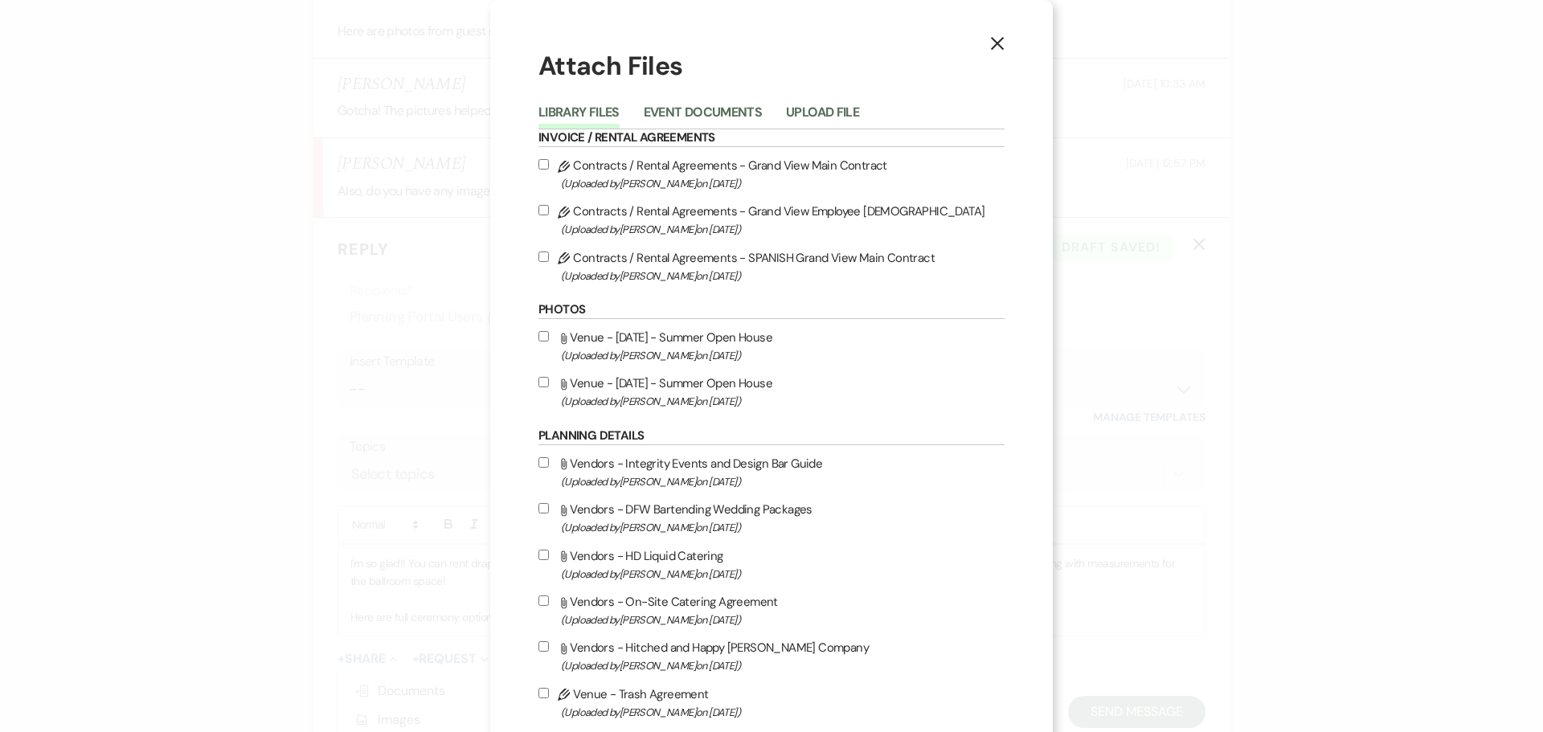
drag, startPoint x: 789, startPoint y: 116, endPoint x: 799, endPoint y: 114, distance: 10.6
click at [799, 114] on button "Upload File" at bounding box center [822, 117] width 73 height 23
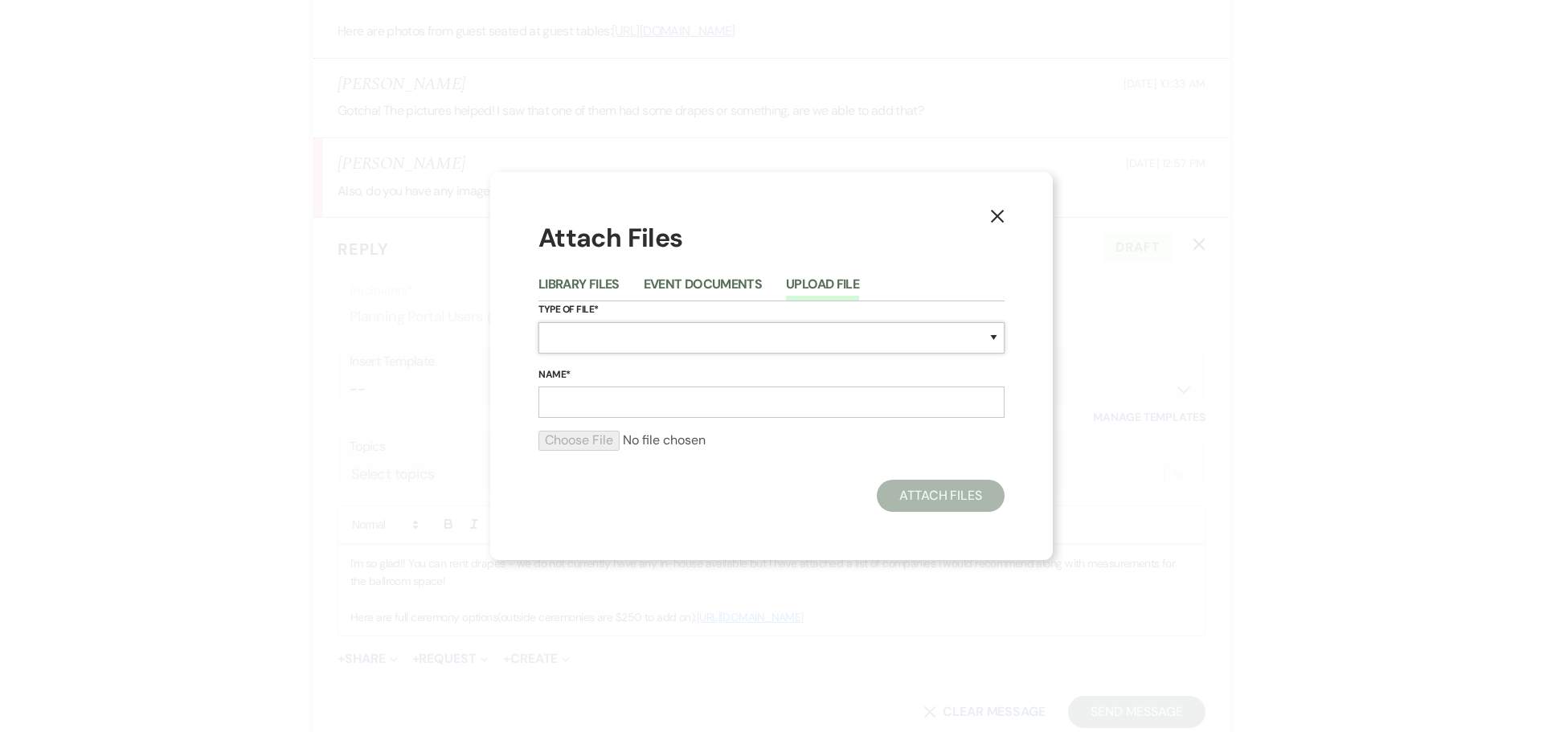
click at [610, 334] on select "Special Event Insurance Vendor Certificate of Insurance Contracts / Rental Agre…" at bounding box center [772, 337] width 466 height 31
select select "25"
click at [539, 322] on select "Special Event Insurance Vendor Certificate of Insurance Contracts / Rental Agre…" at bounding box center [772, 337] width 466 height 31
click at [580, 396] on input "Name*" at bounding box center [772, 402] width 466 height 31
click at [596, 403] on input "Name*" at bounding box center [772, 402] width 466 height 31
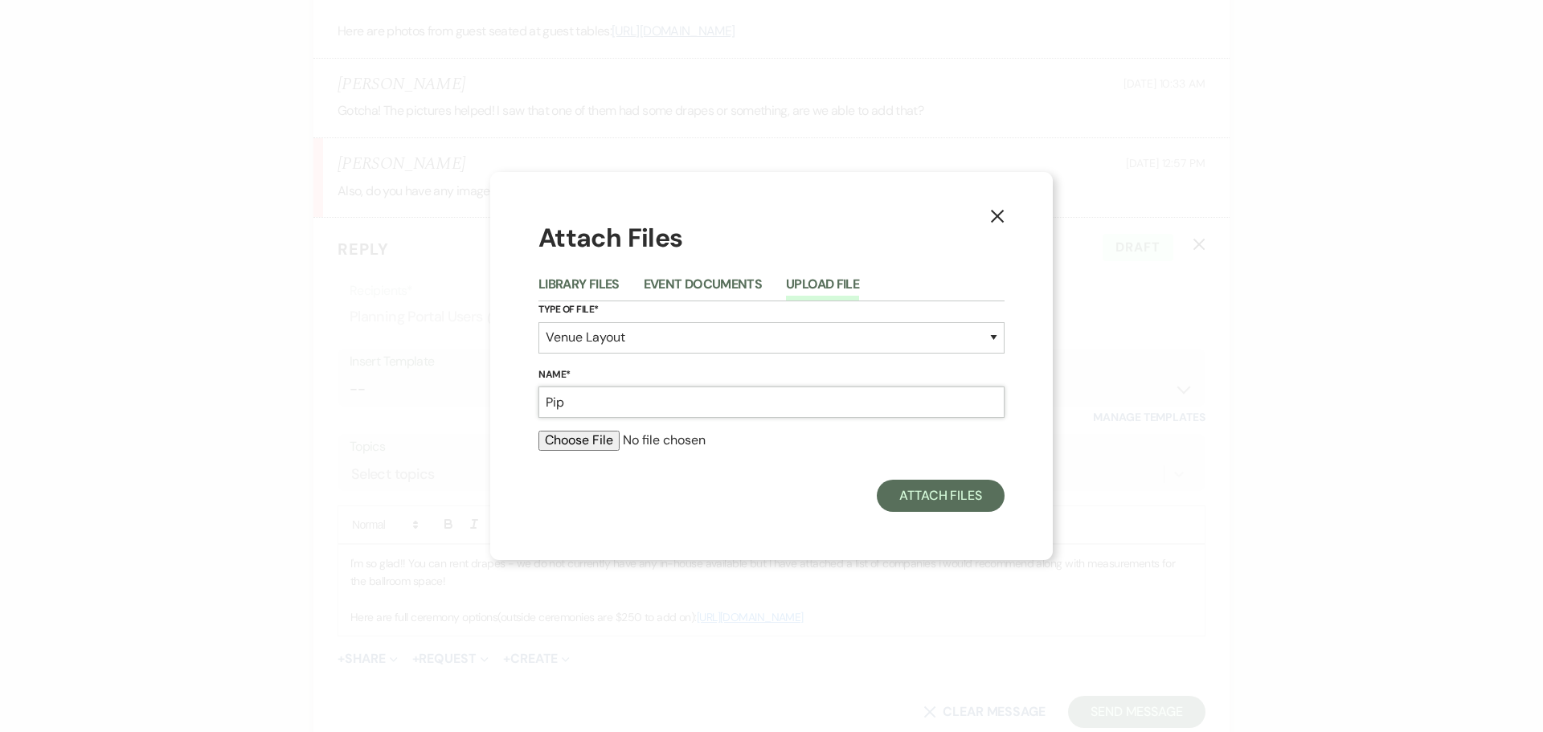
type input "Pipe + Drape Measurements"
click at [588, 445] on input "file" at bounding box center [772, 440] width 466 height 19
click at [994, 209] on icon "X" at bounding box center [997, 216] width 14 height 14
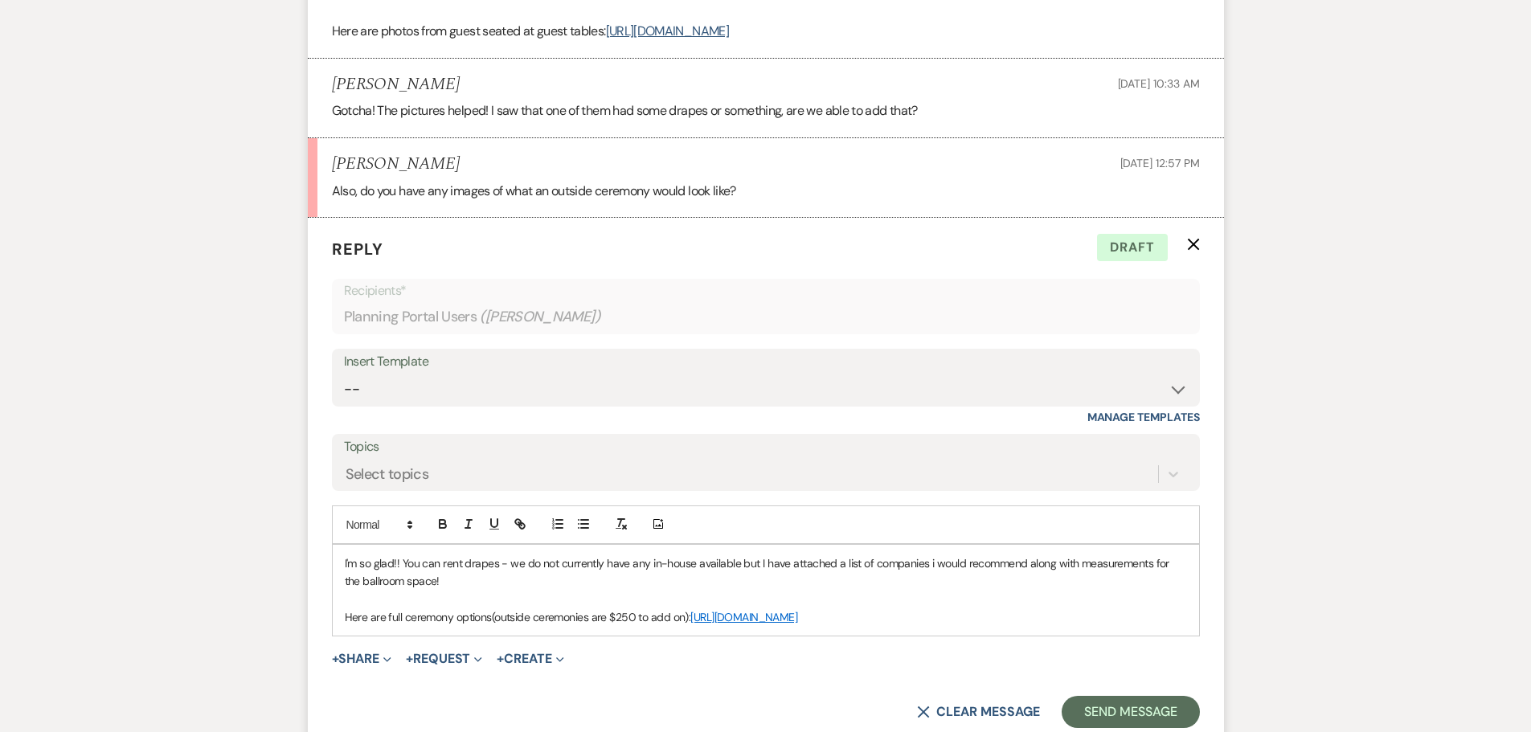
click at [482, 591] on p "I'm so glad!! You can rent drapes - we do not currently have any in-house avail…" at bounding box center [766, 573] width 842 height 36
click at [813, 587] on p "I'm so glad!! You can rent drapes - we do not currently have any in-house avail…" at bounding box center [766, 573] width 842 height 36
click at [792, 590] on p "I'm so glad!! You can rent drapes - we do not currently have any in-house avail…" at bounding box center [766, 573] width 842 height 36
click at [795, 581] on p "I'm so glad!! You can rent drapes - we do not currently have any in-house avail…" at bounding box center [766, 573] width 842 height 36
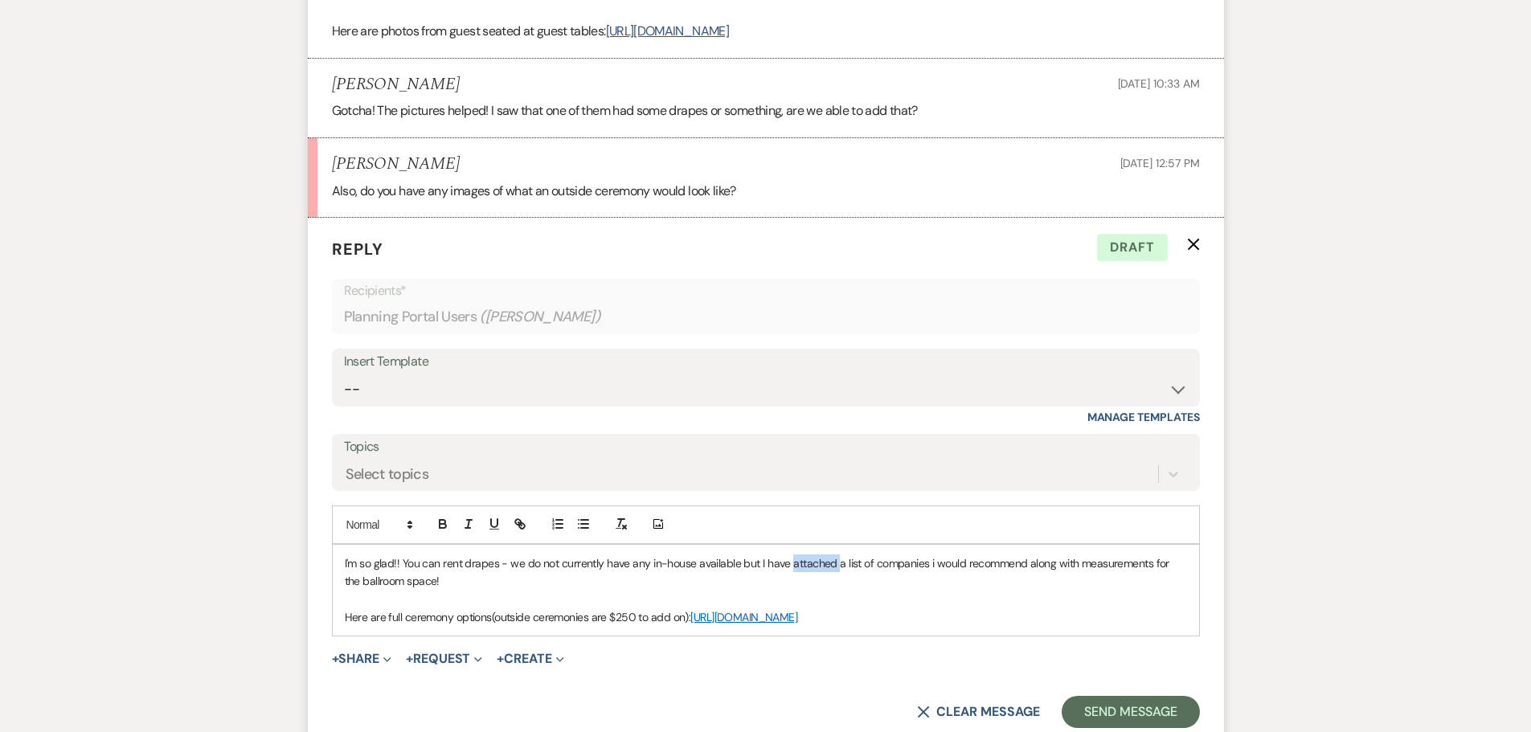
click at [795, 581] on p "I'm so glad!! You can rent drapes - we do not currently have any in-house avail…" at bounding box center [766, 573] width 842 height 36
click at [768, 591] on p "I'm so glad!! You can rent drapes - we do not currently have any in-house avail…" at bounding box center [766, 573] width 842 height 36
drag, startPoint x: 982, startPoint y: 604, endPoint x: 422, endPoint y: 599, distance: 559.5
click at [422, 591] on p "I'm so glad!! You can rent drapes - we do not currently have any in-house avail…" at bounding box center [766, 573] width 842 height 36
click at [517, 531] on icon "button" at bounding box center [520, 524] width 14 height 14
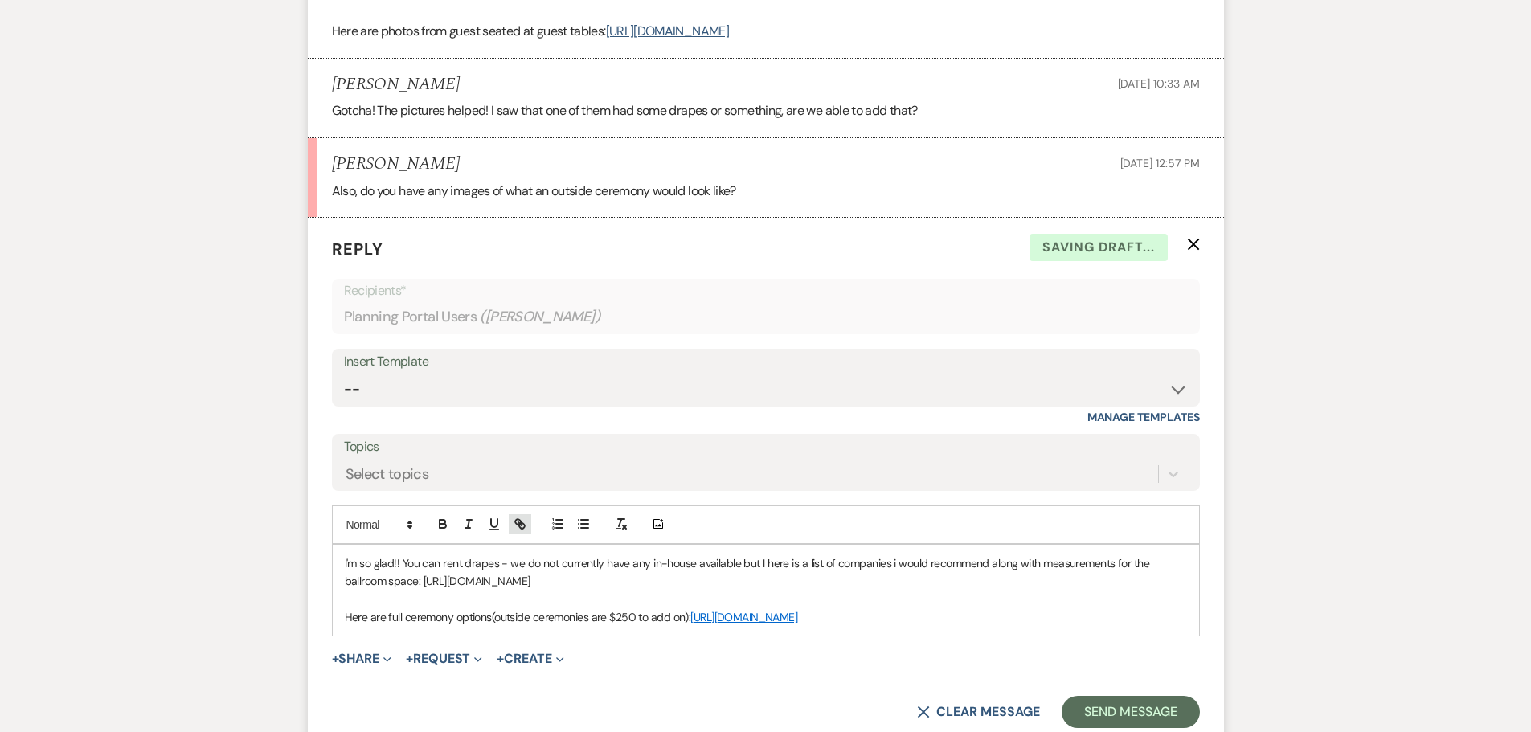
type input "[URL][DOMAIN_NAME]"
click at [802, 619] on link at bounding box center [788, 613] width 35 height 12
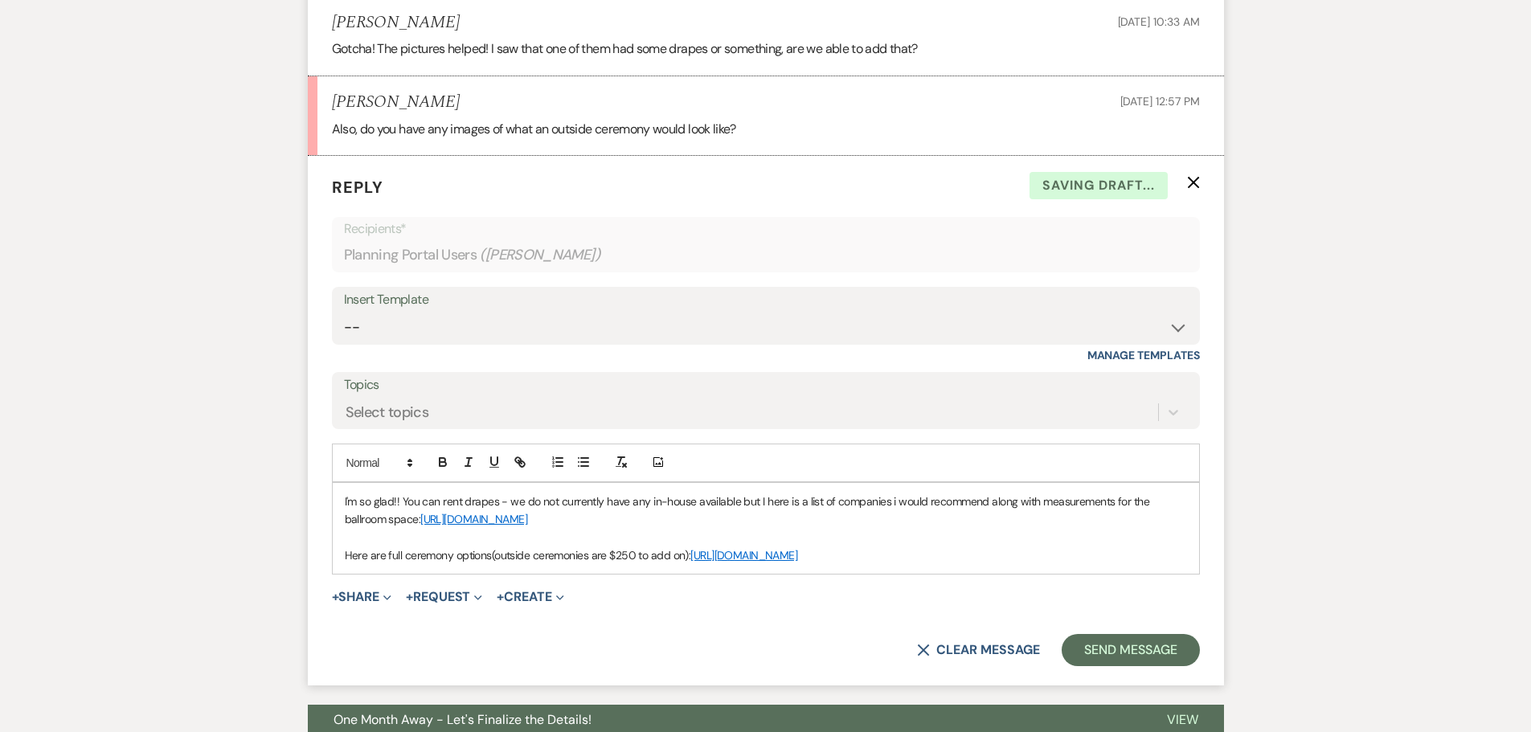
scroll to position [2609, 0]
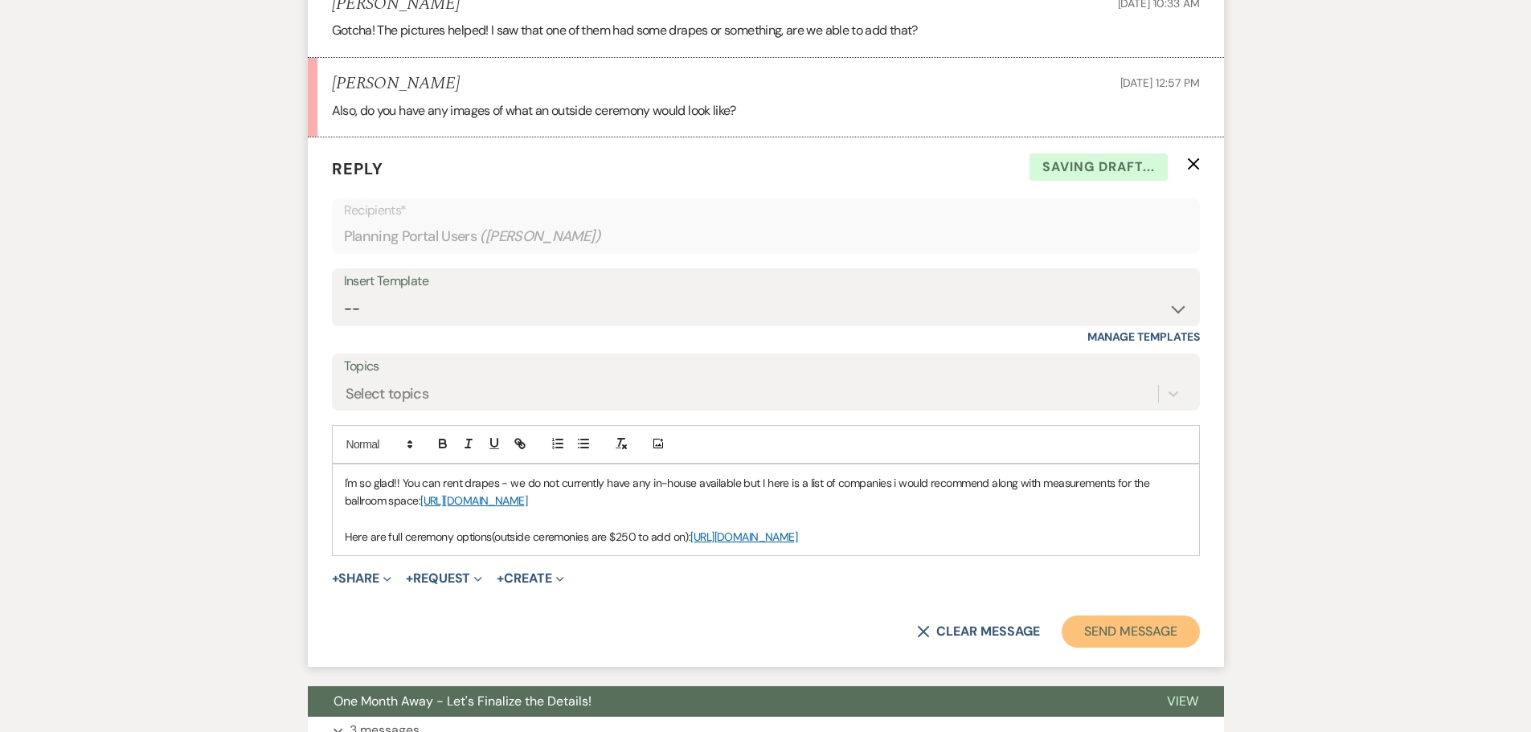
click at [1096, 648] on button "Send Message" at bounding box center [1130, 632] width 137 height 32
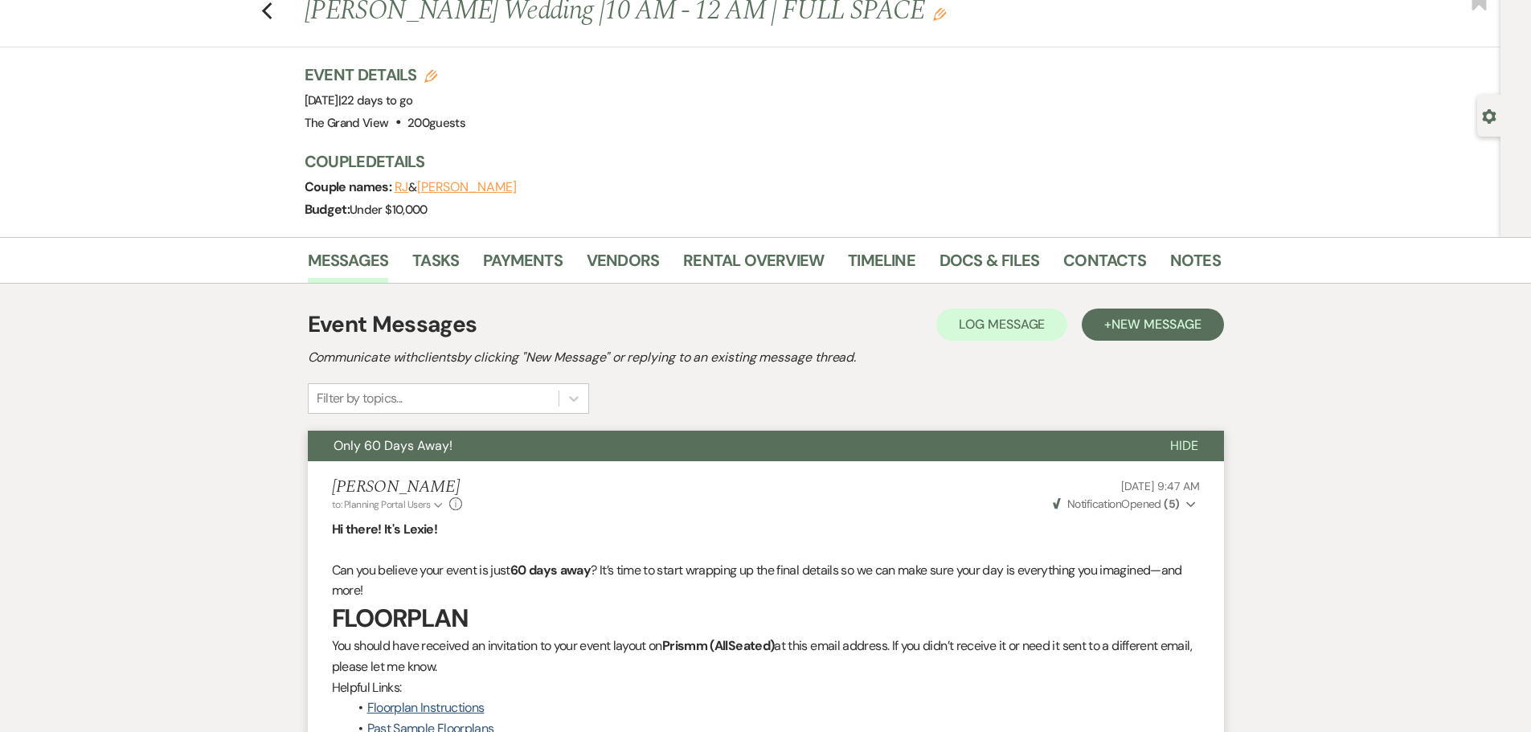
scroll to position [0, 0]
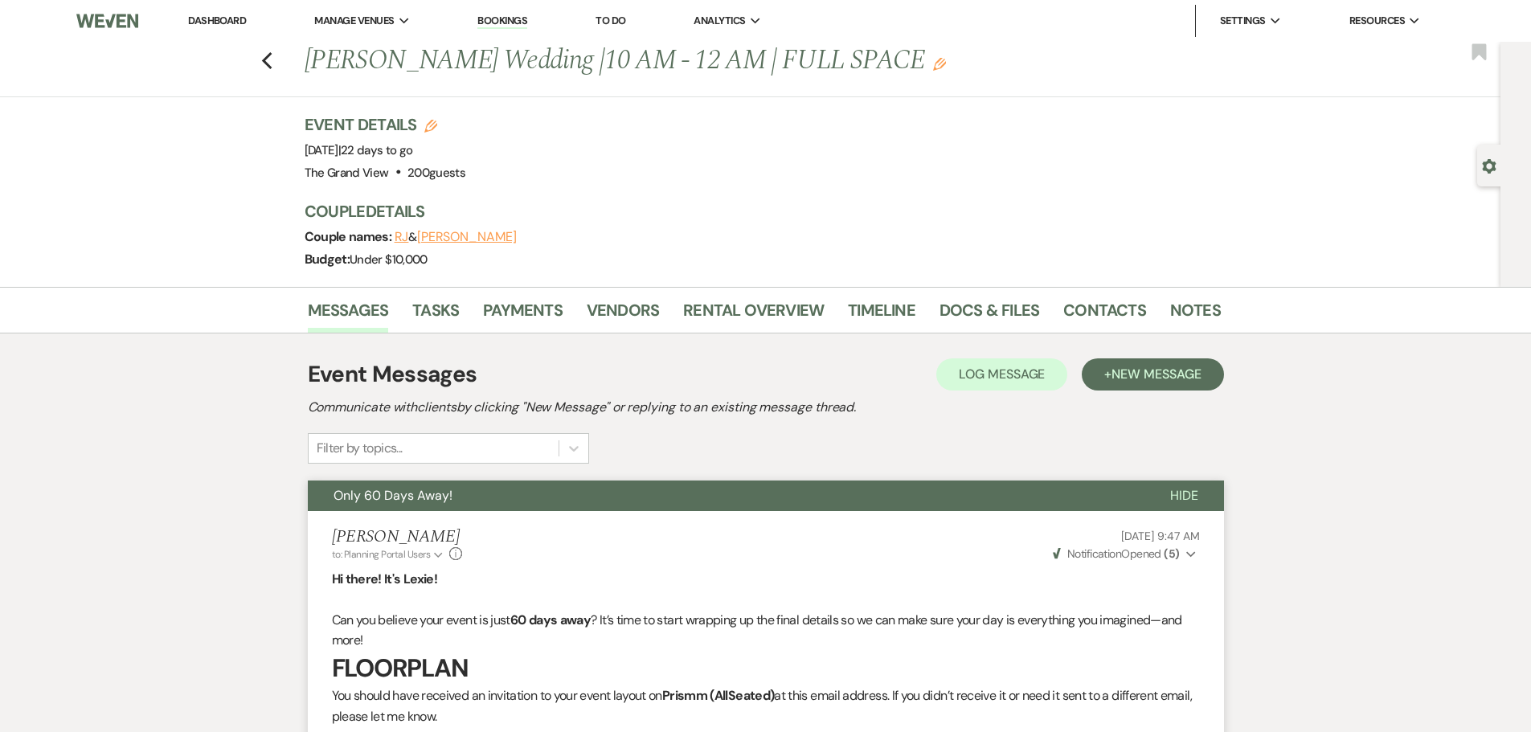
click at [218, 20] on link "Dashboard" at bounding box center [217, 21] width 58 height 14
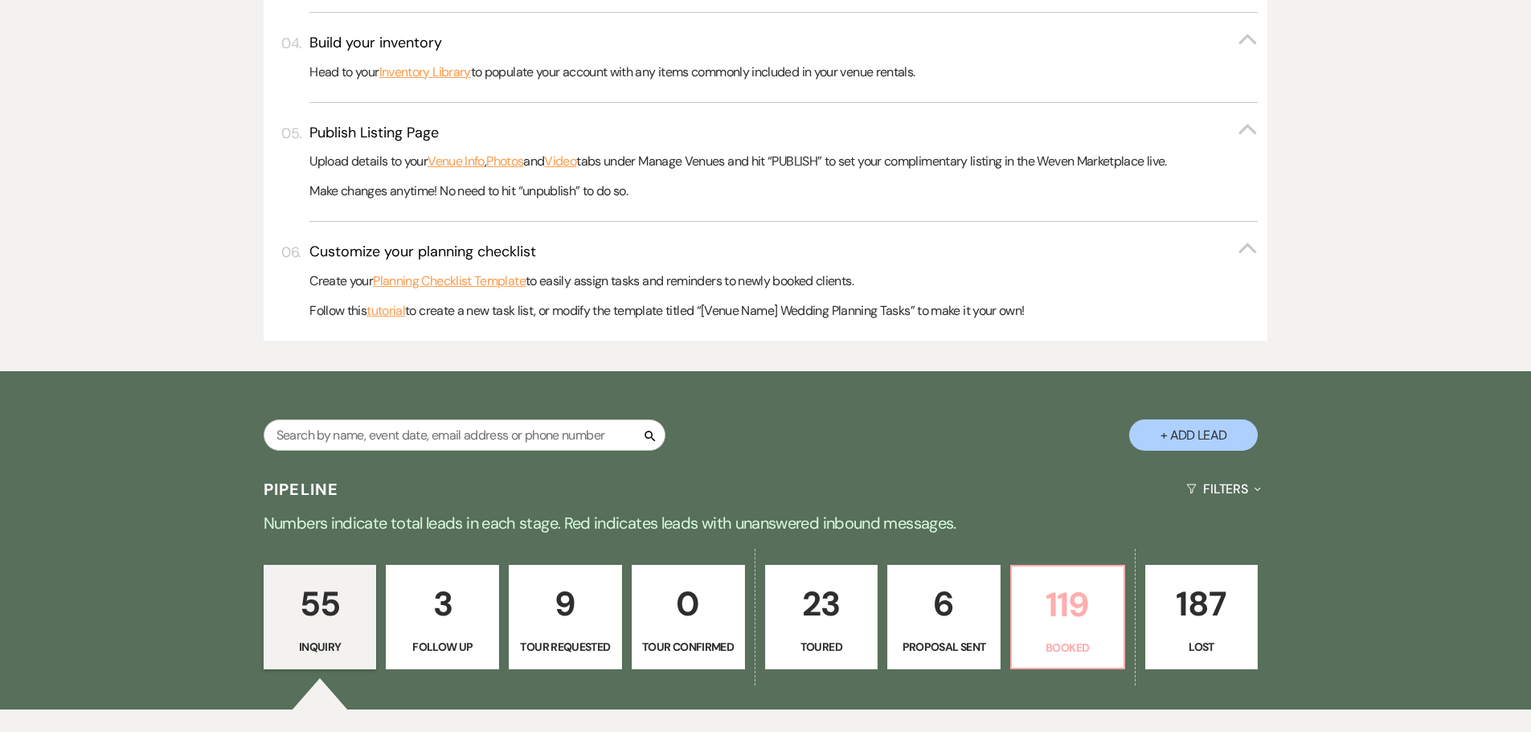
click at [1051, 611] on p "119" at bounding box center [1068, 605] width 92 height 54
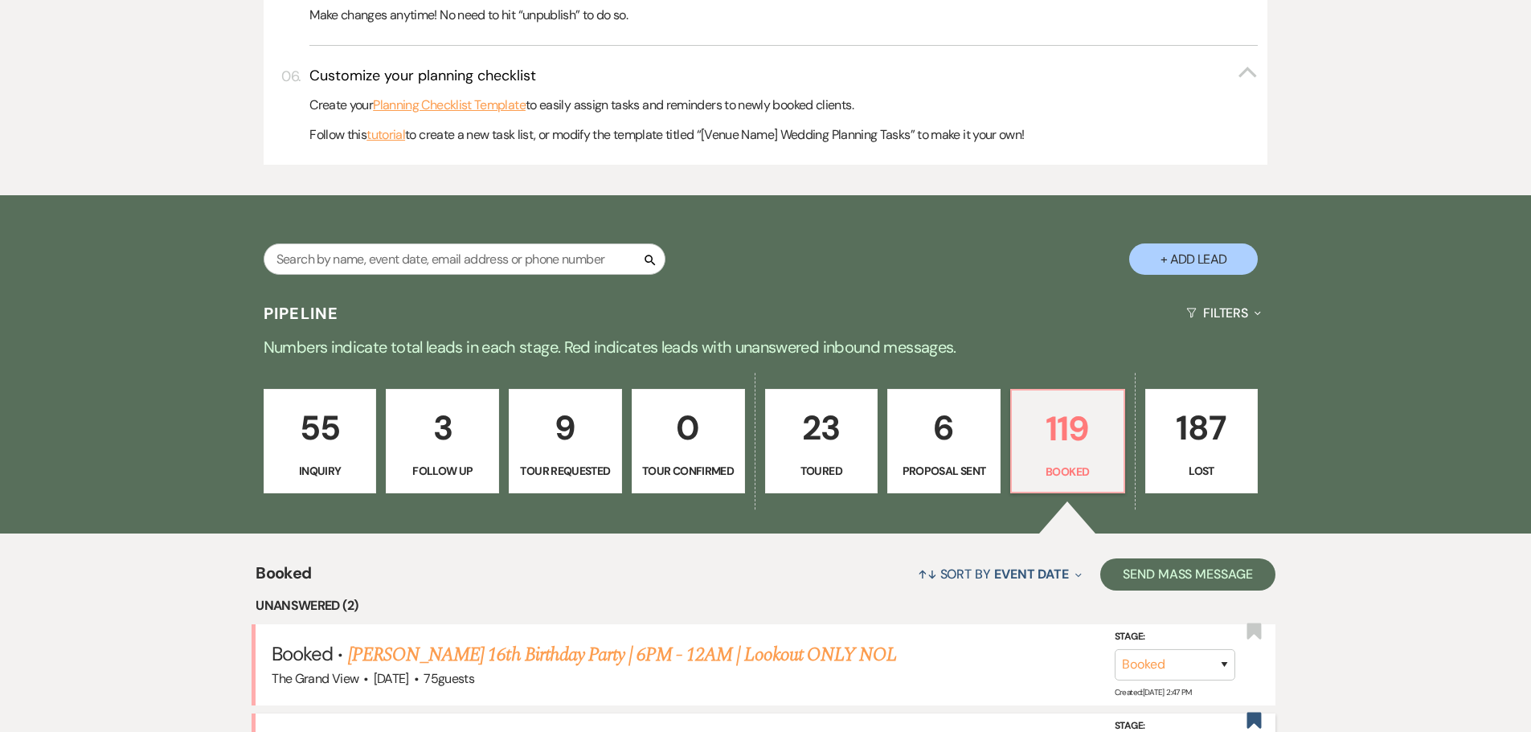
scroll to position [1221, 0]
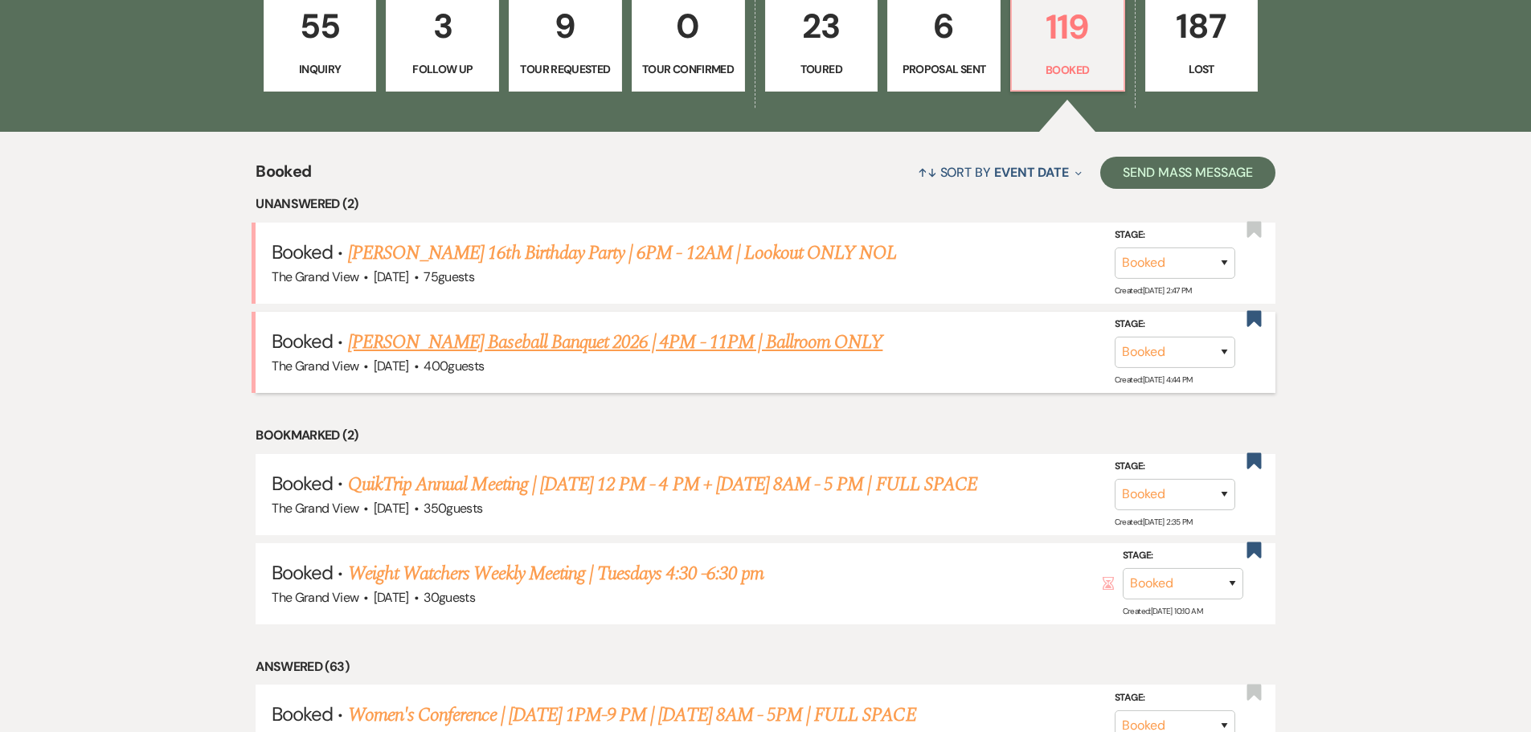
click at [557, 334] on link "[PERSON_NAME] Baseball Banquet 2026 | 4PM - 11PM | Ballroom ONLY" at bounding box center [615, 342] width 535 height 29
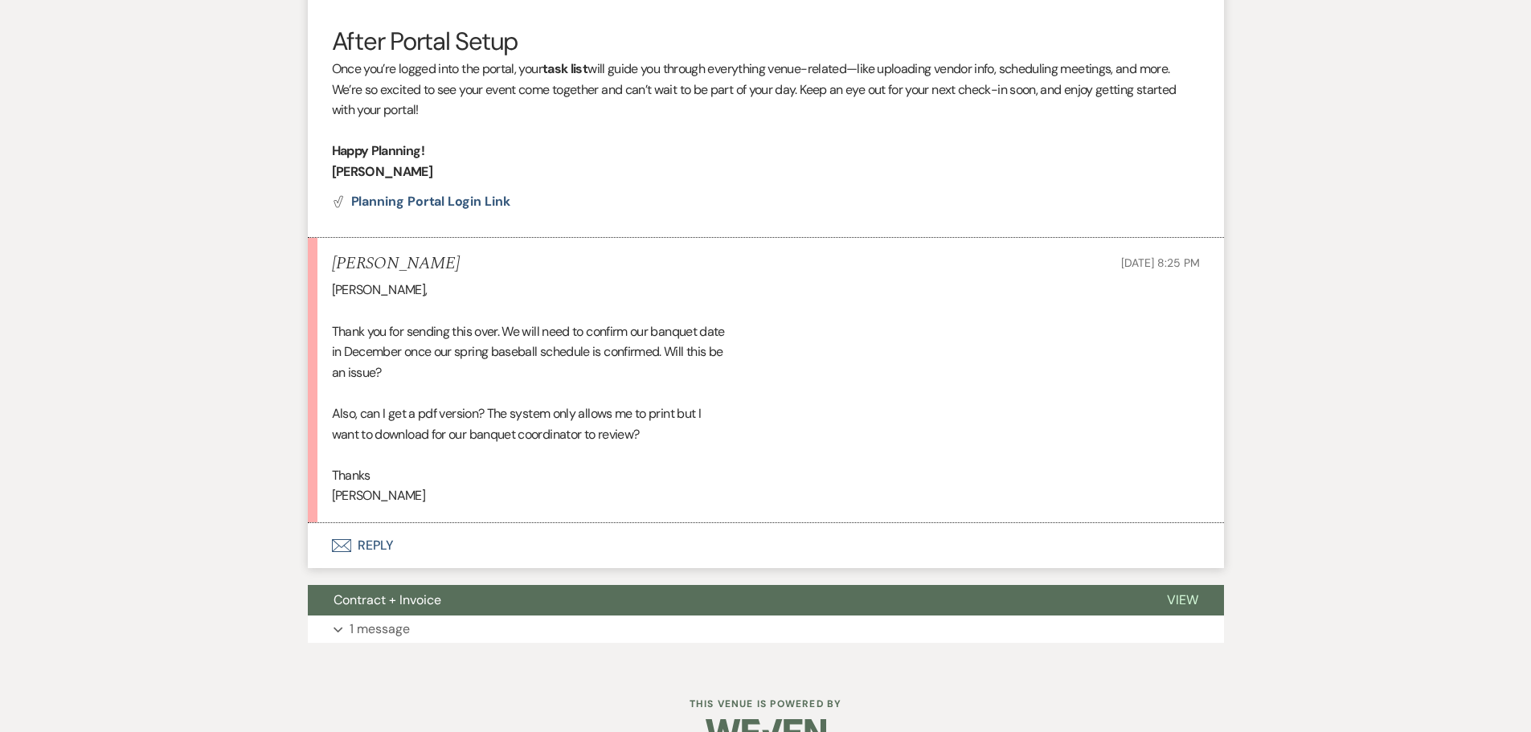
click at [365, 523] on button "Envelope Reply" at bounding box center [766, 545] width 916 height 45
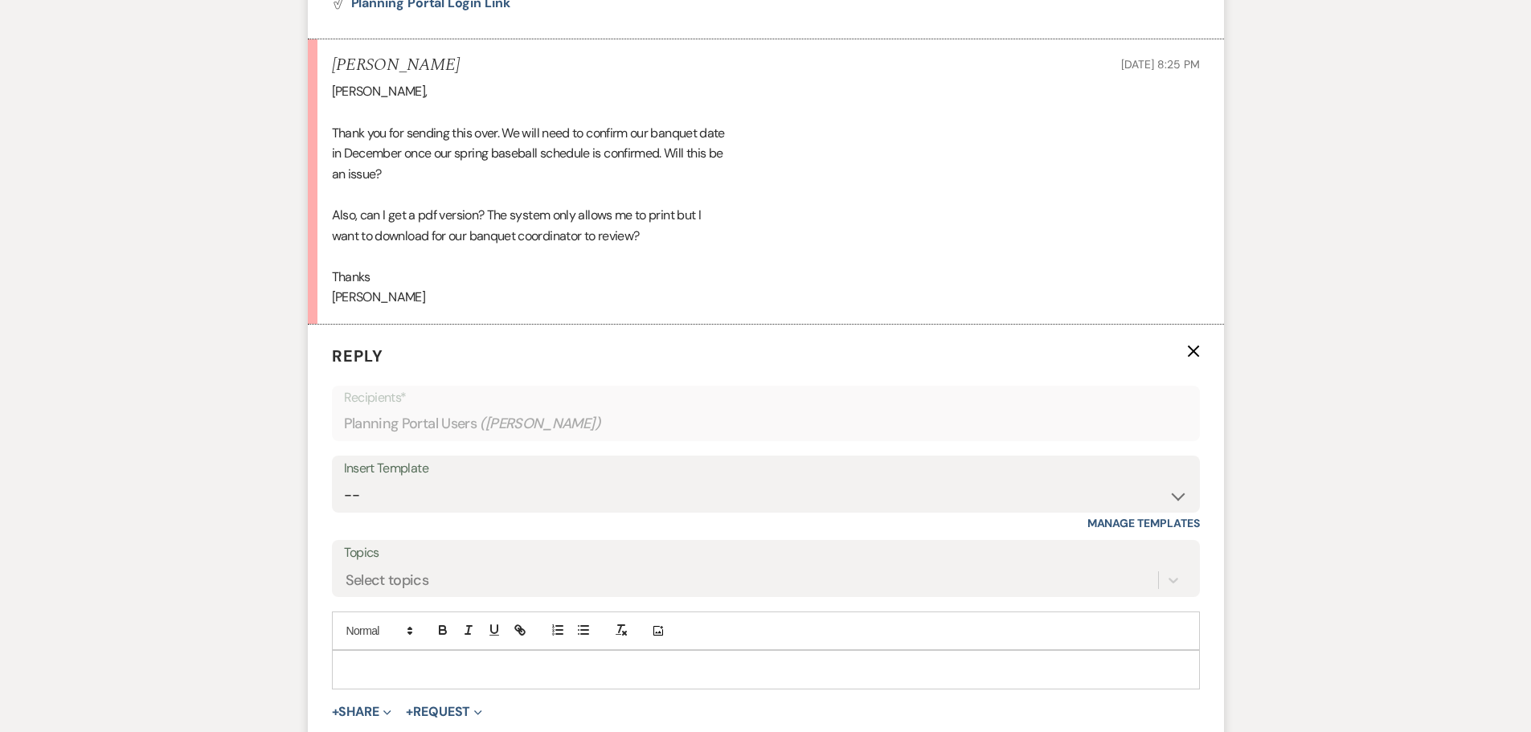
scroll to position [1434, 0]
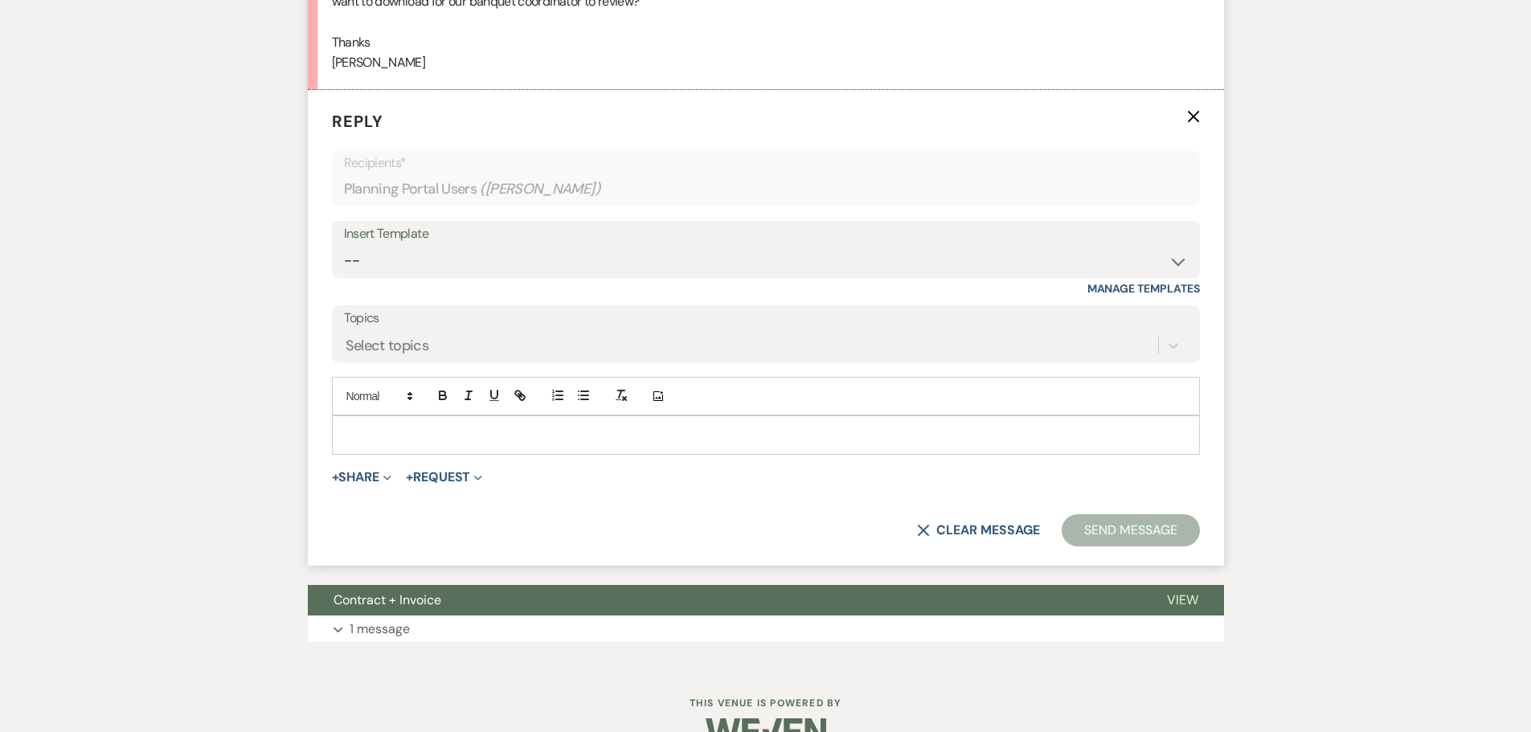
click at [461, 426] on p at bounding box center [766, 435] width 842 height 18
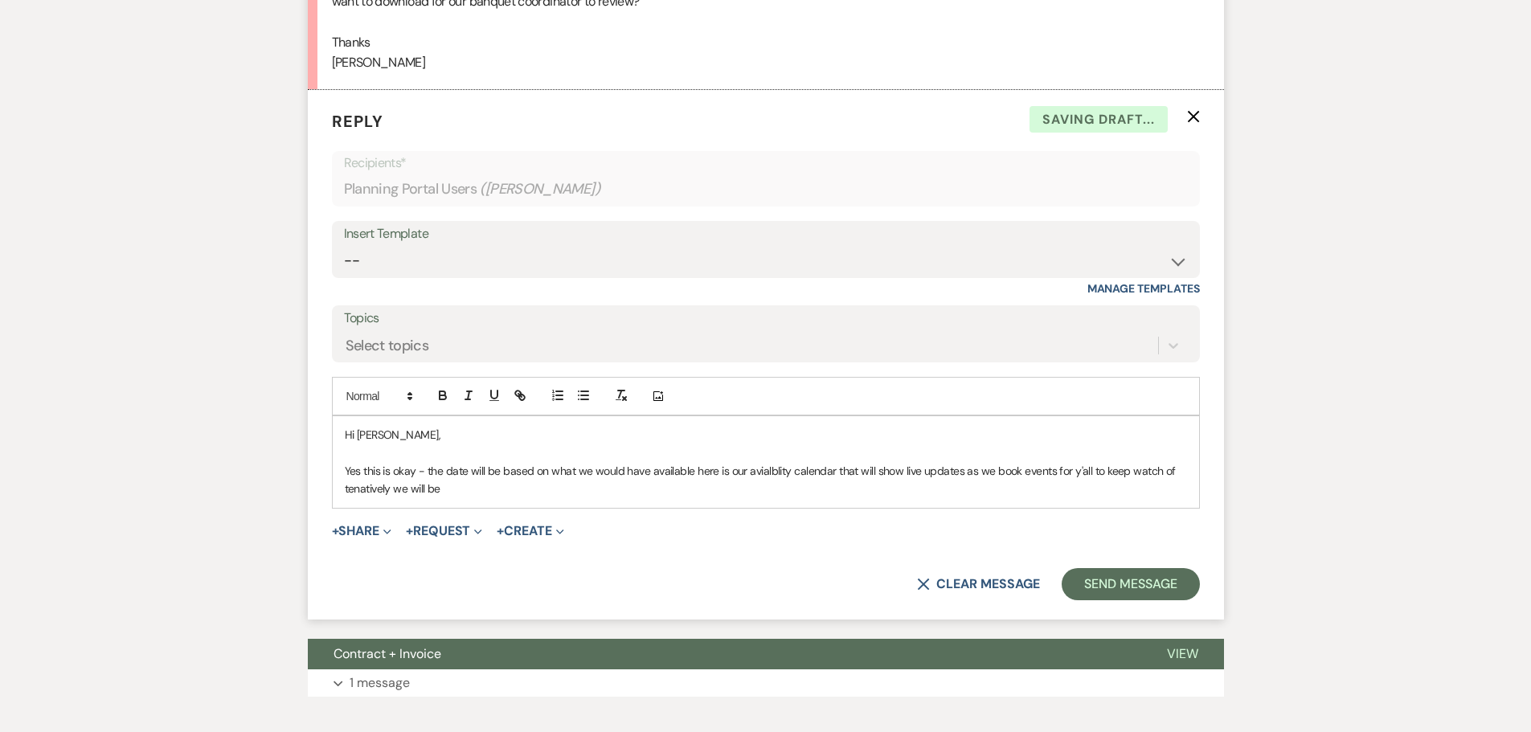
click at [358, 462] on p "Yes this is okay - the date will be based on what we would have available here …" at bounding box center [766, 480] width 842 height 36
click at [1180, 462] on p "Yes this is okay - the date will be based on what we would have available here …" at bounding box center [766, 480] width 842 height 36
drag, startPoint x: 400, startPoint y: 458, endPoint x: 334, endPoint y: 455, distance: 66.8
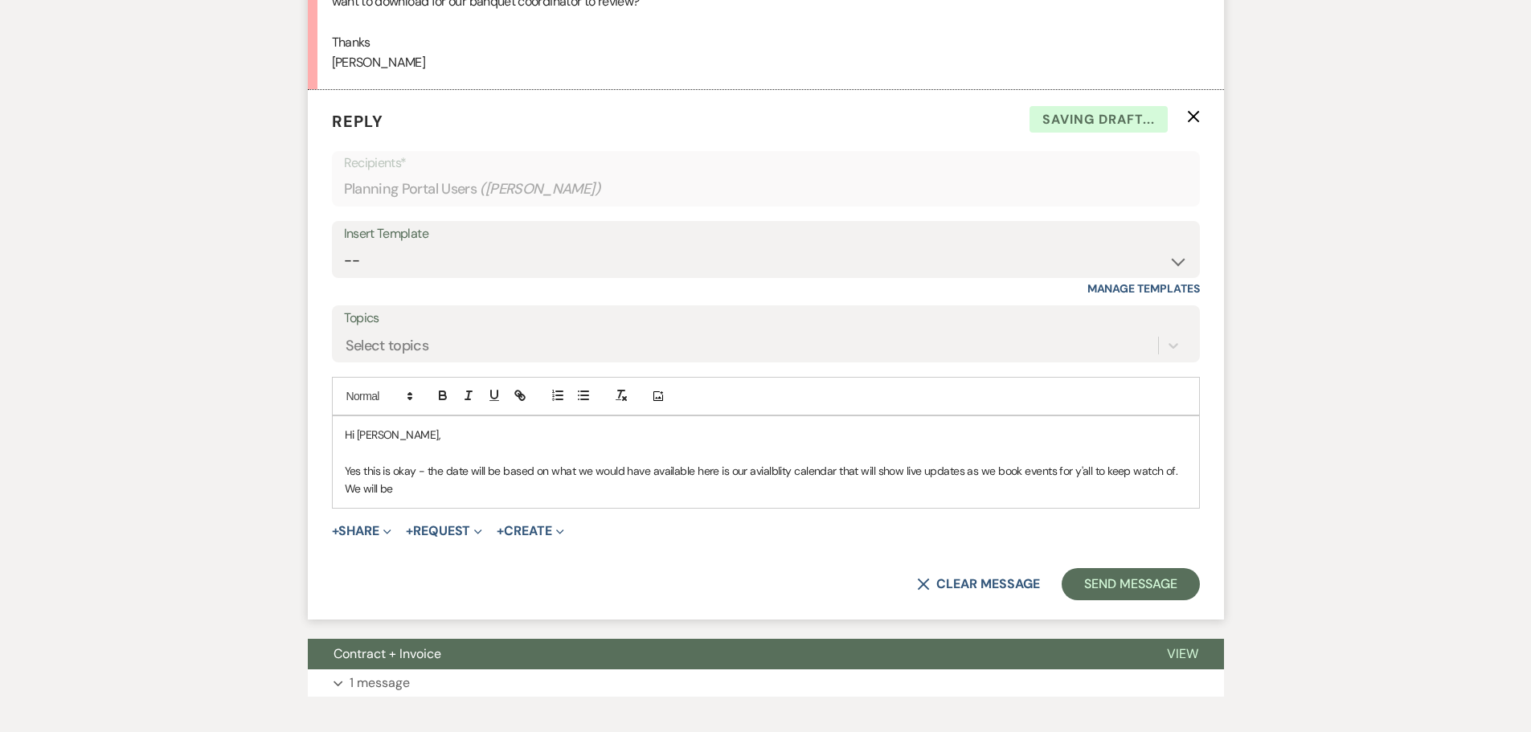
click at [334, 455] on div "Hi [PERSON_NAME], Yes this is okay - the date will be based on what we would ha…" at bounding box center [766, 462] width 867 height 92
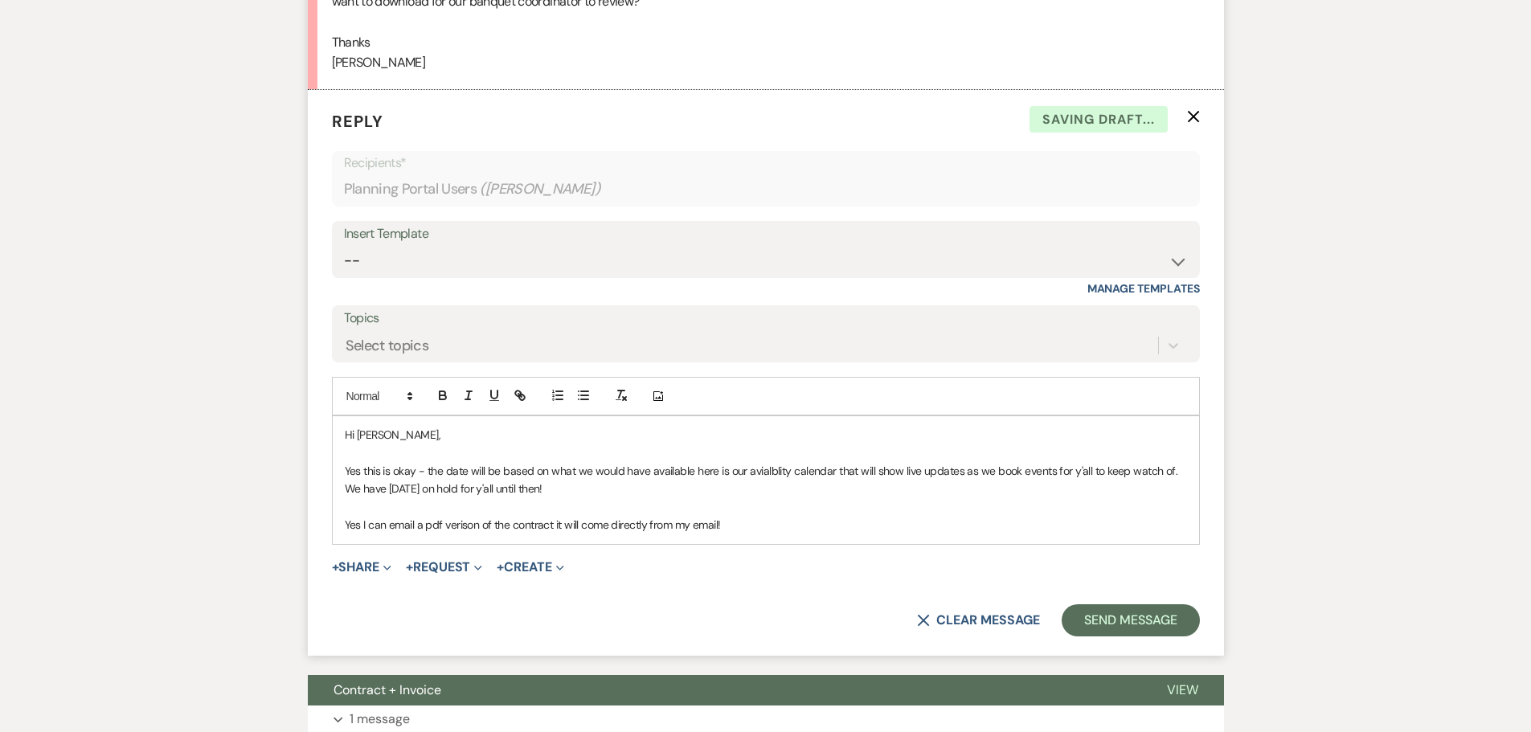
click at [464, 516] on p "Yes I can email a pdf verison of the contract it will come directly from my ema…" at bounding box center [766, 525] width 842 height 18
click at [759, 462] on p "Yes this is okay - the date will be based on what we would have available here …" at bounding box center [766, 480] width 842 height 36
click at [836, 462] on p "Yes this is okay - the date will be based on what we would have available here …" at bounding box center [766, 480] width 842 height 36
click at [1175, 462] on p "Yes this is okay - the date will be based on what we would have available here …" at bounding box center [766, 480] width 842 height 36
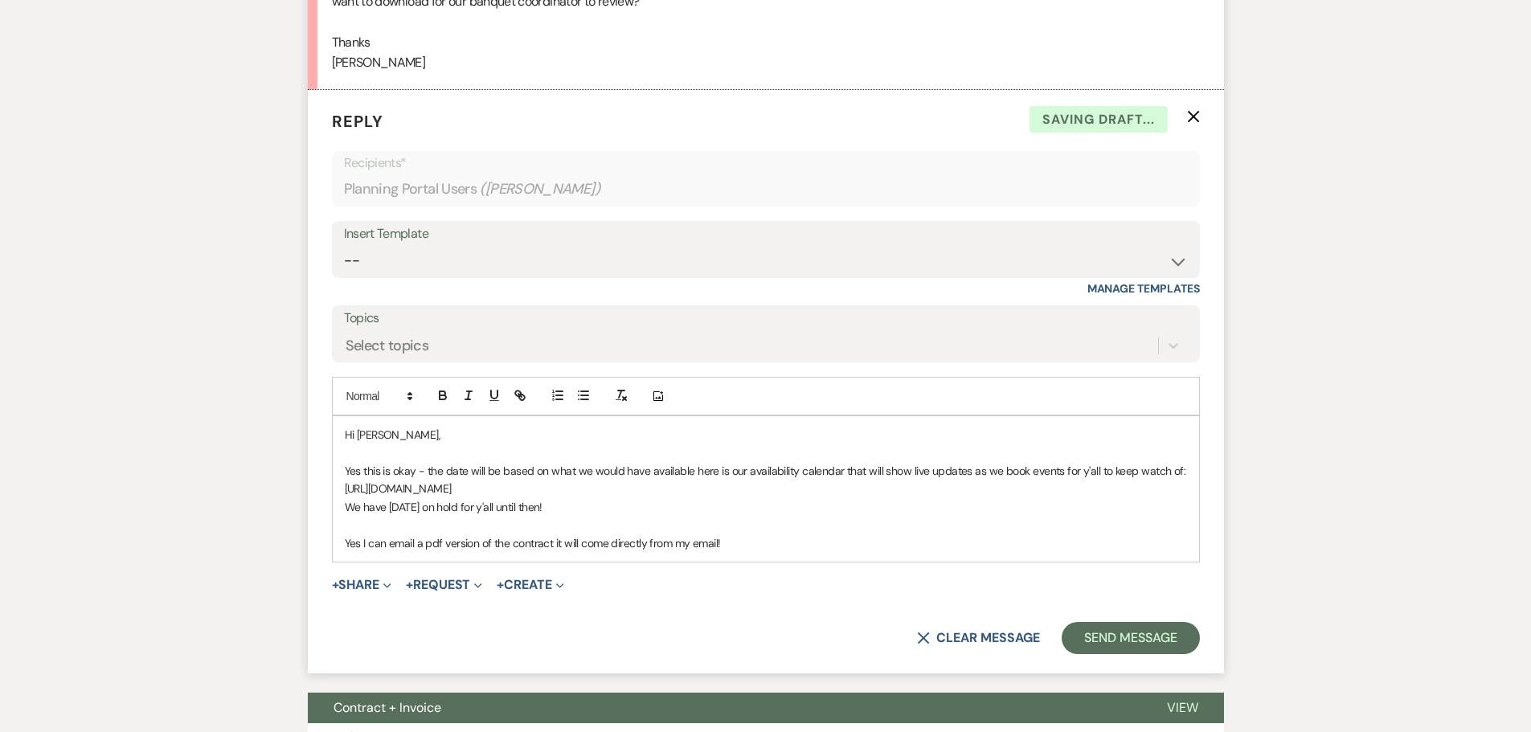
drag, startPoint x: 983, startPoint y: 465, endPoint x: 297, endPoint y: 450, distance: 686.7
click at [515, 391] on icon "button" at bounding box center [518, 394] width 6 height 6
type input "[URL][DOMAIN_NAME]"
click at [760, 532] on link at bounding box center [749, 538] width 35 height 12
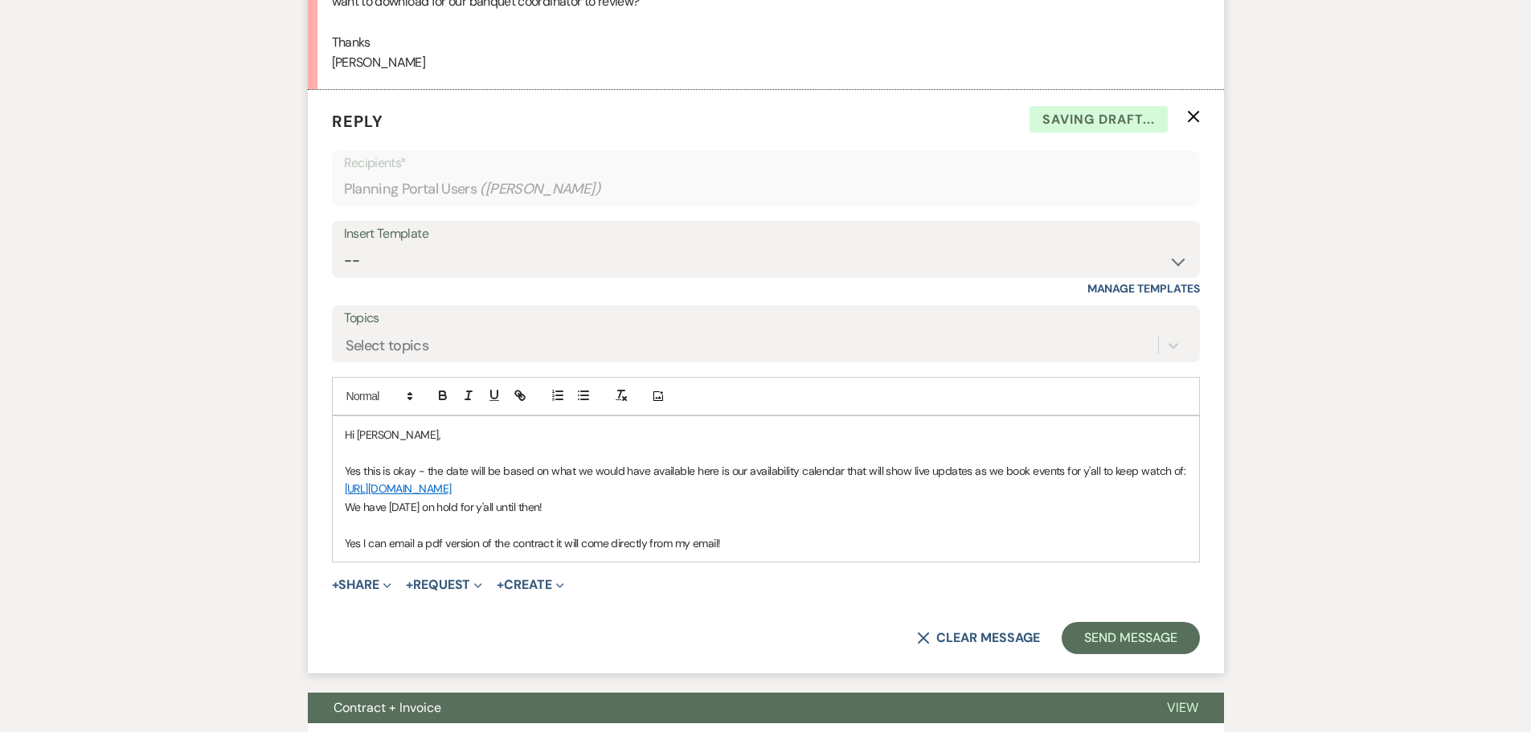
click at [744, 516] on p at bounding box center [766, 525] width 842 height 18
click at [343, 468] on div "Hi [PERSON_NAME], Yes this is okay - the date will be based on what we would ha…" at bounding box center [766, 489] width 867 height 146
click at [945, 495] on div "Hi [PERSON_NAME], Yes this is okay - the date will be based on what we would ha…" at bounding box center [766, 489] width 867 height 146
click at [813, 462] on p "Yes this is okay - the date will be based on what we would have available here …" at bounding box center [766, 480] width 842 height 36
click at [452, 482] on link "[URL][DOMAIN_NAME]" at bounding box center [398, 489] width 107 height 14
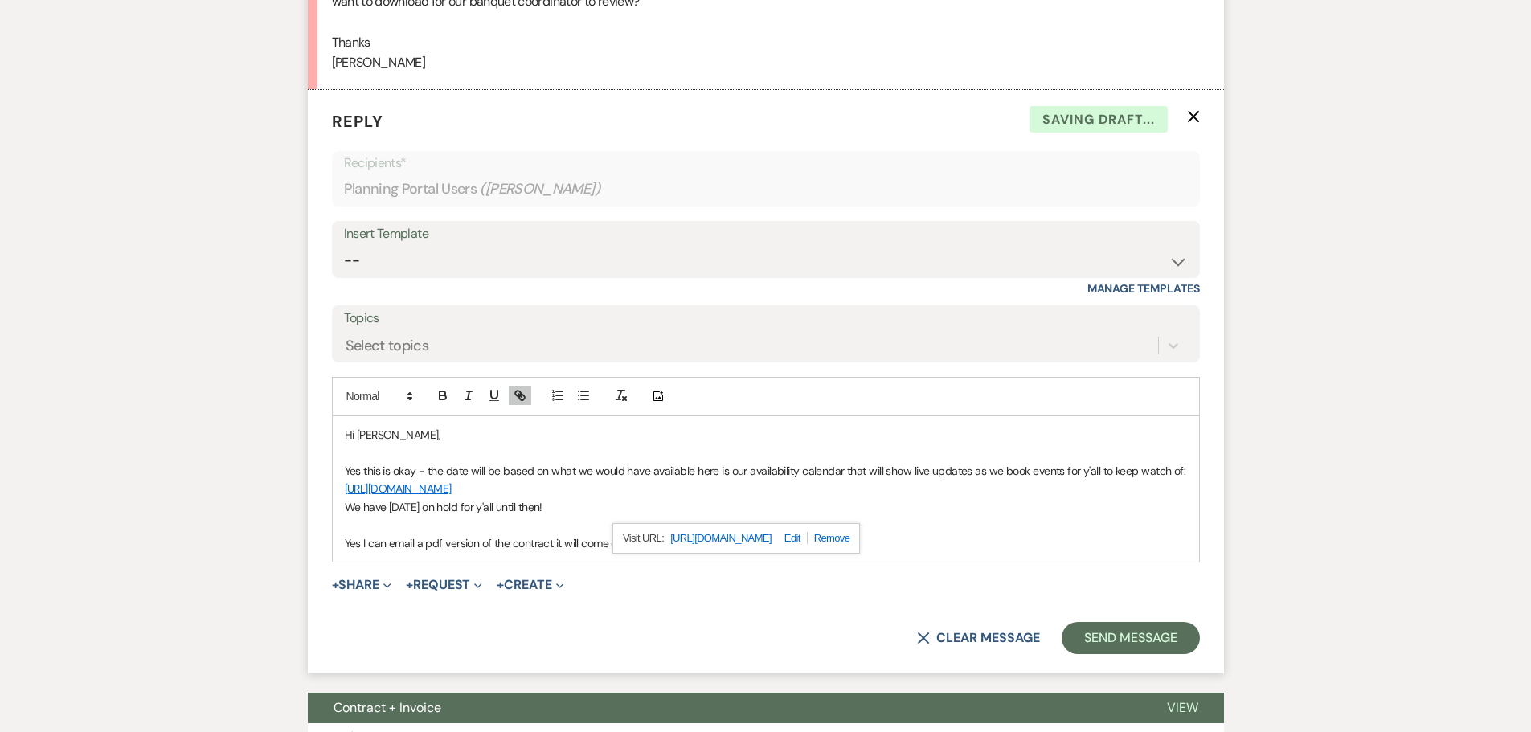
click at [572, 471] on p "Yes this is okay - the date will be based on what we would have available here …" at bounding box center [766, 480] width 842 height 36
click at [346, 498] on p "We have [DATE] on hold for y'all until then!" at bounding box center [766, 507] width 842 height 18
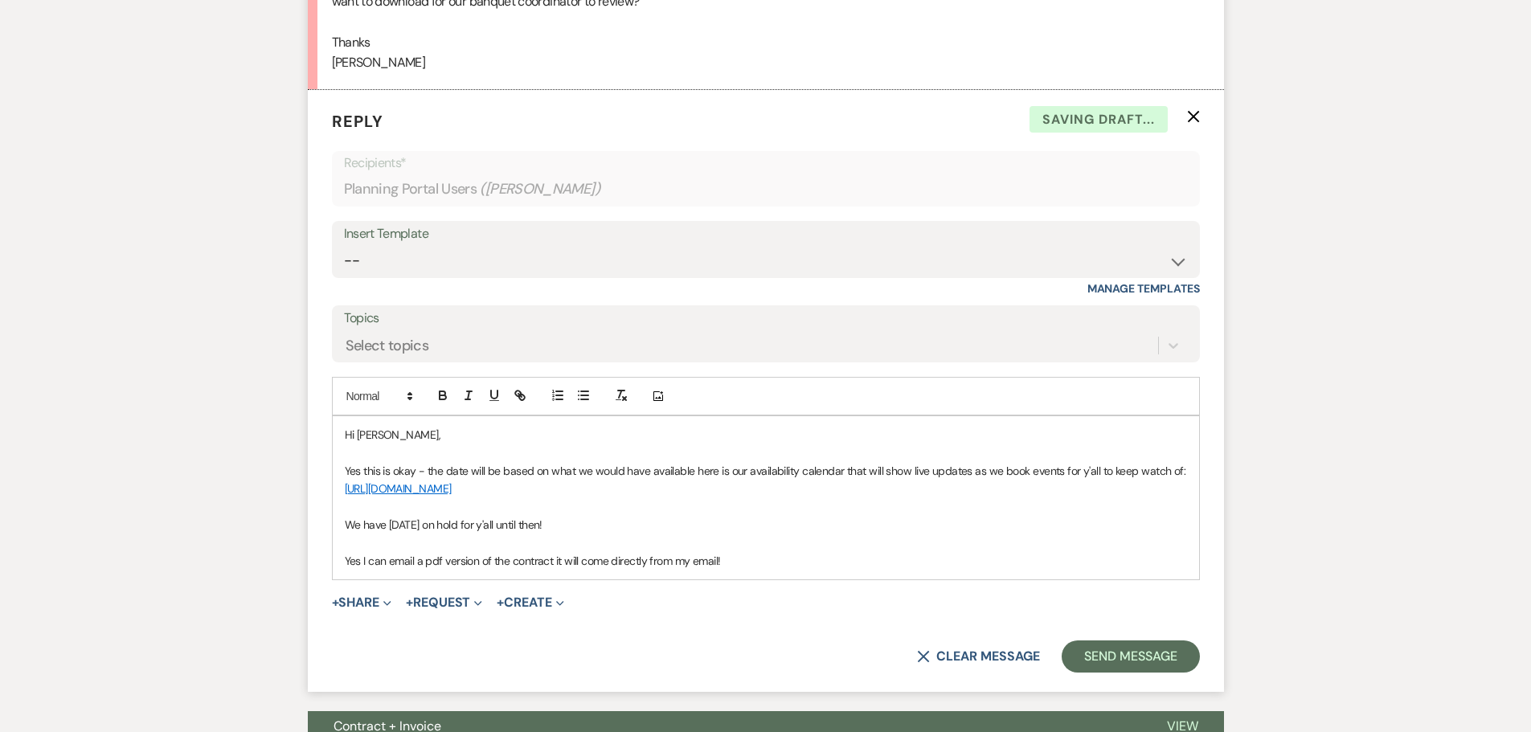
click at [716, 552] on p "Yes I can email a pdf version of the contract it will come directly from my ema…" at bounding box center [766, 561] width 842 height 18
click at [738, 552] on p "Yes I can email a pdf version of the contract it will come directly from my ema…" at bounding box center [766, 561] width 842 height 18
click at [1119, 641] on button "Send Message" at bounding box center [1130, 657] width 137 height 32
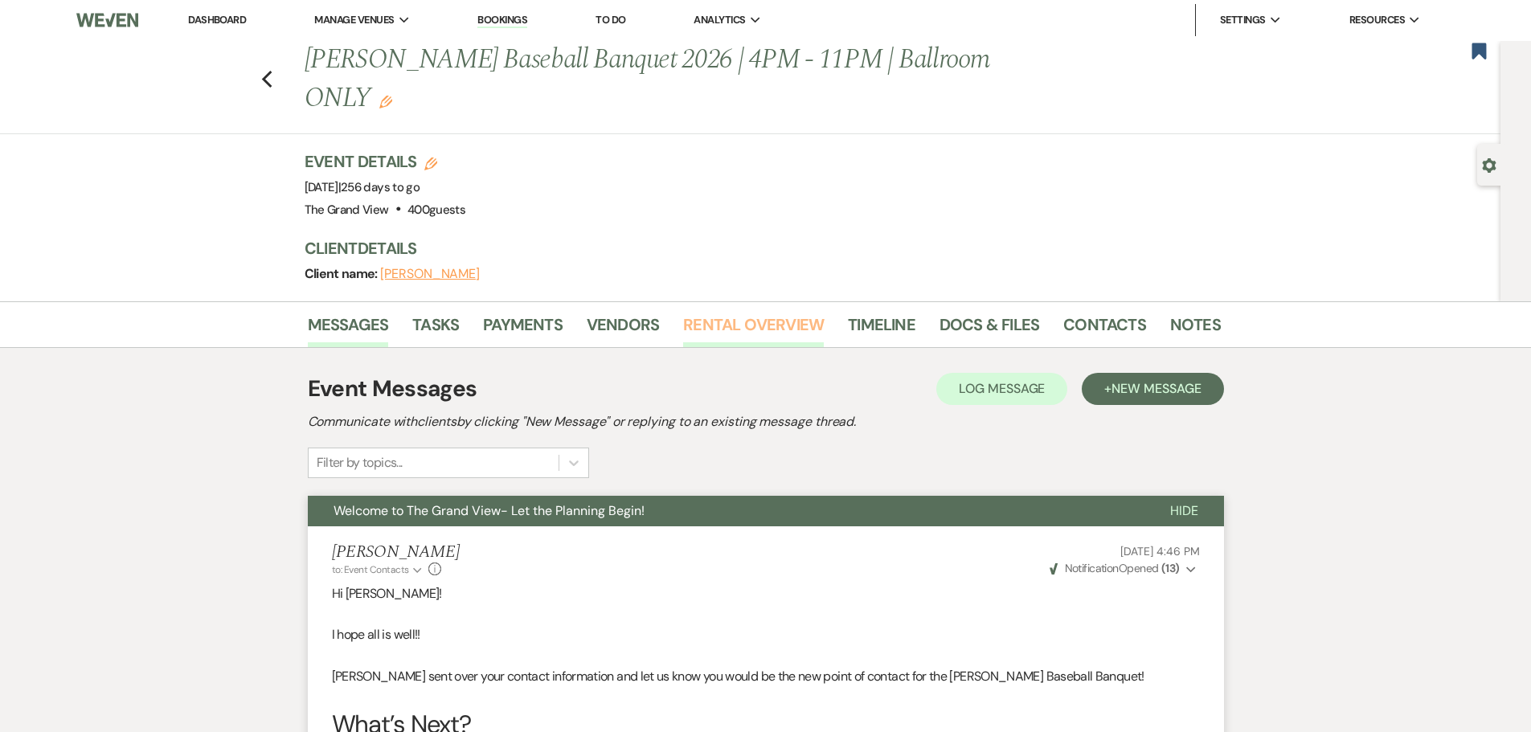
scroll to position [0, 0]
click at [1002, 313] on link "Docs & Files" at bounding box center [990, 330] width 100 height 35
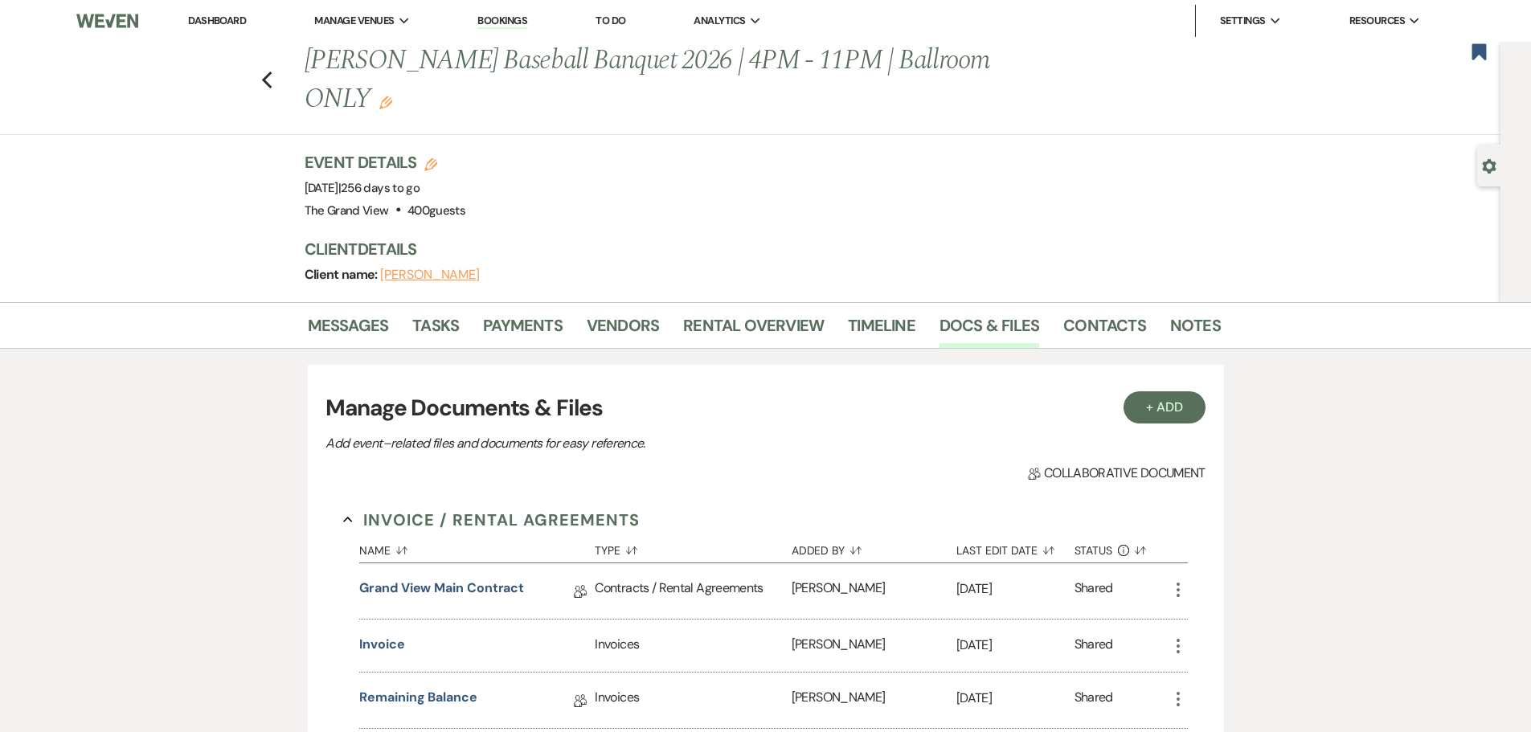
click at [1186, 580] on icon "More" at bounding box center [1178, 589] width 19 height 19
click at [512, 579] on link "Grand View Main Contract" at bounding box center [441, 591] width 165 height 25
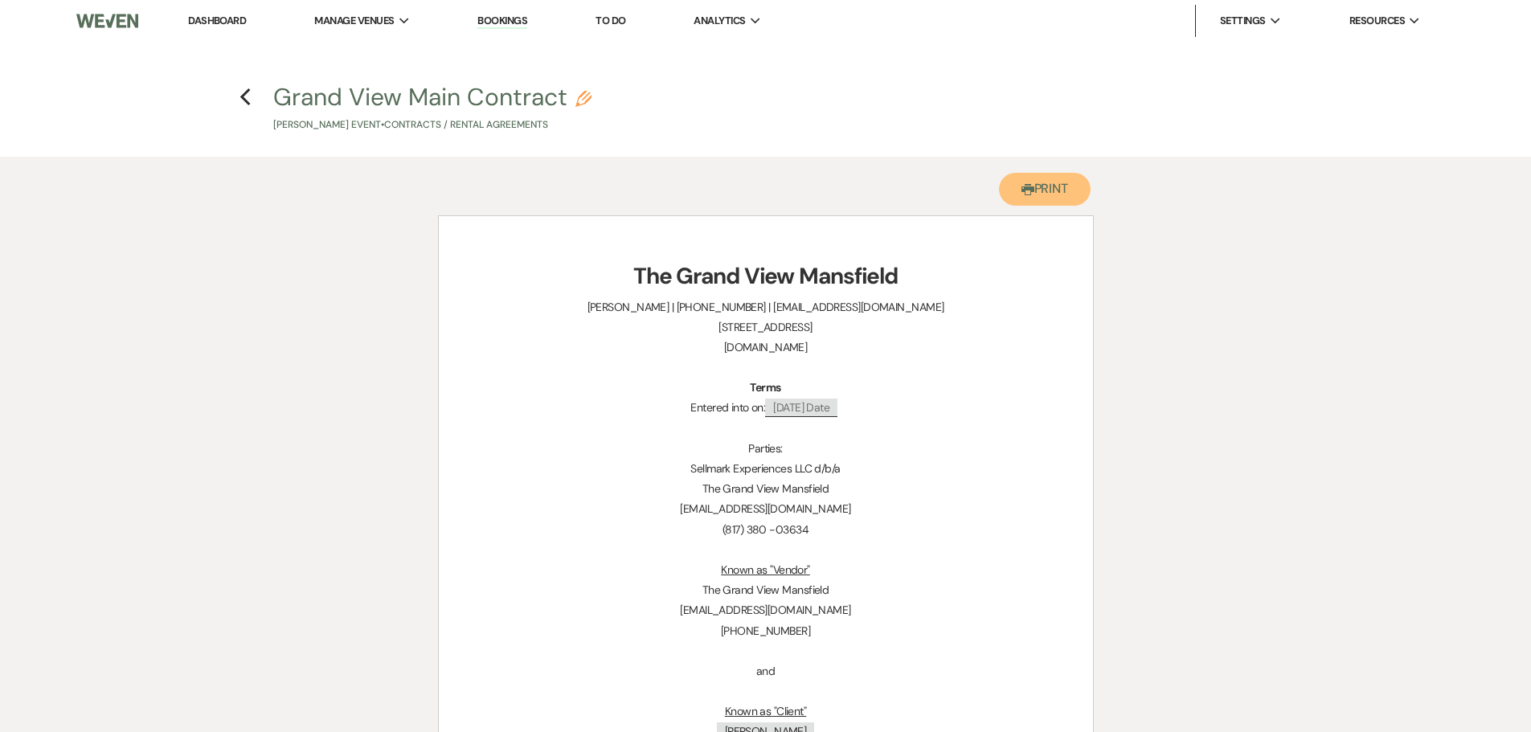
click at [1044, 199] on button "Printer Print" at bounding box center [1045, 189] width 92 height 33
click at [249, 96] on icon "Previous" at bounding box center [246, 97] width 12 height 19
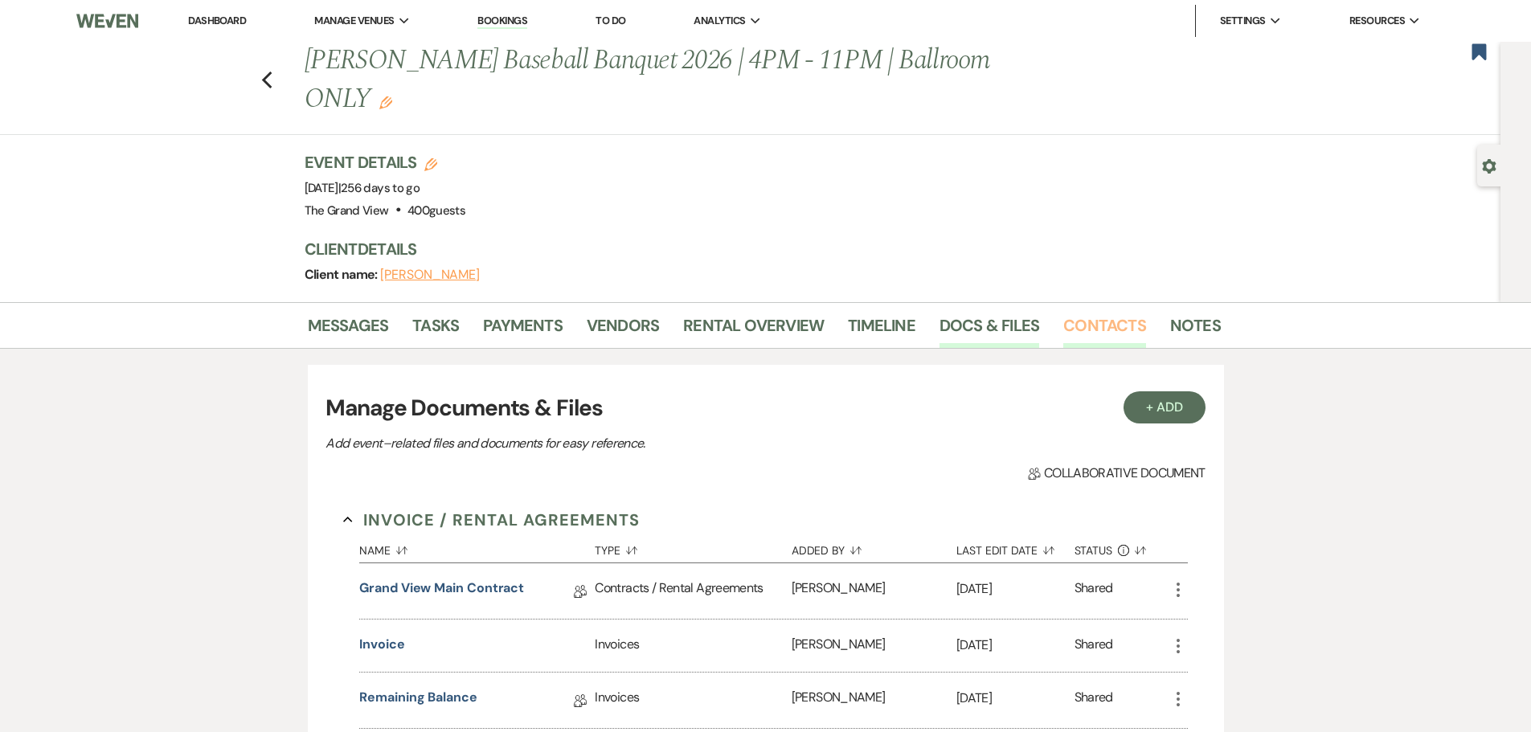
click at [1091, 313] on link "Contacts" at bounding box center [1105, 330] width 83 height 35
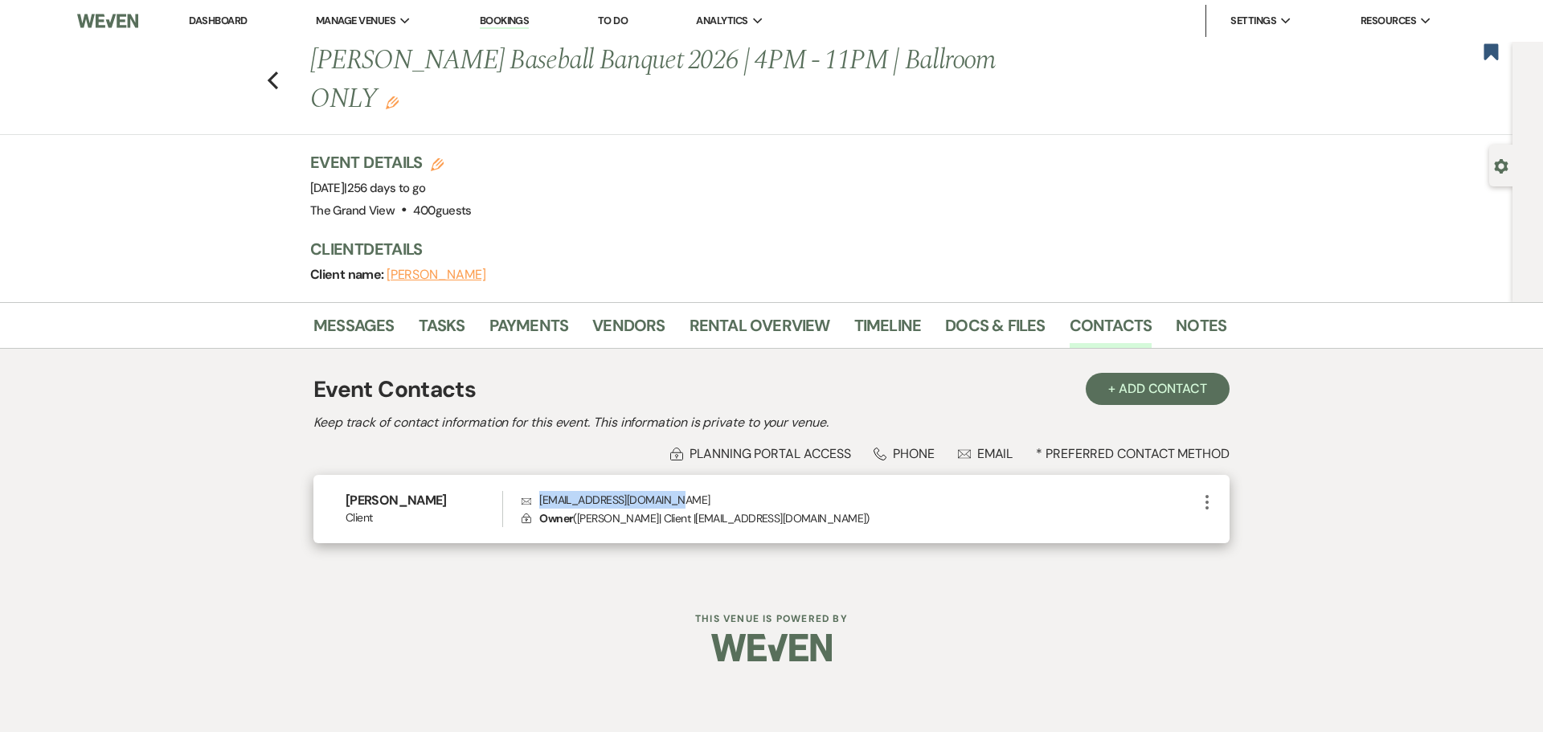
drag, startPoint x: 694, startPoint y: 459, endPoint x: 535, endPoint y: 463, distance: 158.4
click at [535, 491] on p "Envelope [EMAIL_ADDRESS][DOMAIN_NAME]" at bounding box center [860, 500] width 676 height 18
copy p "[EMAIL_ADDRESS][DOMAIN_NAME]"
click at [219, 23] on link "Dashboard" at bounding box center [218, 21] width 58 height 14
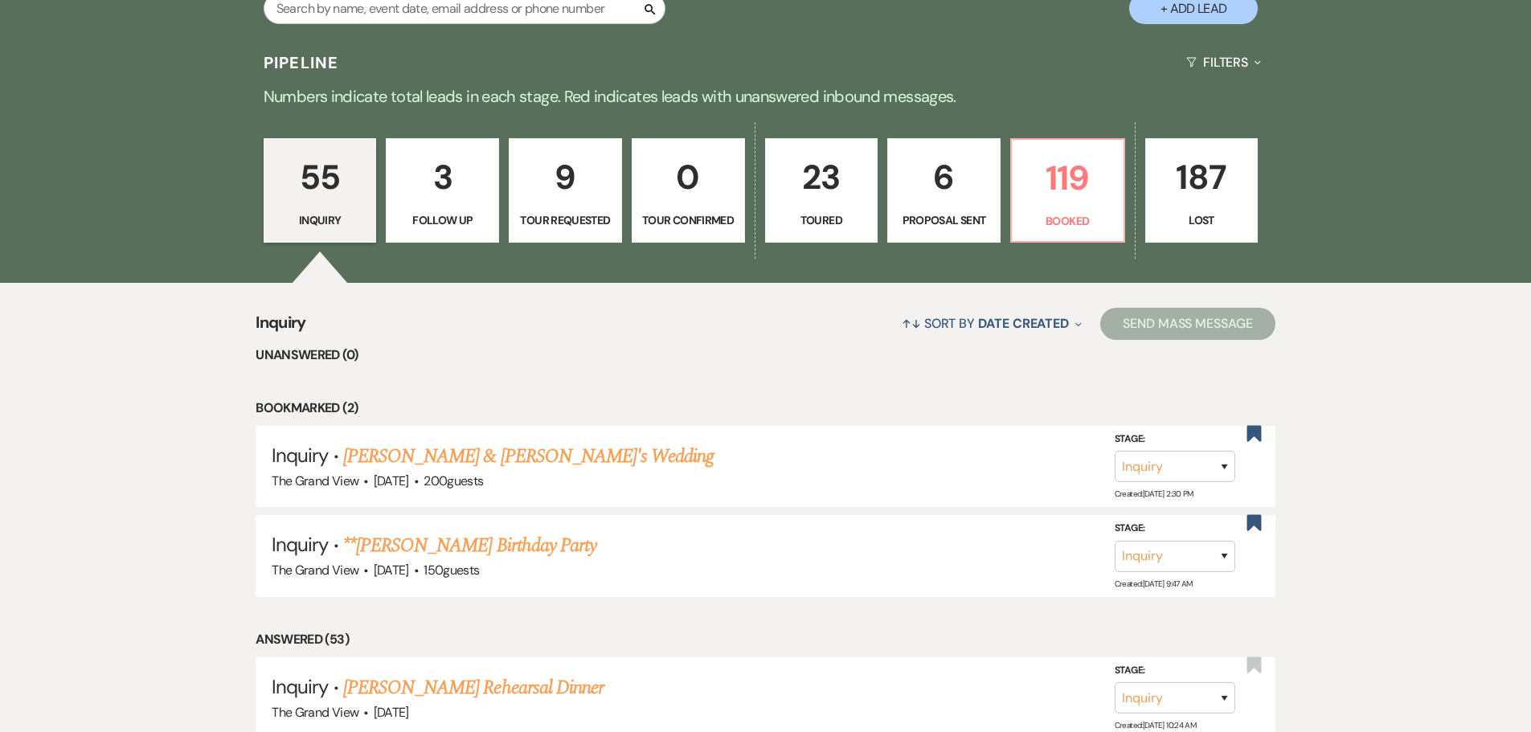
scroll to position [1206, 0]
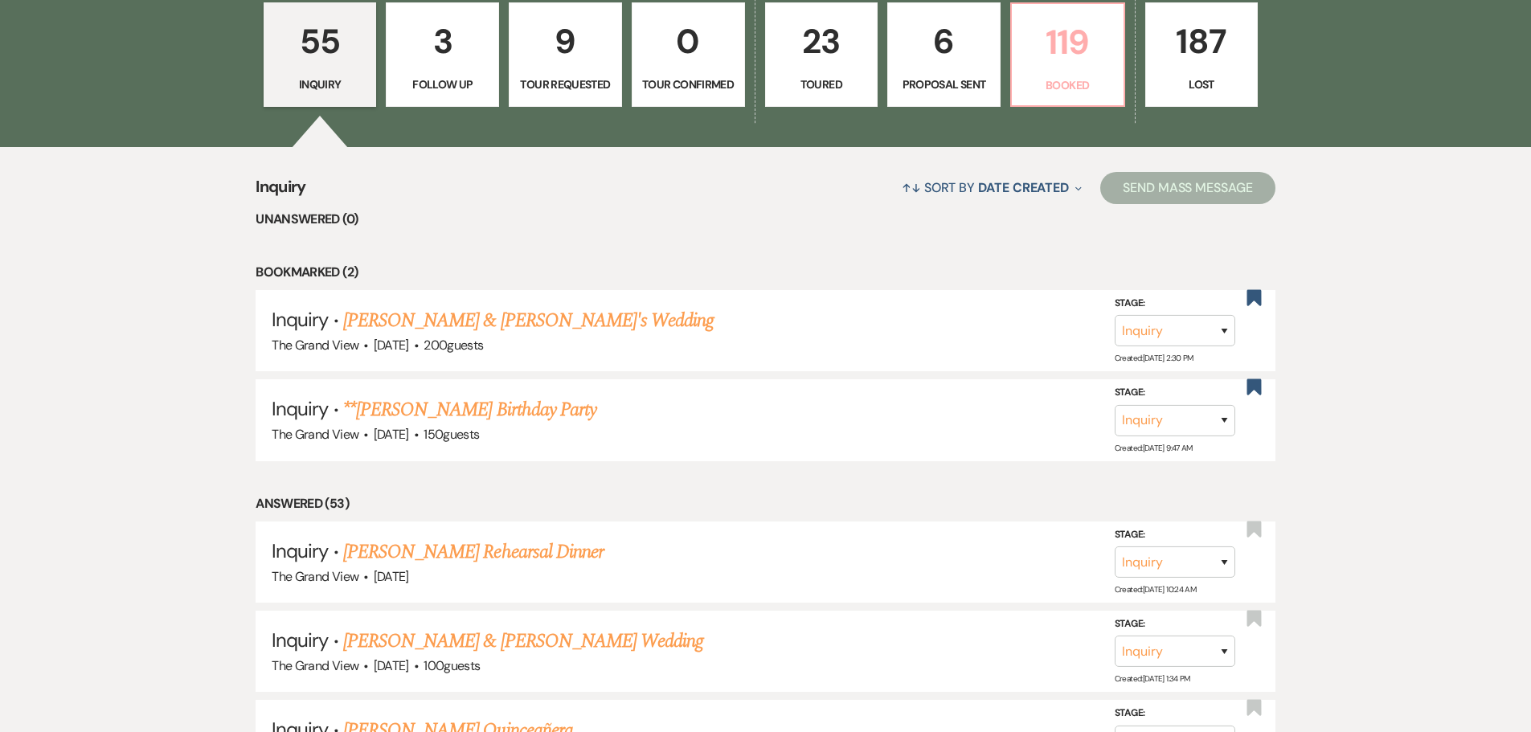
click at [1070, 87] on p "Booked" at bounding box center [1068, 85] width 92 height 18
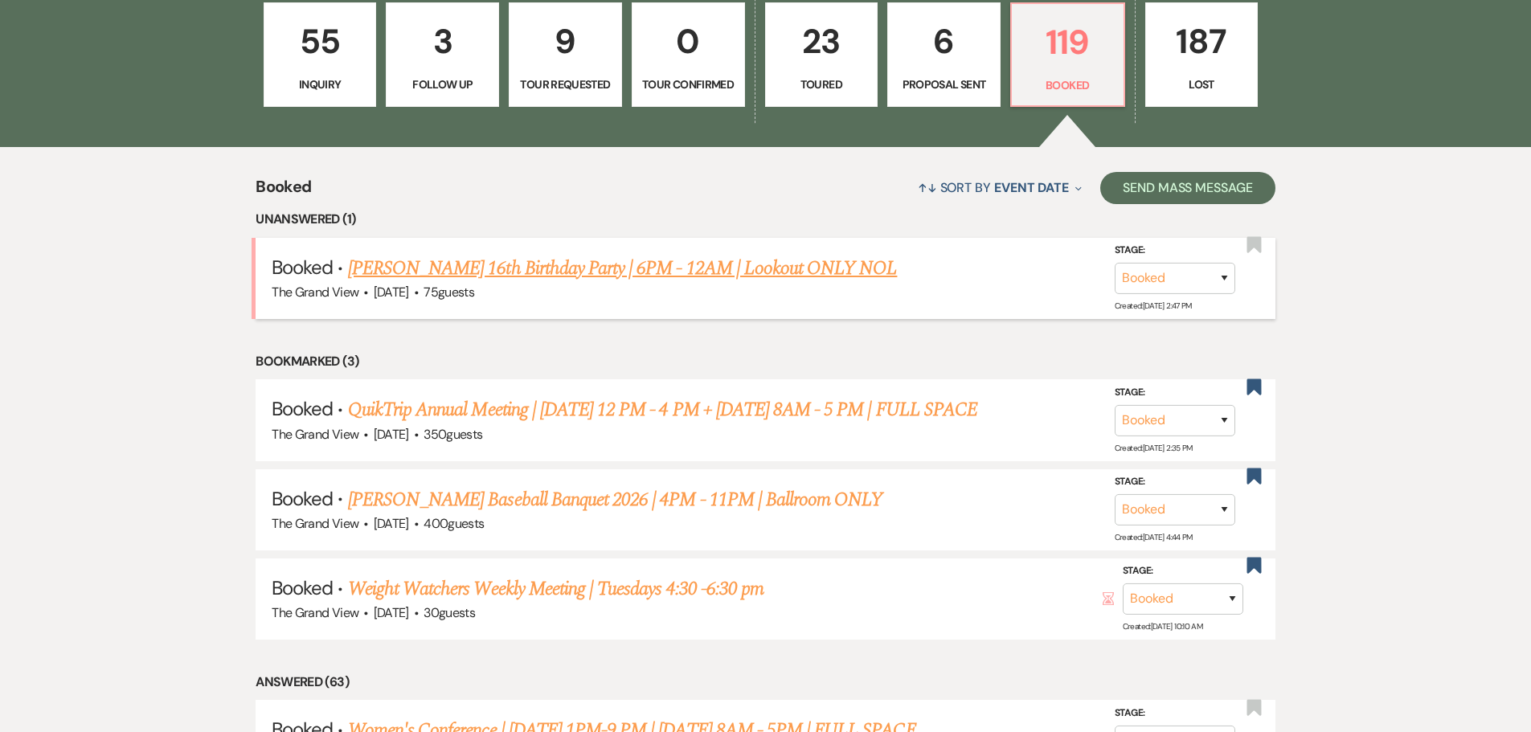
click at [476, 274] on link "[PERSON_NAME] 16th Birthday Party | 6PM - 12AM | Lookout ONLY NOL" at bounding box center [623, 268] width 550 height 29
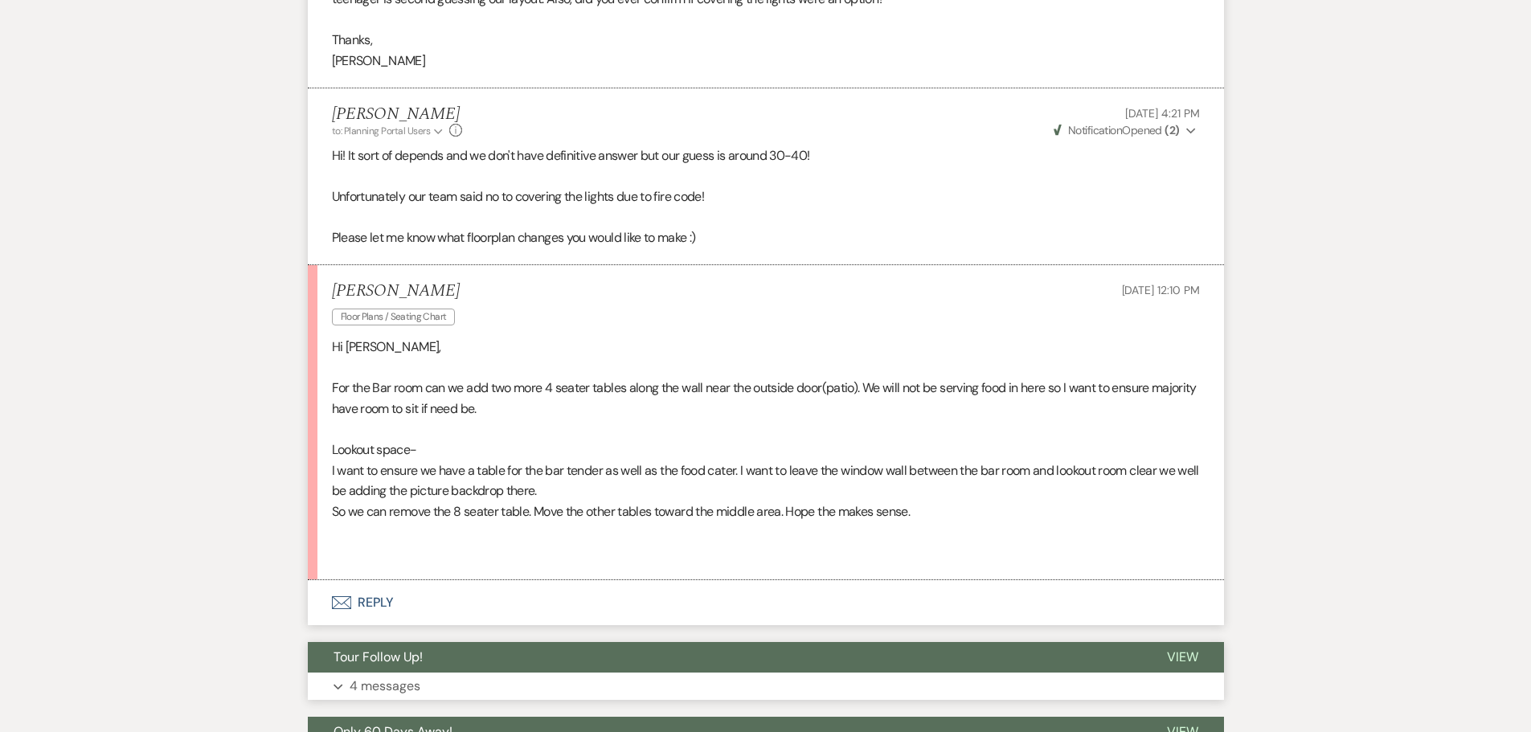
scroll to position [1849, 0]
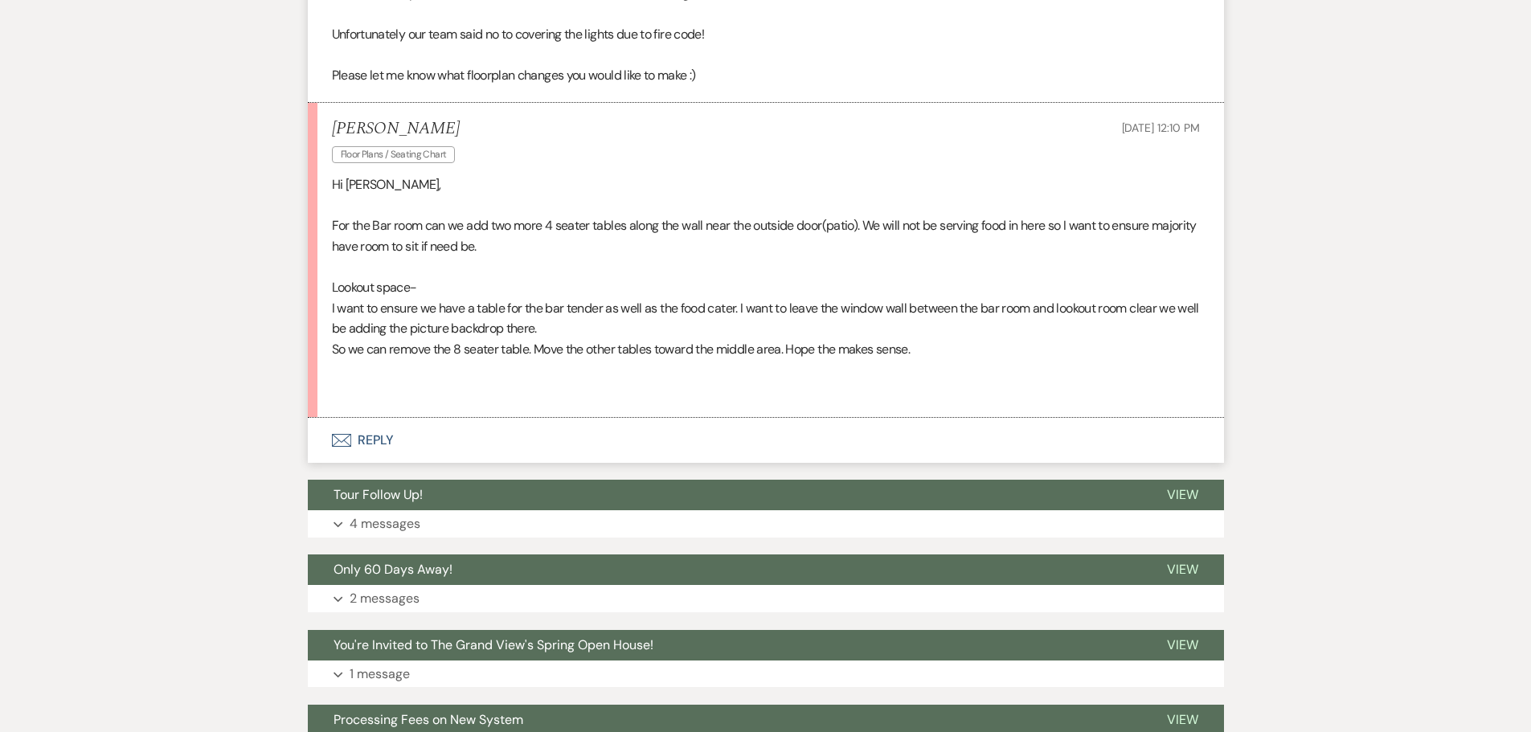
click at [379, 423] on button "Envelope Reply" at bounding box center [766, 440] width 916 height 45
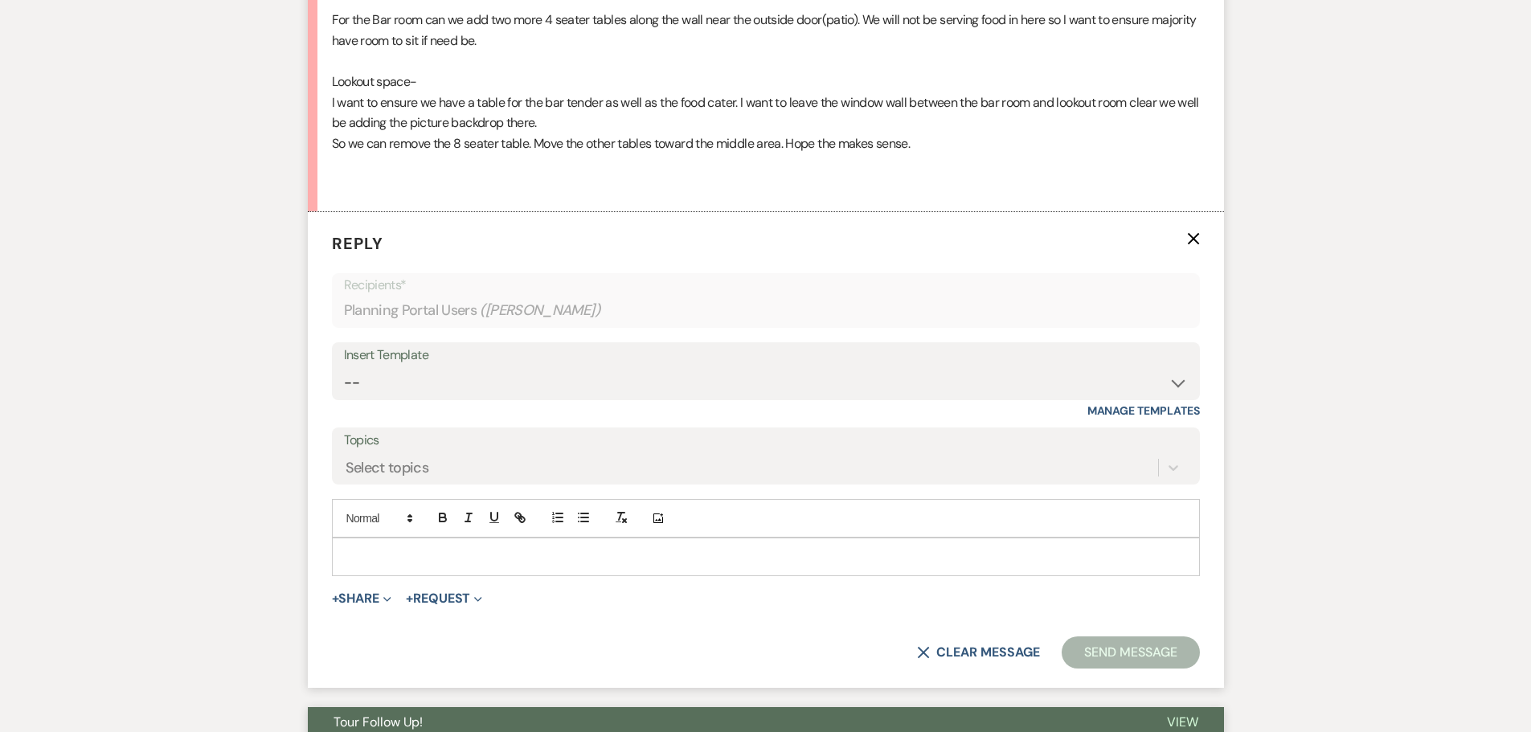
scroll to position [2251, 0]
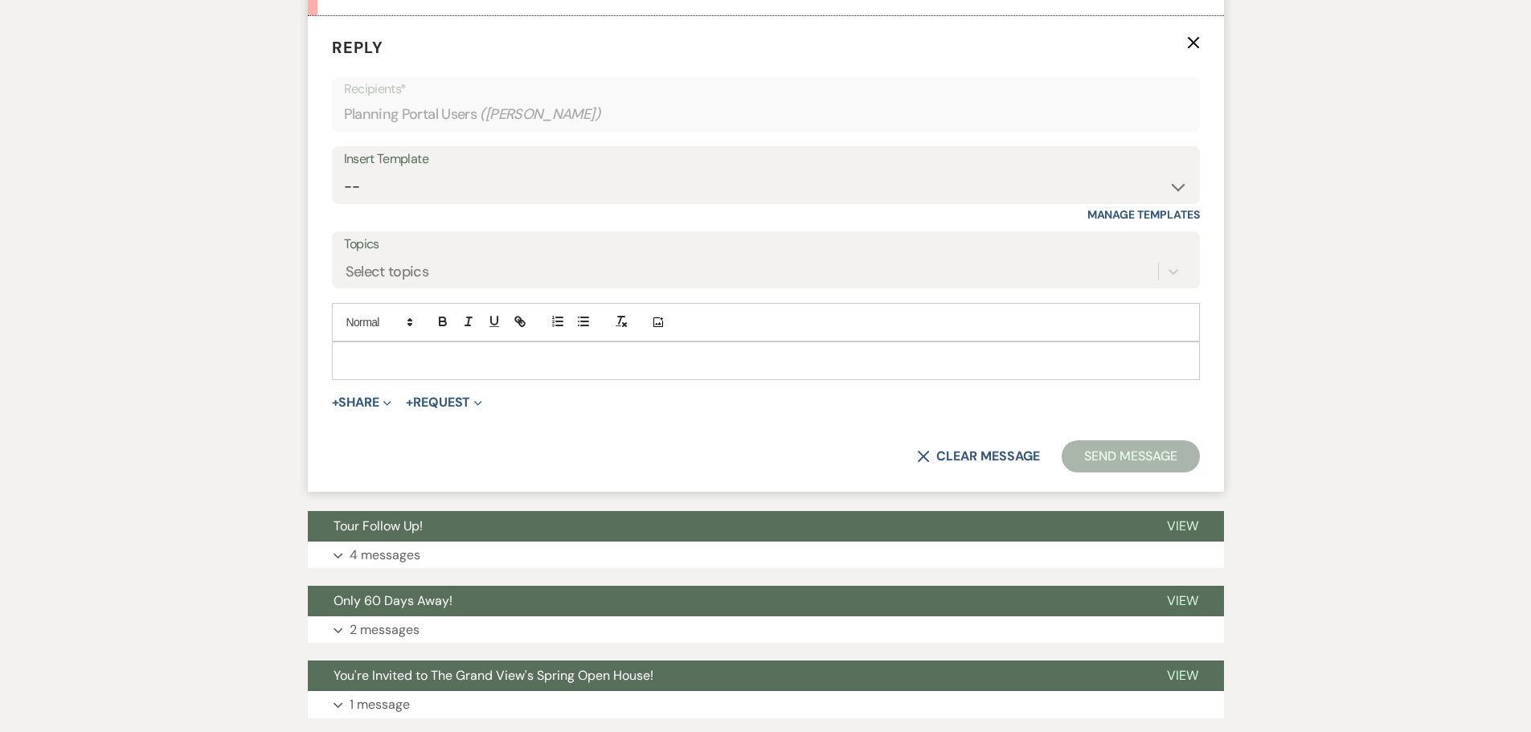
click at [444, 352] on p at bounding box center [766, 361] width 842 height 18
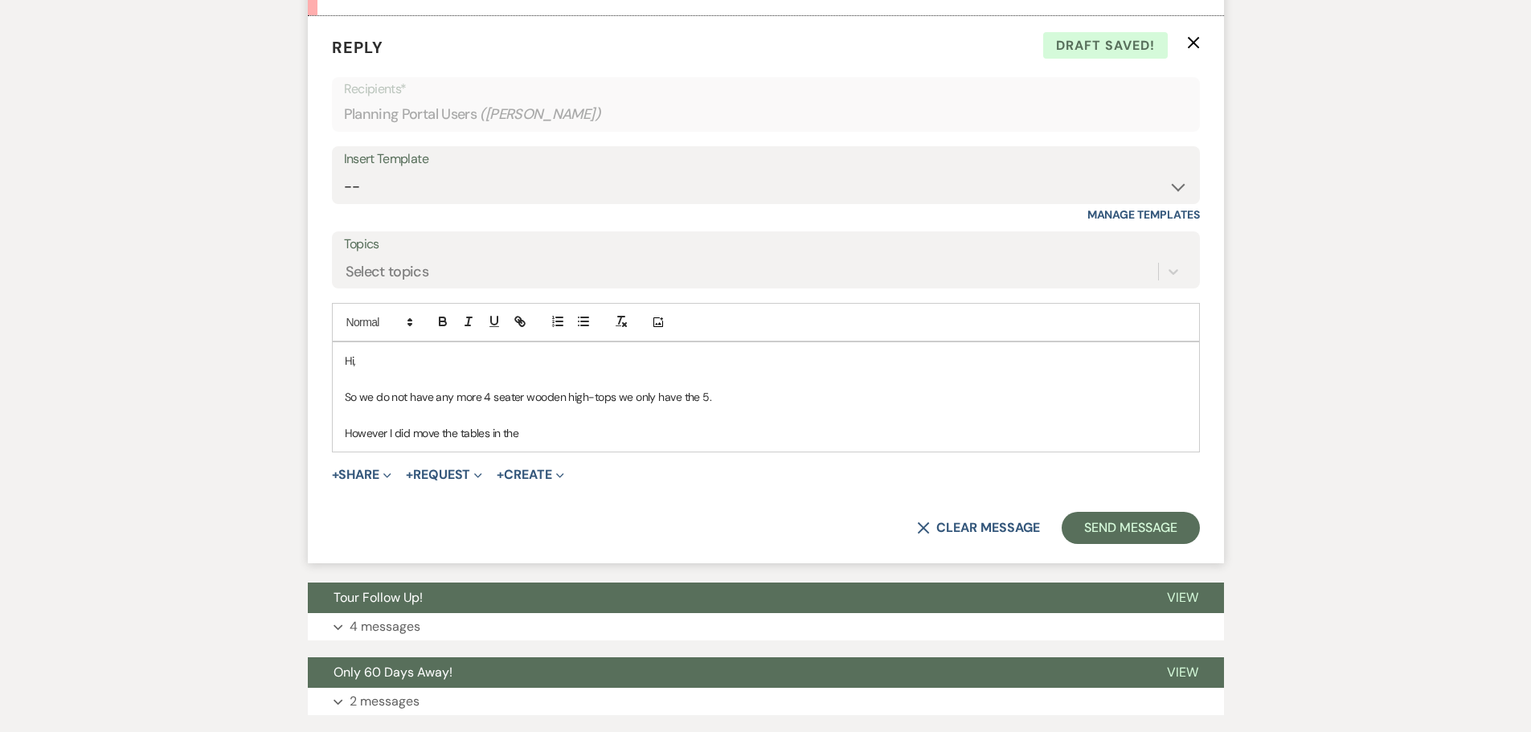
click at [593, 424] on p "However I did move the tables in the" at bounding box center [766, 433] width 842 height 18
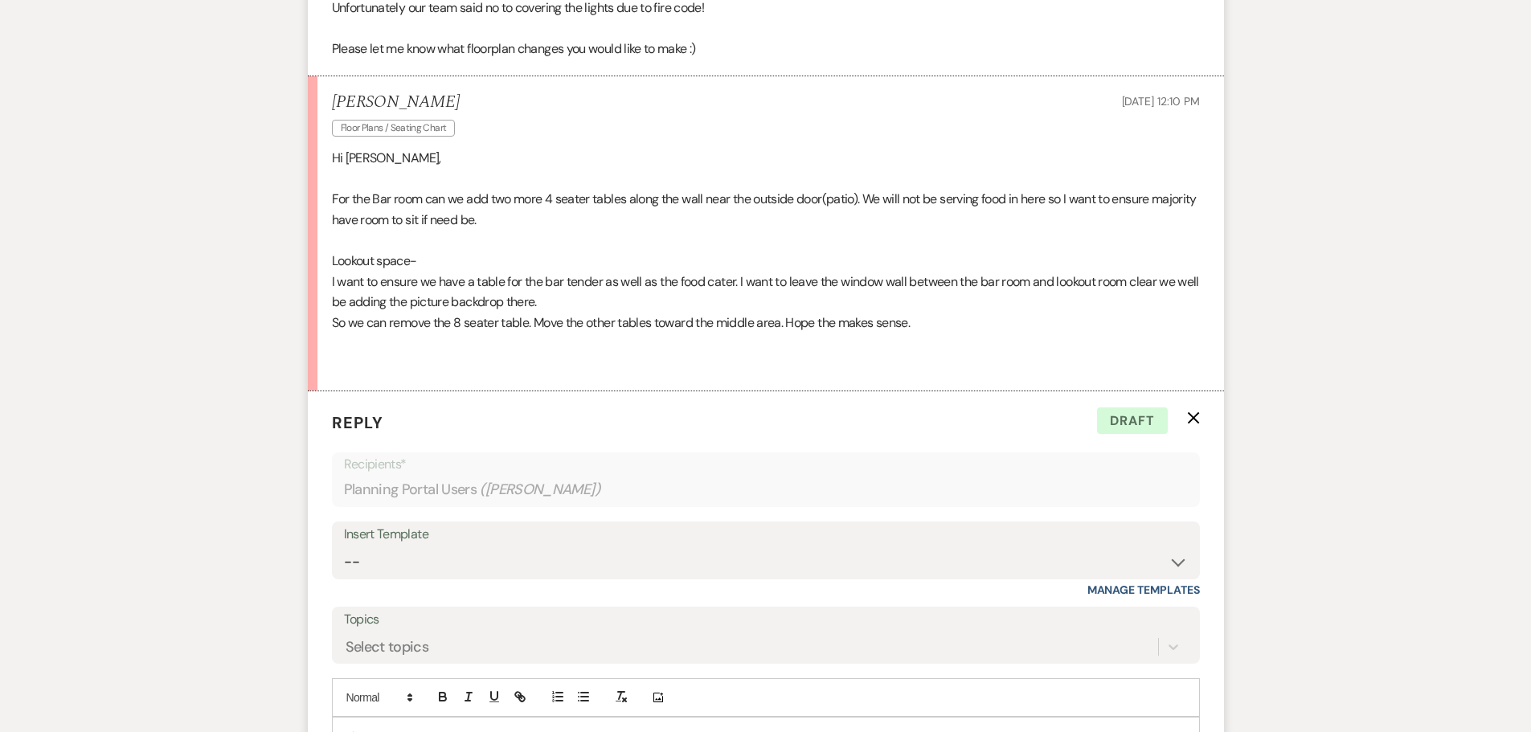
scroll to position [2090, 0]
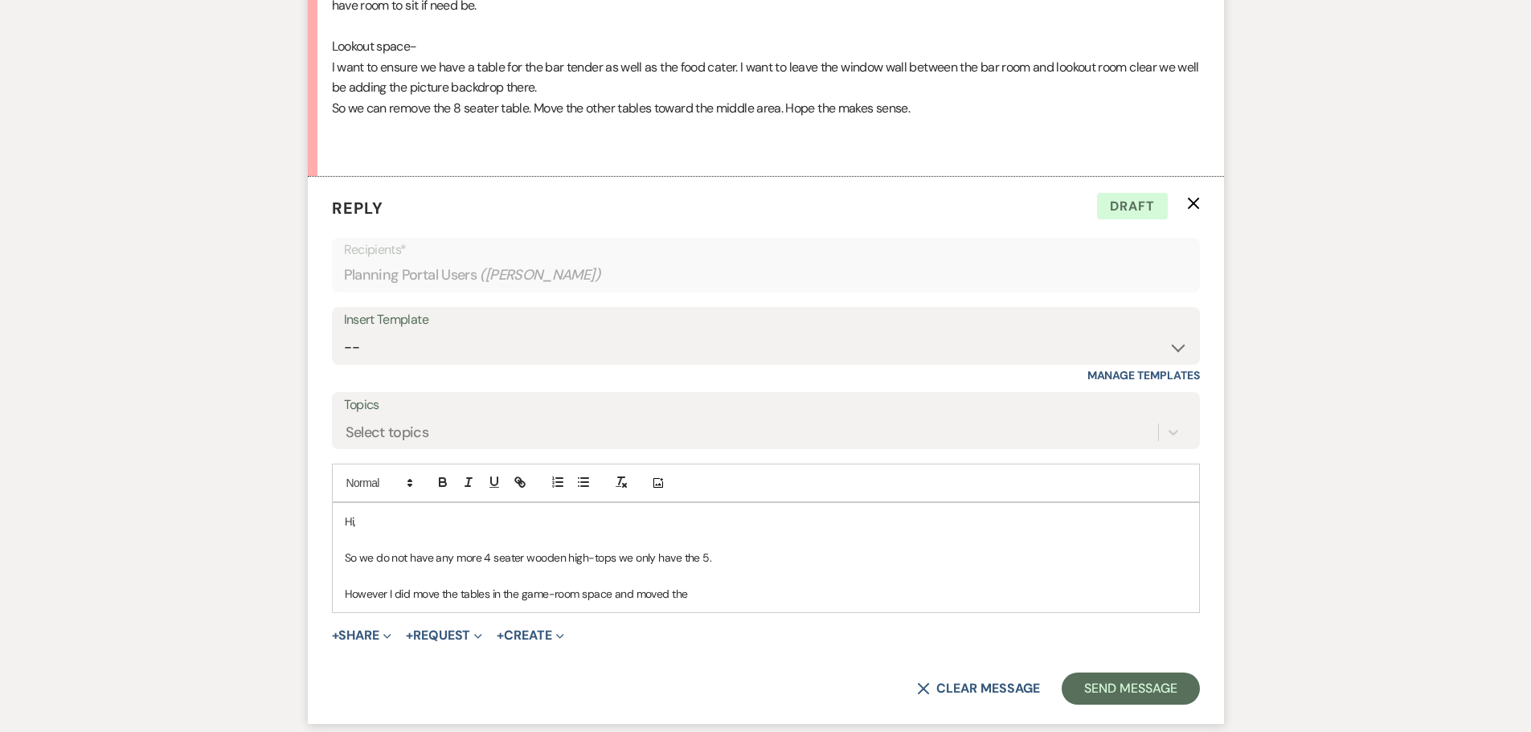
click at [688, 585] on p "However I did move the tables in the game-room space and moved the" at bounding box center [766, 594] width 842 height 18
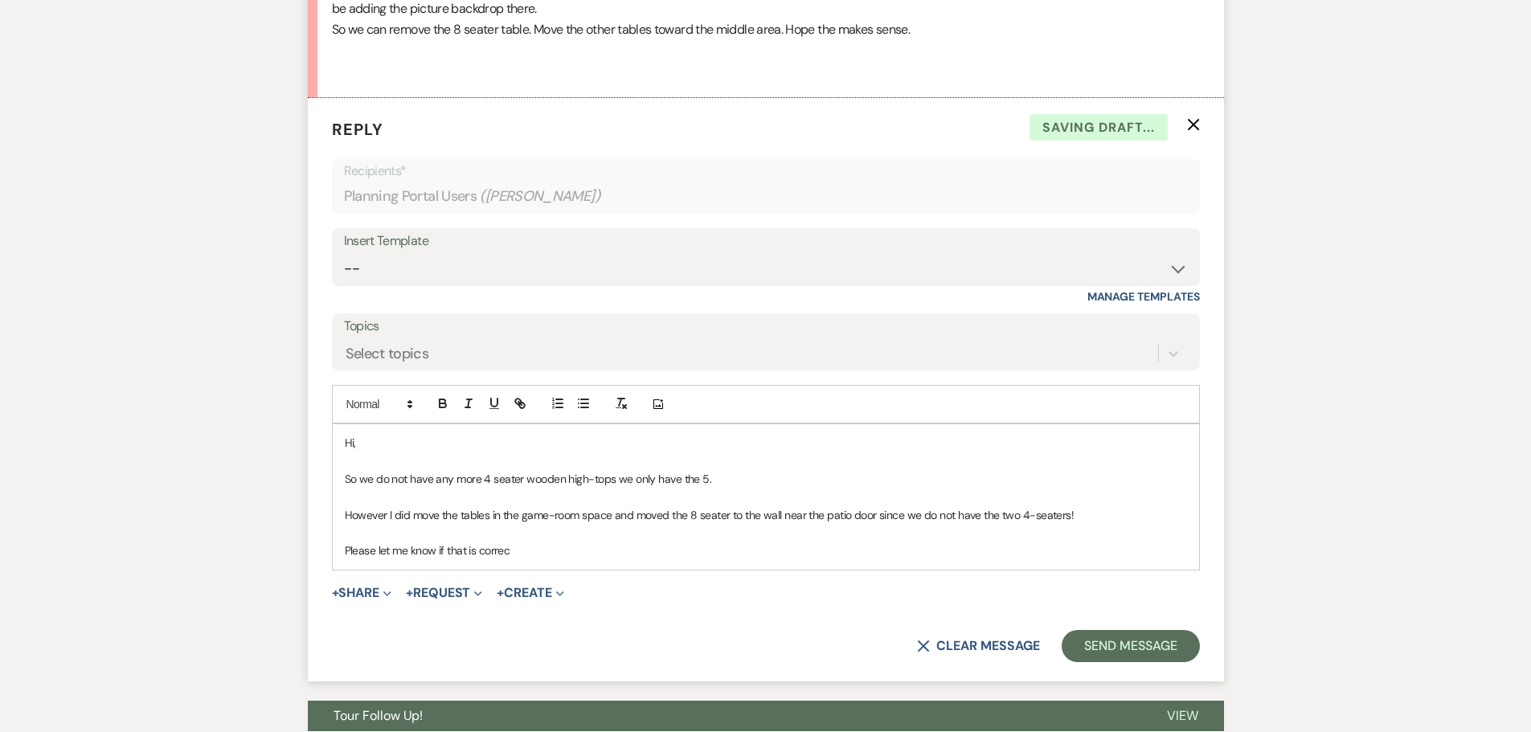
scroll to position [2331, 0]
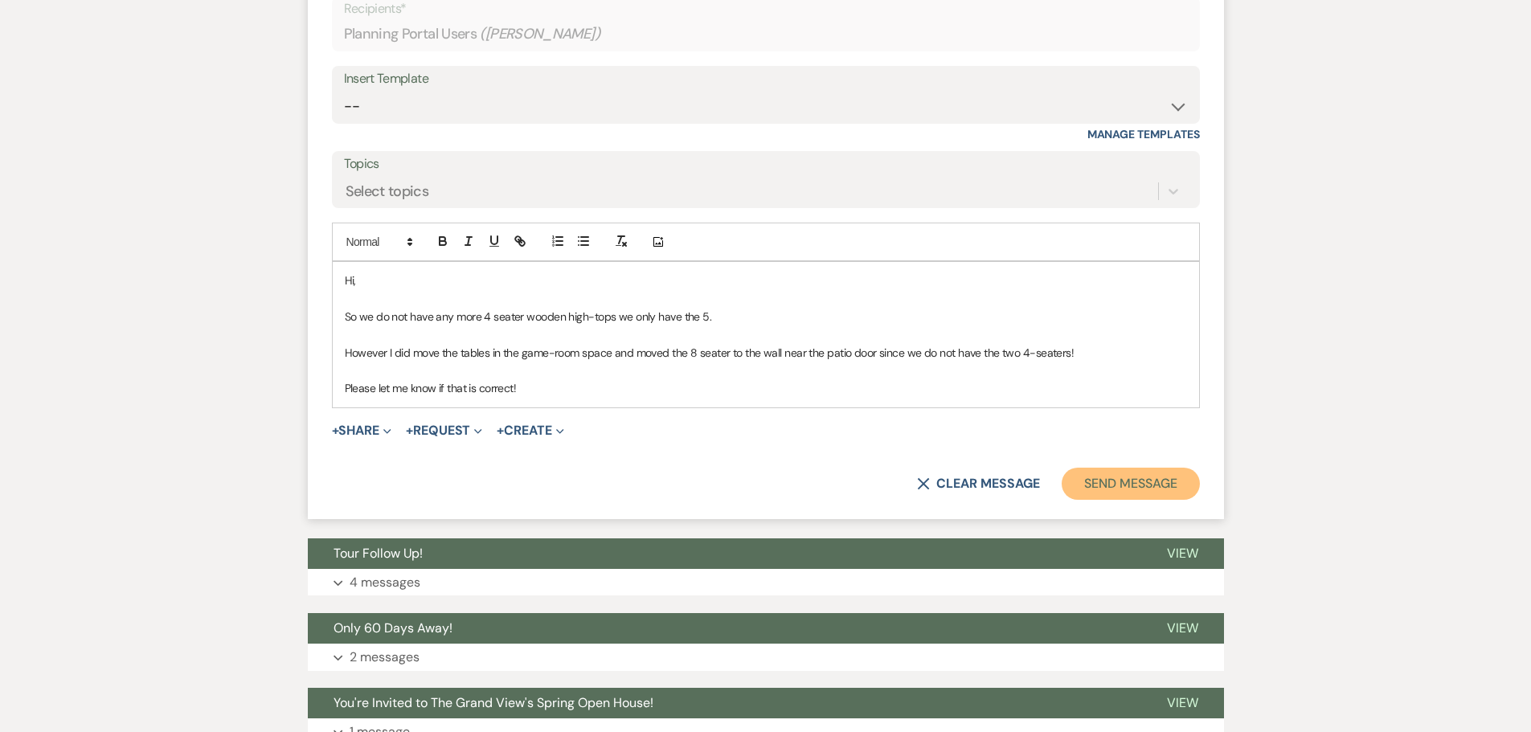
click at [1110, 468] on button "Send Message" at bounding box center [1130, 484] width 137 height 32
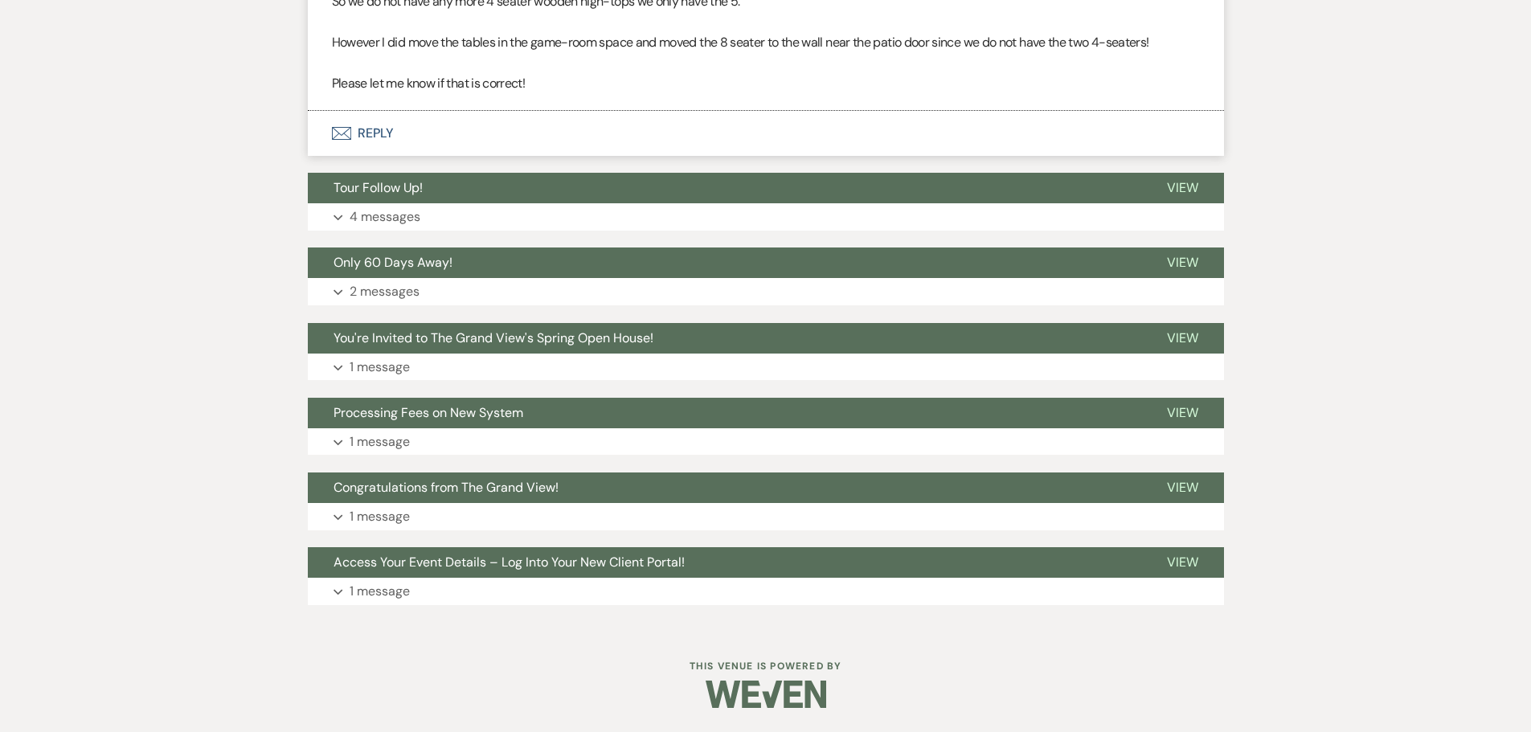
scroll to position [2356, 0]
